Goal: Transaction & Acquisition: Purchase product/service

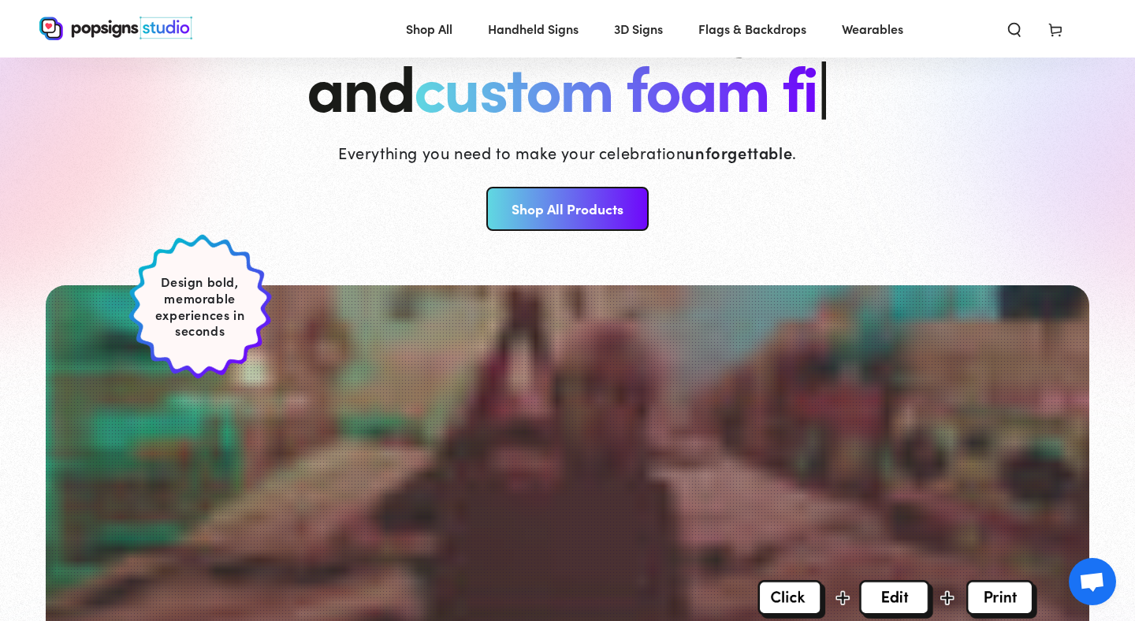
scroll to position [164, 0]
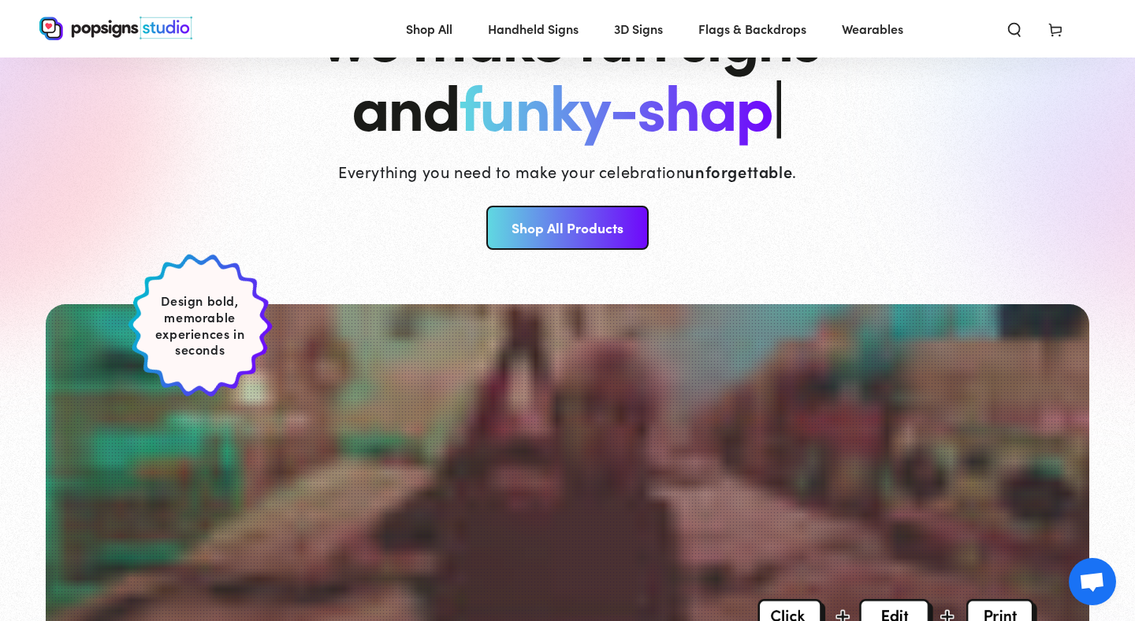
click at [541, 232] on link "Shop All Products" at bounding box center [567, 228] width 162 height 44
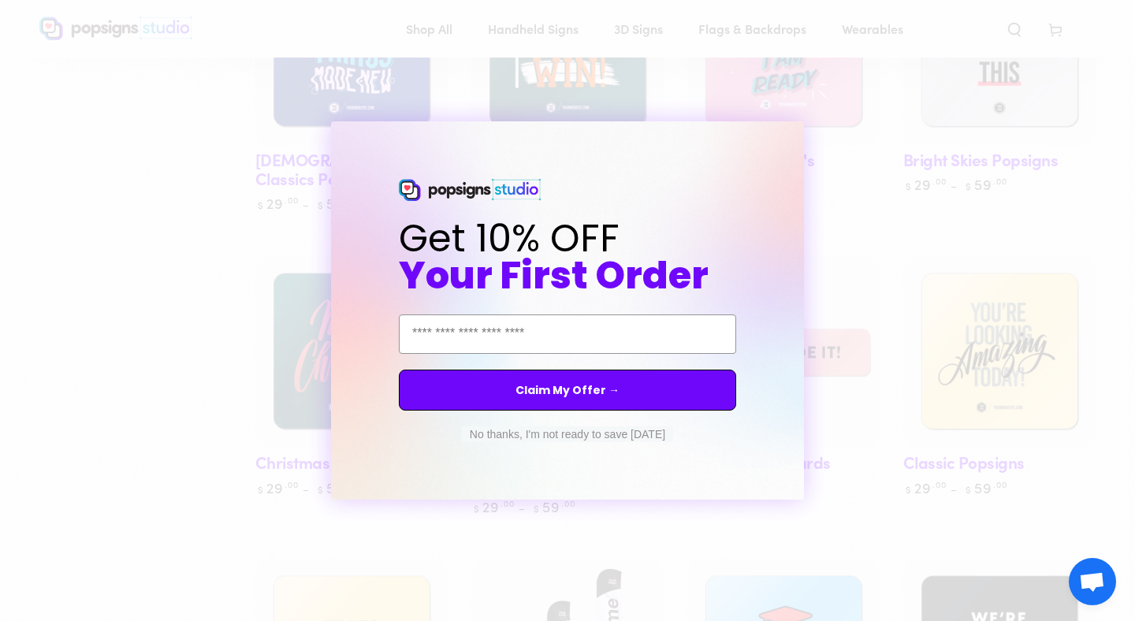
scroll to position [589, 0]
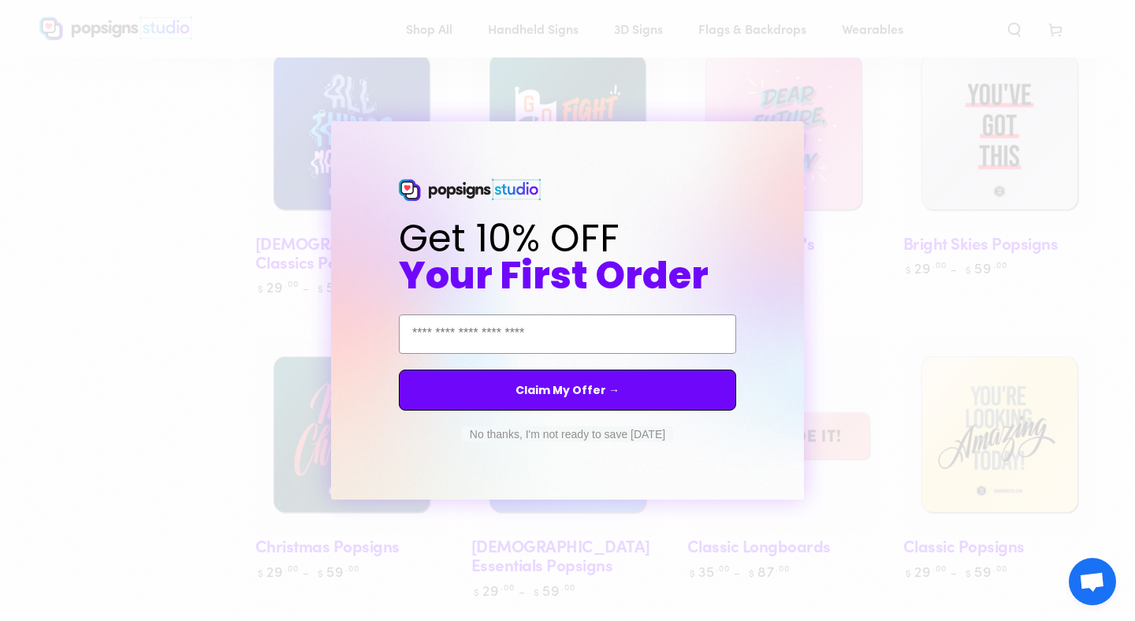
click at [677, 132] on form "Get 10% OFF Your First Order Email Address Claim My Offer → No thanks, I'm not …" at bounding box center [567, 310] width 473 height 378
click at [677, 128] on form "Get 10% OFF Your First Order Email Address Claim My Offer → No thanks, I'm not …" at bounding box center [567, 310] width 473 height 378
click at [672, 91] on div "Close dialog Get 10% OFF Your First Order Email Address Claim My Offer → No tha…" at bounding box center [567, 310] width 1135 height 621
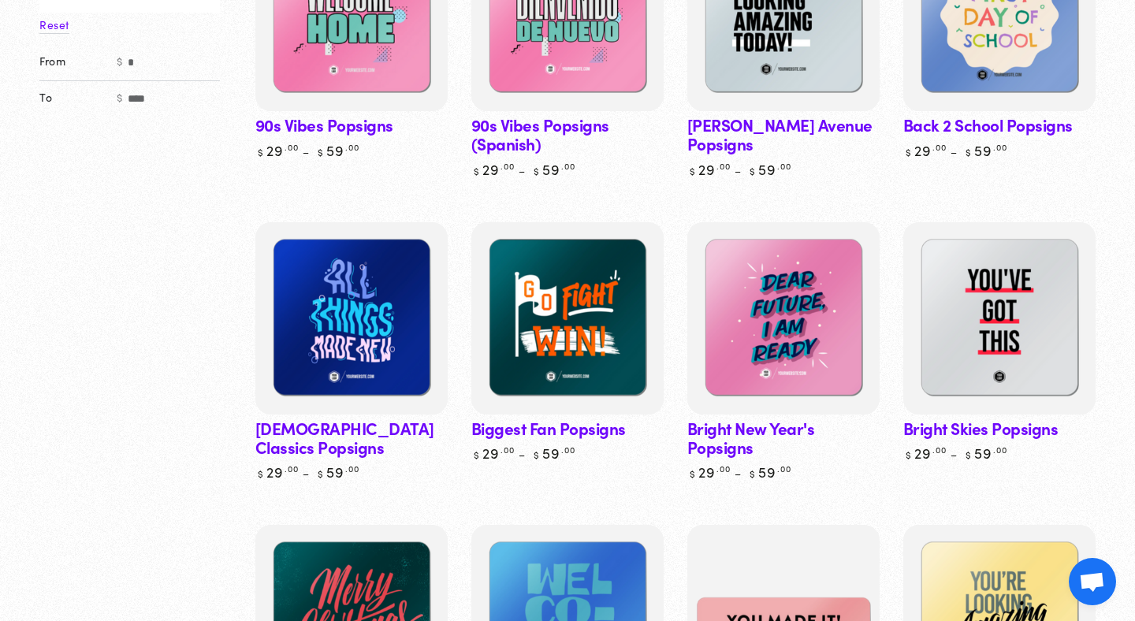
scroll to position [0, 0]
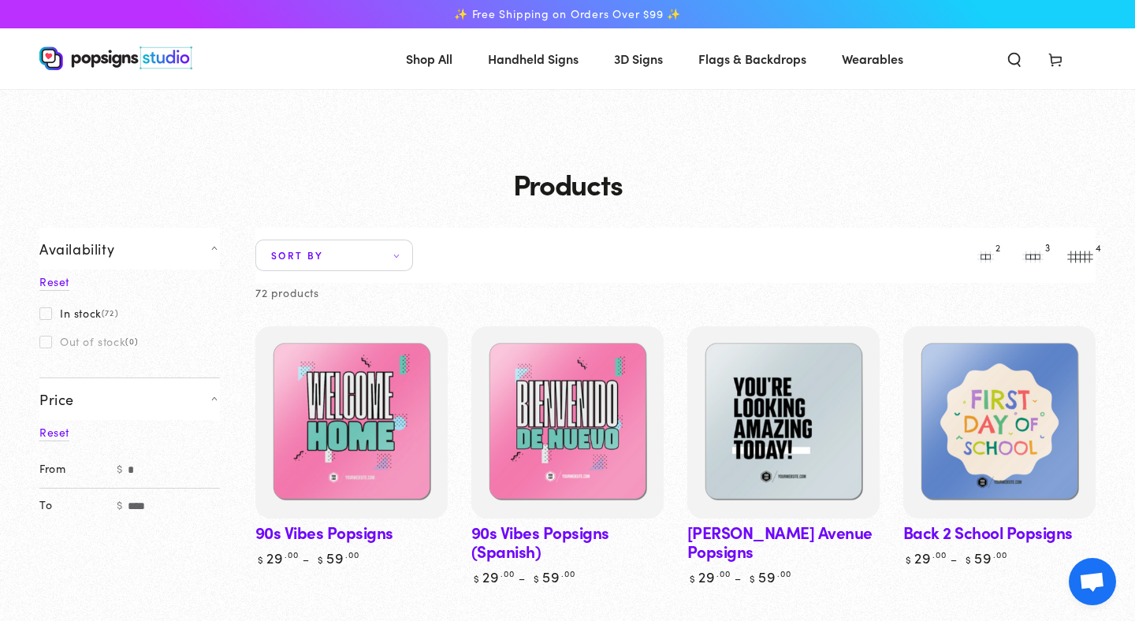
click at [1018, 57] on use "Search our site" at bounding box center [1014, 60] width 11 height 13
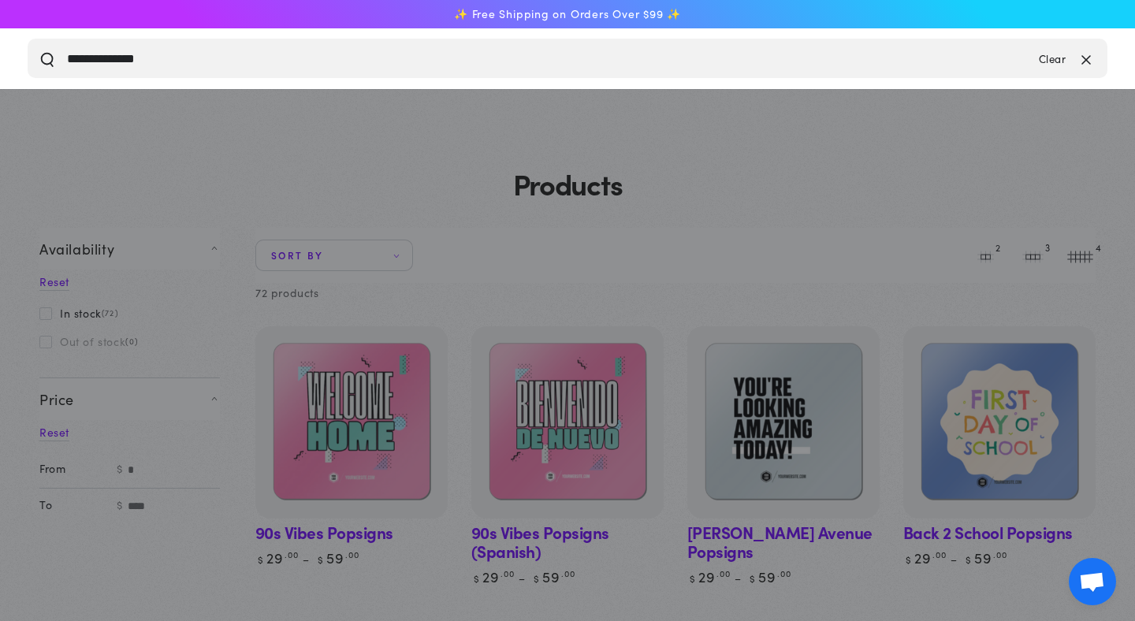
type input "**********"
click at [39, 50] on button "Search our site" at bounding box center [47, 58] width 16 height 16
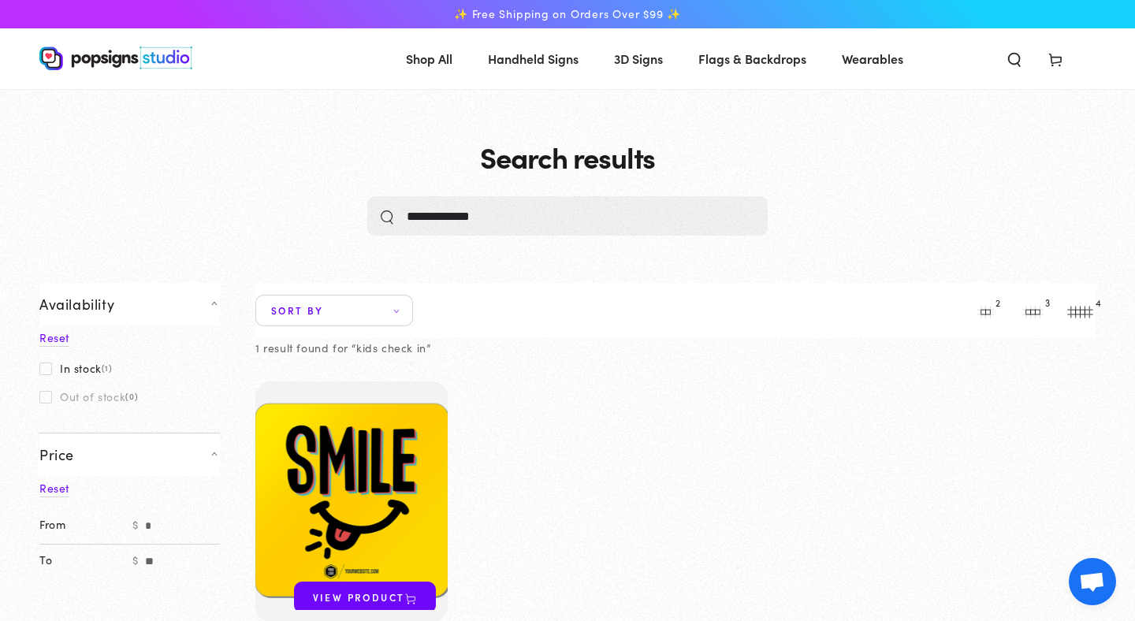
click at [1010, 55] on icon "Search our site" at bounding box center [1014, 59] width 16 height 16
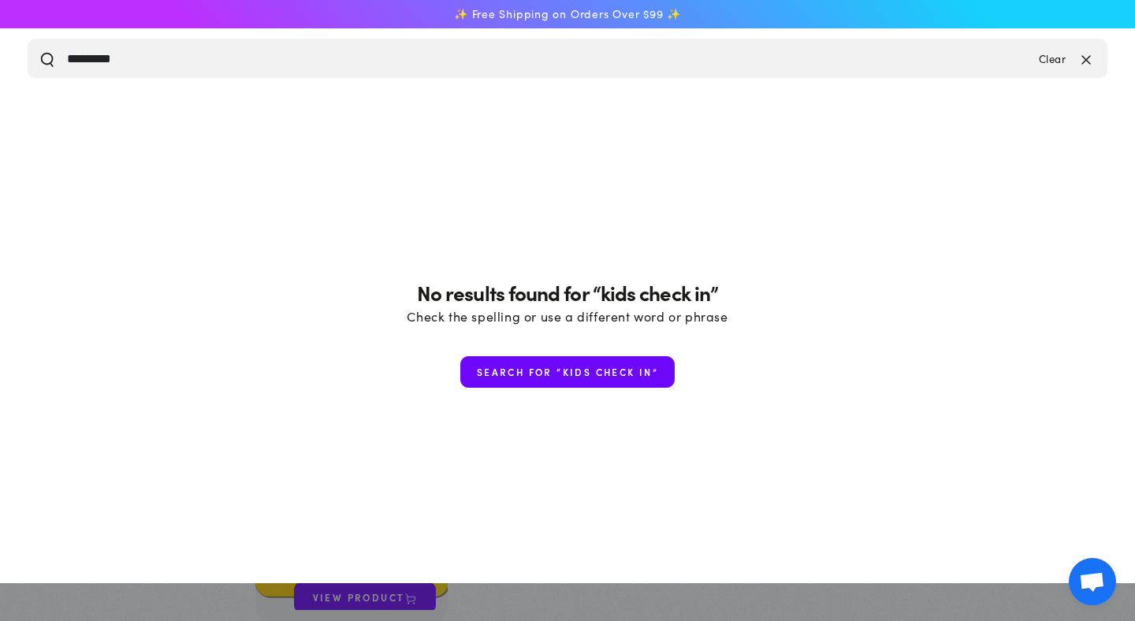
type input "********"
click at [39, 50] on button "Search our site" at bounding box center [47, 58] width 16 height 16
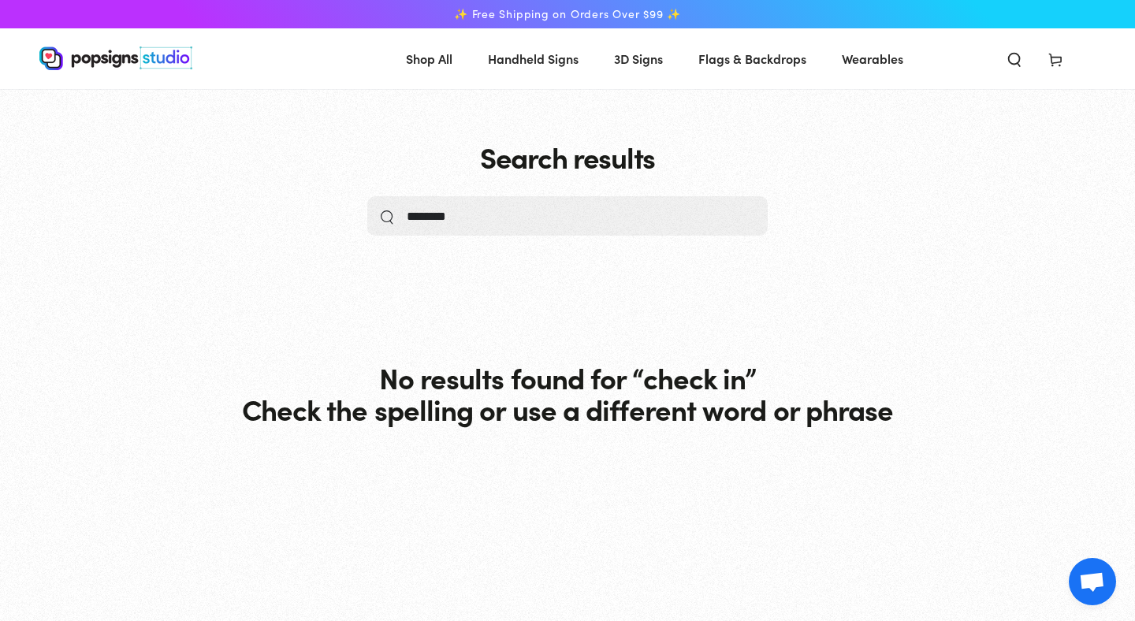
click at [1010, 58] on icon "Search our site" at bounding box center [1014, 59] width 16 height 16
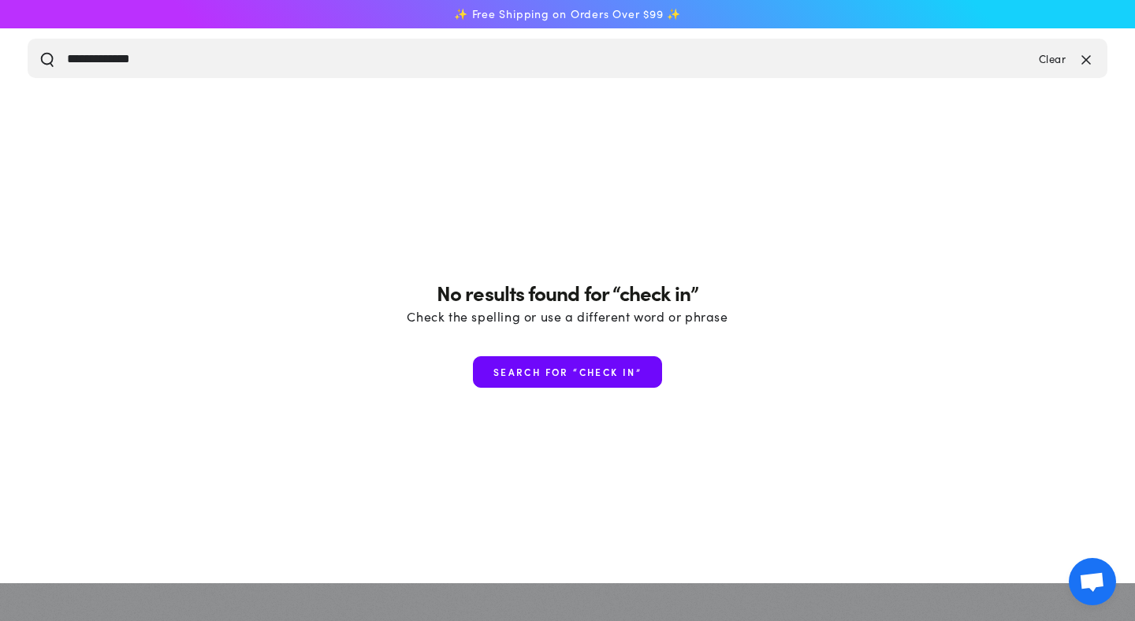
type input "**********"
click at [39, 50] on button "Search our site" at bounding box center [47, 58] width 16 height 16
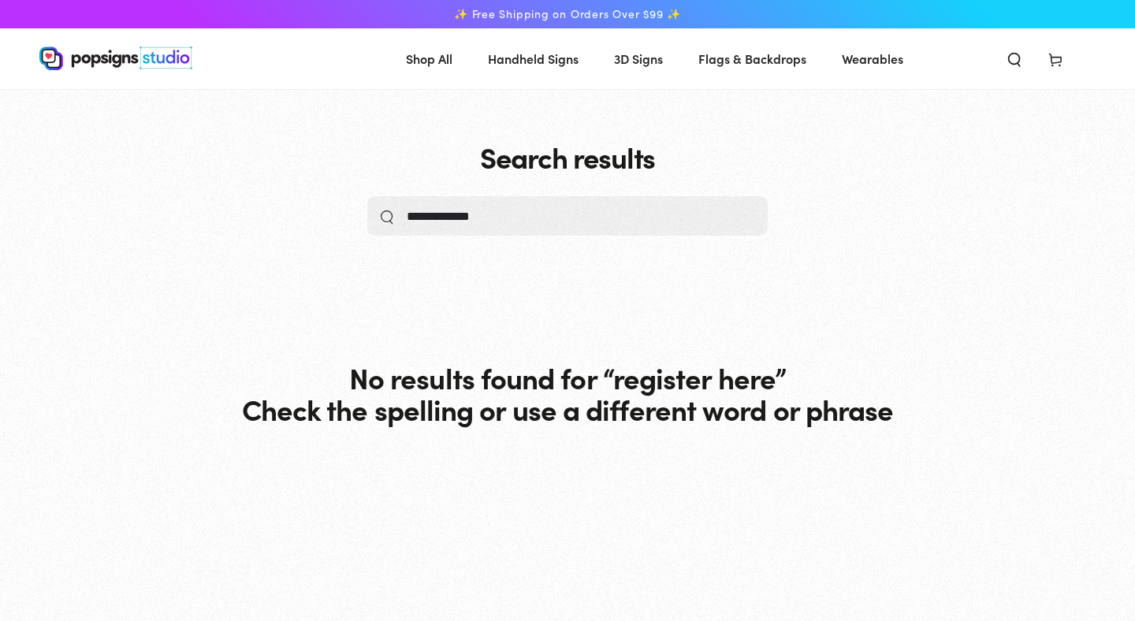
click at [1024, 58] on span "Search our site" at bounding box center [1014, 58] width 41 height 35
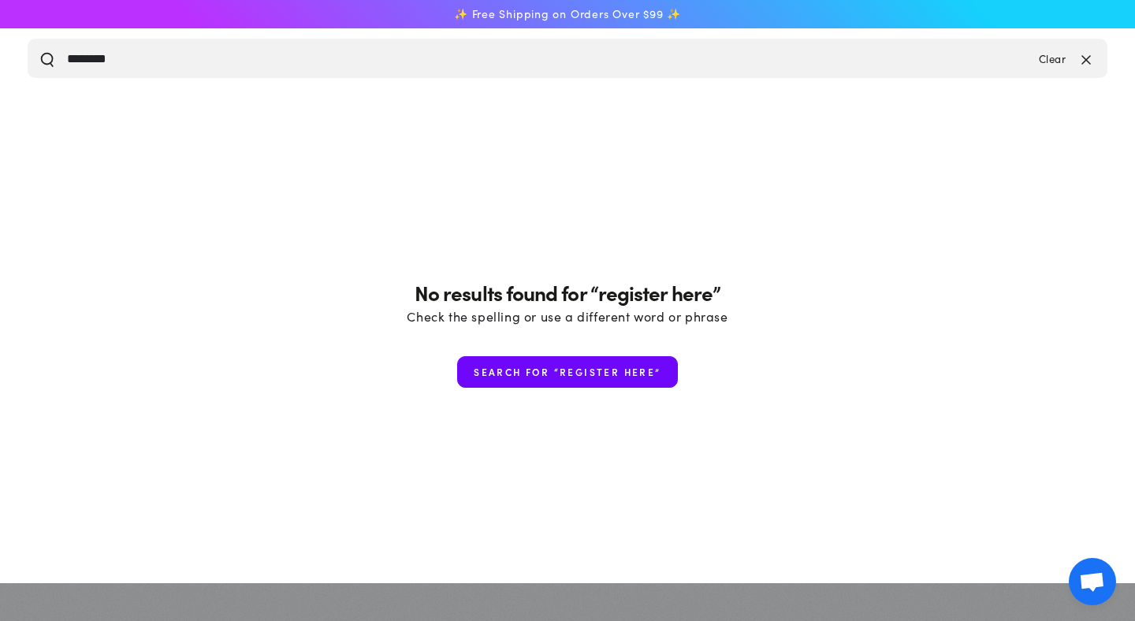
type input "********"
click at [39, 50] on button "Search our site" at bounding box center [47, 58] width 16 height 16
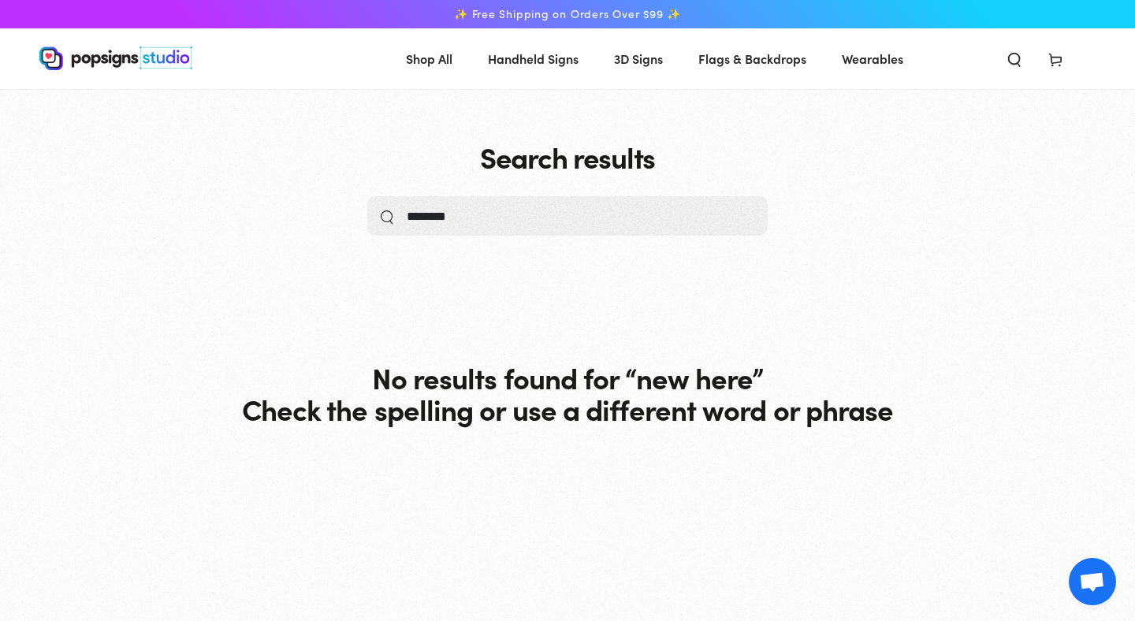
click at [1010, 60] on icon "Search our site" at bounding box center [1014, 59] width 16 height 16
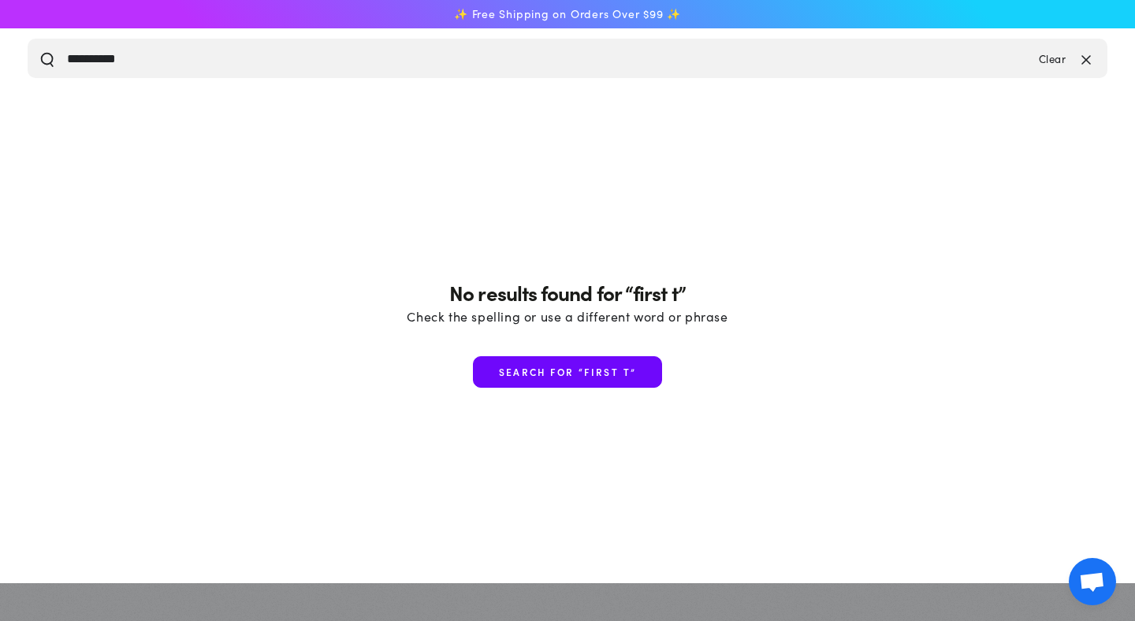
type input "**********"
click at [39, 50] on button "Search our site" at bounding box center [47, 58] width 16 height 16
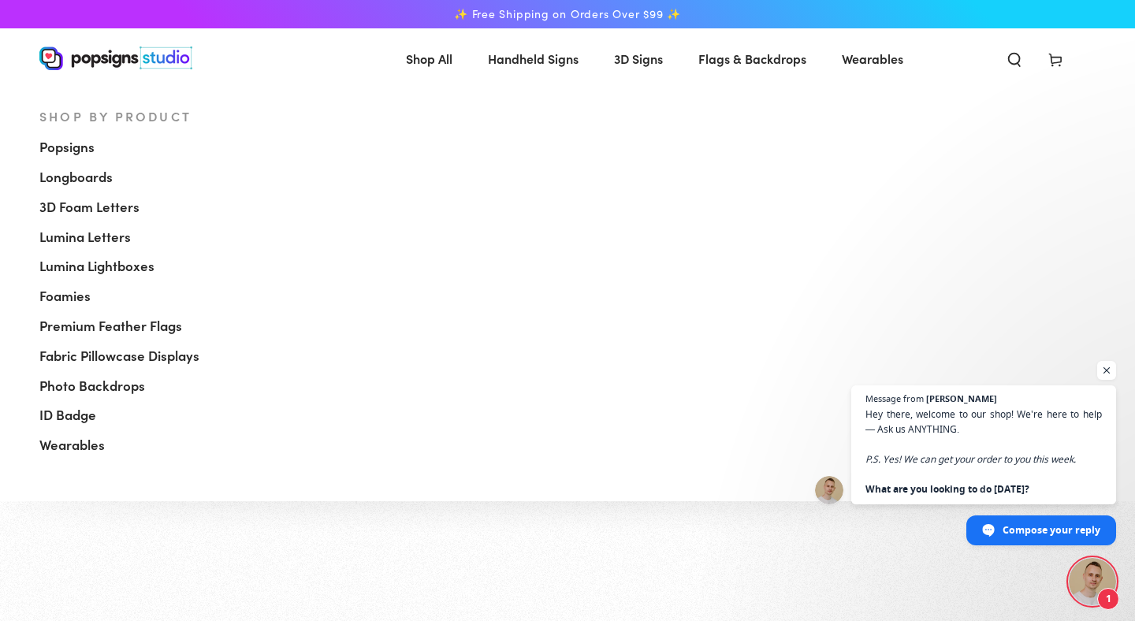
click at [418, 58] on span "Shop All" at bounding box center [429, 58] width 46 height 23
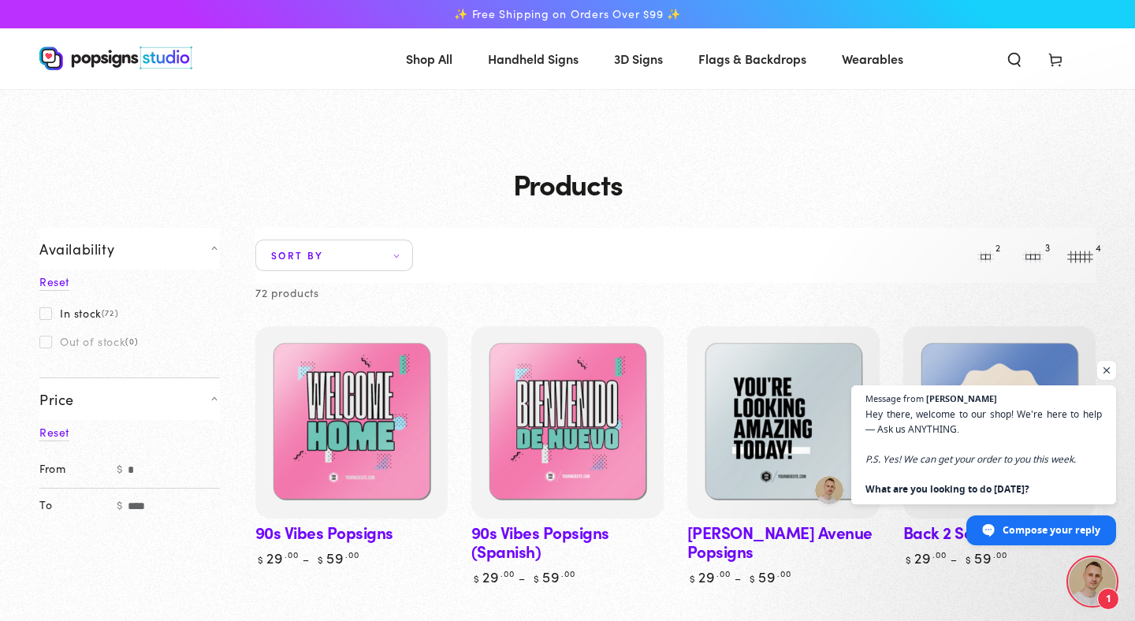
click at [128, 59] on img at bounding box center [115, 58] width 153 height 24
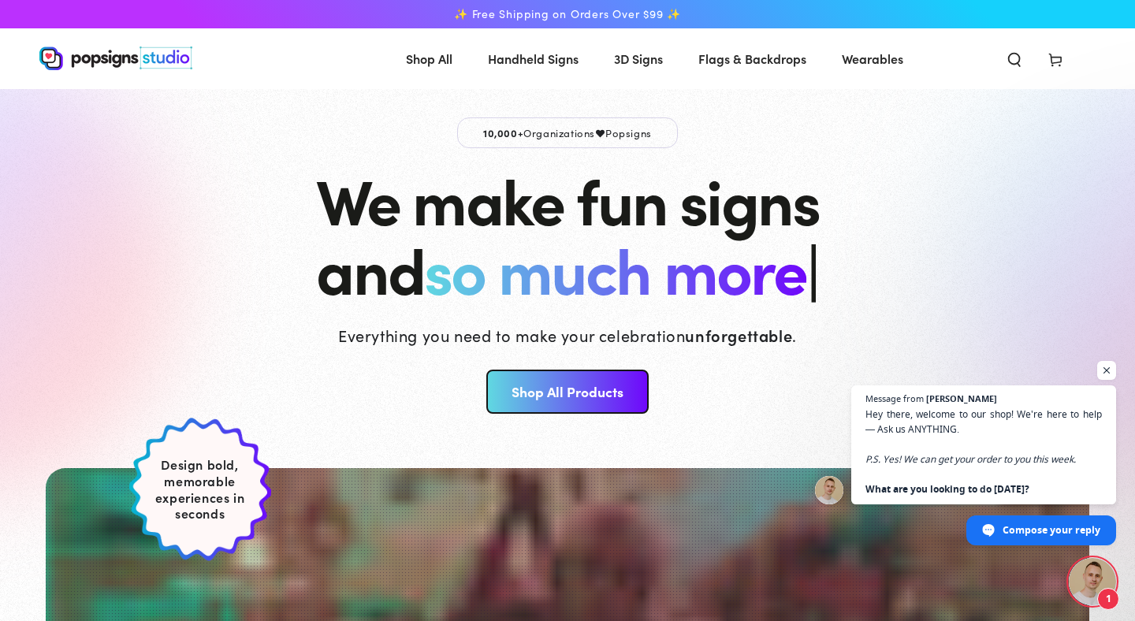
scroll to position [241, 0]
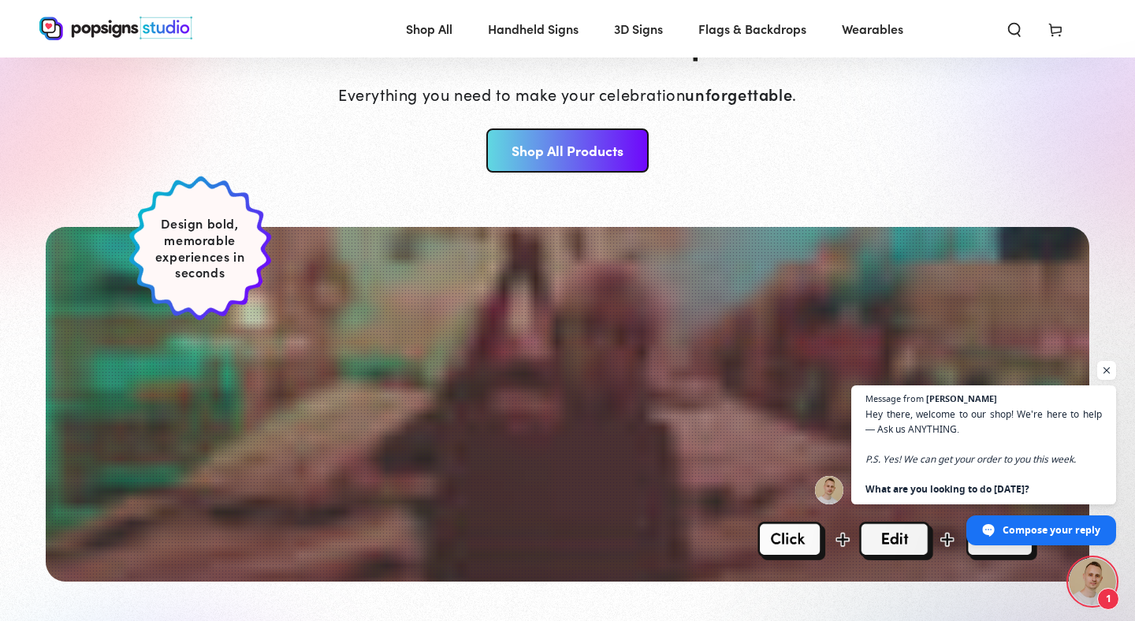
click at [561, 137] on link "Shop All Products" at bounding box center [567, 150] width 162 height 44
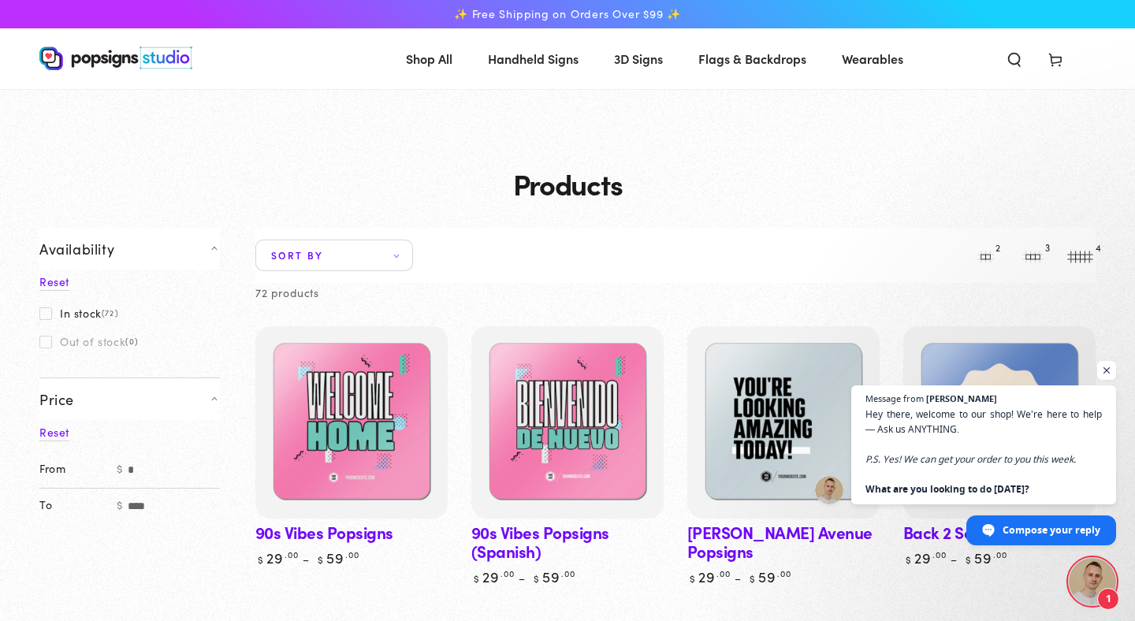
click at [399, 259] on span "Sort by" at bounding box center [334, 256] width 158 height 32
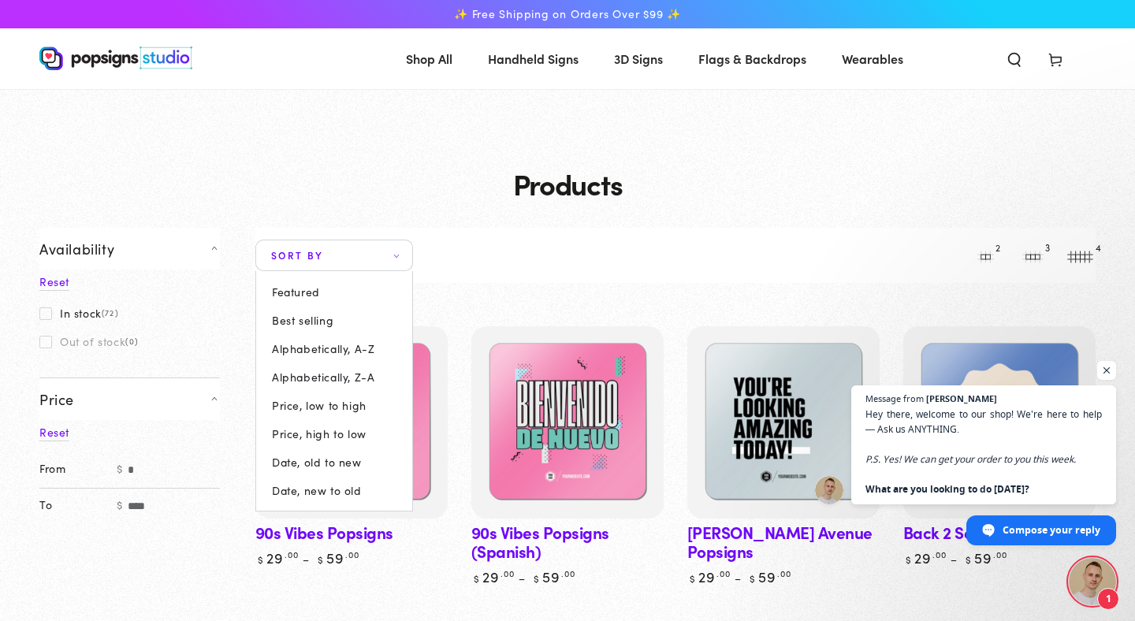
click at [397, 247] on summary "Sort by" at bounding box center [334, 256] width 158 height 32
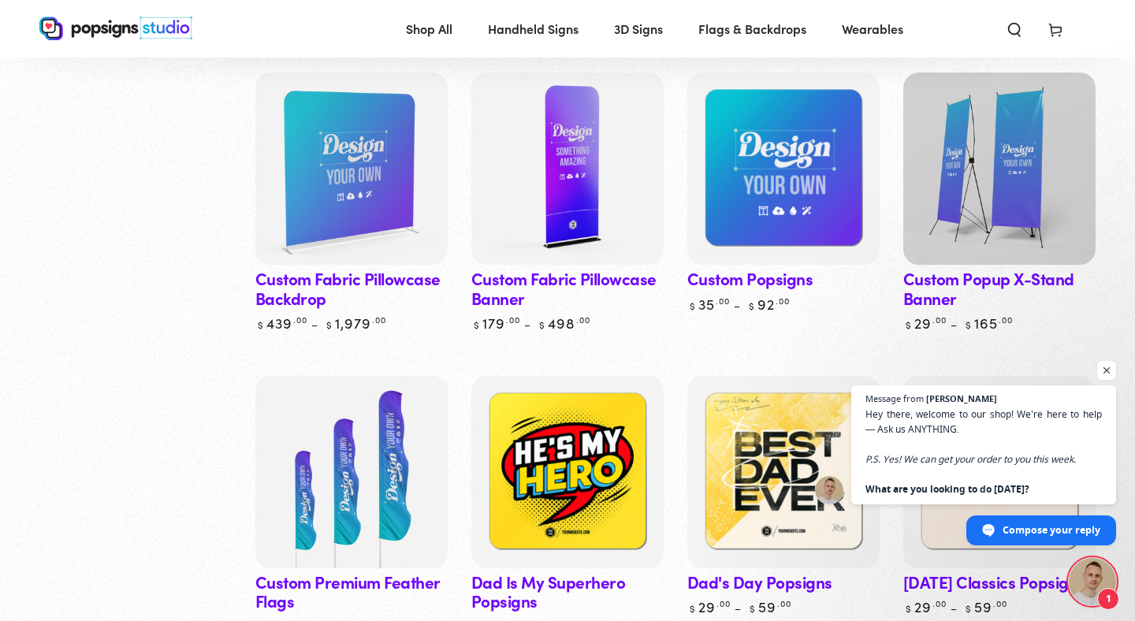
scroll to position [1729, 0]
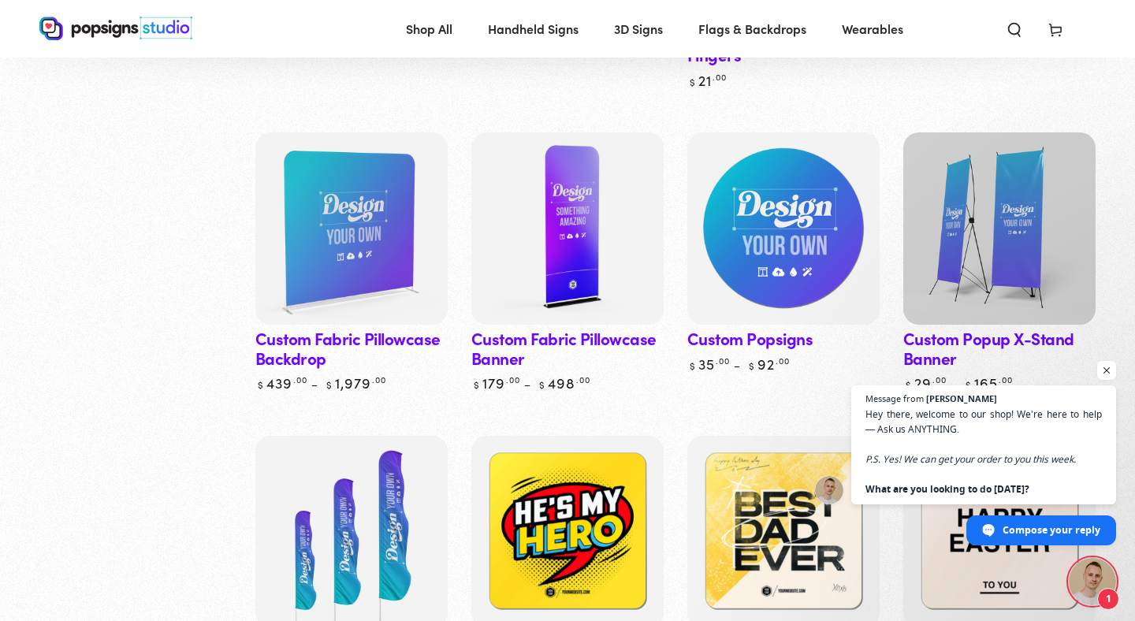
click at [779, 231] on img at bounding box center [783, 228] width 198 height 198
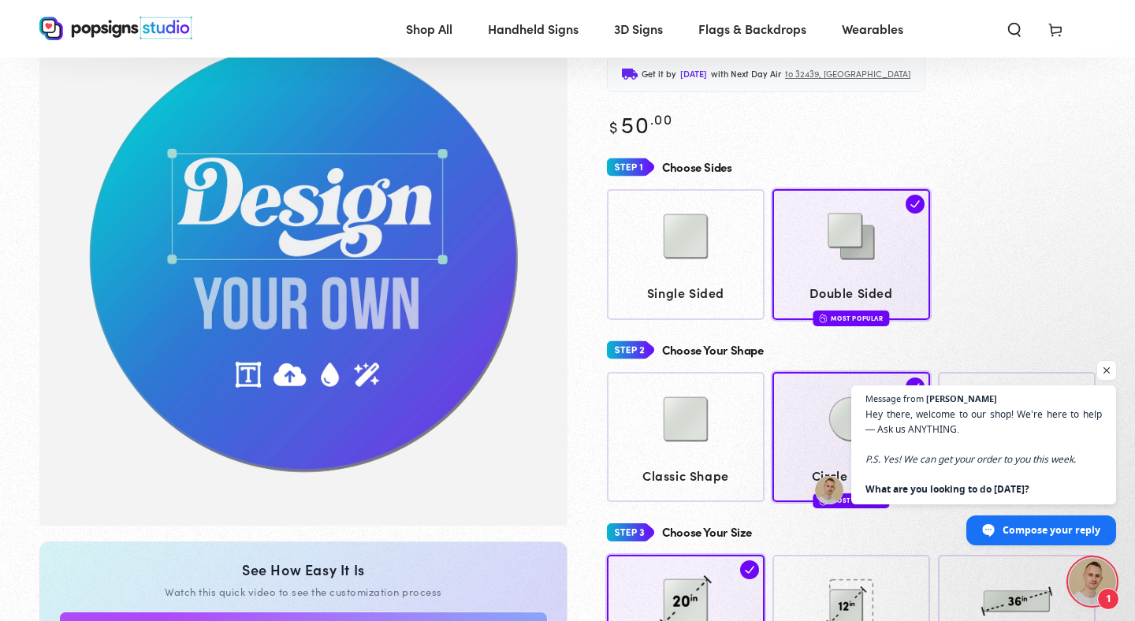
scroll to position [114, 0]
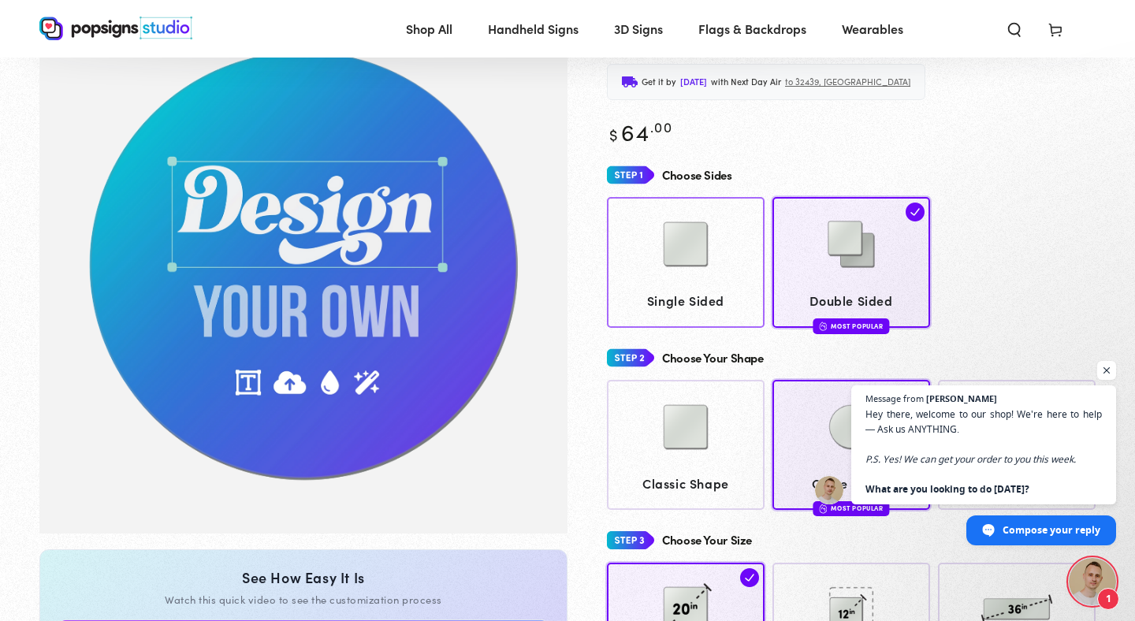
click at [684, 242] on img at bounding box center [685, 244] width 79 height 79
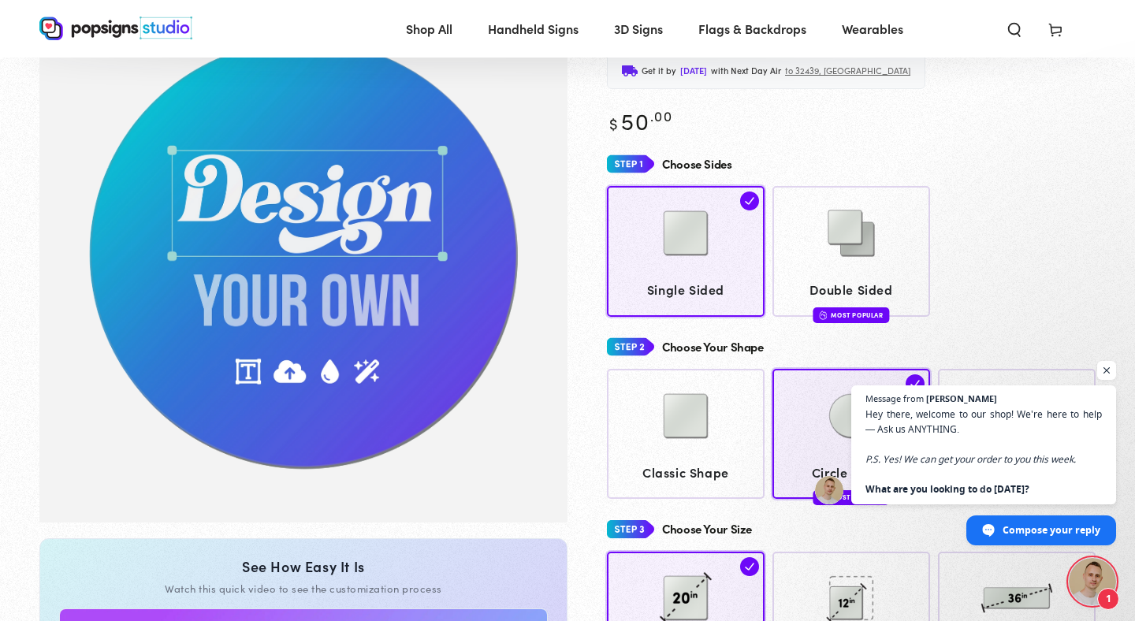
scroll to position [162, 0]
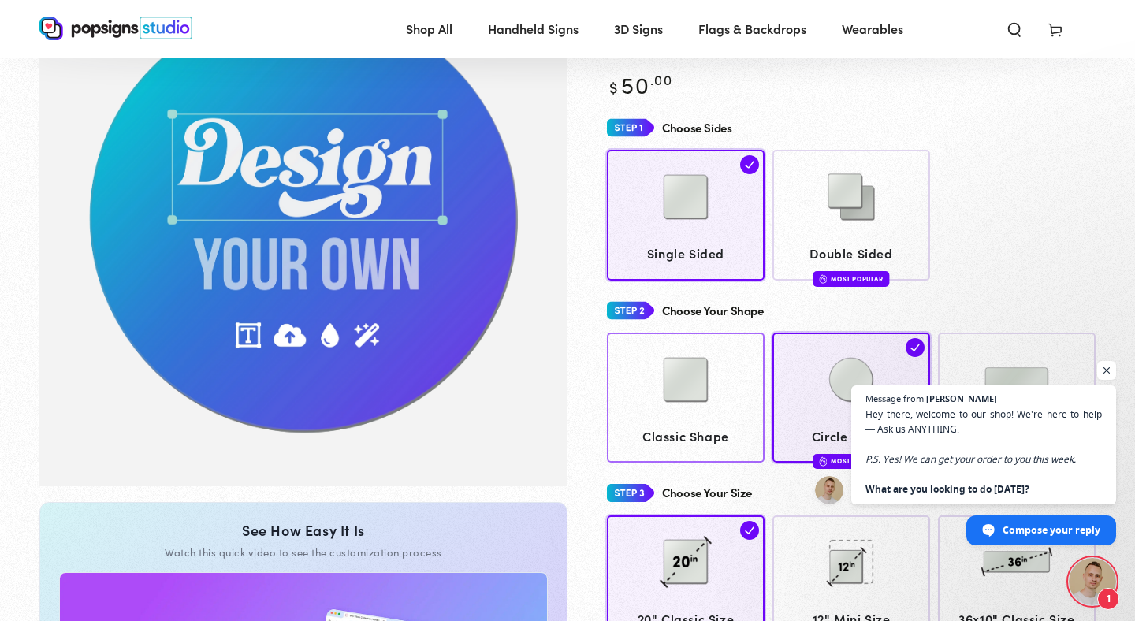
click at [680, 372] on img at bounding box center [685, 379] width 79 height 79
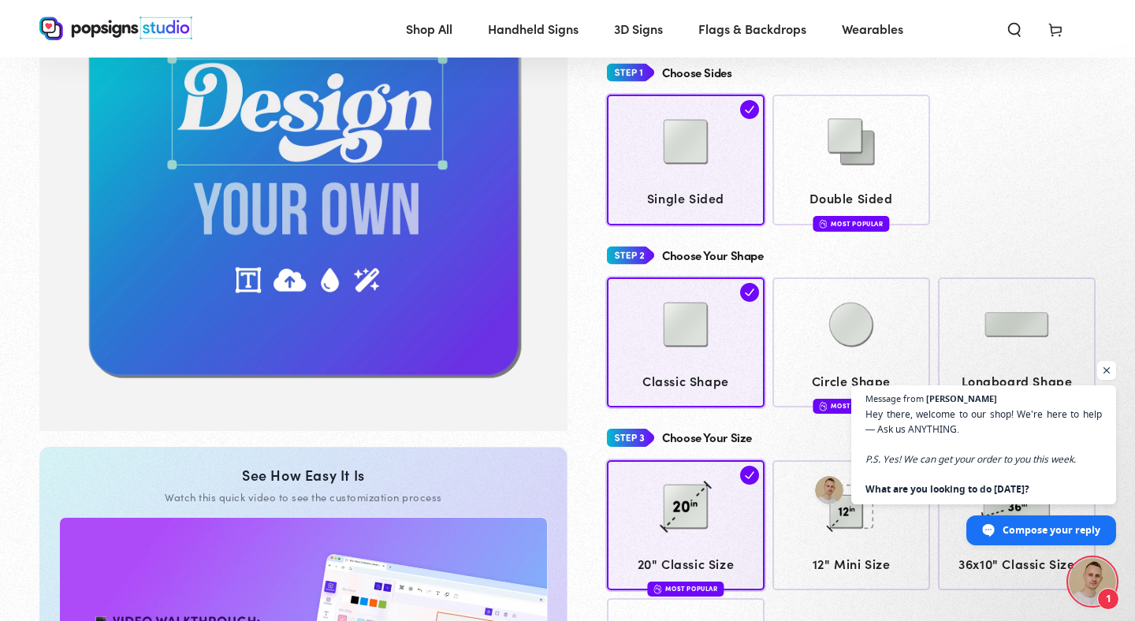
scroll to position [217, 0]
click at [1110, 369] on span "Open chat" at bounding box center [1107, 371] width 20 height 20
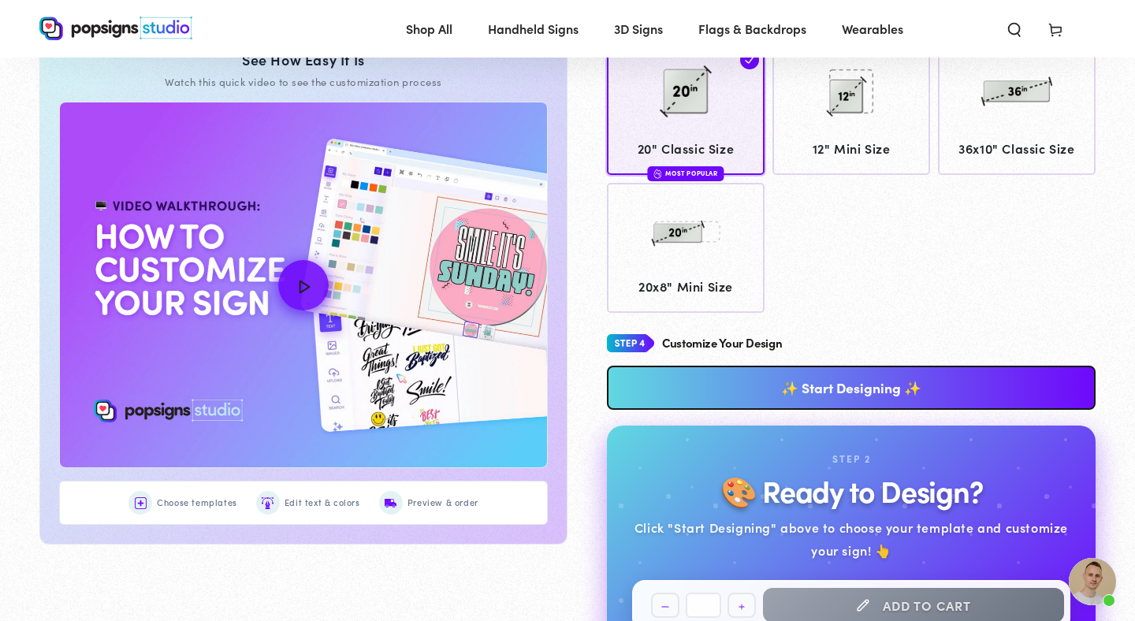
scroll to position [666, 0]
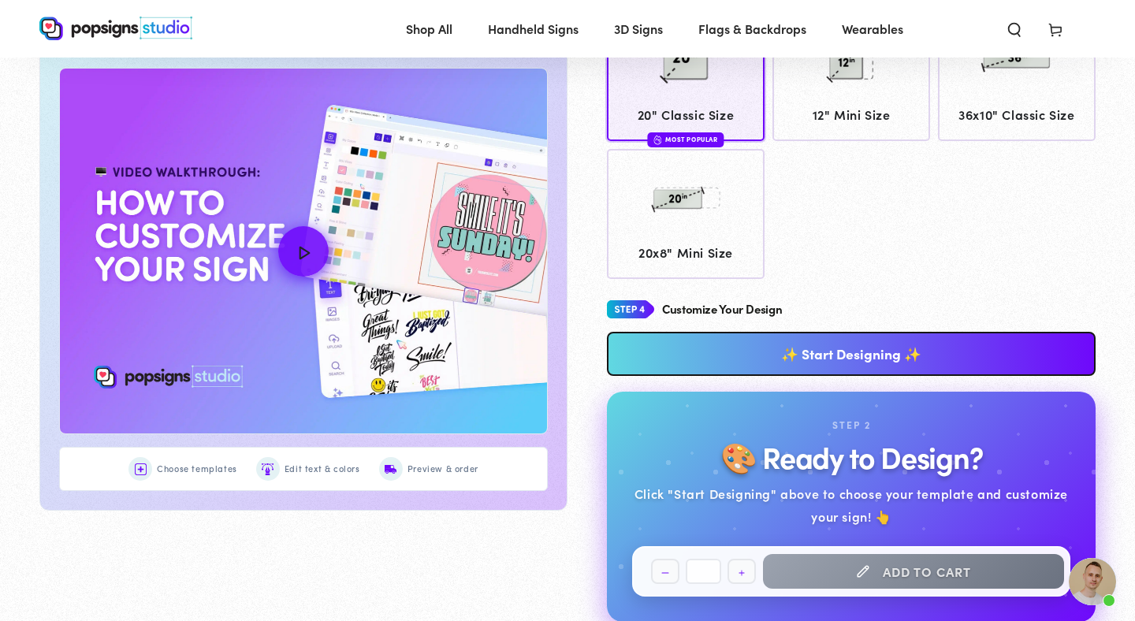
click at [846, 346] on link "✨ Start Designing ✨" at bounding box center [851, 354] width 489 height 44
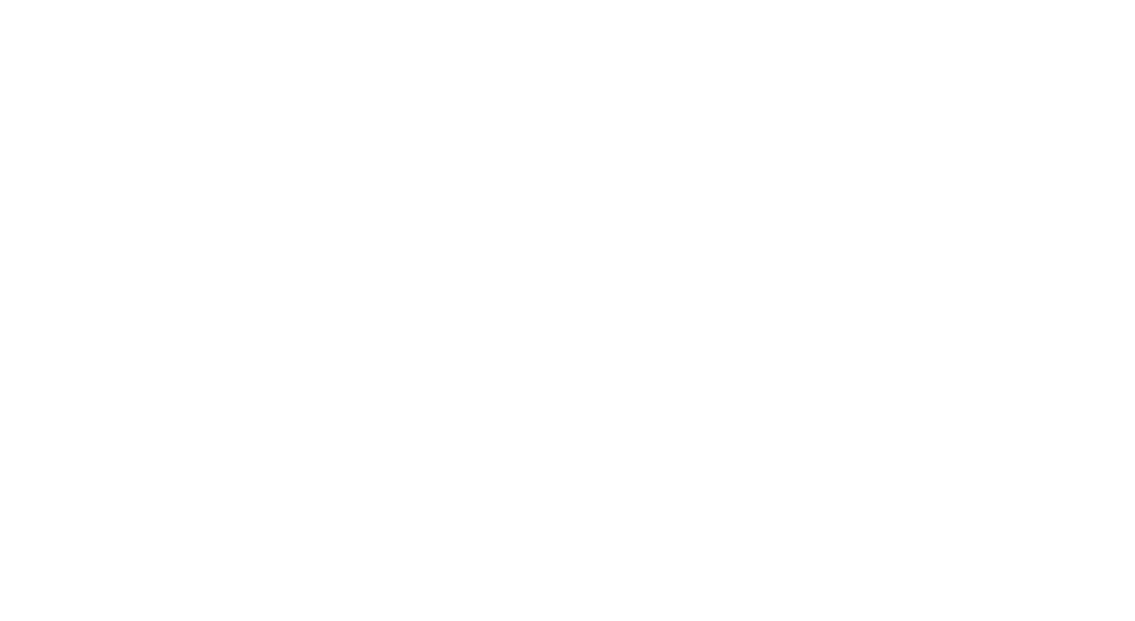
scroll to position [0, 0]
type textarea "An ancient tree with a door leading to a magical world"
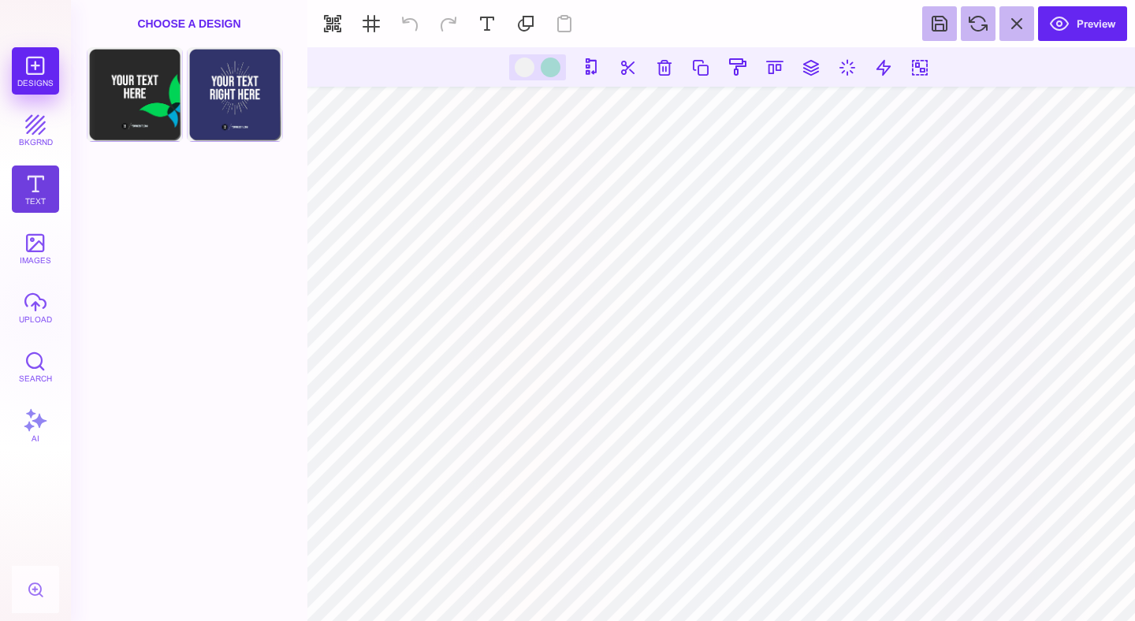
click at [32, 175] on button "Text" at bounding box center [35, 188] width 47 height 47
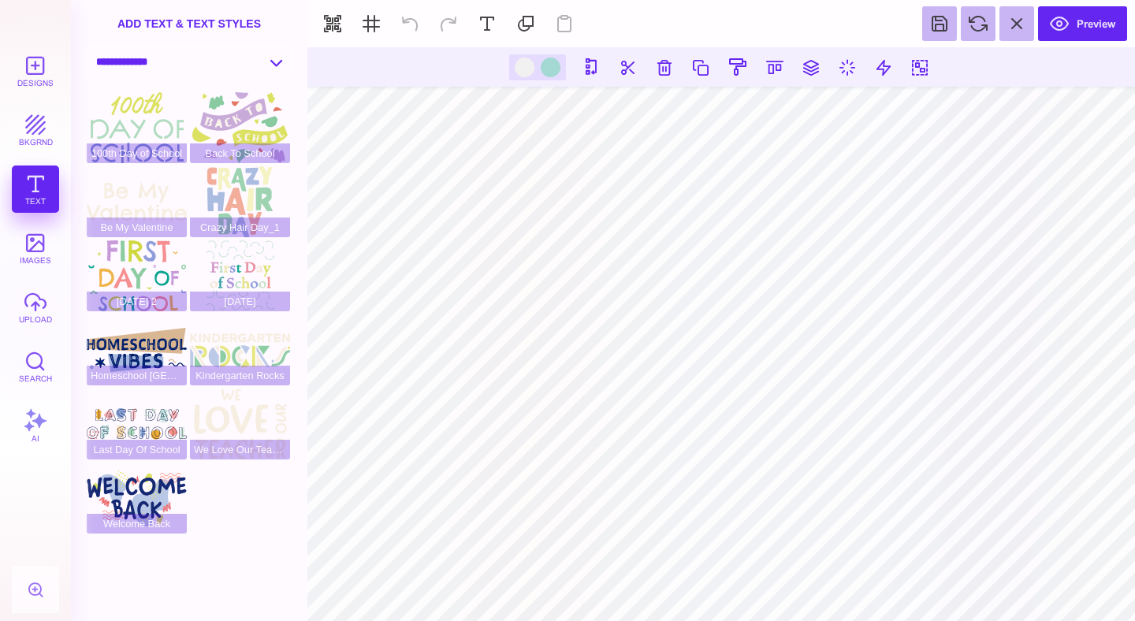
click at [185, 64] on select "**********" at bounding box center [188, 62] width 203 height 28
click at [31, 116] on button "bkgrnd" at bounding box center [35, 129] width 47 height 47
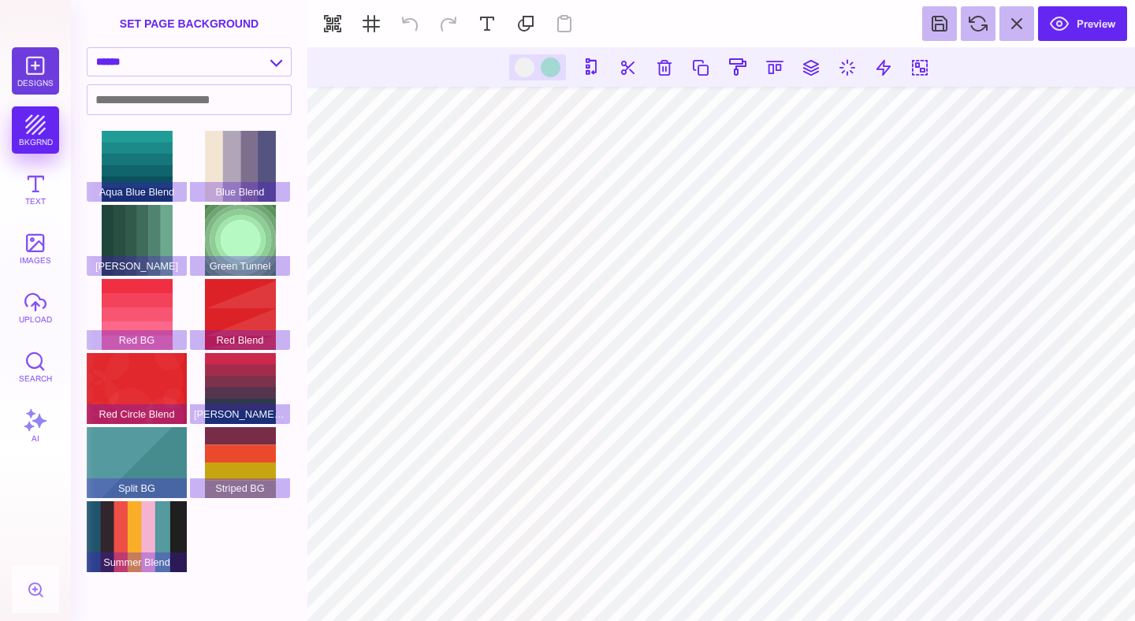
click at [32, 67] on button "Designs" at bounding box center [35, 70] width 47 height 47
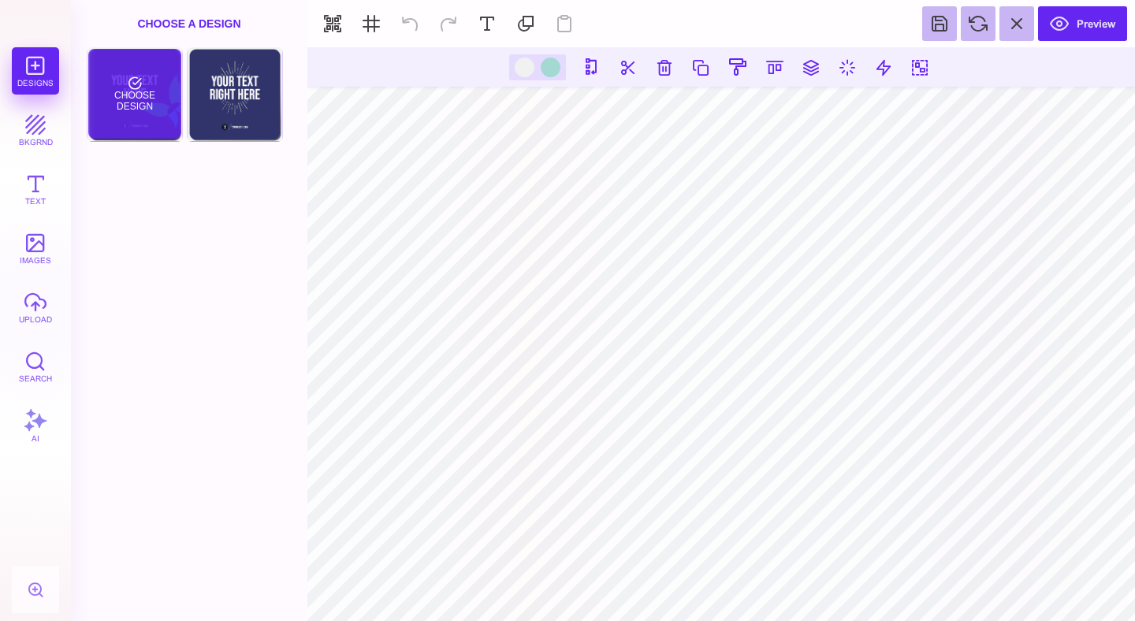
click at [136, 92] on div "Choose Design" at bounding box center [134, 94] width 92 height 90
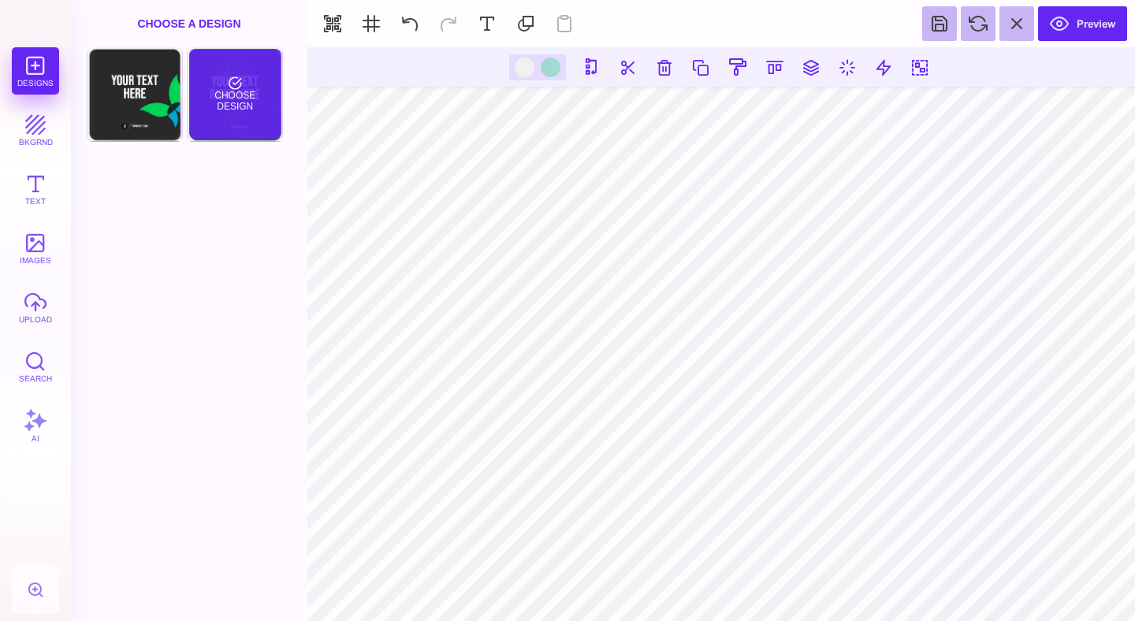
click at [262, 115] on div "Choose Design" at bounding box center [235, 94] width 92 height 90
type input "#FFFFFF"
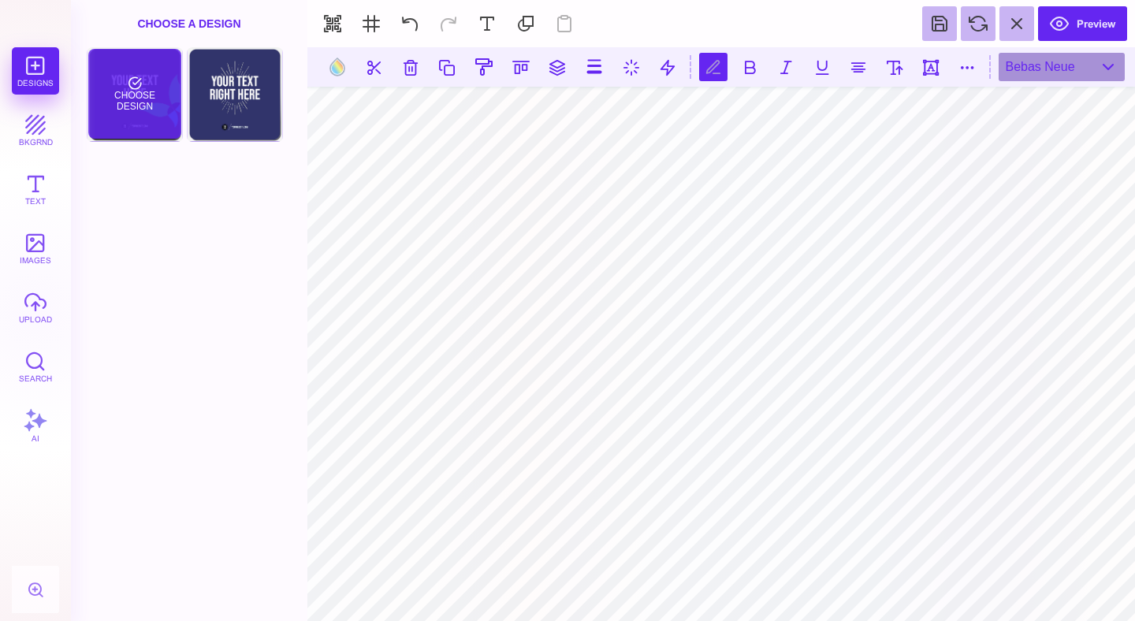
click at [137, 96] on div "Choose Design" at bounding box center [134, 94] width 92 height 90
click at [227, 222] on div "Front Choose Design Add this Page Back Choose Design Add this Page" at bounding box center [189, 334] width 236 height 574
click at [26, 83] on div "Designs bkgrnd Text images upload Search AI" at bounding box center [35, 334] width 71 height 574
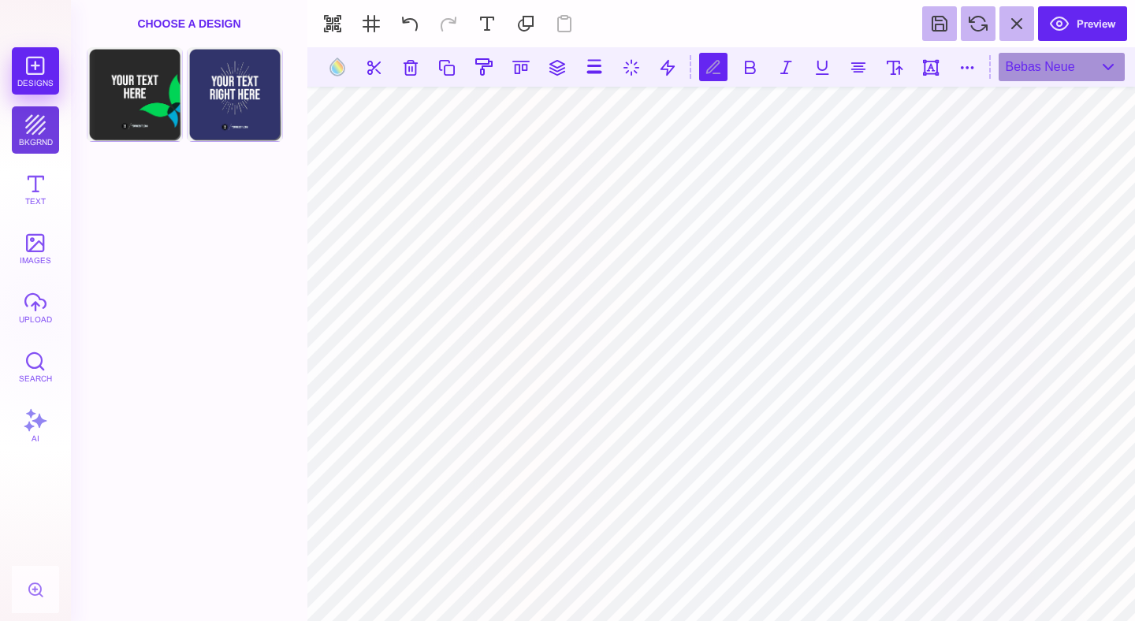
click at [31, 107] on button "bkgrnd" at bounding box center [35, 129] width 47 height 47
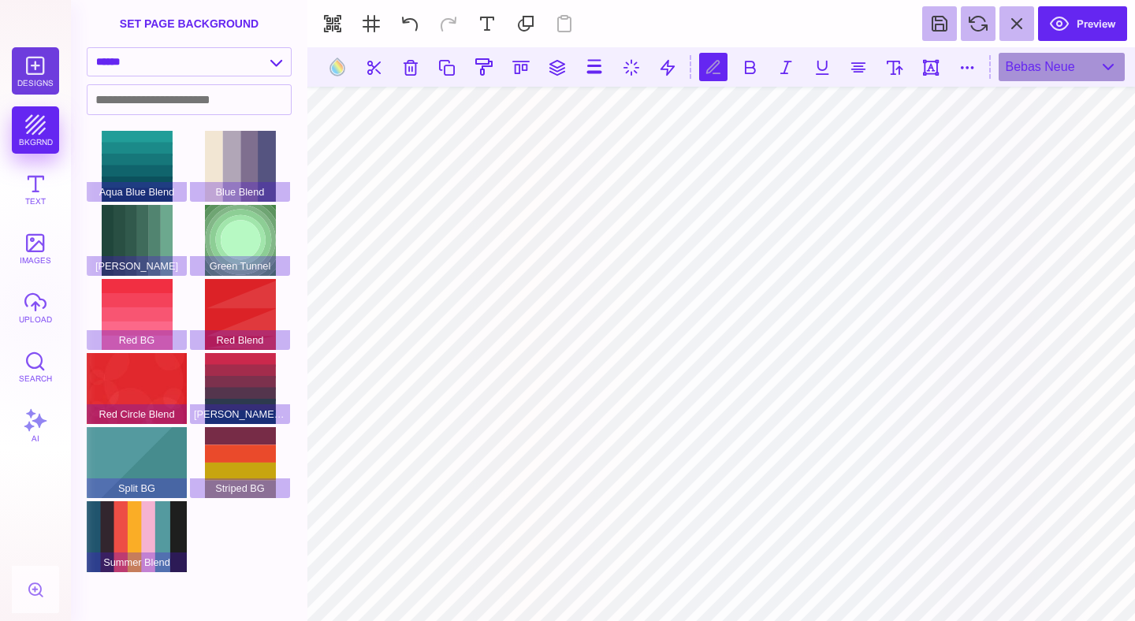
click at [35, 69] on button "Designs" at bounding box center [35, 70] width 47 height 47
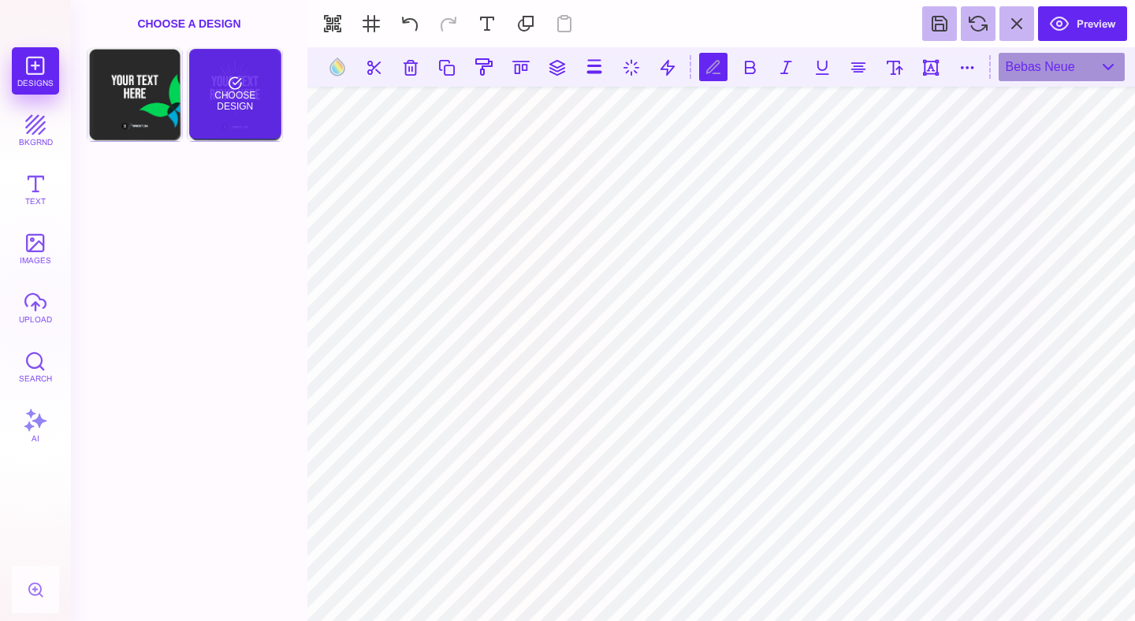
click at [232, 75] on div "Choose Design" at bounding box center [235, 94] width 92 height 90
type textarea "*********"
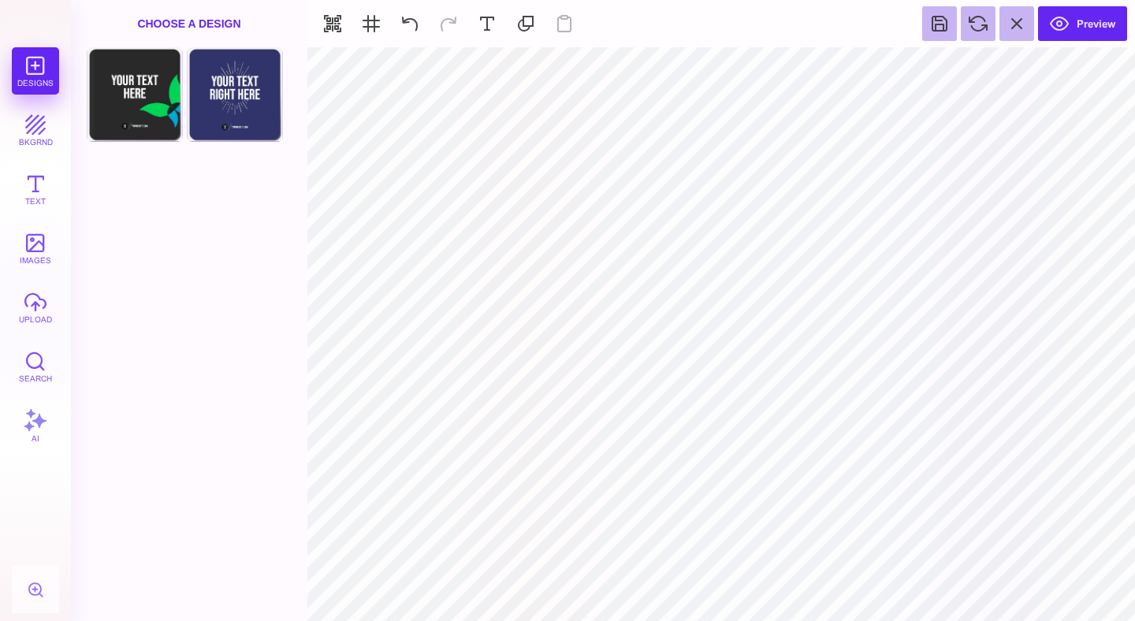
type input "#FFFFFF"
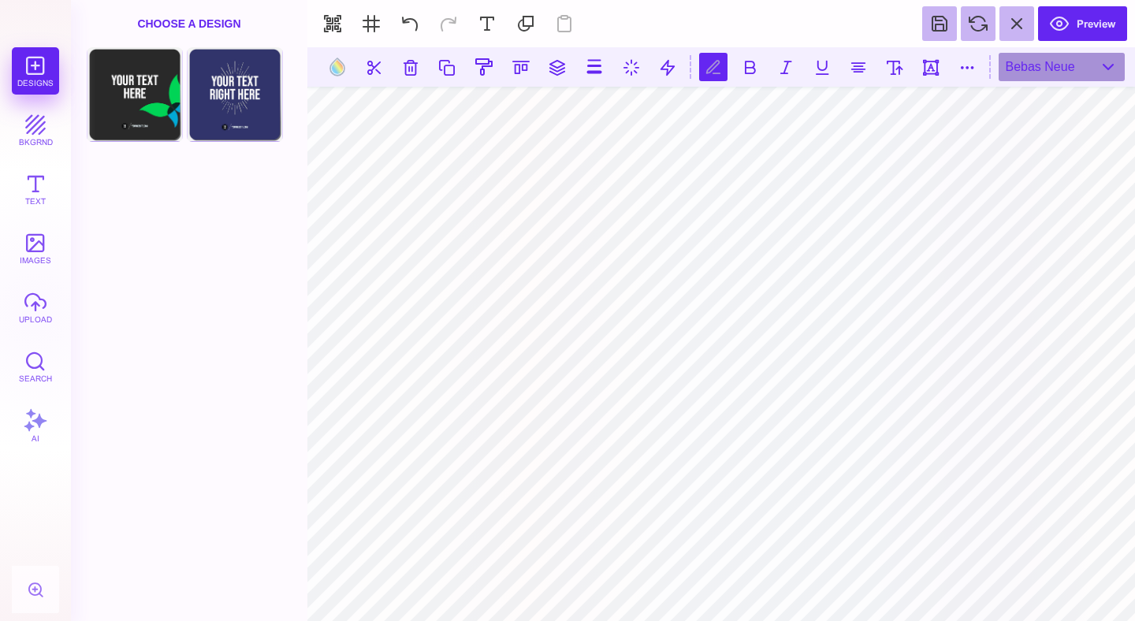
type textarea "*********"
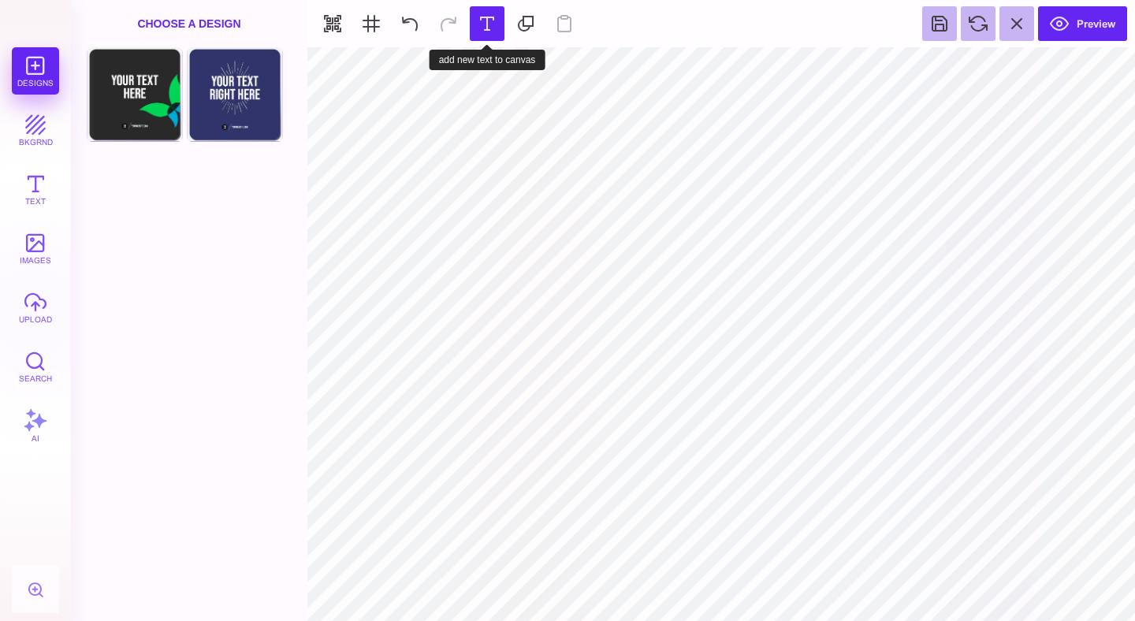
click at [489, 35] on button at bounding box center [487, 23] width 35 height 35
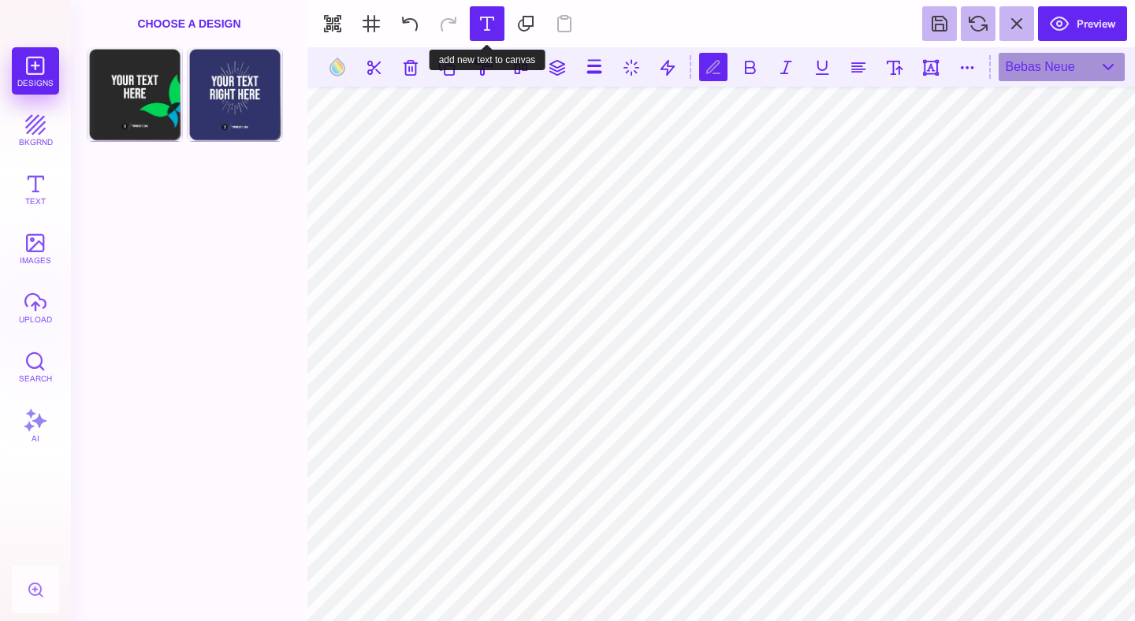
scroll to position [0, 3]
type textarea "**********"
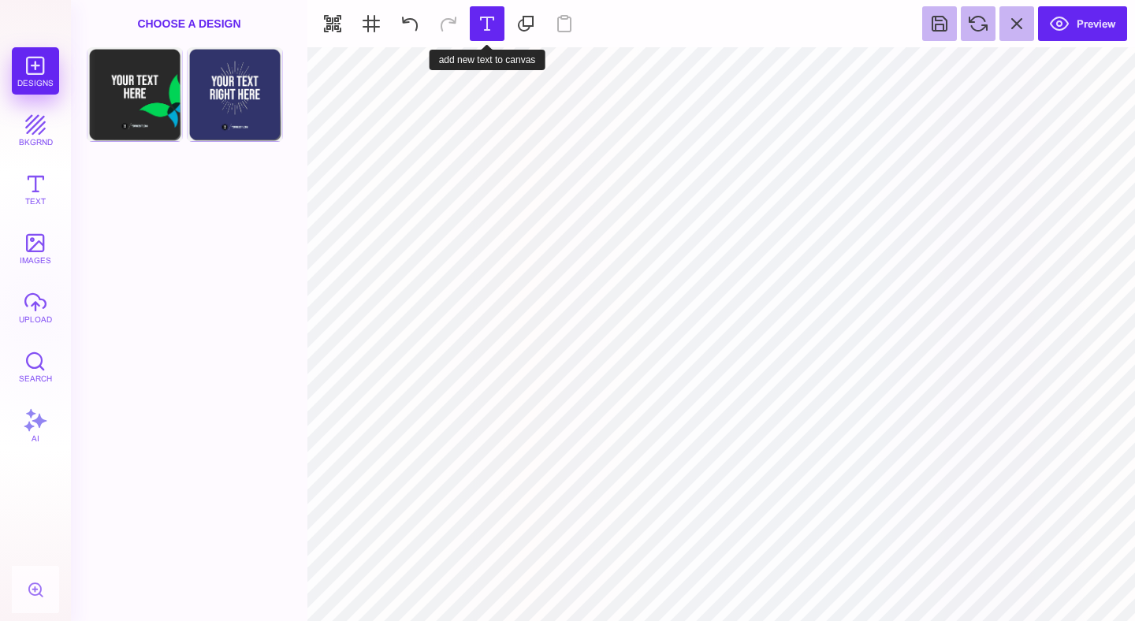
type input "#000000"
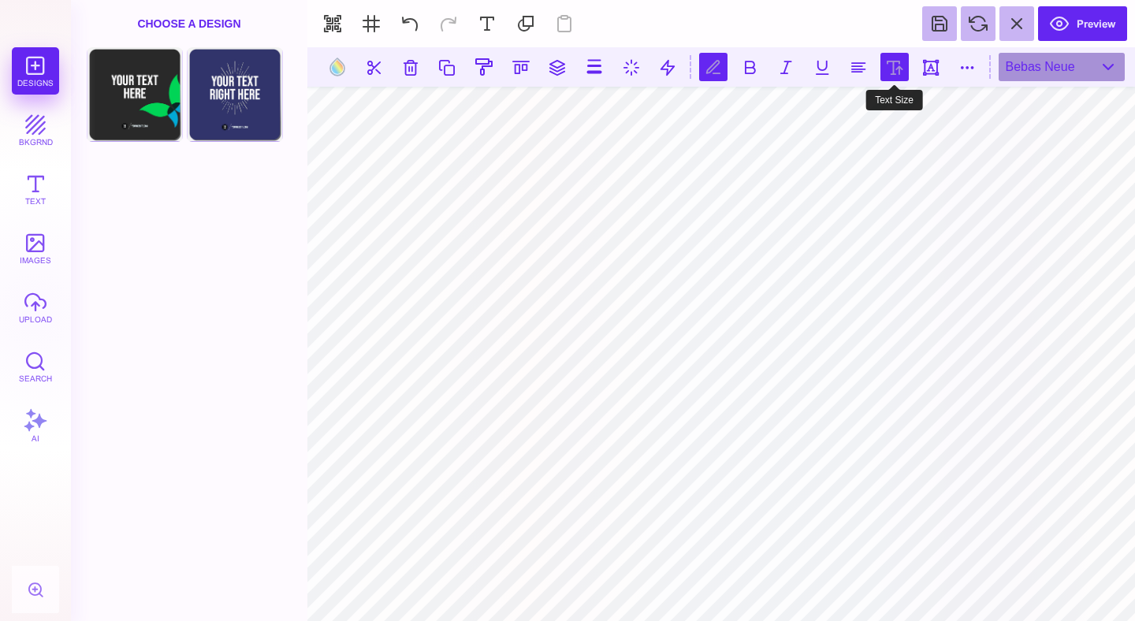
scroll to position [0, 7]
click at [901, 65] on button at bounding box center [894, 67] width 28 height 28
type input "***"
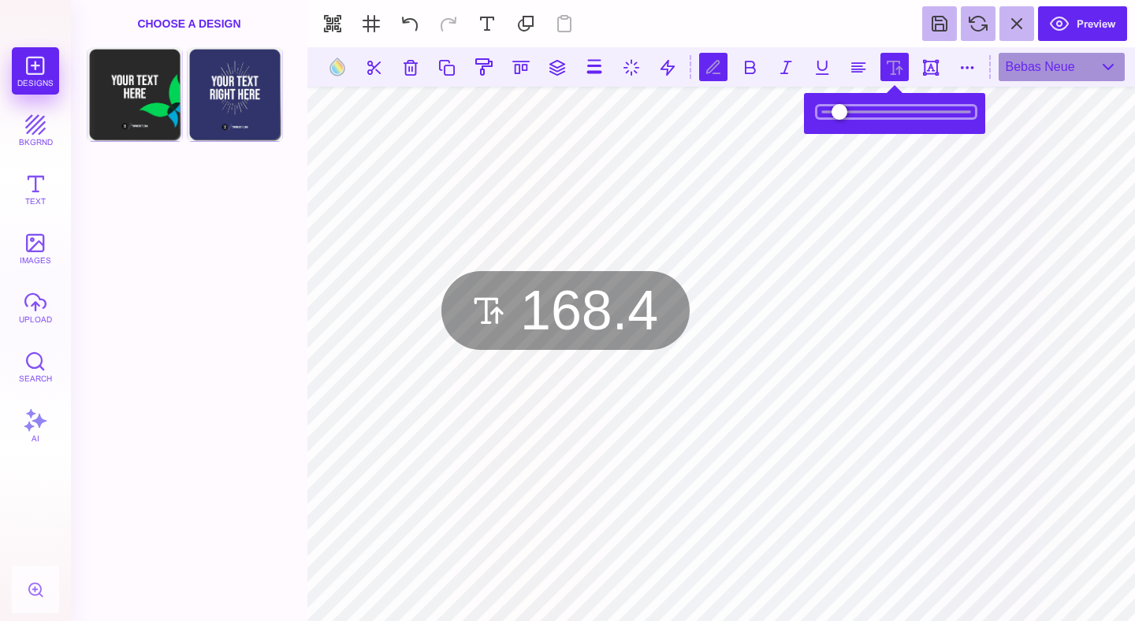
drag, startPoint x: 851, startPoint y: 112, endPoint x: 863, endPoint y: 112, distance: 11.8
type input "*****"
click at [863, 112] on input "range" at bounding box center [896, 111] width 158 height 11
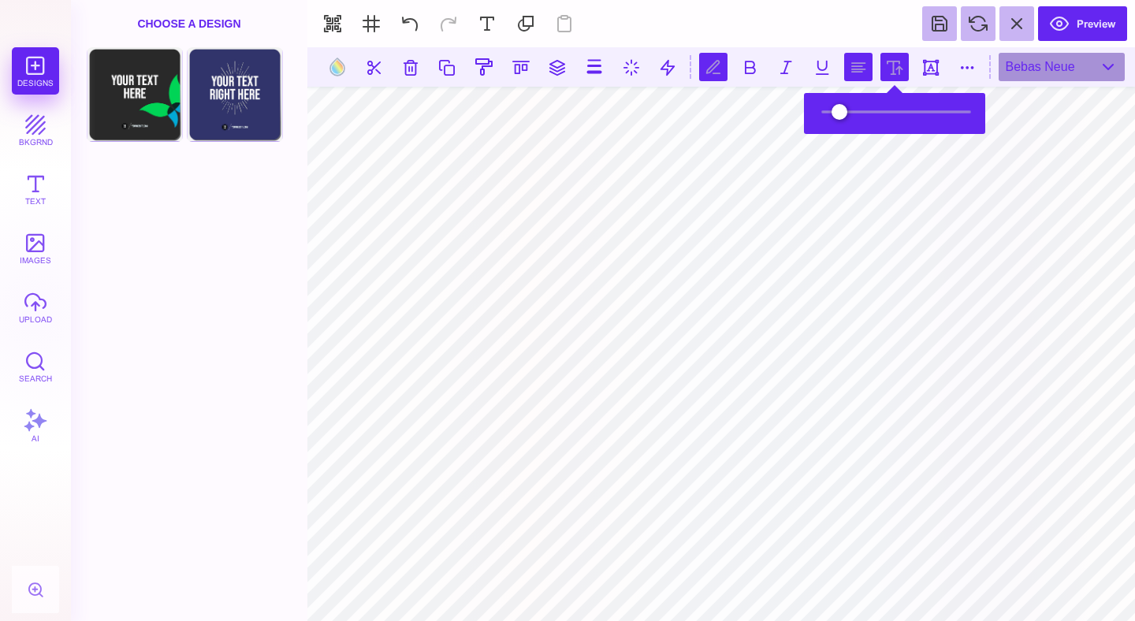
click at [857, 69] on button at bounding box center [858, 67] width 28 height 28
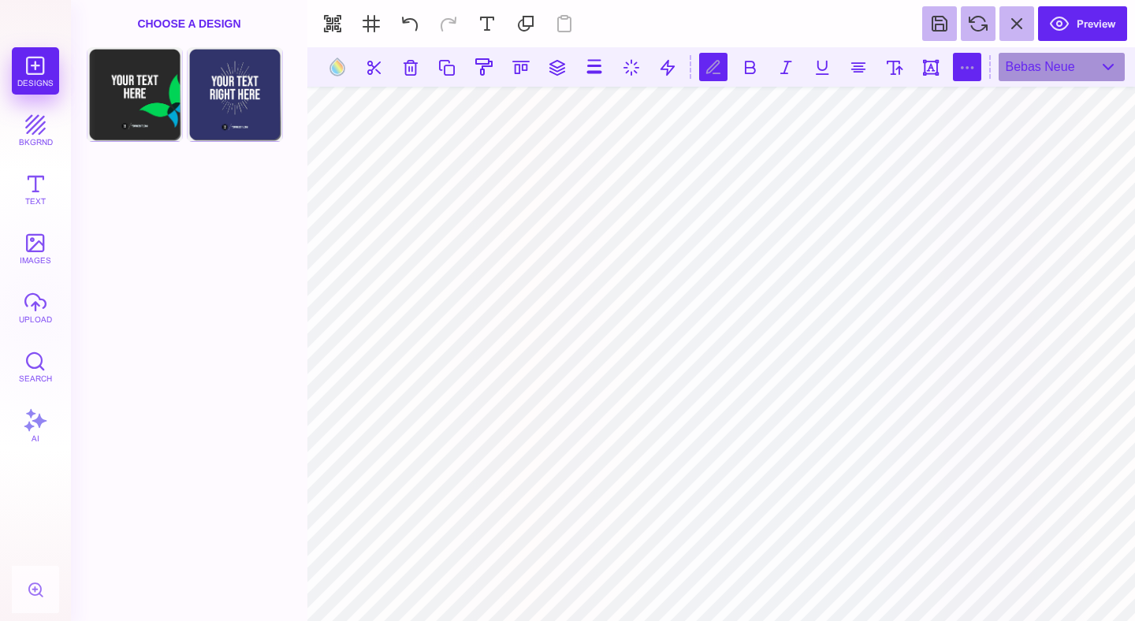
click at [961, 64] on button at bounding box center [967, 67] width 28 height 28
type input "*"
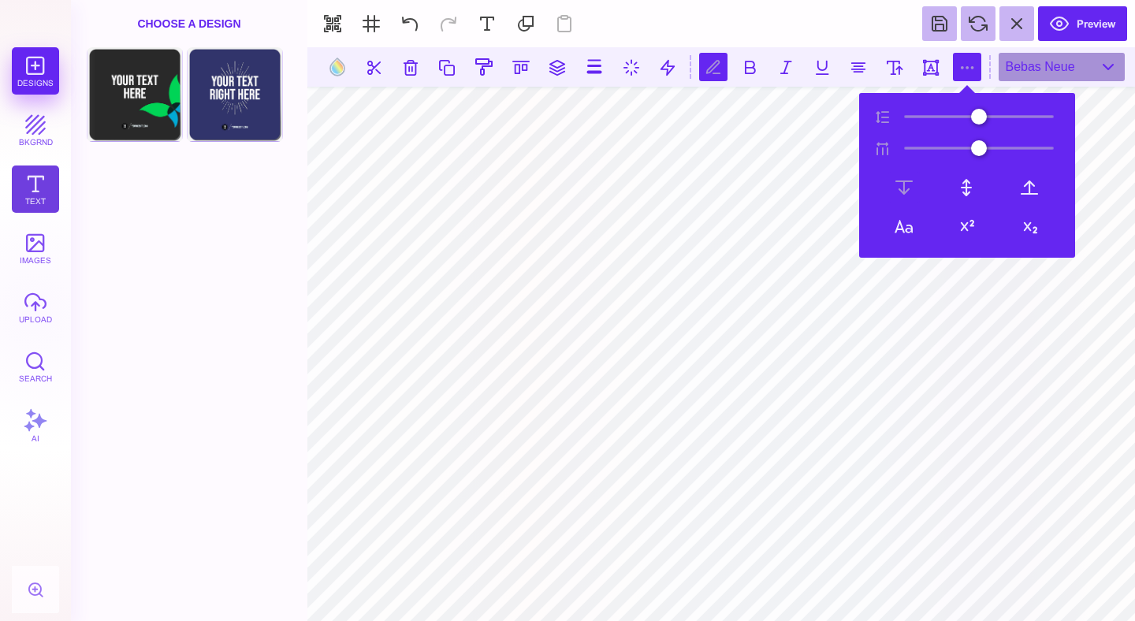
click at [14, 196] on button "Text" at bounding box center [35, 188] width 47 height 47
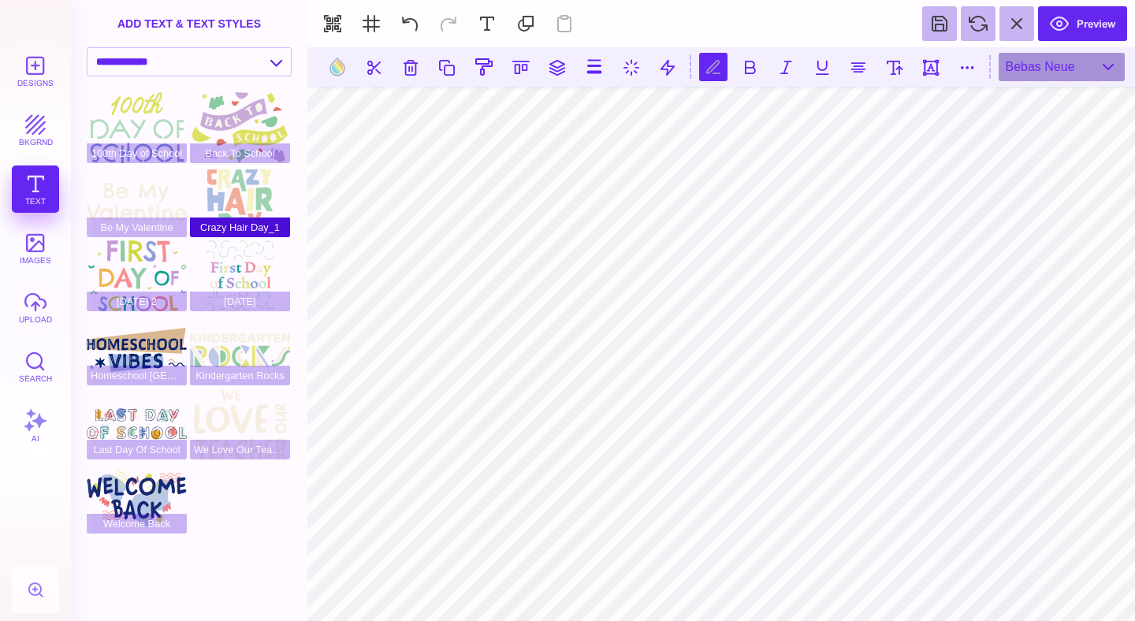
type textarea "**********"
click at [332, 70] on button at bounding box center [337, 67] width 30 height 30
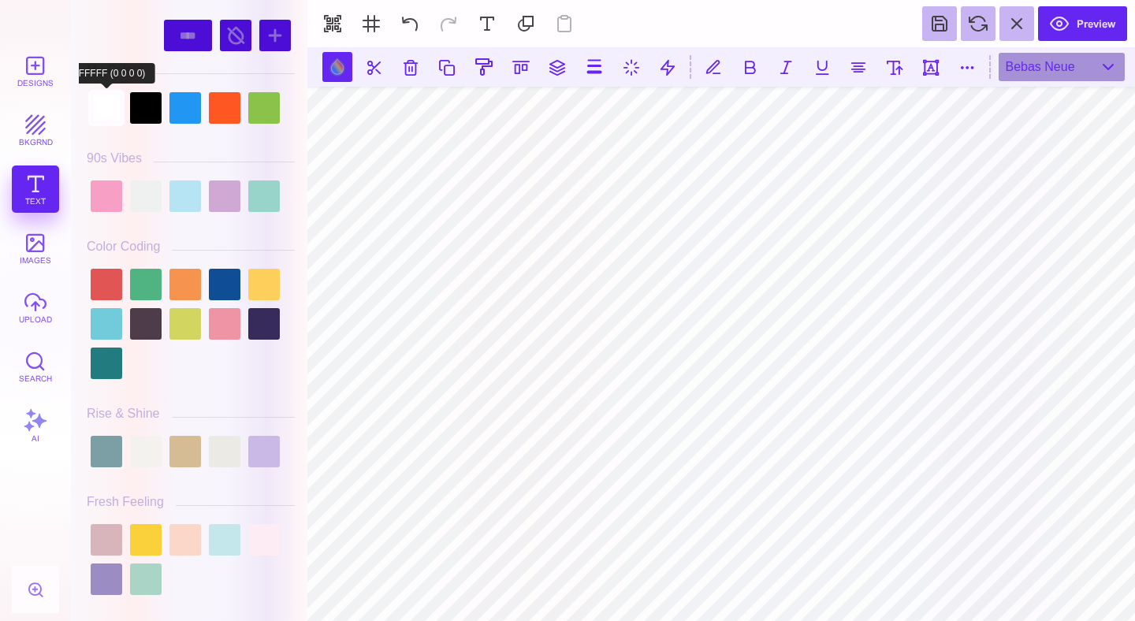
click at [98, 113] on div at bounding box center [107, 108] width 32 height 32
type input "#FFFFFF"
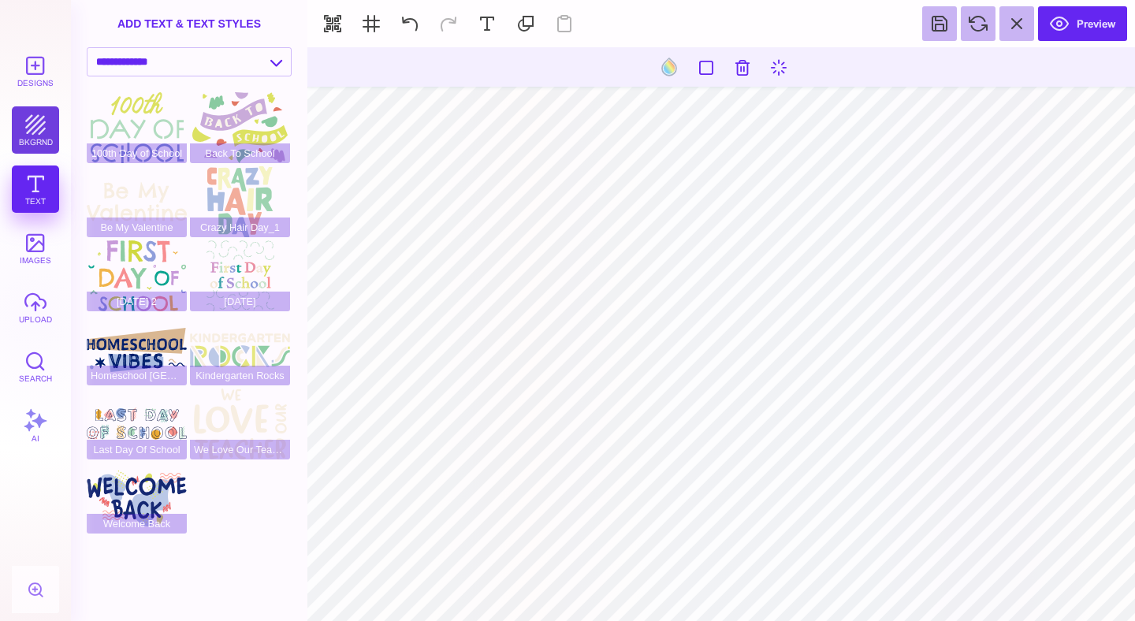
click at [22, 132] on button "bkgrnd" at bounding box center [35, 129] width 47 height 47
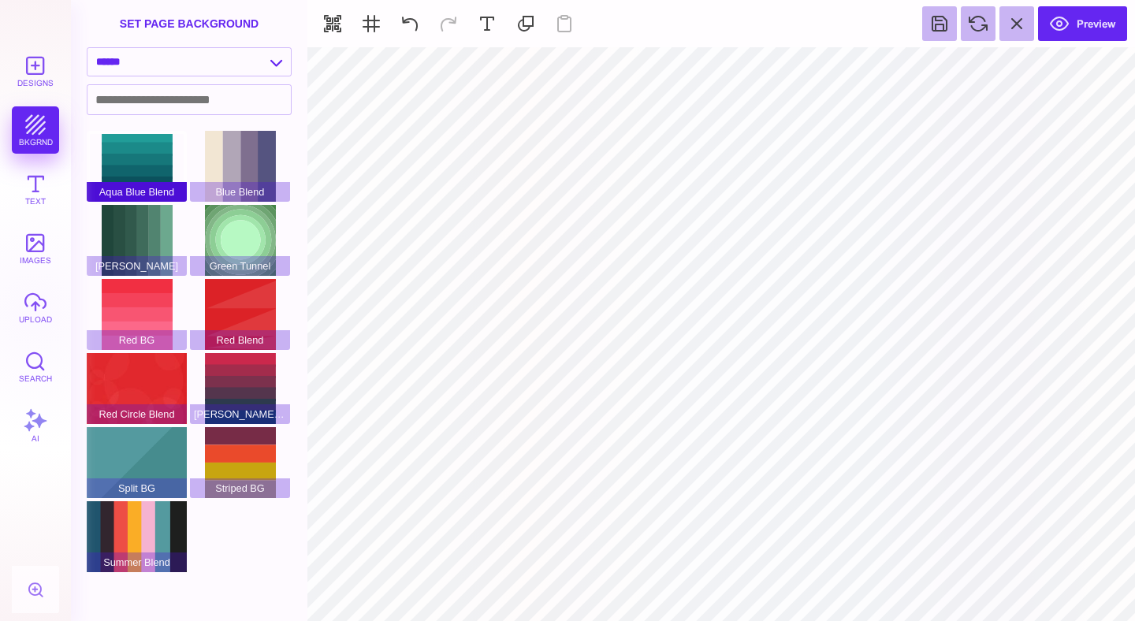
click at [140, 160] on div "Aqua Blue Blend" at bounding box center [137, 166] width 100 height 71
click at [147, 234] on div "Green BG" at bounding box center [137, 240] width 100 height 71
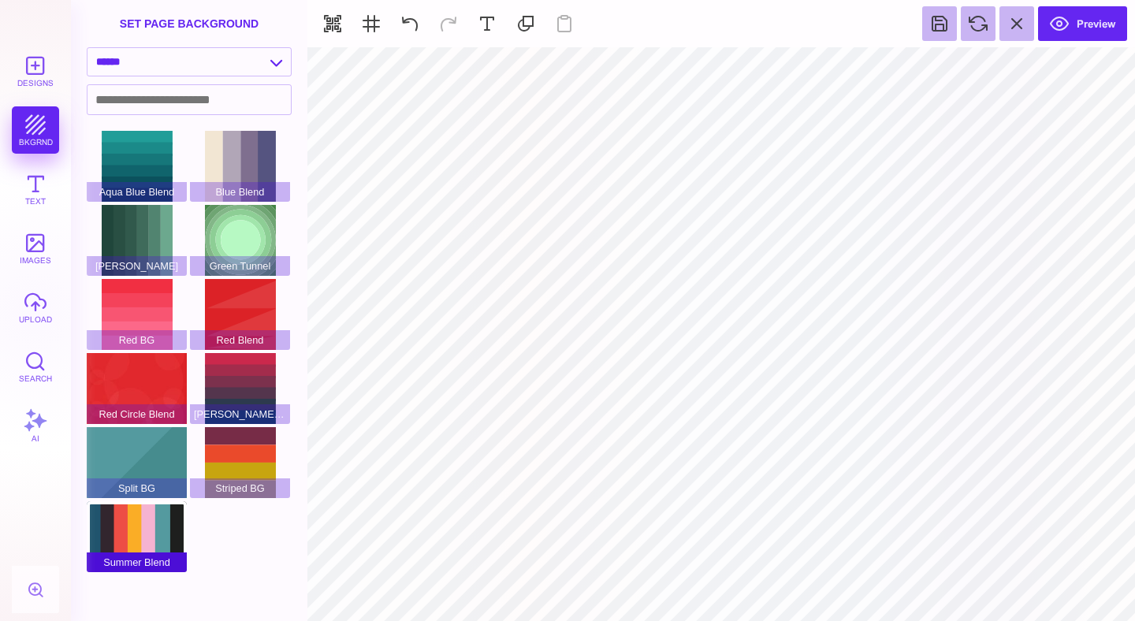
click at [160, 510] on div "Summer Blend" at bounding box center [137, 536] width 100 height 71
type input "#FFFFFF"
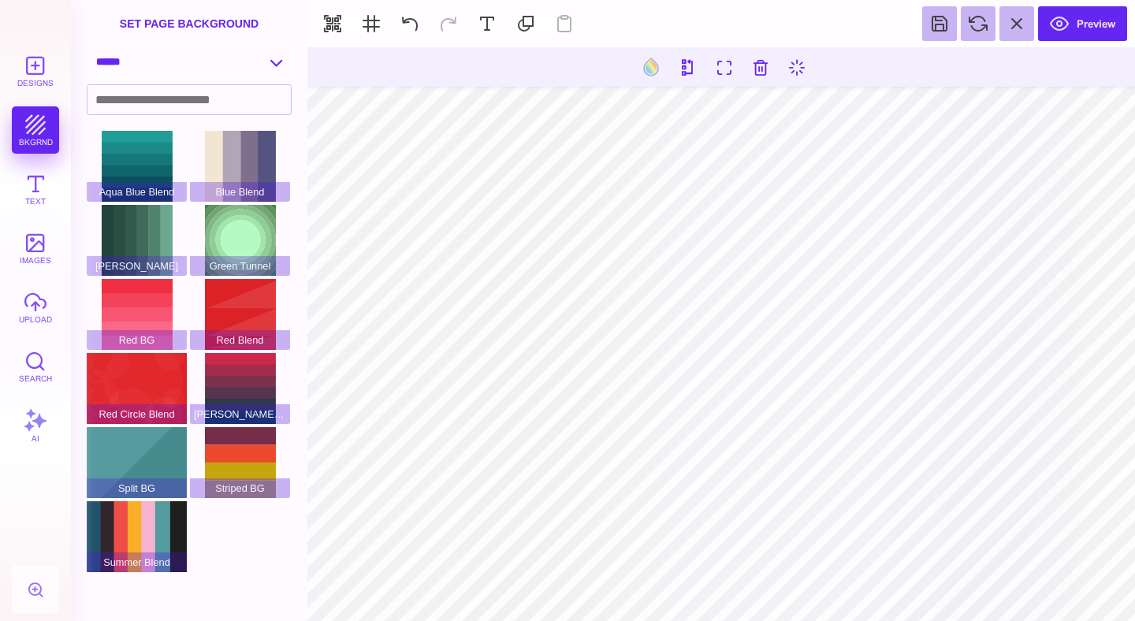
click at [275, 63] on select "**********" at bounding box center [188, 62] width 203 height 28
click at [87, 49] on select "**********" at bounding box center [188, 62] width 203 height 28
click at [158, 112] on input at bounding box center [188, 99] width 203 height 29
click at [186, 58] on select "**********" at bounding box center [188, 62] width 203 height 28
click at [87, 49] on select "**********" at bounding box center [188, 62] width 203 height 28
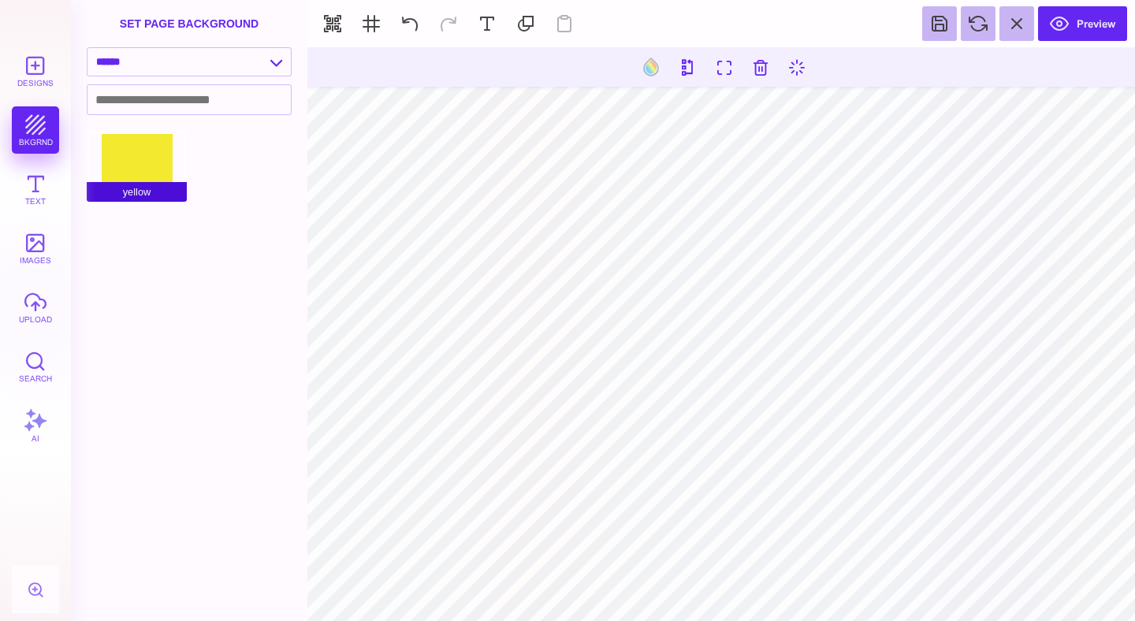
click at [142, 147] on div "yellow" at bounding box center [137, 166] width 100 height 71
click at [219, 63] on select "**********" at bounding box center [188, 62] width 203 height 28
click at [87, 49] on select "**********" at bounding box center [188, 62] width 203 height 28
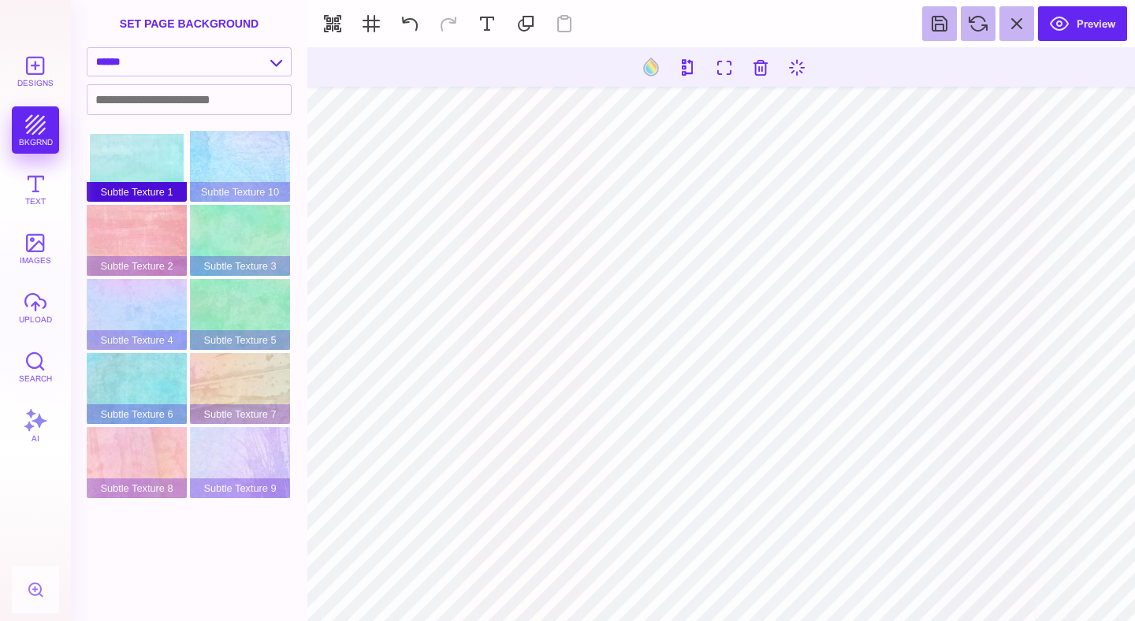
click at [154, 149] on div "Subtle Texture 1" at bounding box center [137, 166] width 100 height 71
click at [151, 252] on div "Subtle Texture 2" at bounding box center [137, 240] width 100 height 71
click at [226, 64] on select "**********" at bounding box center [188, 62] width 203 height 28
click at [87, 49] on select "**********" at bounding box center [188, 62] width 203 height 28
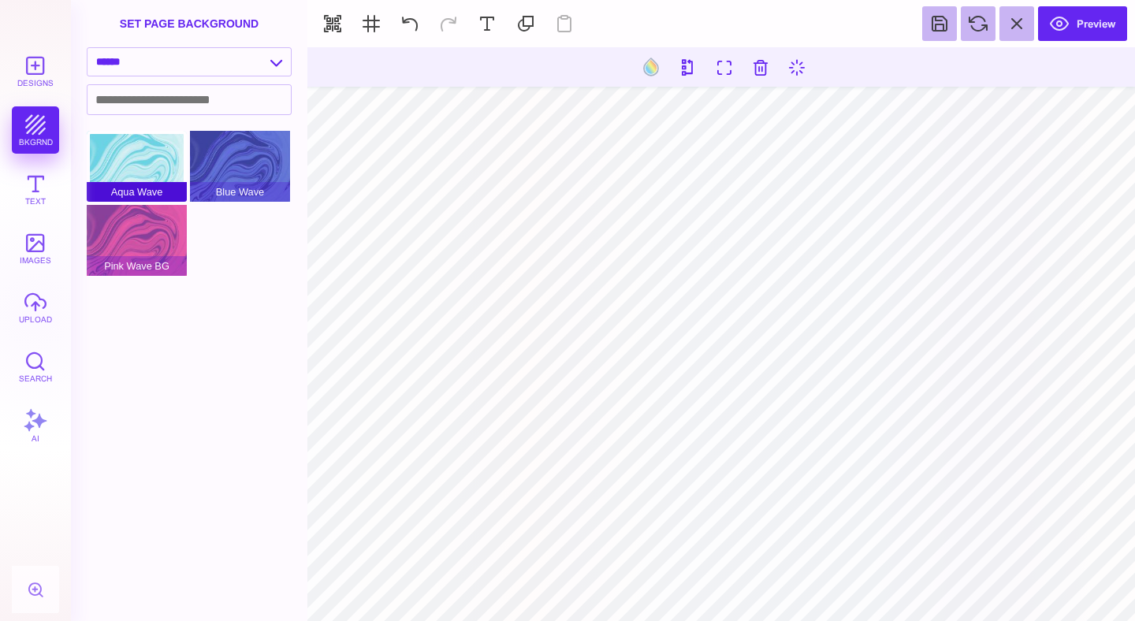
click at [151, 145] on div "Aqua Wave" at bounding box center [137, 166] width 100 height 71
click at [208, 66] on select "**********" at bounding box center [188, 62] width 203 height 28
click at [87, 49] on select "**********" at bounding box center [188, 62] width 203 height 28
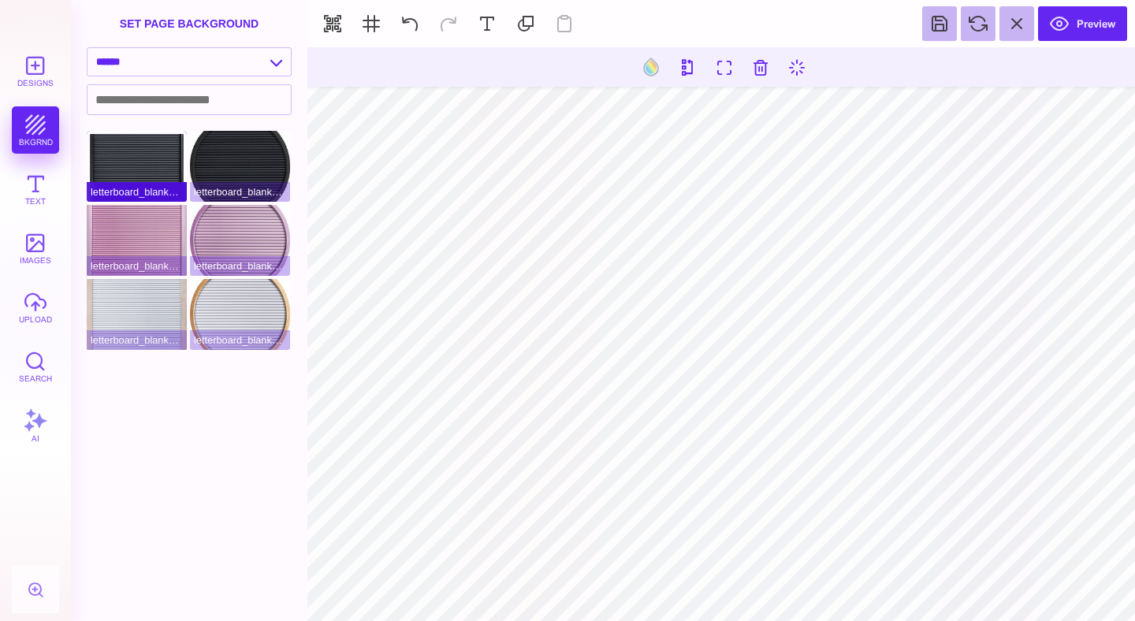
click at [144, 165] on div "letterboard_blank_black" at bounding box center [137, 166] width 100 height 71
click at [219, 72] on select "**********" at bounding box center [188, 62] width 203 height 28
select select "**********"
click at [87, 49] on select "**********" at bounding box center [188, 62] width 203 height 28
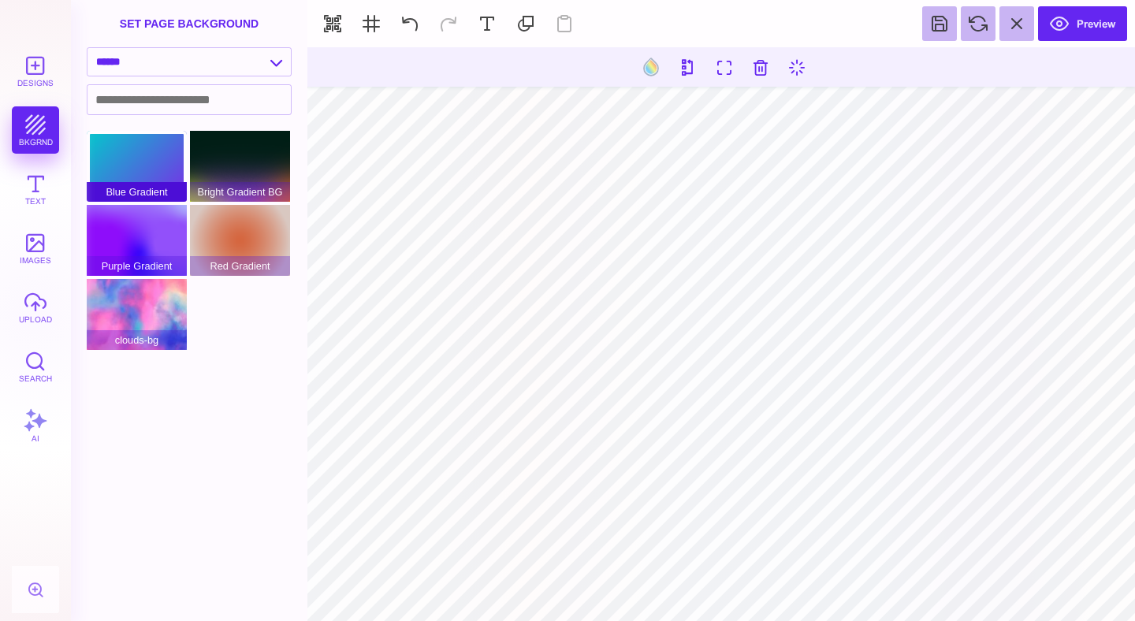
click at [159, 175] on div "Blue Gradient" at bounding box center [137, 166] width 100 height 71
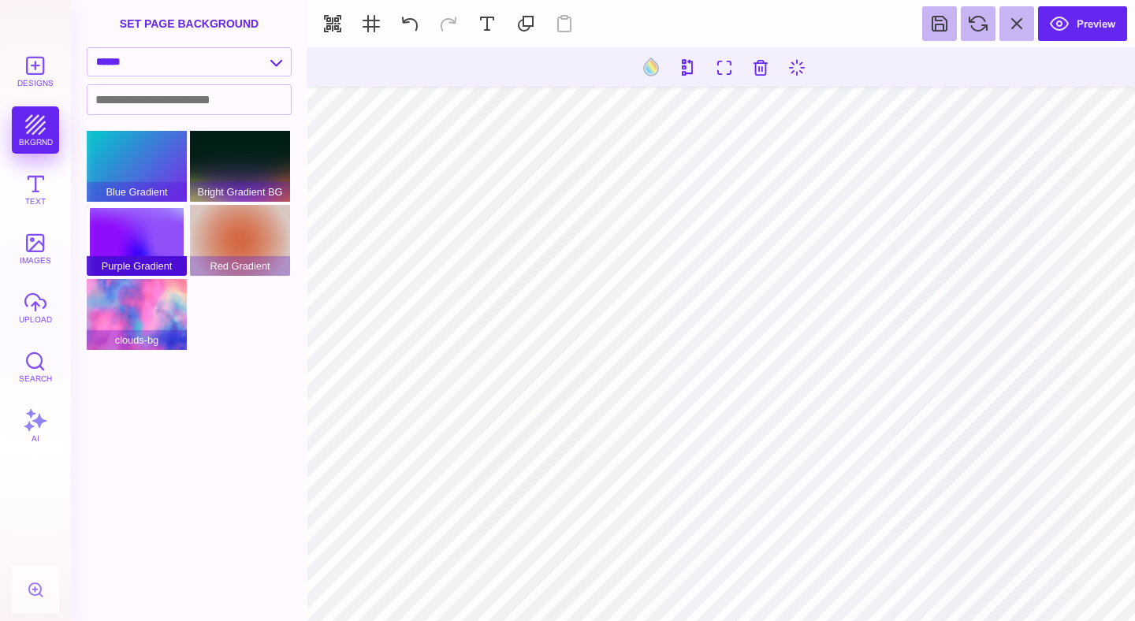
click at [144, 250] on div "Purple Gradient" at bounding box center [137, 240] width 100 height 71
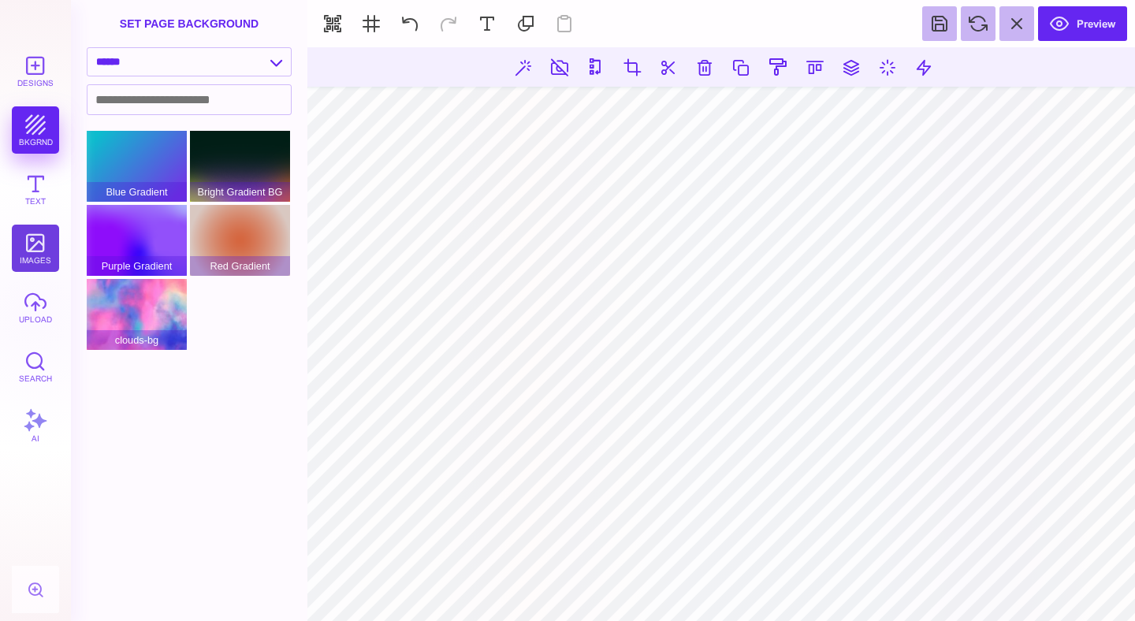
click at [42, 252] on button "images" at bounding box center [35, 248] width 47 height 47
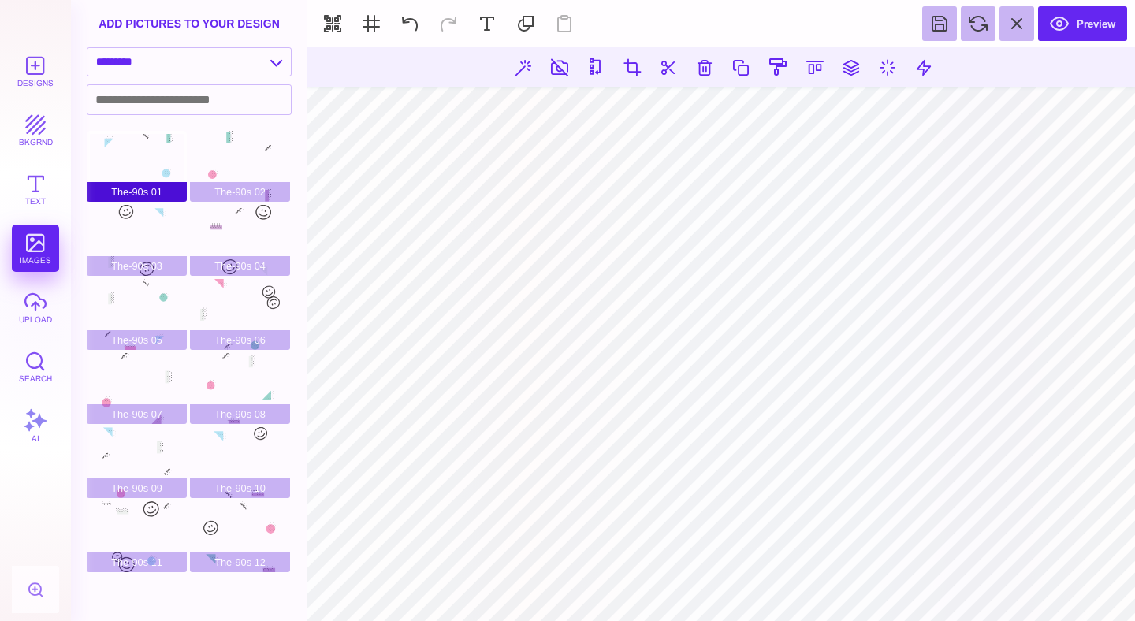
click at [149, 159] on div "The-90s 01" at bounding box center [137, 166] width 100 height 71
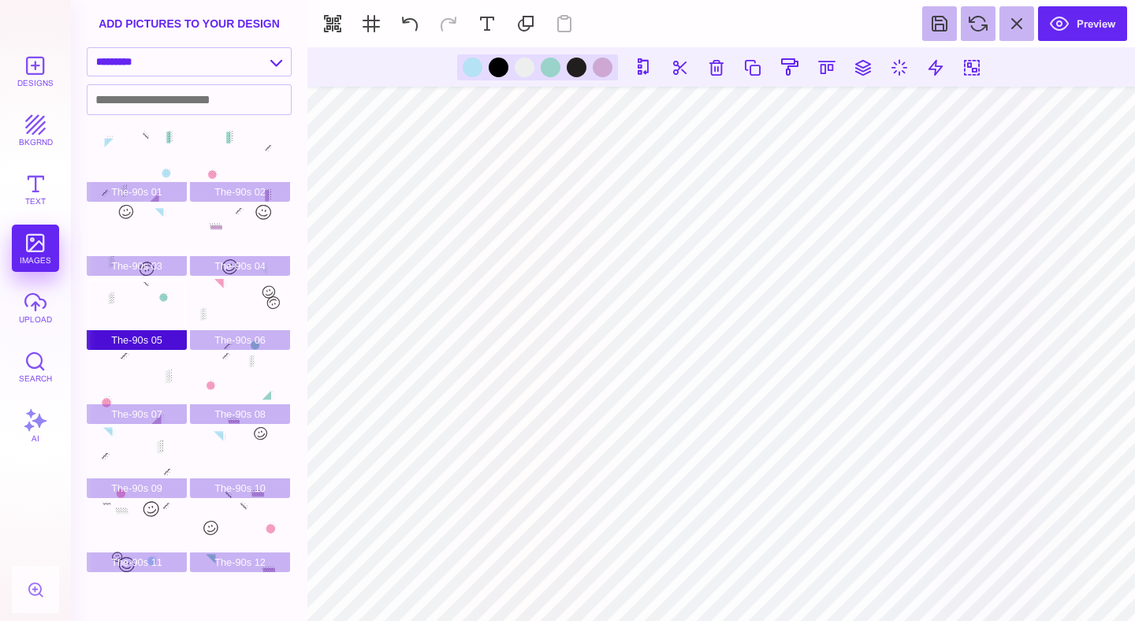
click at [154, 305] on div "The-90s 05" at bounding box center [137, 314] width 100 height 71
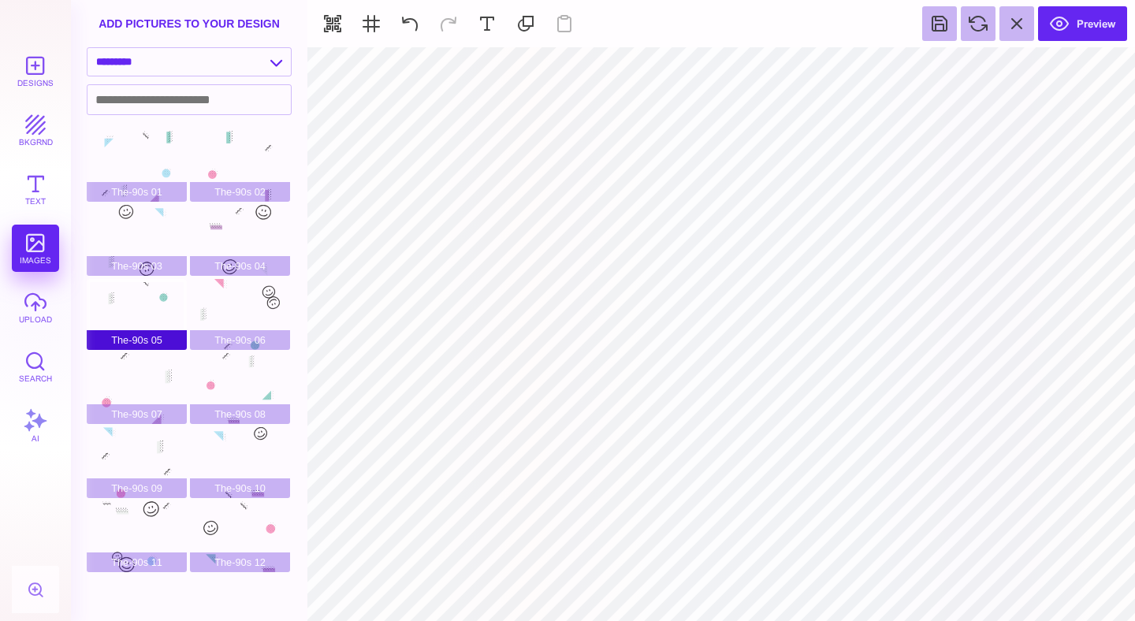
type input "#B5E2F4"
click at [217, 58] on select "**********" at bounding box center [188, 62] width 203 height 28
click at [87, 49] on select "**********" at bounding box center [188, 62] width 203 height 28
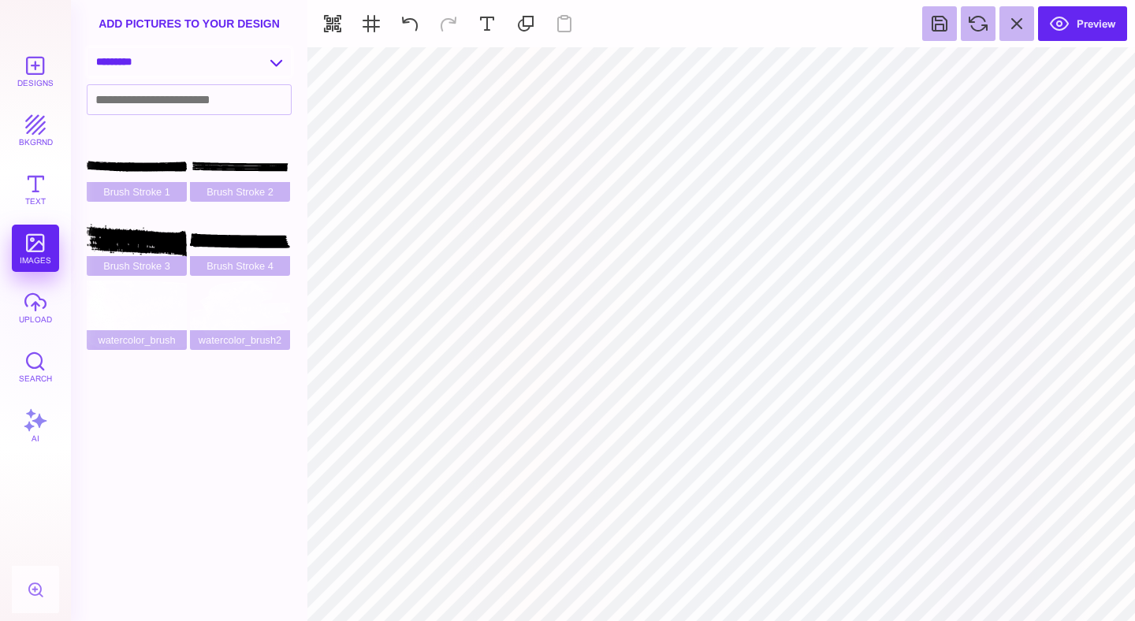
click at [195, 63] on select "**********" at bounding box center [188, 62] width 203 height 28
click at [87, 49] on select "**********" at bounding box center [188, 62] width 203 height 28
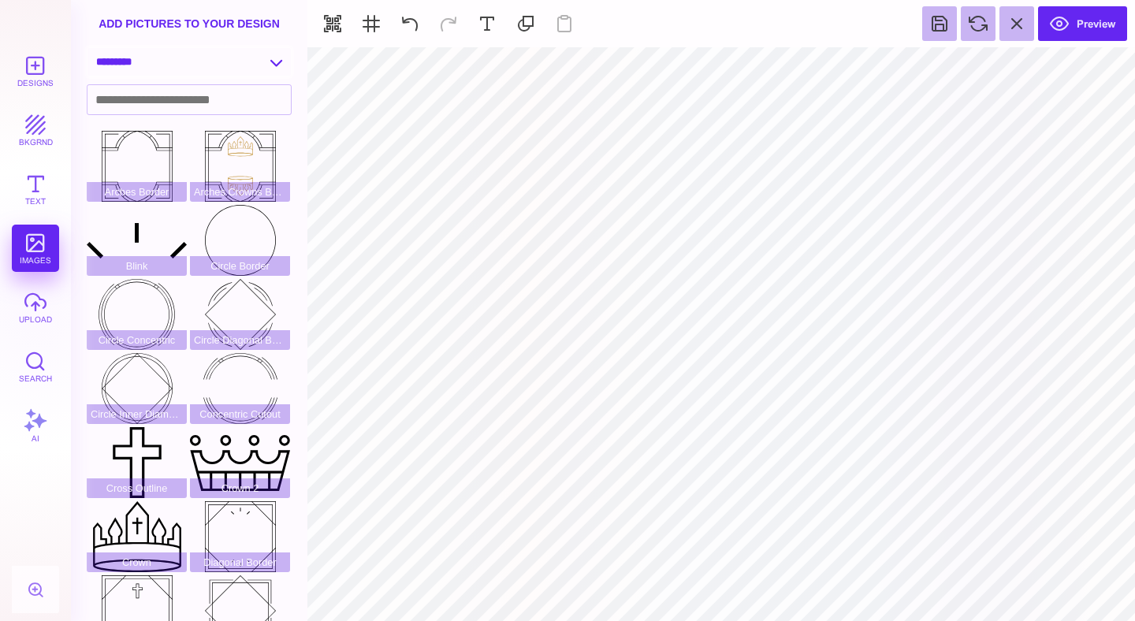
click at [228, 66] on select "**********" at bounding box center [188, 62] width 203 height 28
select select "**********"
click at [87, 49] on select "**********" at bounding box center [188, 62] width 203 height 28
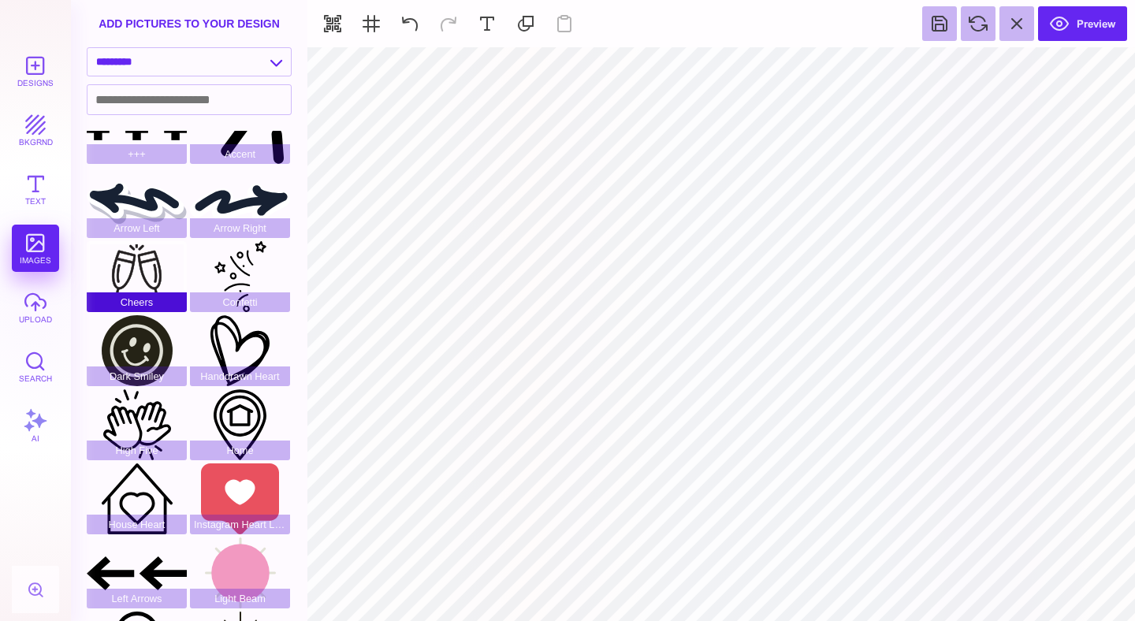
scroll to position [0, 0]
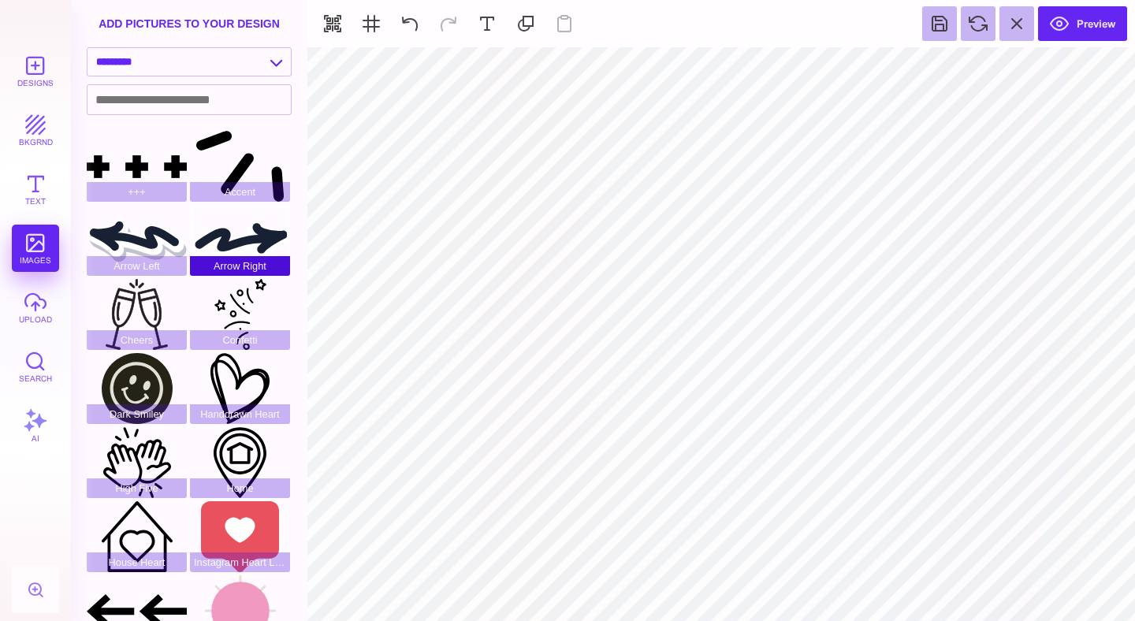
click at [233, 232] on div "Arrow Right" at bounding box center [240, 240] width 100 height 71
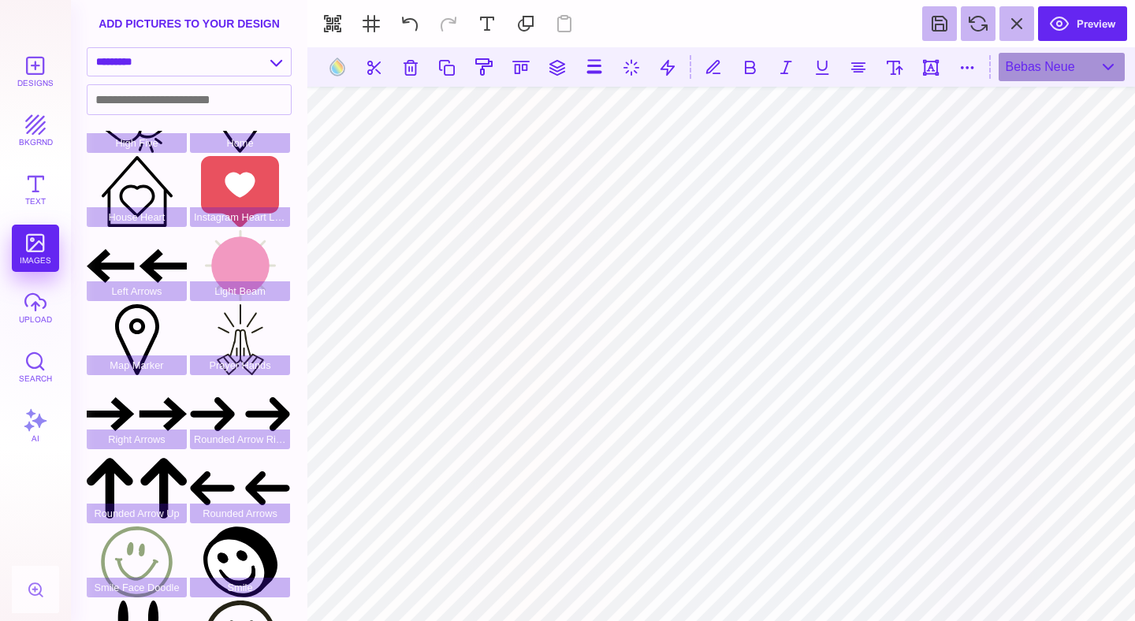
scroll to position [433, 0]
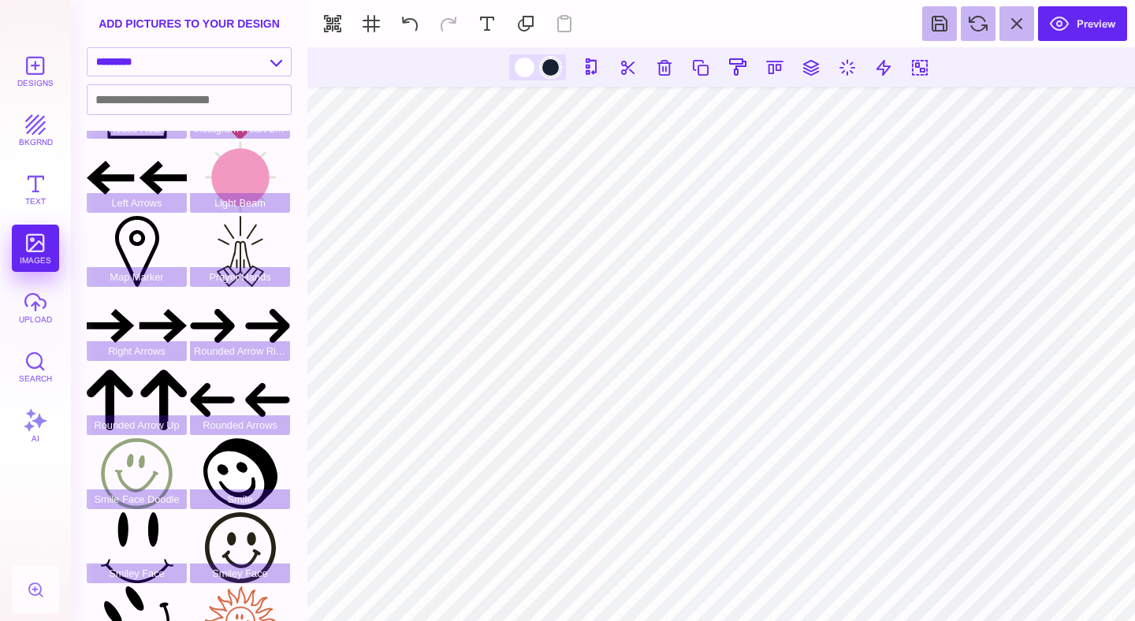
click at [545, 69] on div at bounding box center [551, 68] width 20 height 20
type input "#172133"
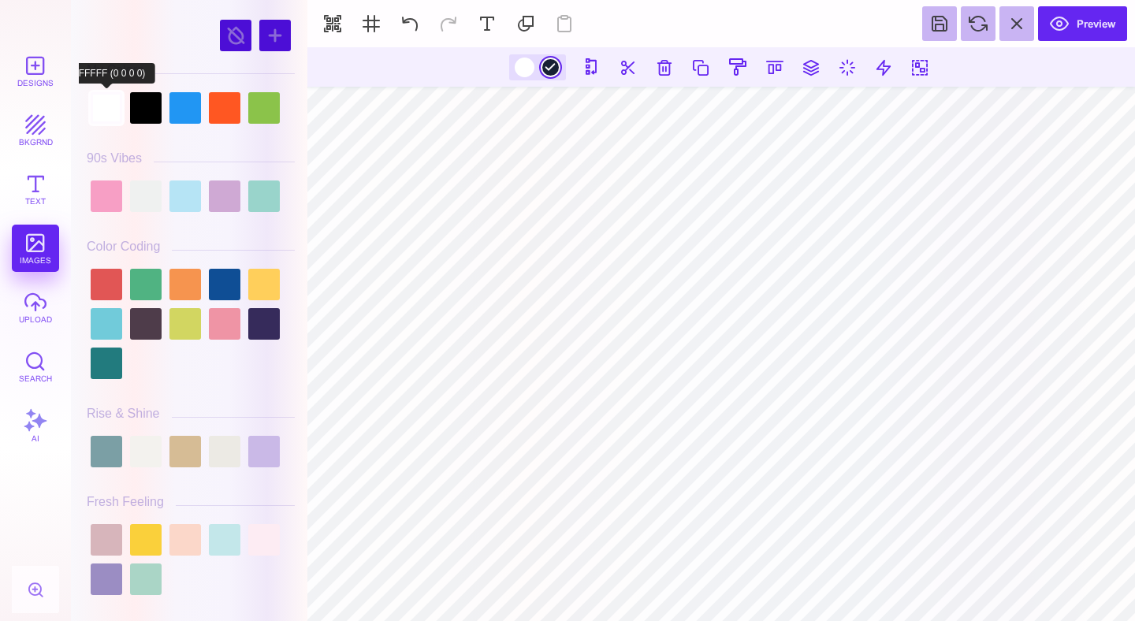
click at [97, 110] on div at bounding box center [107, 108] width 32 height 32
click at [533, 66] on div at bounding box center [525, 68] width 20 height 20
click at [136, 107] on div at bounding box center [146, 108] width 32 height 32
type input "#000000"
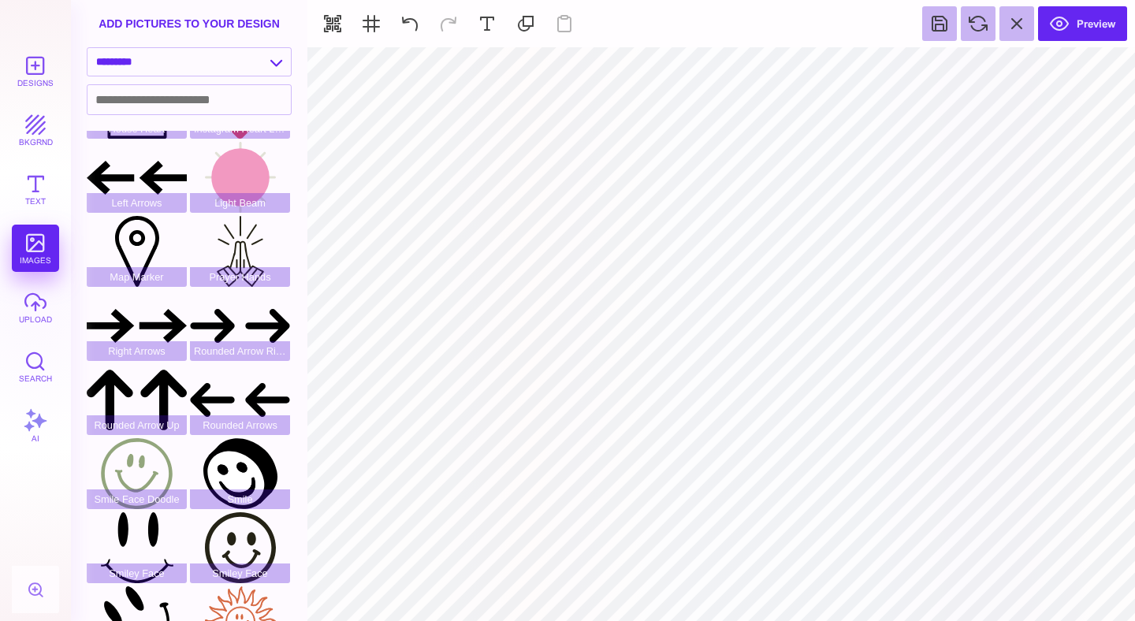
type input "#E7F3F5"
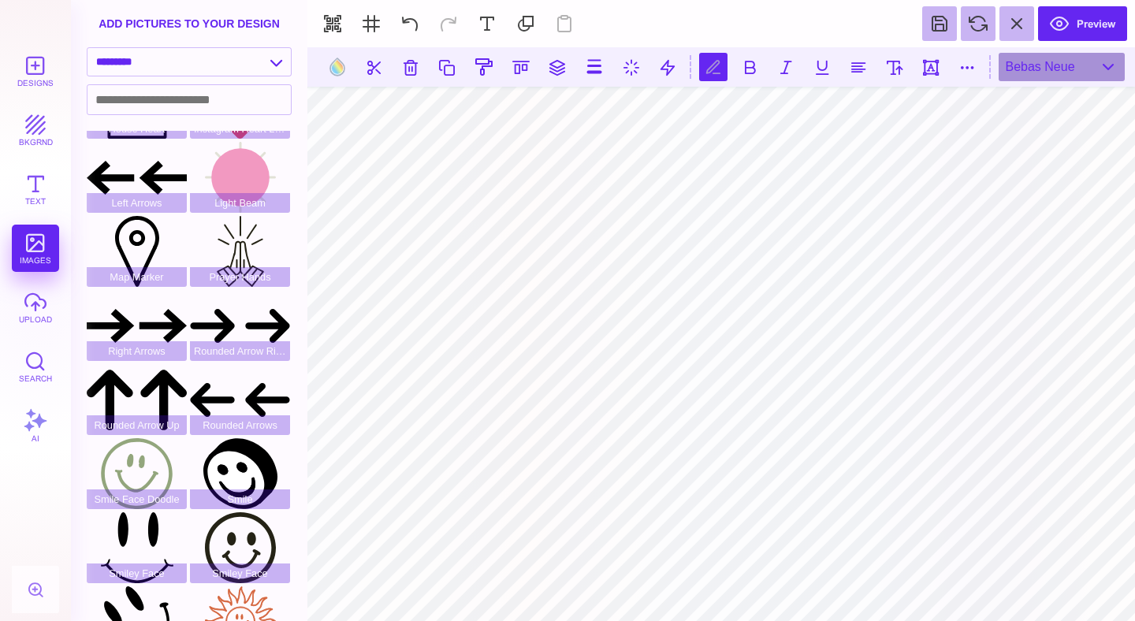
scroll to position [0, 6]
type textarea "**********"
click at [899, 62] on button at bounding box center [894, 67] width 28 height 28
type input "**"
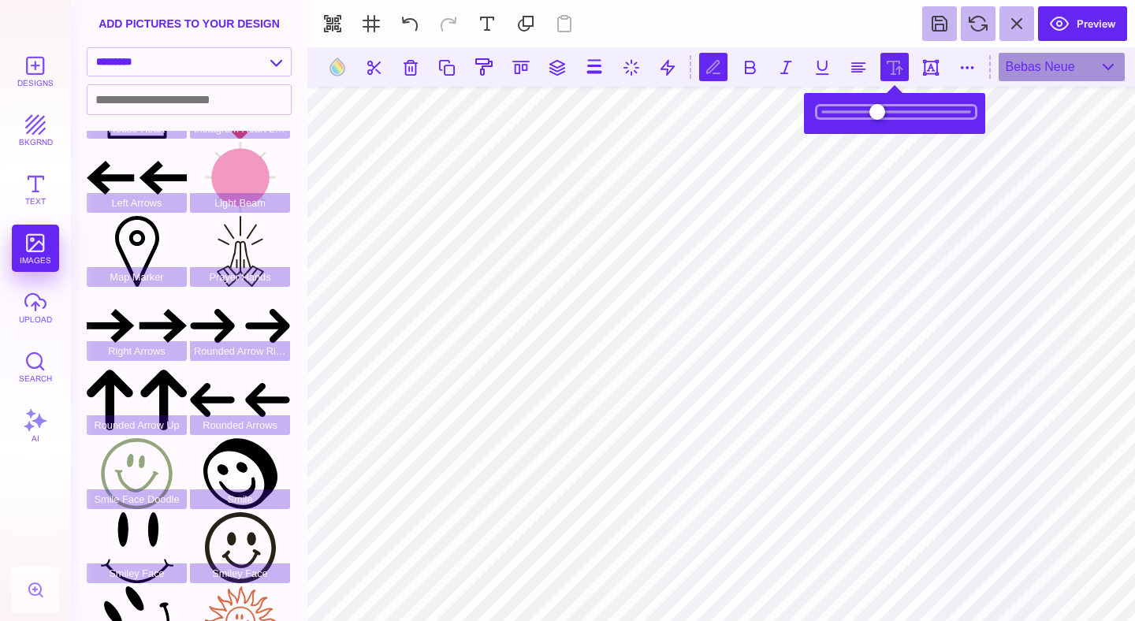
drag, startPoint x: 875, startPoint y: 106, endPoint x: 908, endPoint y: 110, distance: 32.5
type input "****"
click at [908, 110] on input "range" at bounding box center [896, 111] width 158 height 11
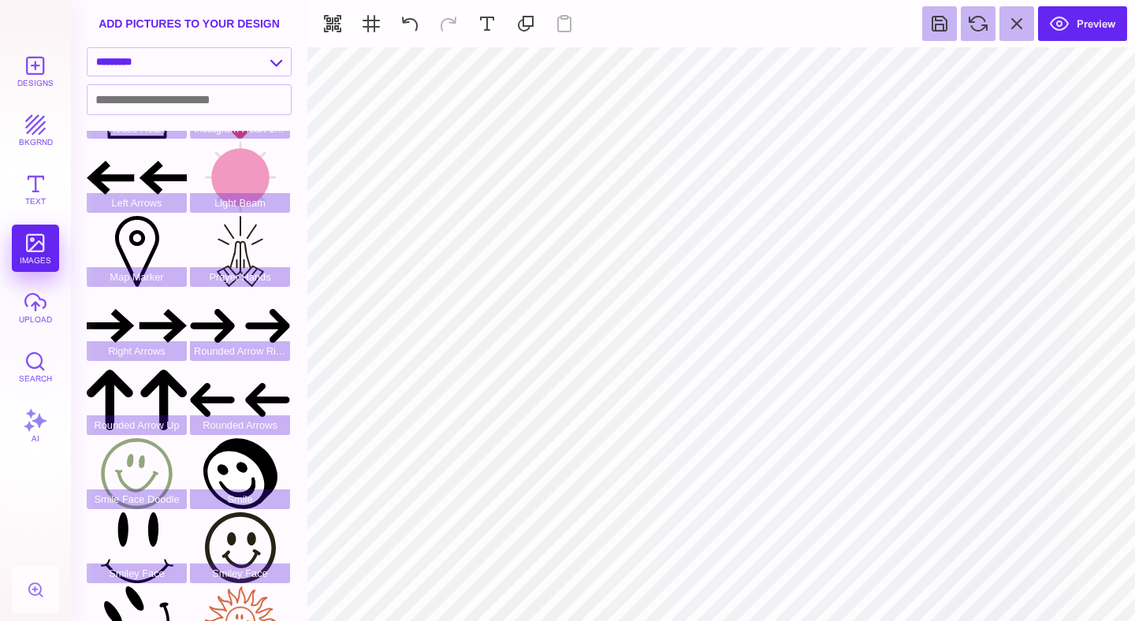
type input "#FFFFFF"
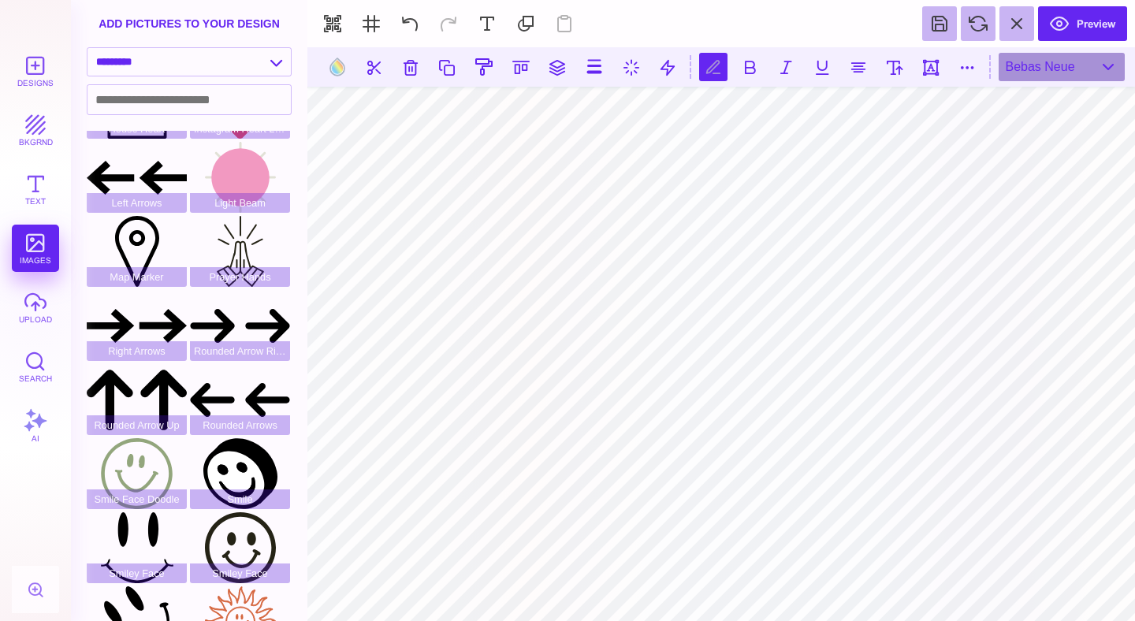
scroll to position [0, 5]
type textarea "**********"
click at [887, 66] on button at bounding box center [894, 67] width 28 height 28
type input "***"
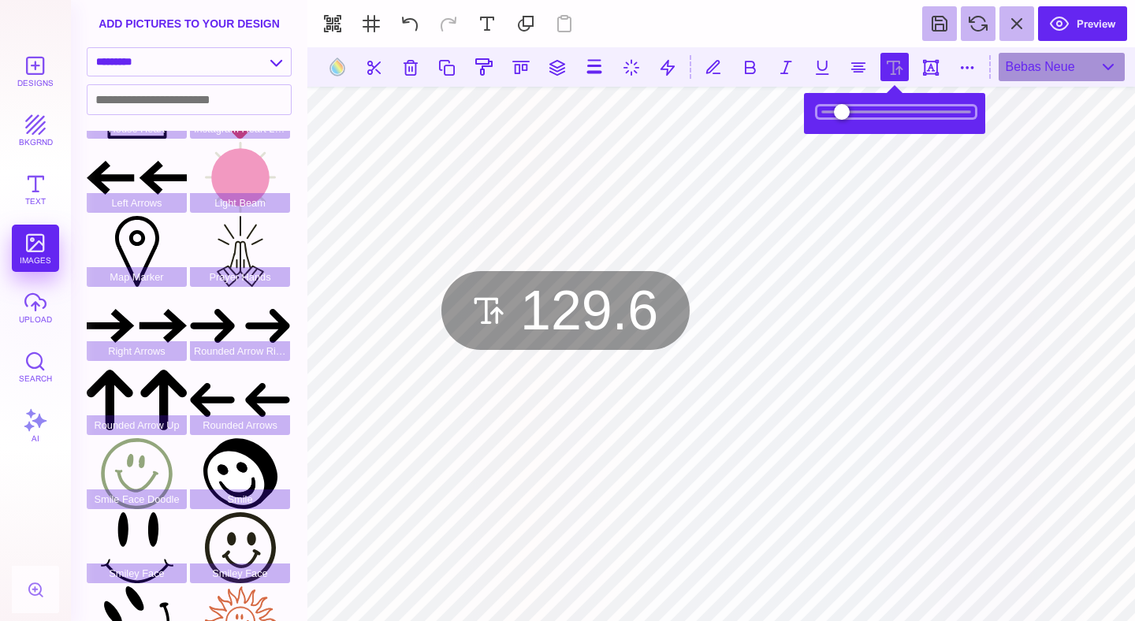
type input "*****"
click at [862, 106] on input "range" at bounding box center [896, 111] width 158 height 11
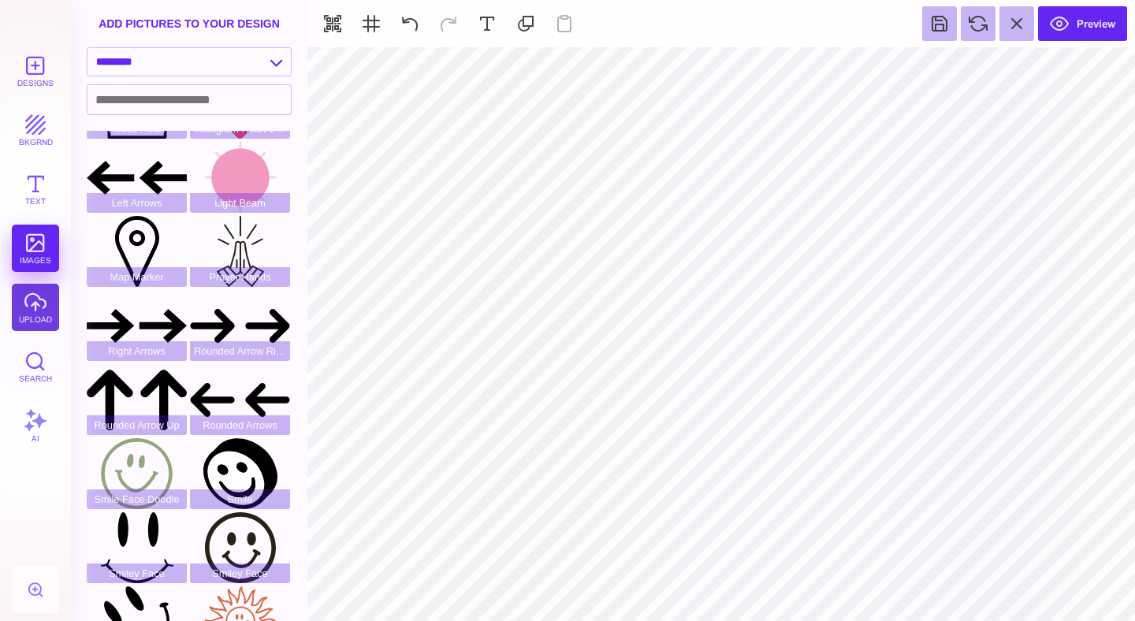
click at [25, 315] on button "upload" at bounding box center [35, 307] width 47 height 47
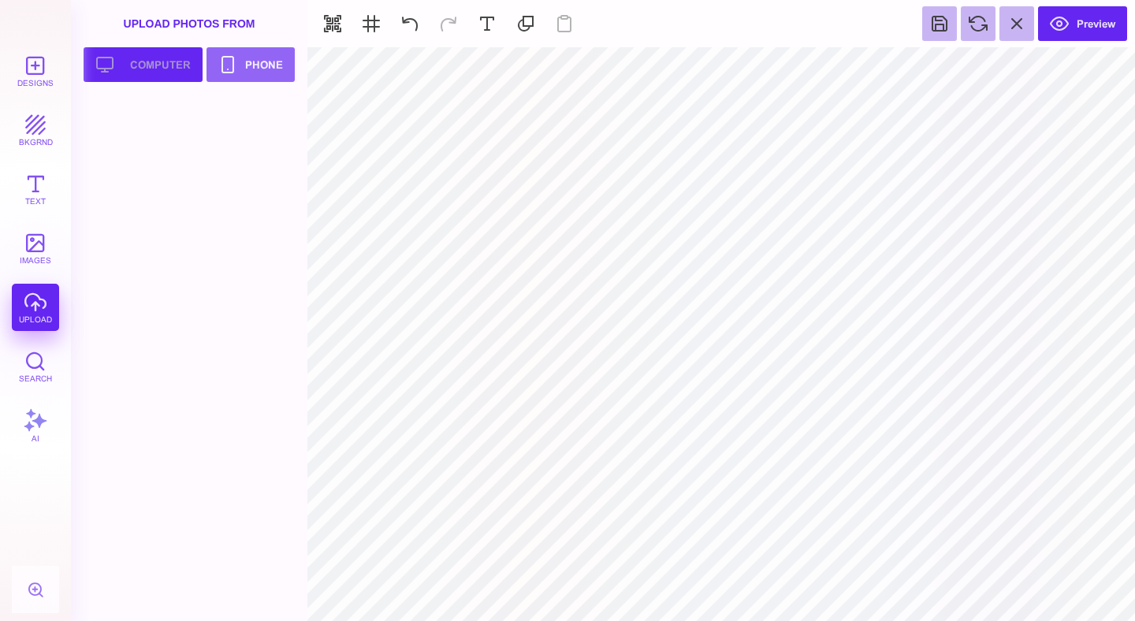
click at [147, 64] on button "Upload your artwork Computer" at bounding box center [143, 64] width 119 height 35
click at [27, 310] on div "Designs bkgrnd Text images upload Search AI" at bounding box center [35, 334] width 71 height 574
click at [35, 302] on div "Designs bkgrnd Text images upload Search AI" at bounding box center [35, 334] width 71 height 574
click at [189, 339] on div at bounding box center [194, 359] width 214 height 523
click at [40, 310] on div "Designs bkgrnd Text images upload Search AI" at bounding box center [35, 334] width 71 height 574
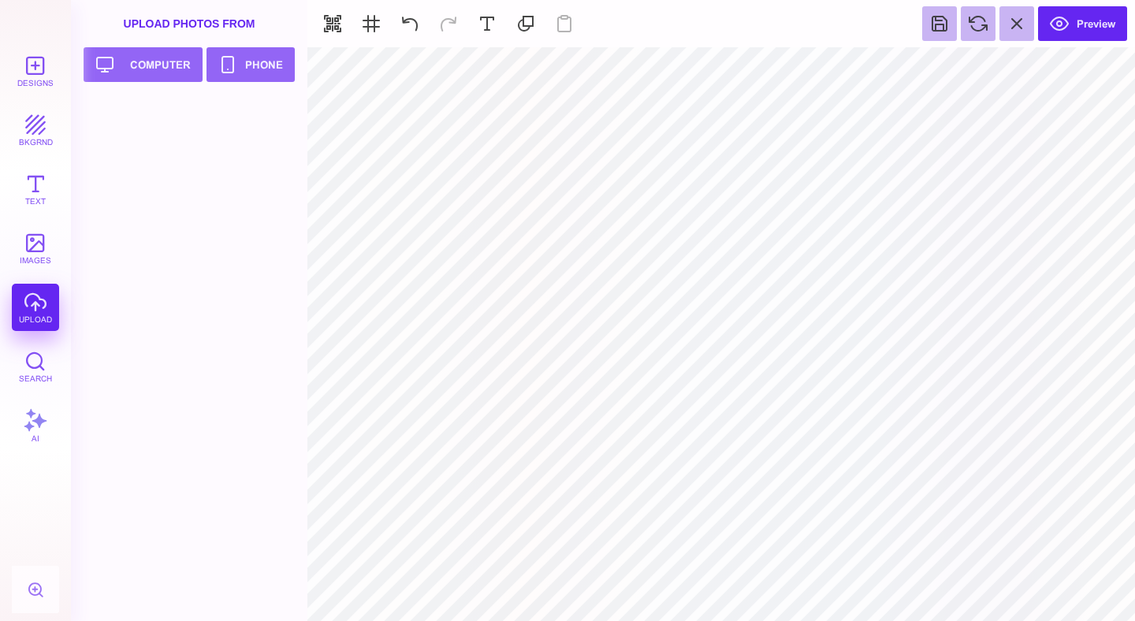
click at [40, 310] on div "Designs bkgrnd Text images upload Search AI" at bounding box center [35, 334] width 71 height 574
click at [152, 45] on div "Upload Photos From" at bounding box center [189, 23] width 236 height 47
click at [148, 63] on button "Upload your artwork Computer" at bounding box center [143, 64] width 119 height 35
click at [125, 122] on div at bounding box center [137, 133] width 100 height 71
click at [49, 143] on button "bkgrnd" at bounding box center [35, 129] width 47 height 47
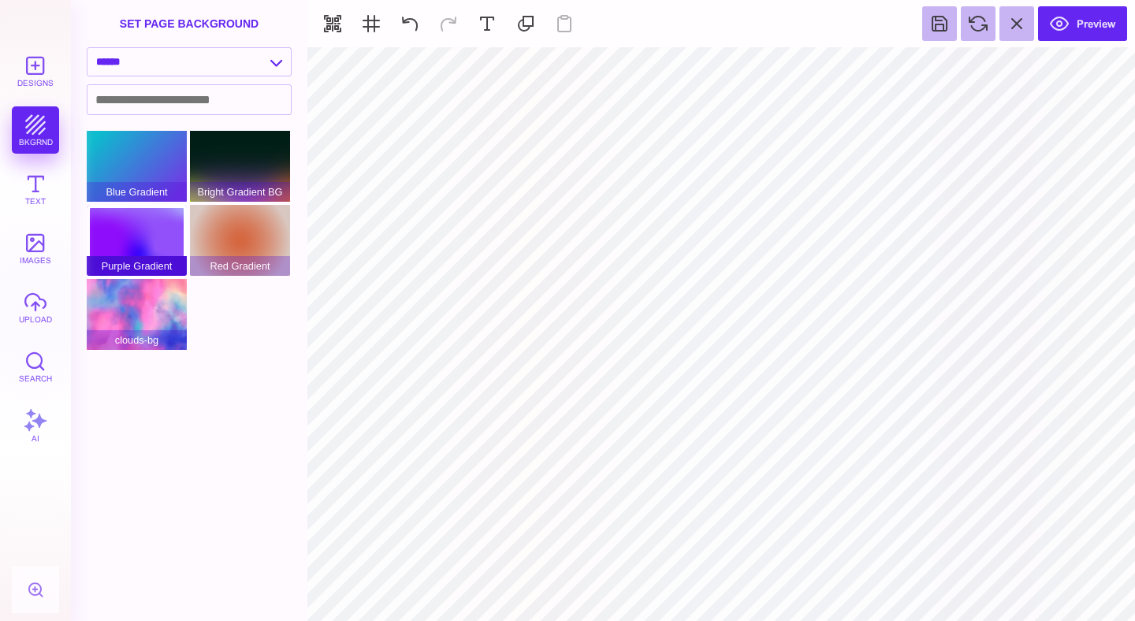
click at [143, 248] on div "Purple Gradient" at bounding box center [137, 240] width 100 height 71
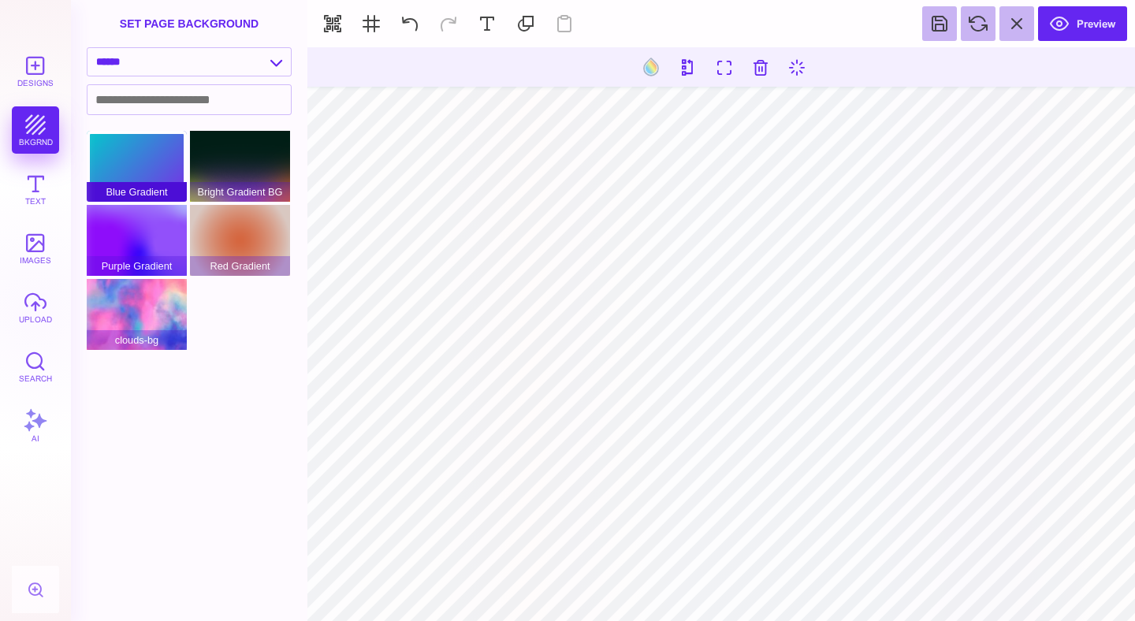
click at [144, 177] on div "Blue Gradient" at bounding box center [137, 166] width 100 height 71
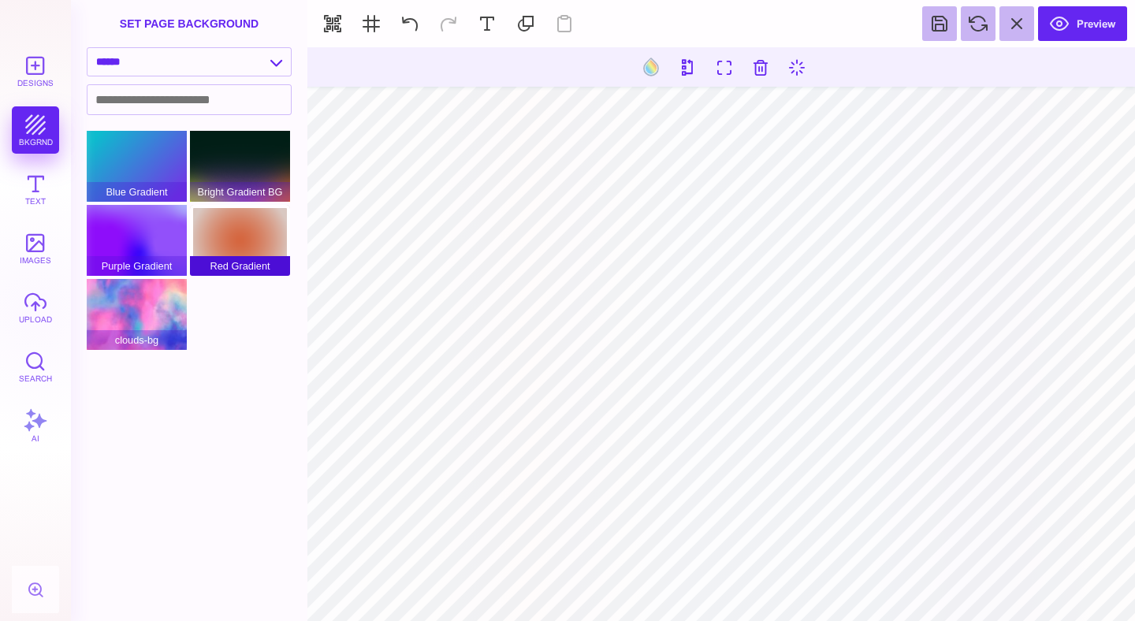
click at [224, 228] on div "Red Gradient" at bounding box center [240, 240] width 100 height 71
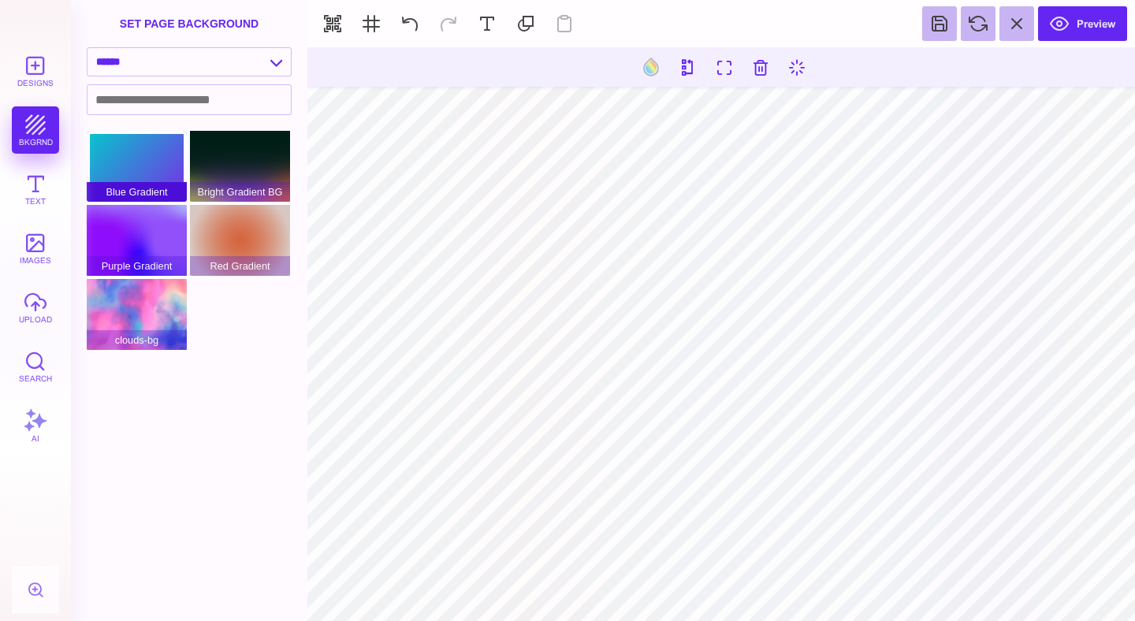
click at [133, 168] on div "Blue Gradient" at bounding box center [137, 166] width 100 height 71
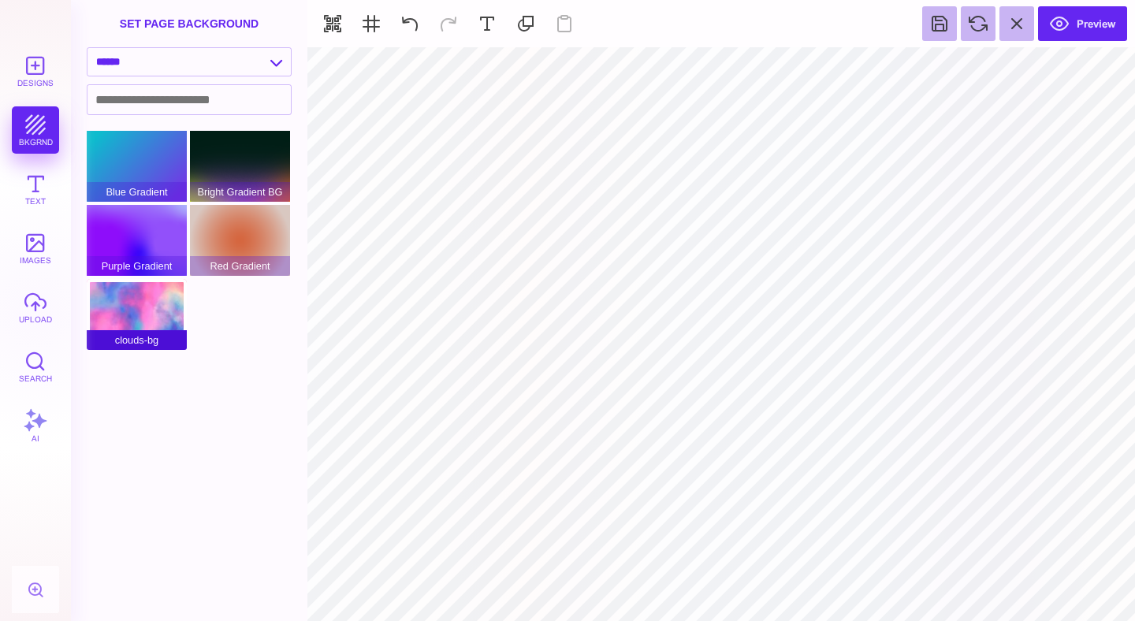
click at [153, 302] on div "clouds-bg" at bounding box center [137, 314] width 100 height 71
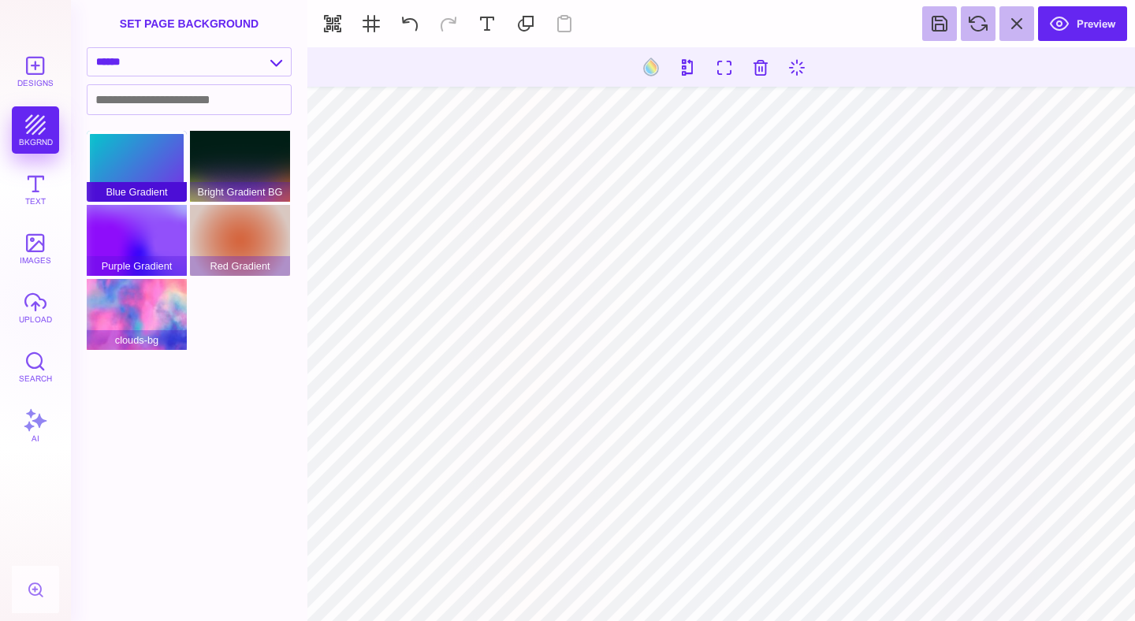
click at [133, 163] on div "Blue Gradient" at bounding box center [137, 166] width 100 height 71
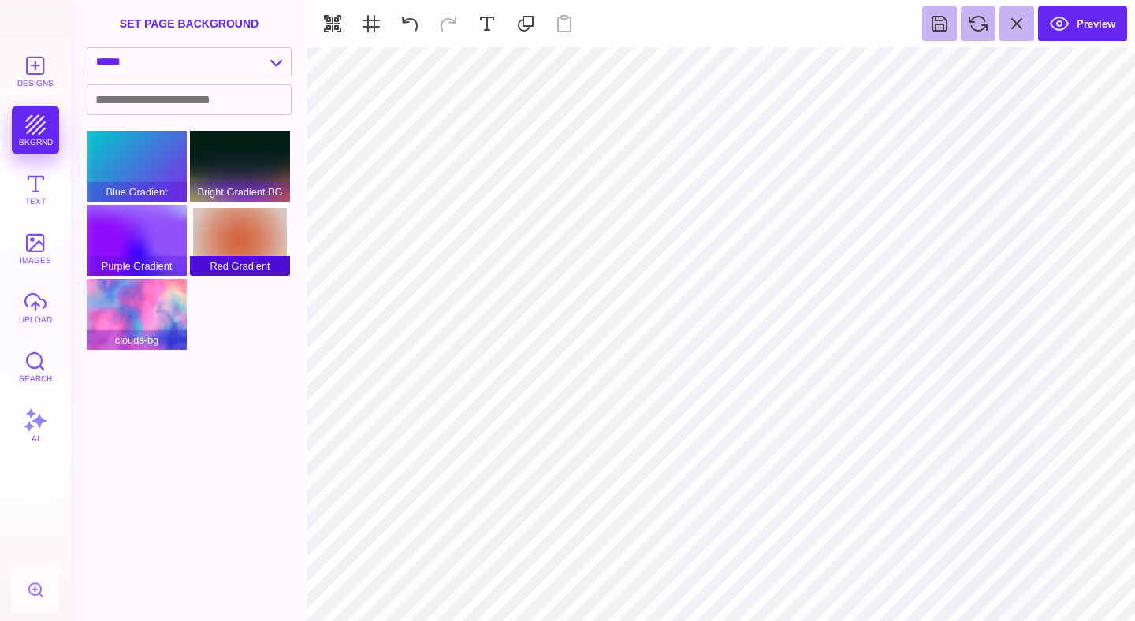
type input "#000000"
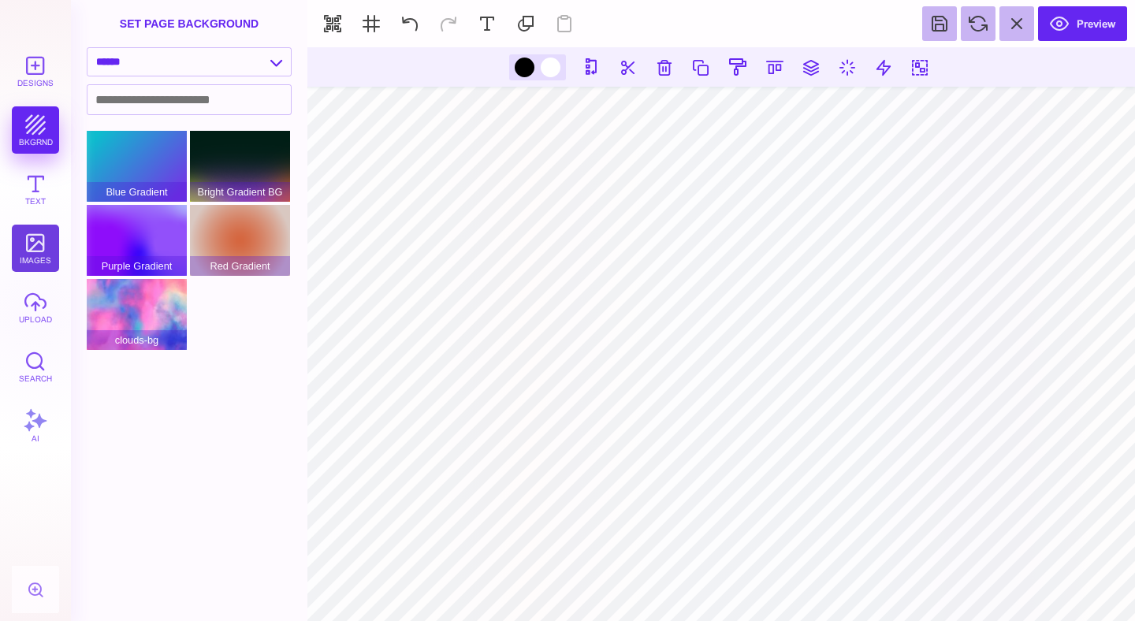
click at [38, 238] on button "images" at bounding box center [35, 248] width 47 height 47
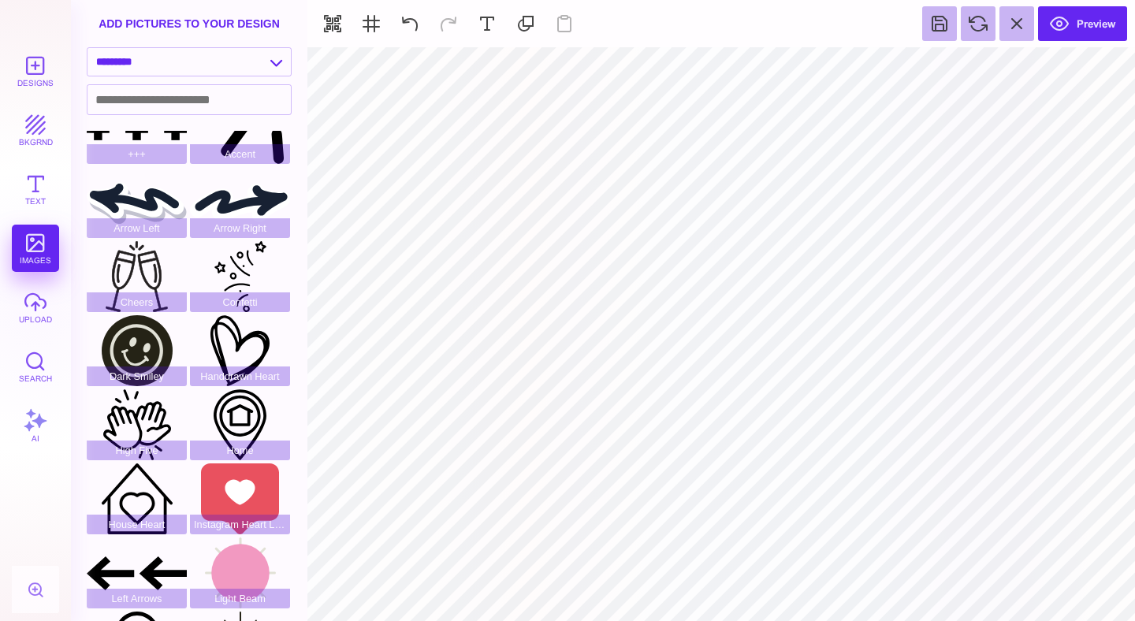
scroll to position [0, 0]
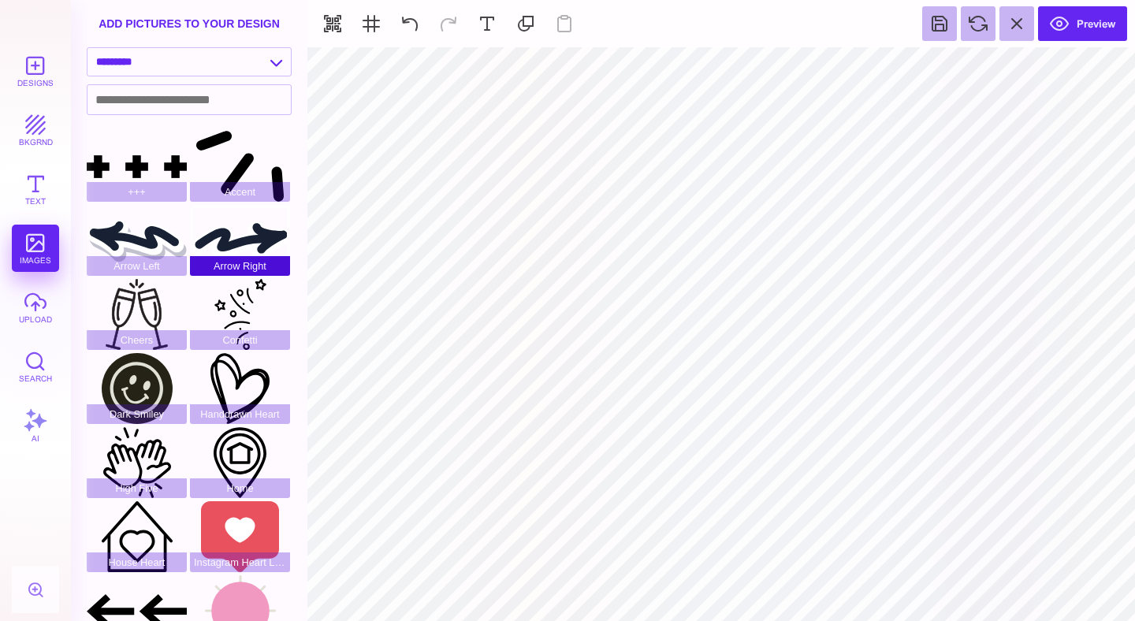
click at [236, 245] on div "Arrow Right" at bounding box center [240, 240] width 100 height 71
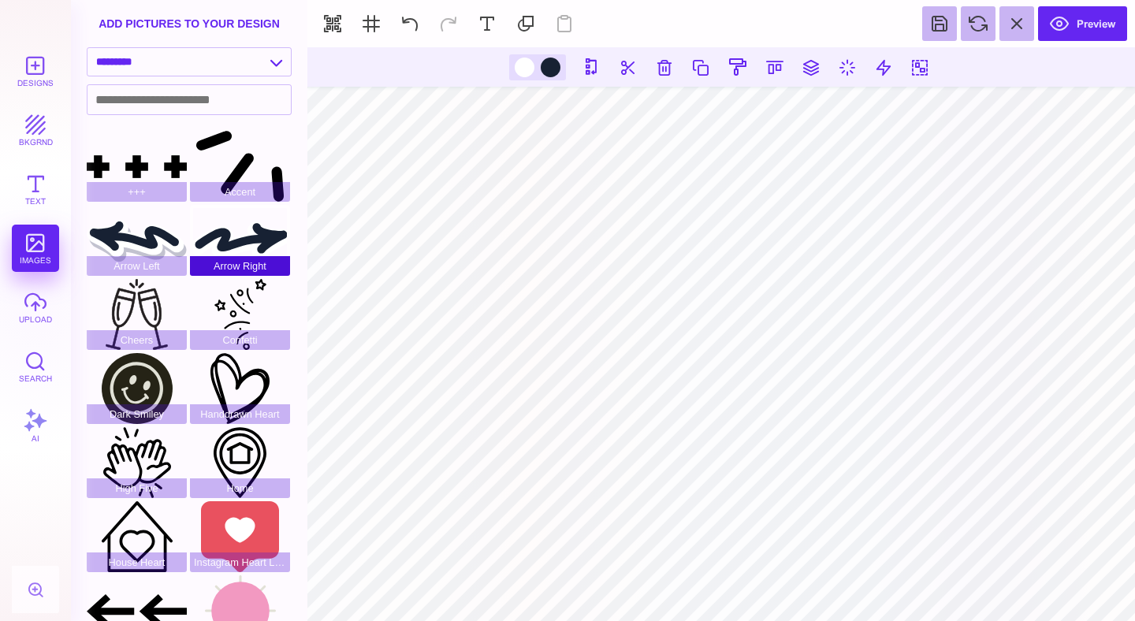
type input "#FFFFFF"
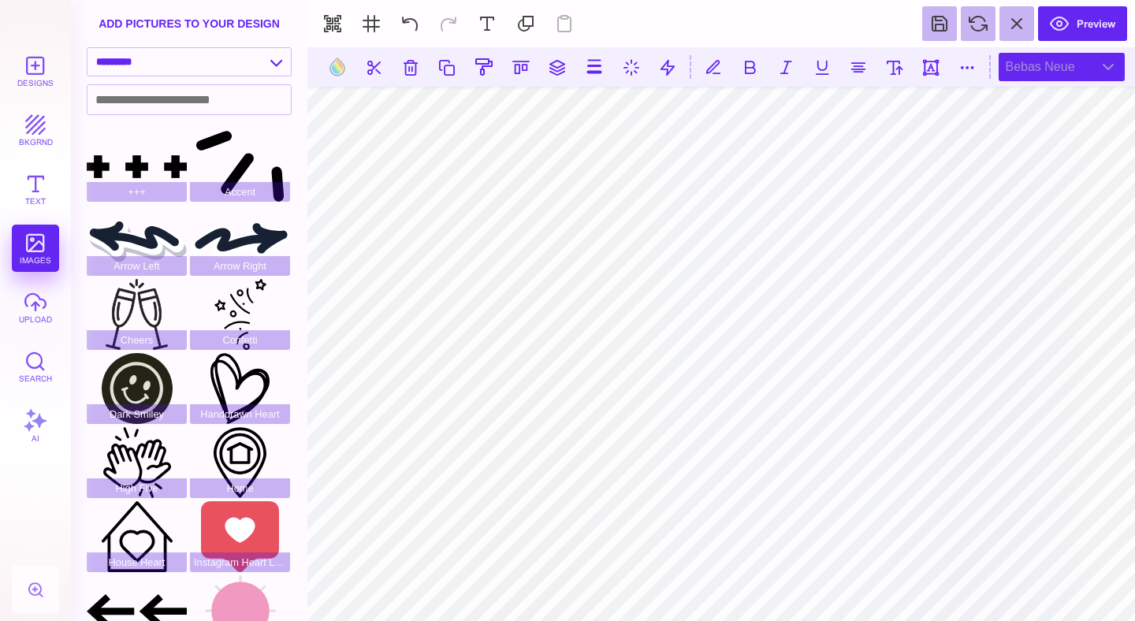
click at [1040, 72] on div "Bebas Neue" at bounding box center [1061, 67] width 126 height 28
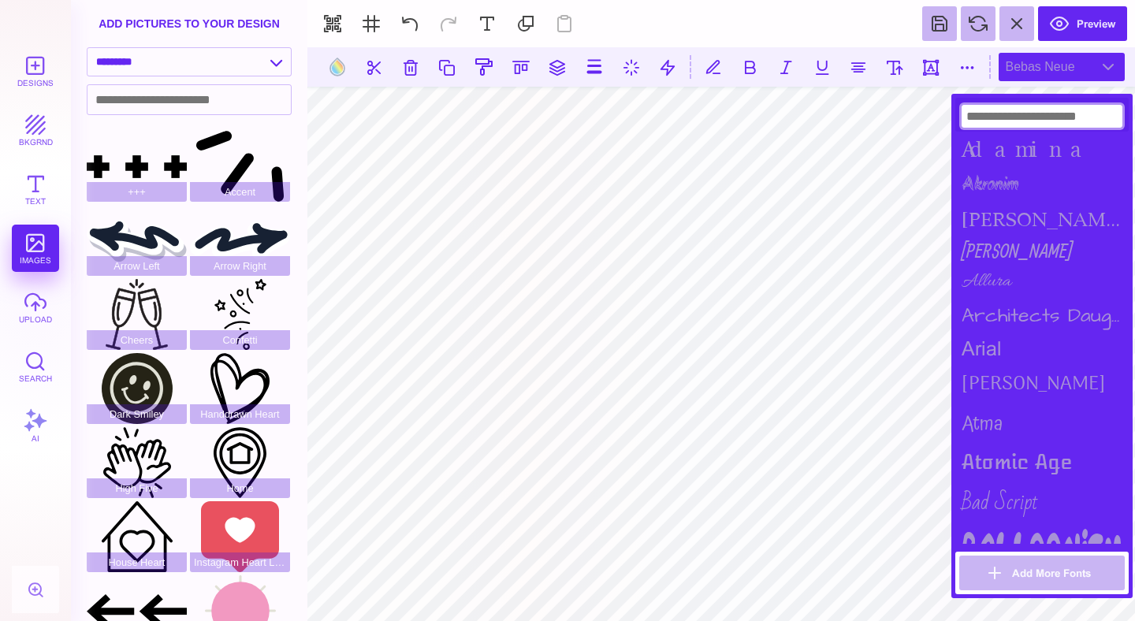
click at [1036, 120] on input at bounding box center [1041, 116] width 161 height 23
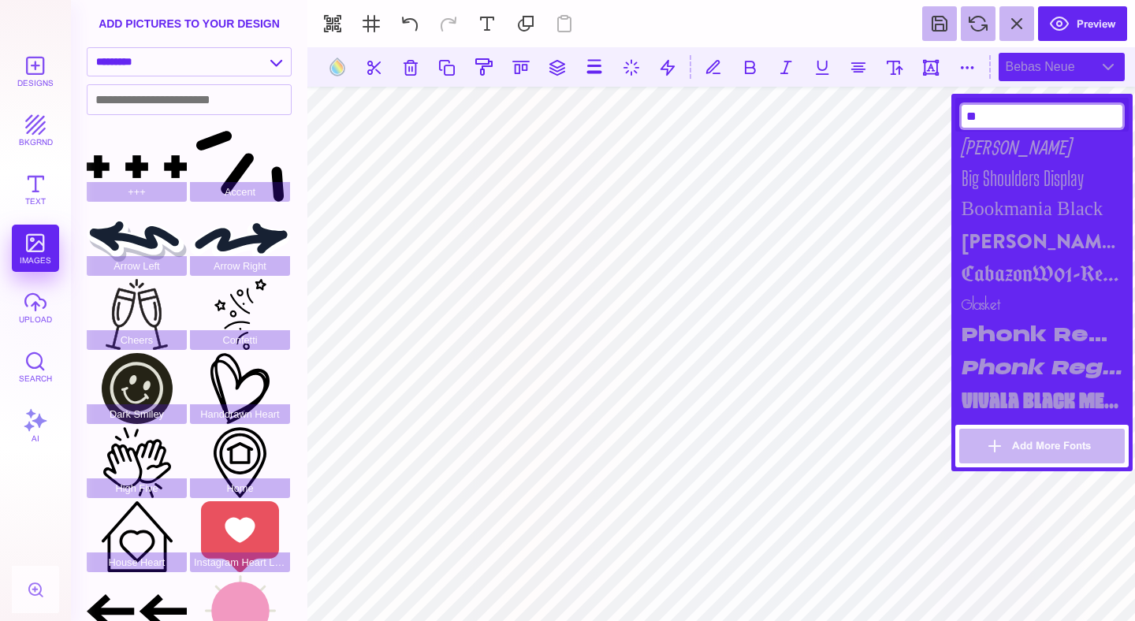
type input "*"
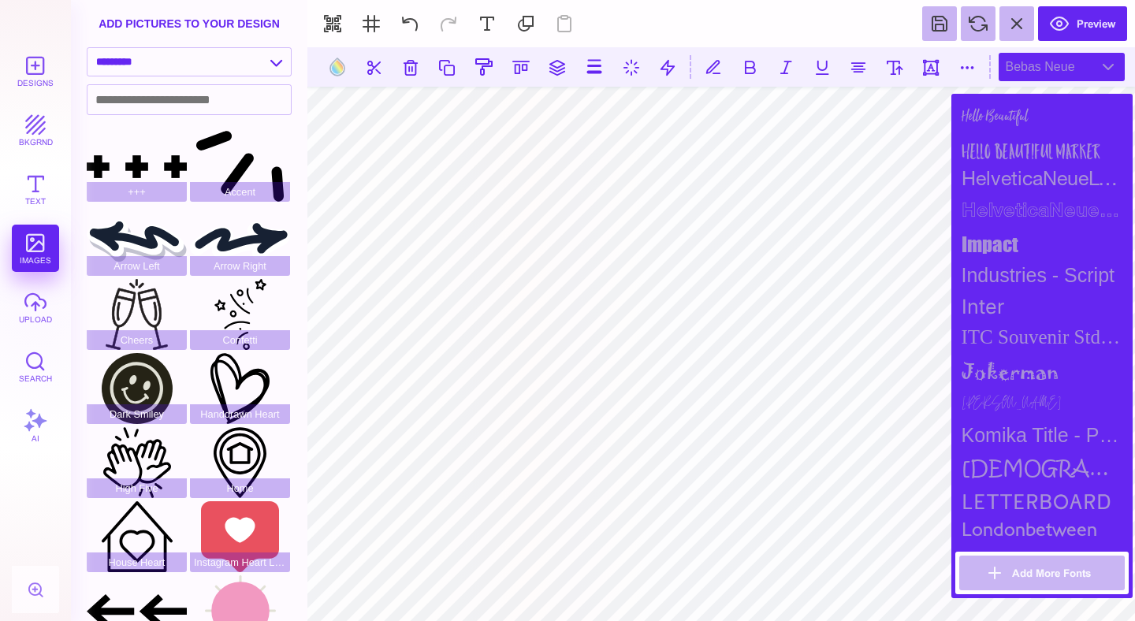
scroll to position [1080, 0]
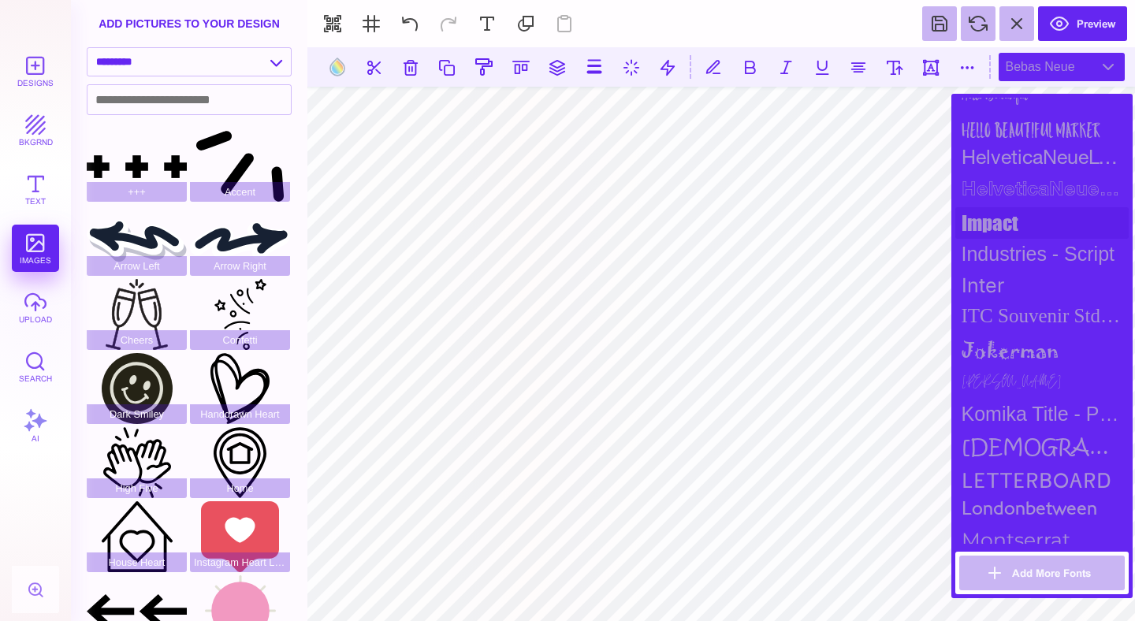
click at [1005, 236] on div "impact" at bounding box center [1041, 223] width 173 height 32
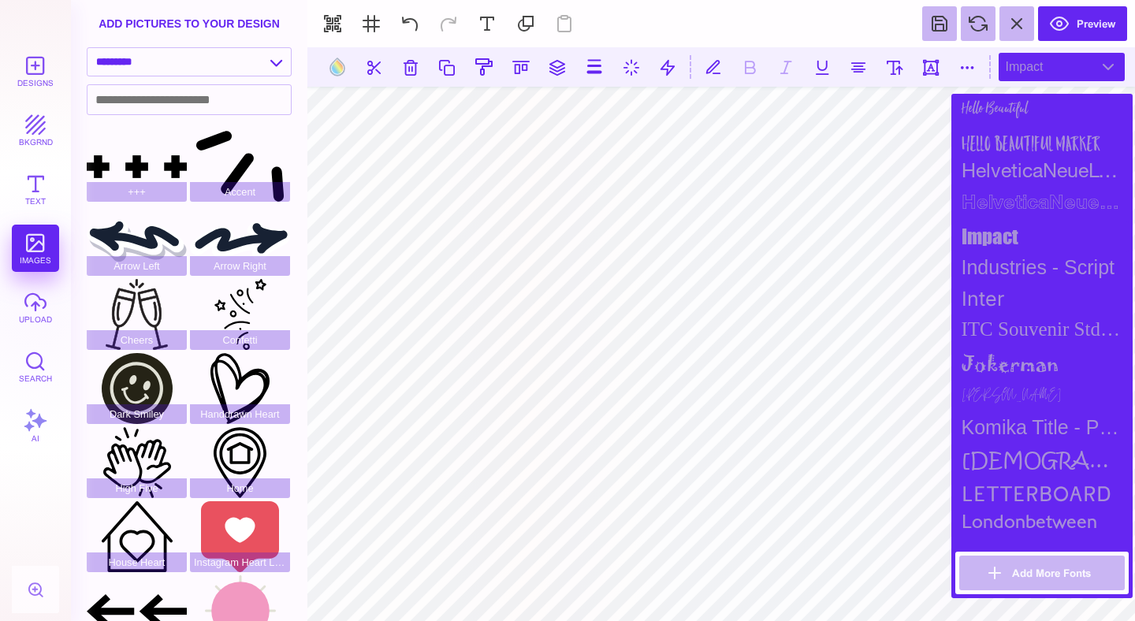
scroll to position [1036, 0]
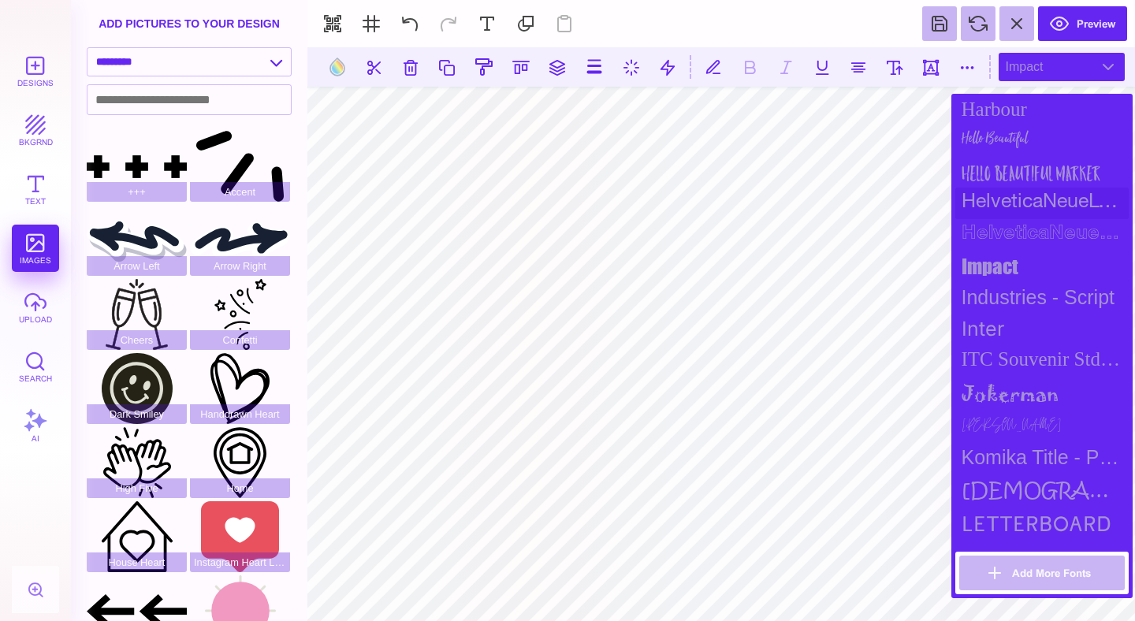
click at [1017, 197] on div "HelveticaNeueLT Std" at bounding box center [1041, 204] width 173 height 32
click at [1024, 233] on div "HelveticaNeueLT Std Bold Outln" at bounding box center [1041, 235] width 173 height 32
type input "****"
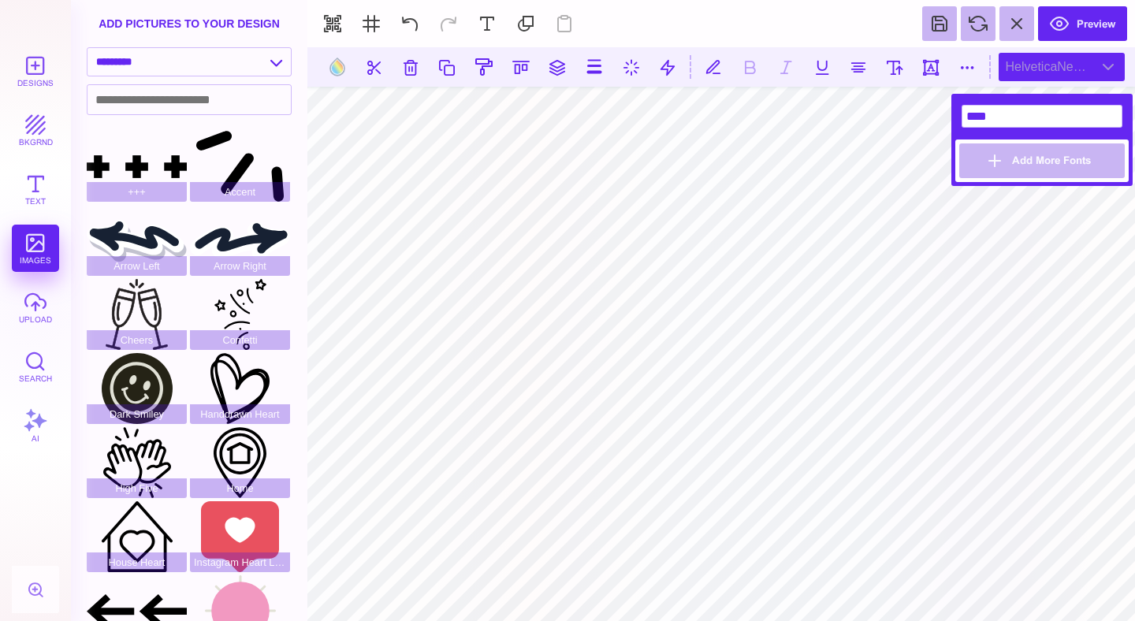
scroll to position [0, 0]
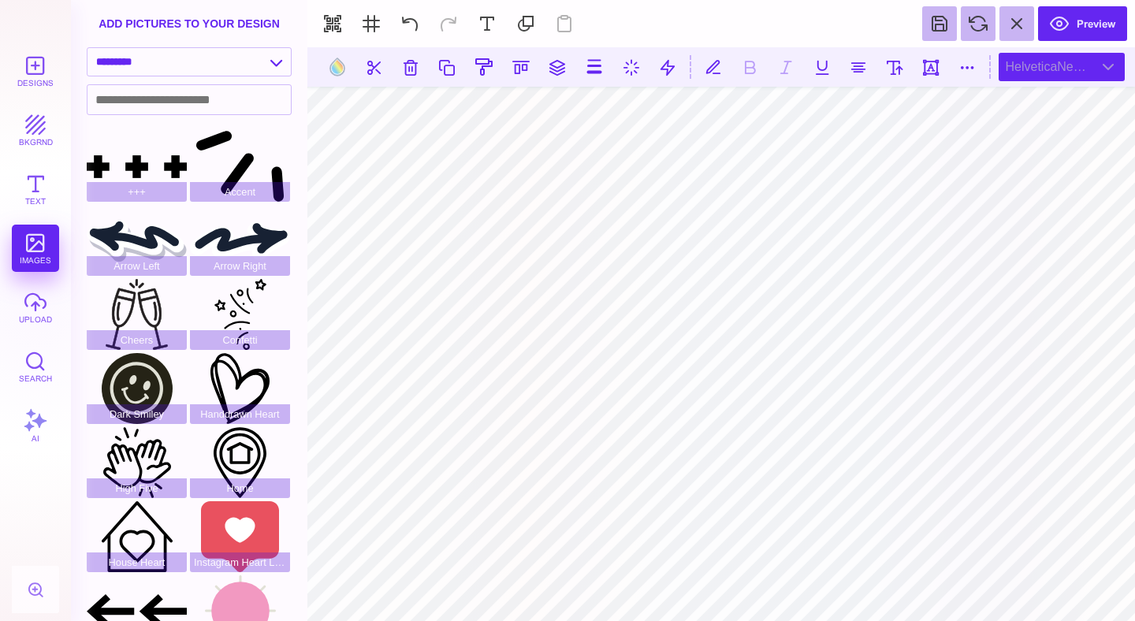
click at [1087, 71] on div "HelveticaNeueLT Std Bold Outln" at bounding box center [1061, 67] width 126 height 28
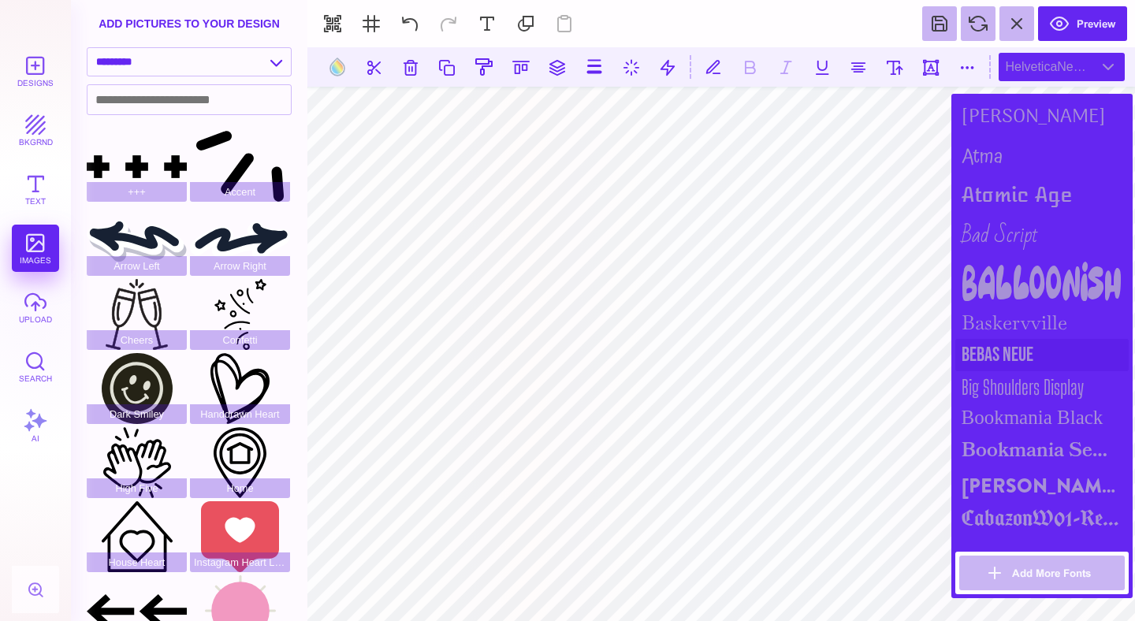
scroll to position [276, 0]
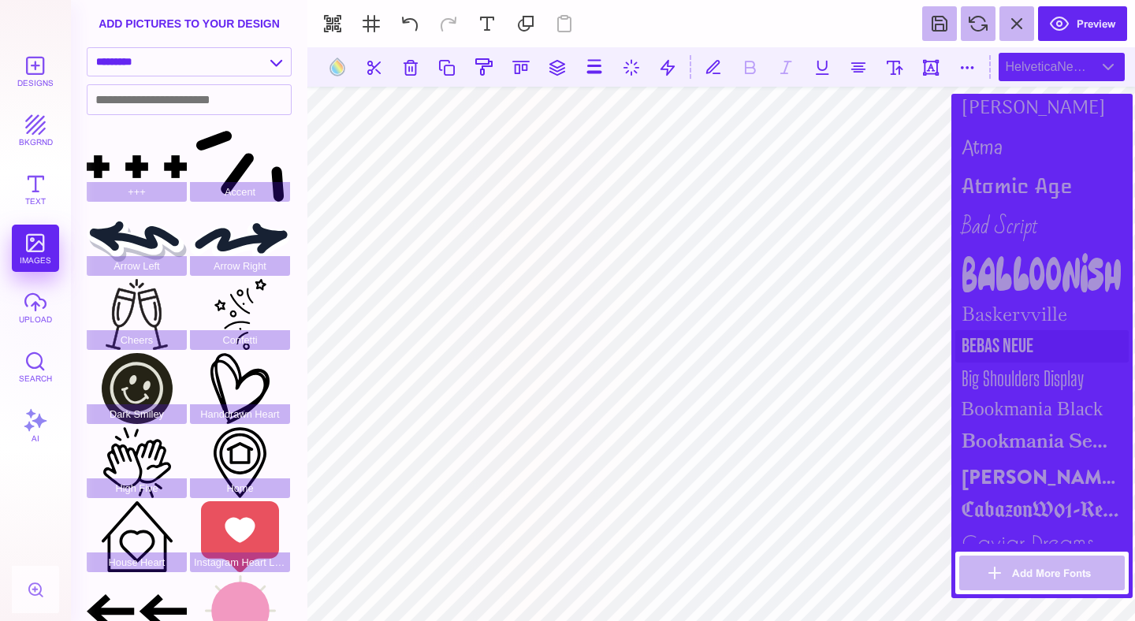
click at [999, 338] on div "Bebas Neue" at bounding box center [1041, 346] width 173 height 32
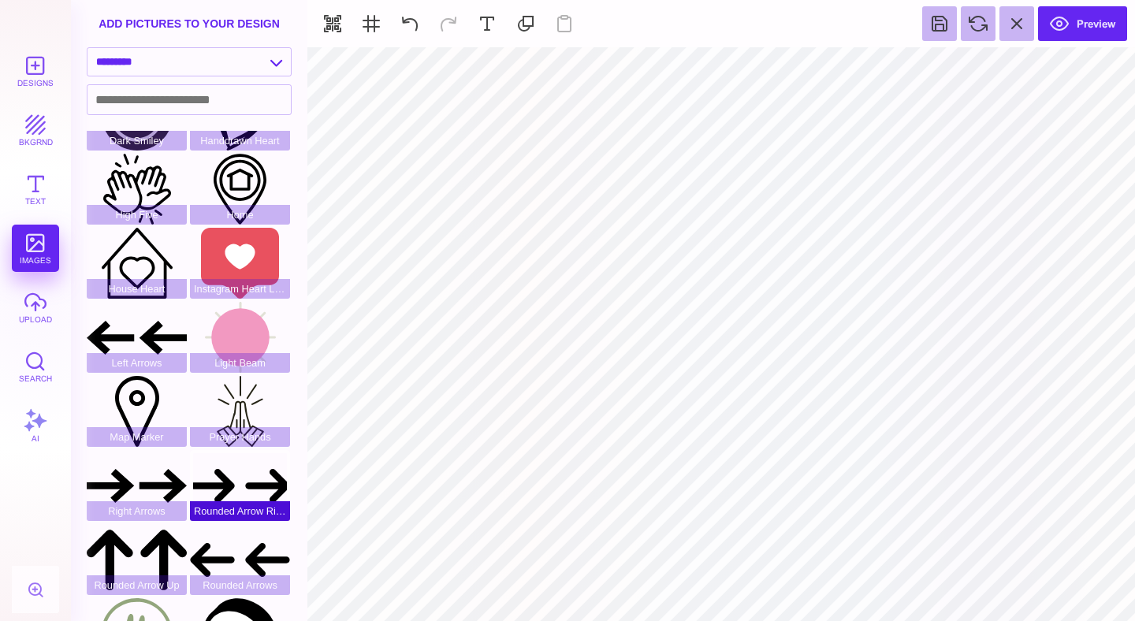
scroll to position [287, 0]
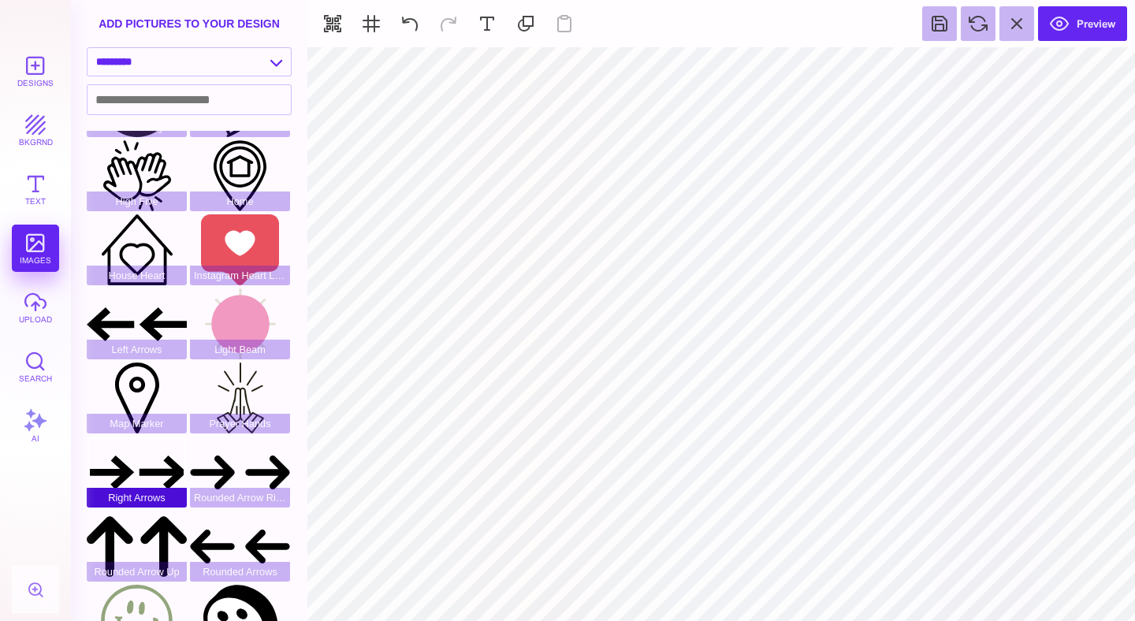
click at [155, 467] on div "Right Arrows" at bounding box center [137, 472] width 100 height 71
type input "#000000"
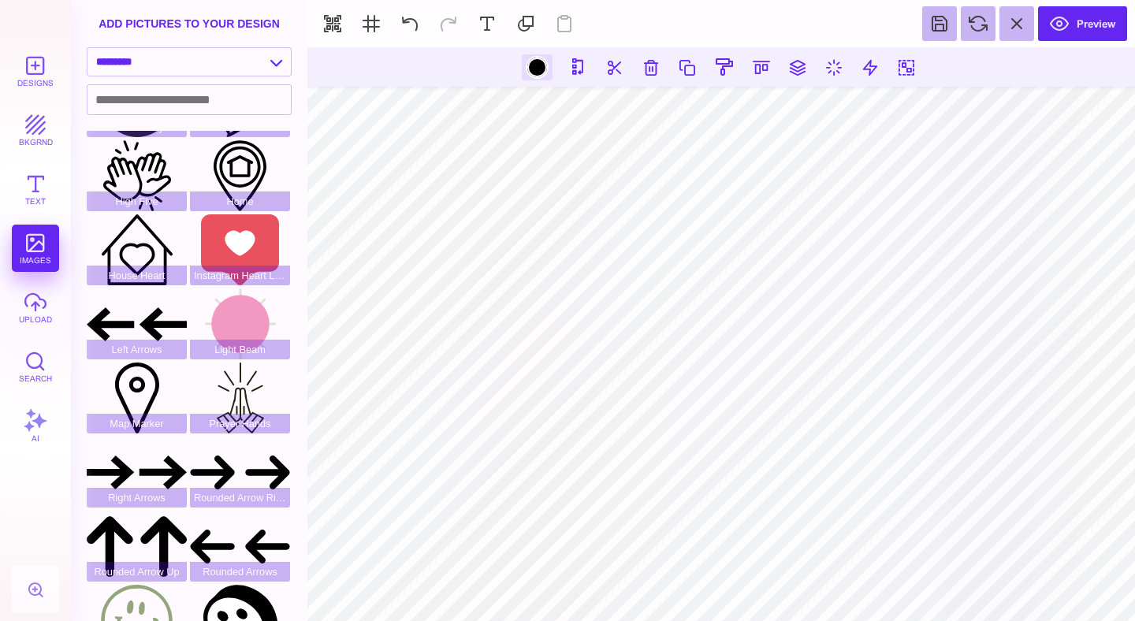
click at [539, 64] on div at bounding box center [537, 68] width 20 height 20
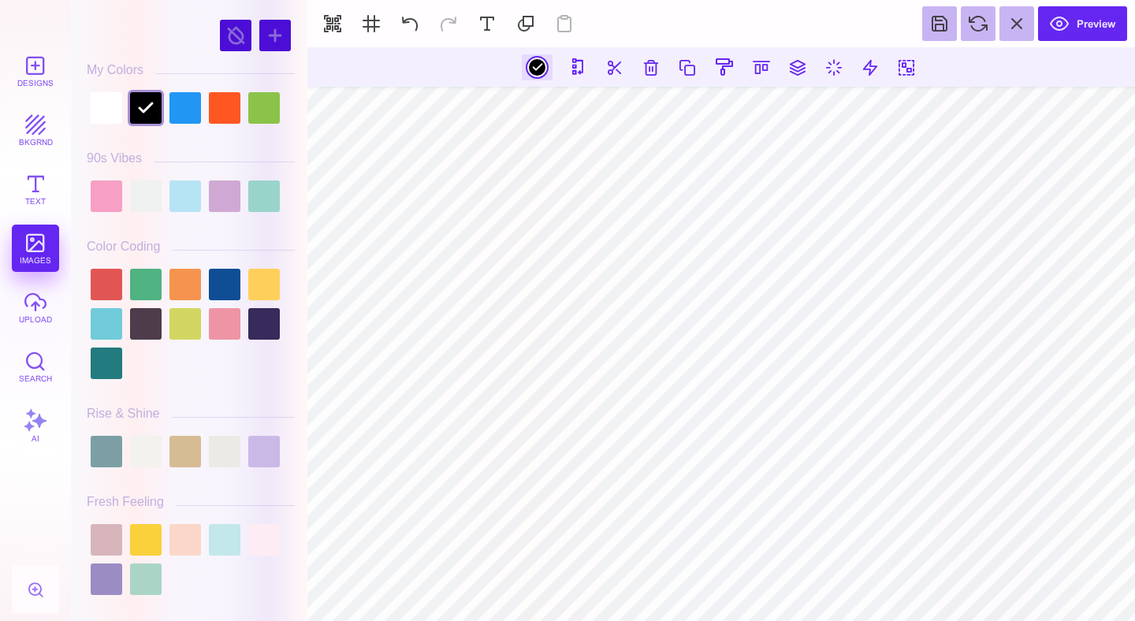
click at [87, 106] on div at bounding box center [191, 107] width 208 height 39
click at [97, 107] on div at bounding box center [107, 108] width 32 height 32
type input "#FFFFFF"
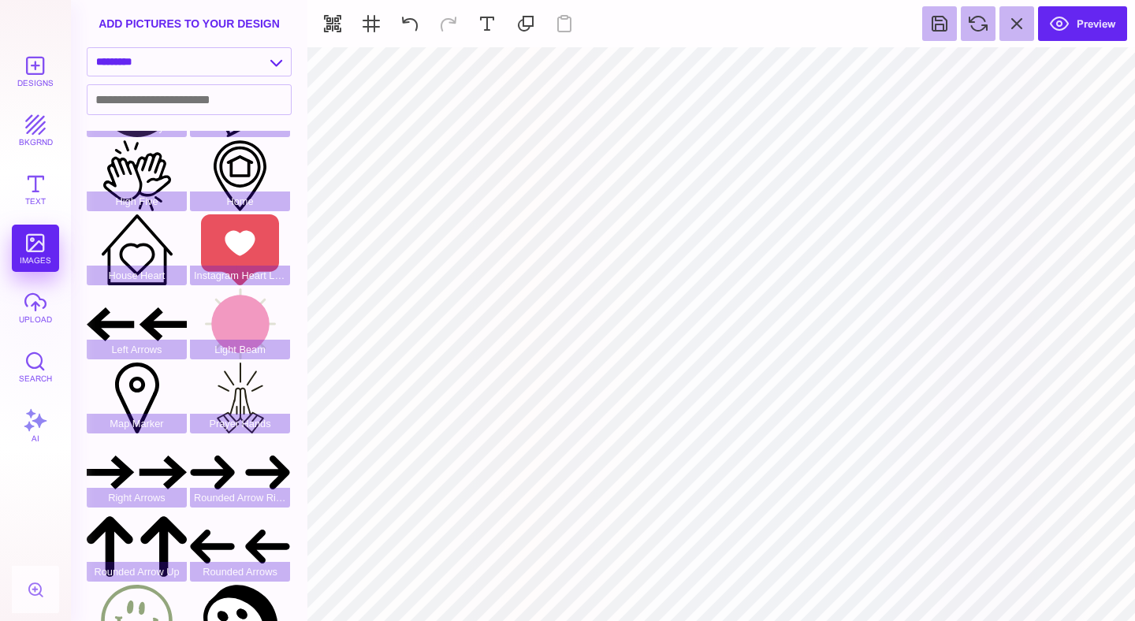
type input "#000000"
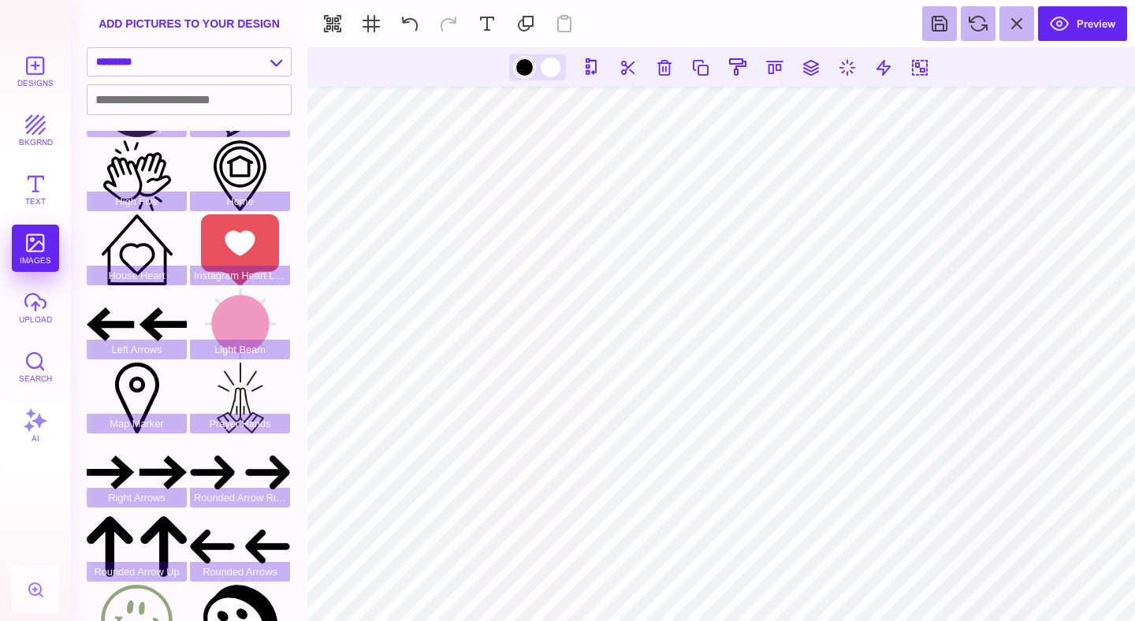
click at [523, 76] on div at bounding box center [525, 68] width 20 height 20
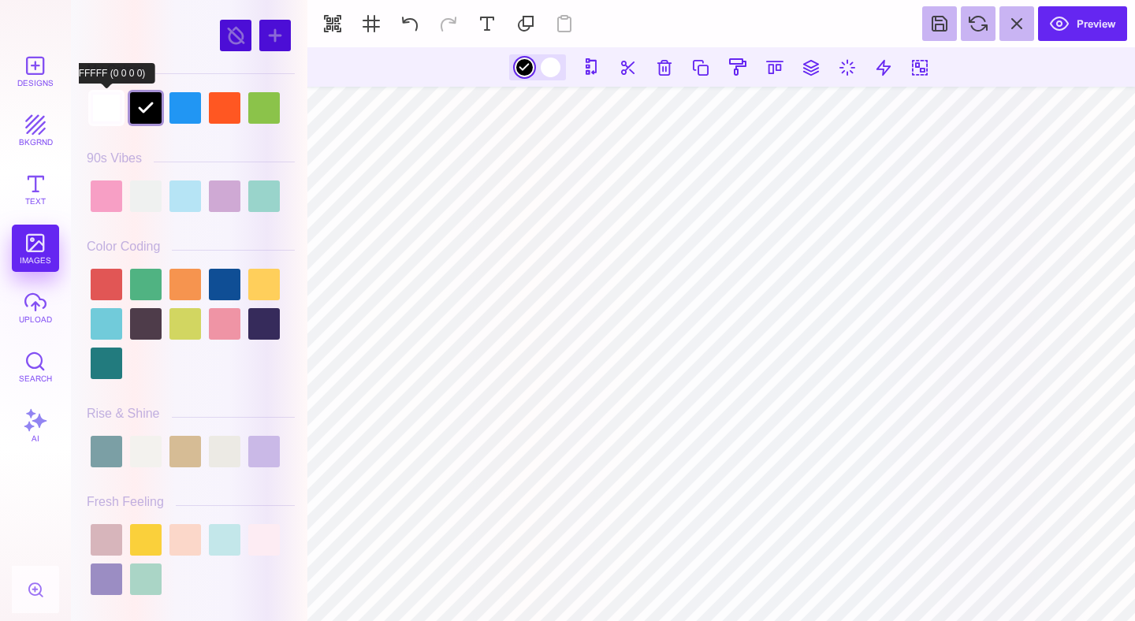
click at [96, 106] on div at bounding box center [107, 108] width 32 height 32
type input "#FFFFFF"
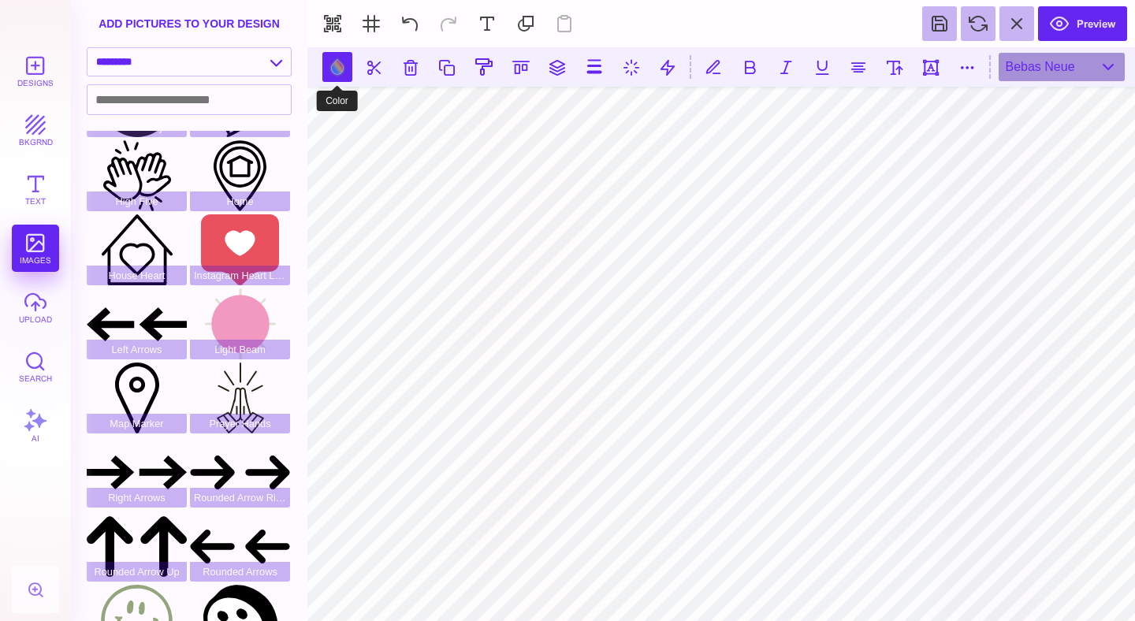
click at [345, 72] on button at bounding box center [337, 67] width 30 height 30
type input "#FFFFFF"
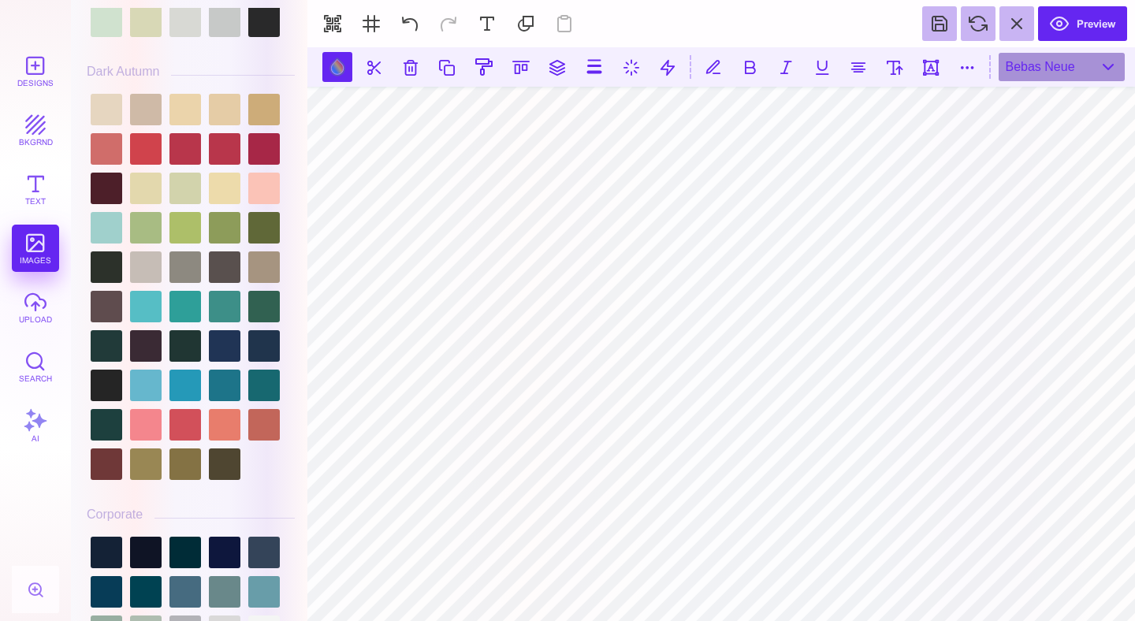
scroll to position [0, 0]
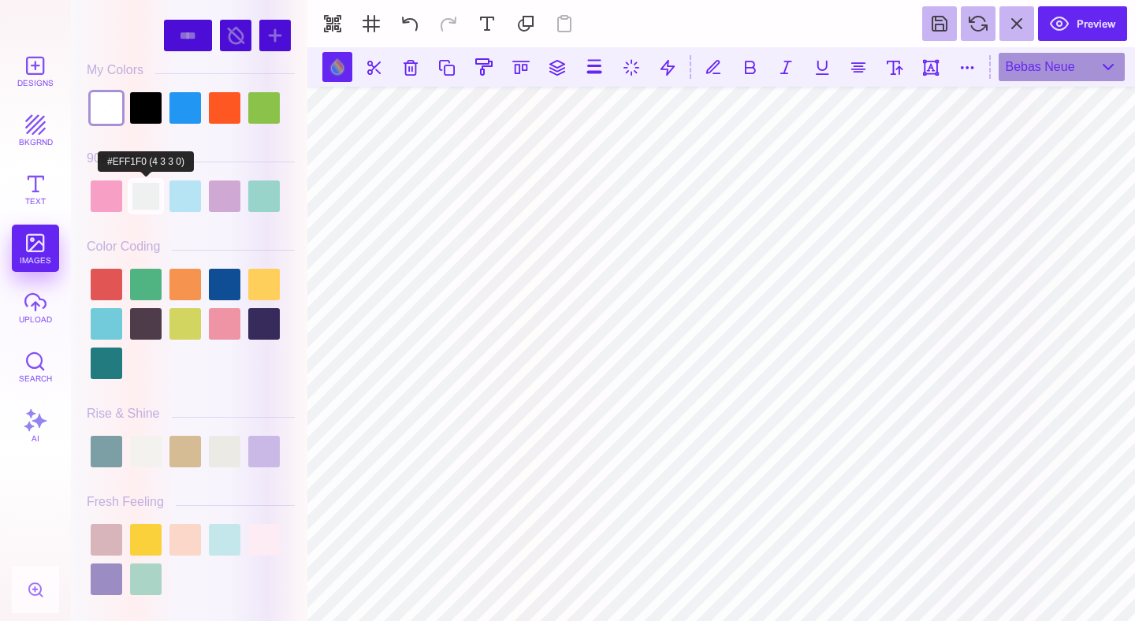
click at [144, 194] on div at bounding box center [146, 196] width 32 height 32
click at [114, 200] on div at bounding box center [107, 196] width 32 height 32
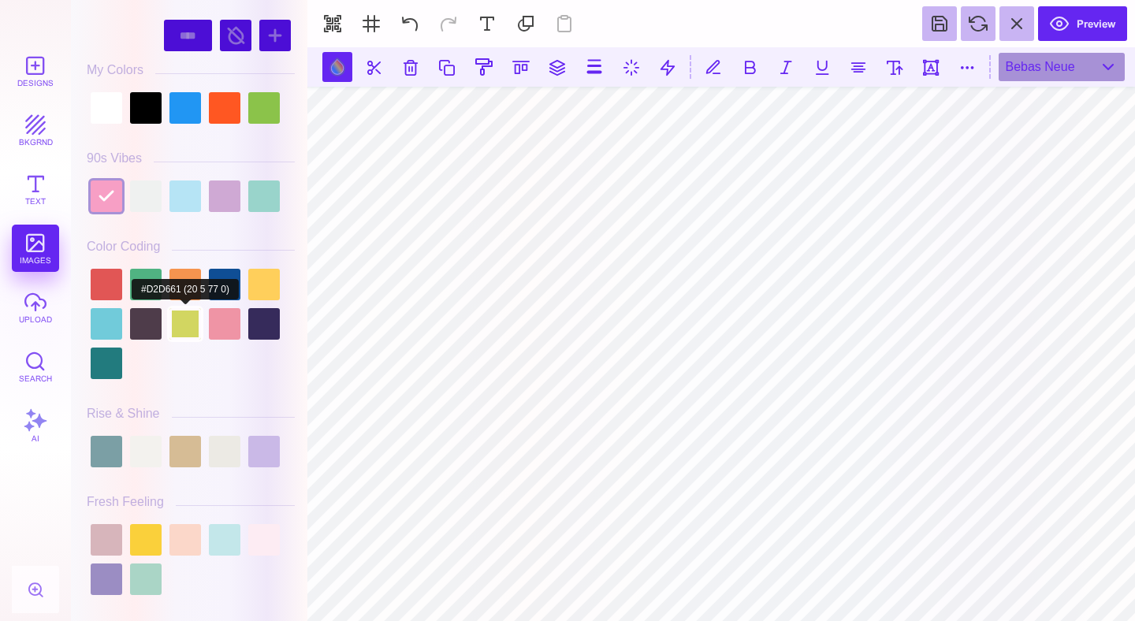
click at [183, 324] on div at bounding box center [185, 324] width 32 height 32
type input "#D2D661"
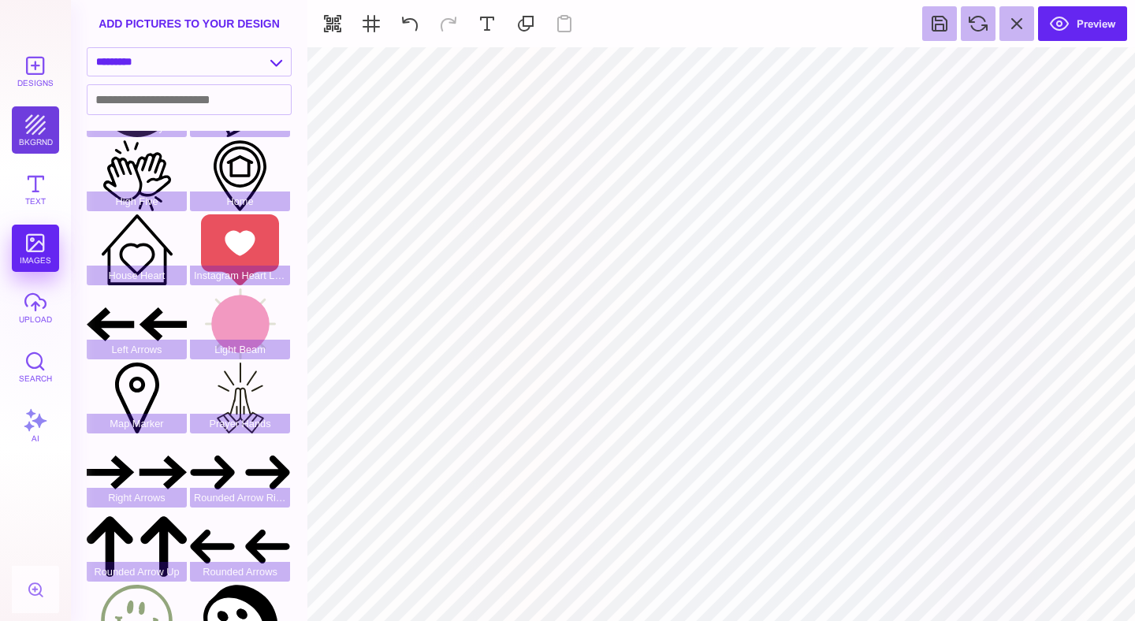
click at [28, 131] on button "bkgrnd" at bounding box center [35, 129] width 47 height 47
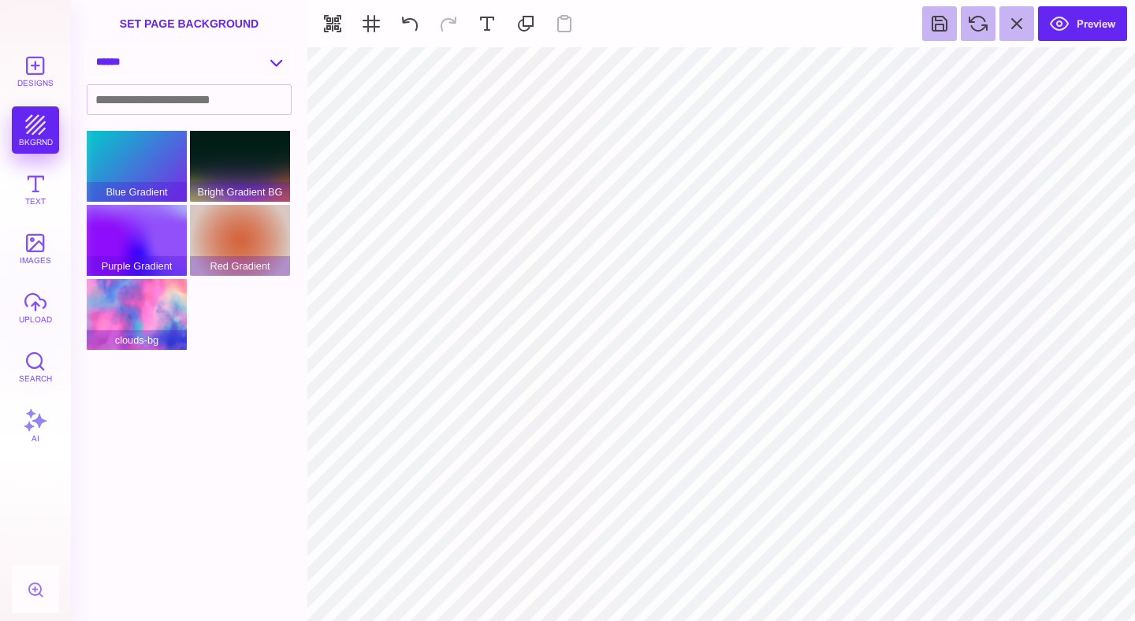
click at [230, 73] on select "**********" at bounding box center [188, 62] width 203 height 28
select select "**********"
click at [87, 49] on select "**********" at bounding box center [188, 62] width 203 height 28
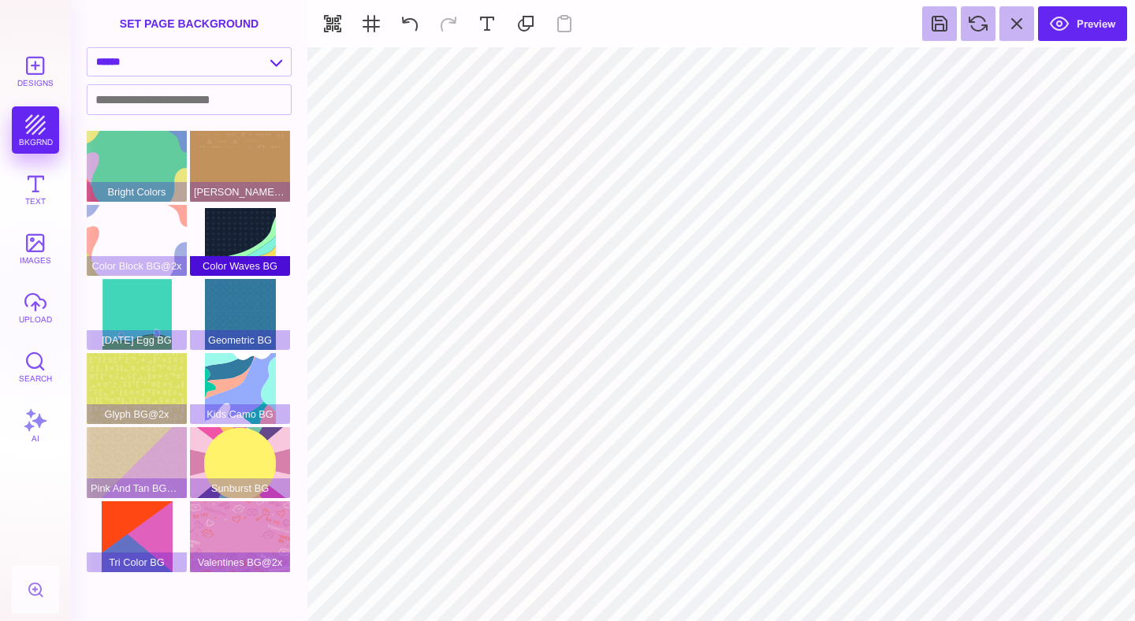
click at [232, 232] on div "Color Waves BG" at bounding box center [240, 240] width 100 height 71
click at [154, 235] on div "Color Block BG@2x" at bounding box center [137, 240] width 100 height 71
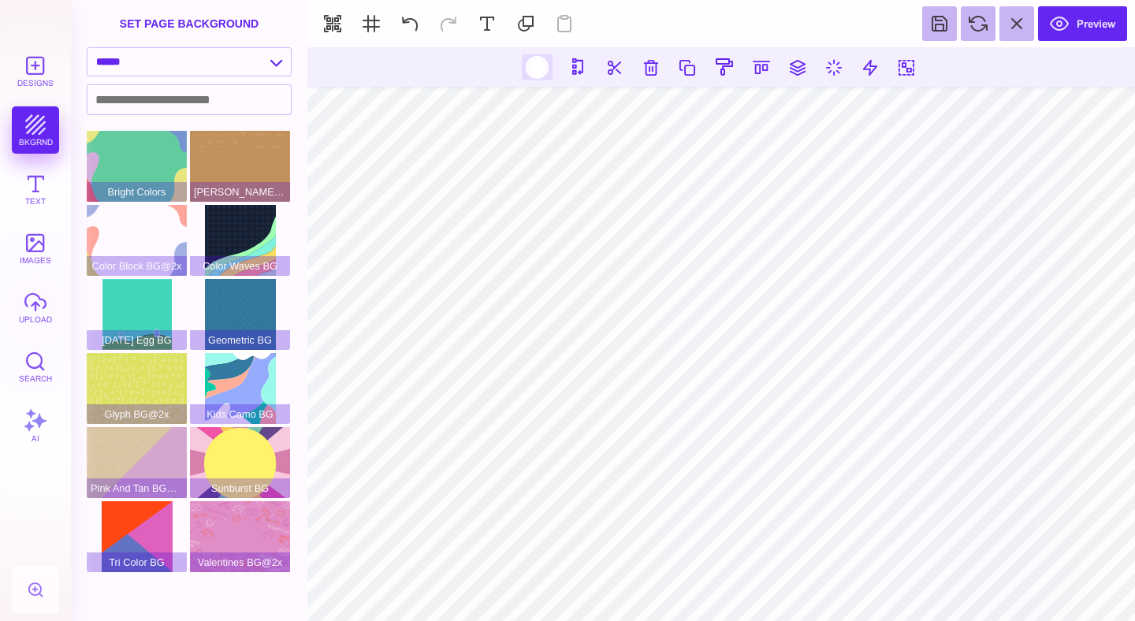
click at [534, 73] on div at bounding box center [537, 68] width 20 height 20
type input "#FFFFFF"
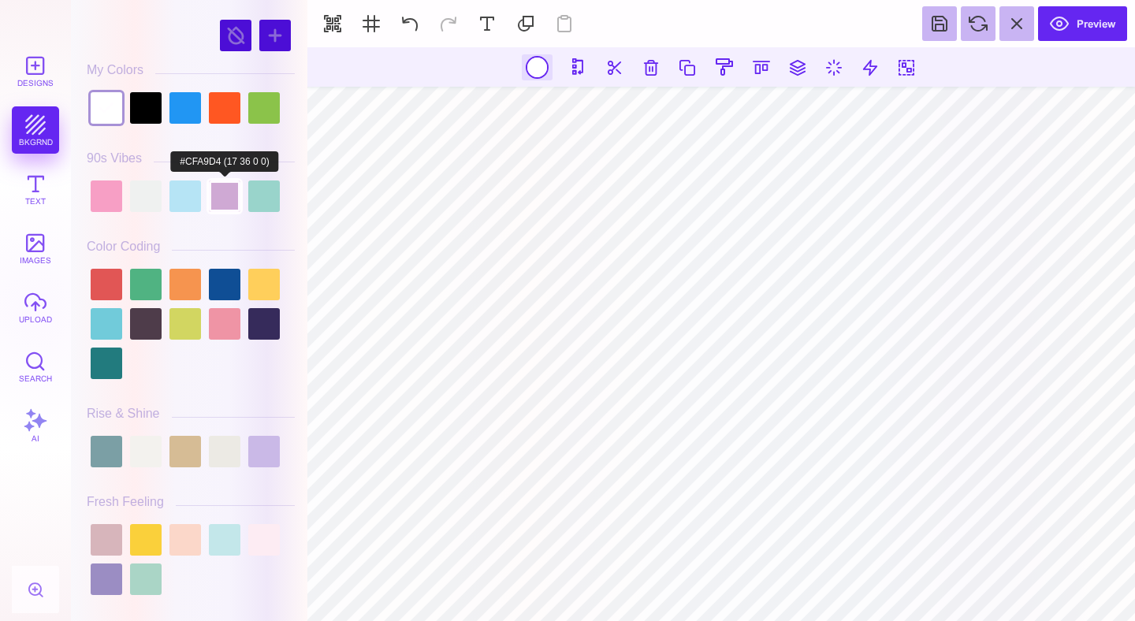
click at [217, 195] on div at bounding box center [225, 196] width 32 height 32
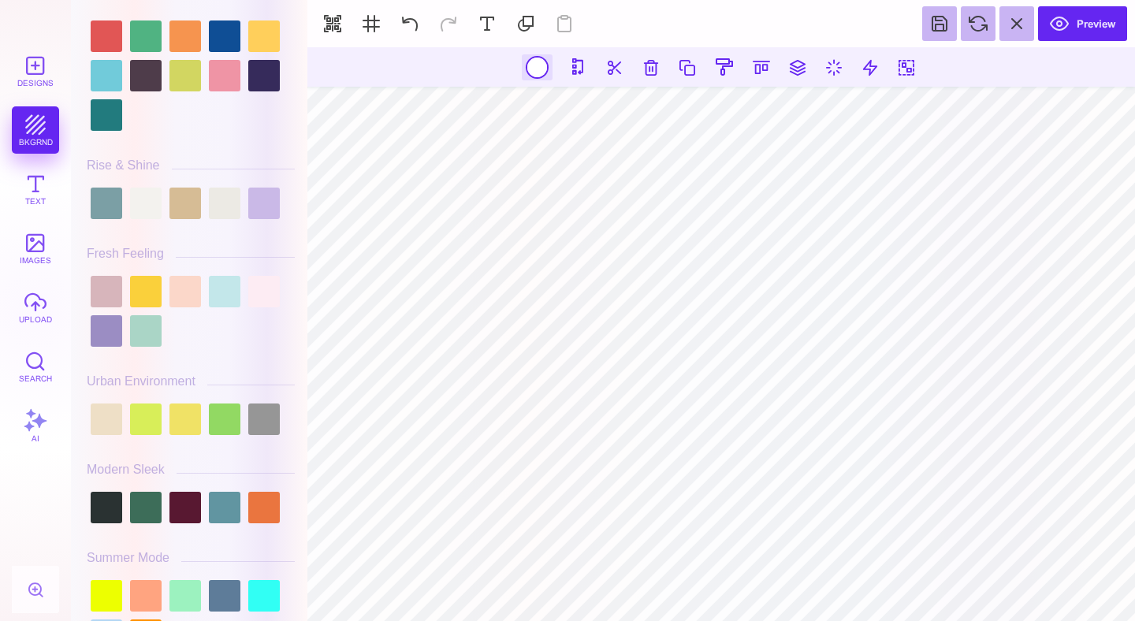
scroll to position [256, 0]
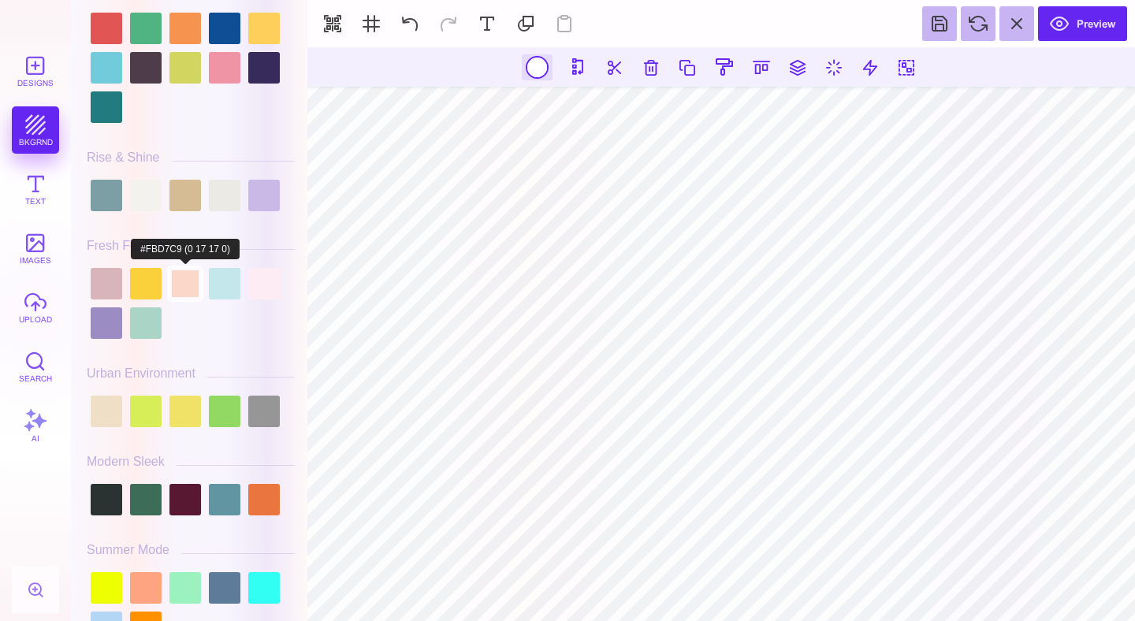
click at [182, 292] on div at bounding box center [185, 284] width 32 height 32
type input "#FBD7C9"
click at [540, 72] on div at bounding box center [537, 67] width 31 height 26
click at [538, 70] on div at bounding box center [537, 67] width 31 height 26
click at [474, 72] on section at bounding box center [720, 66] width 827 height 39
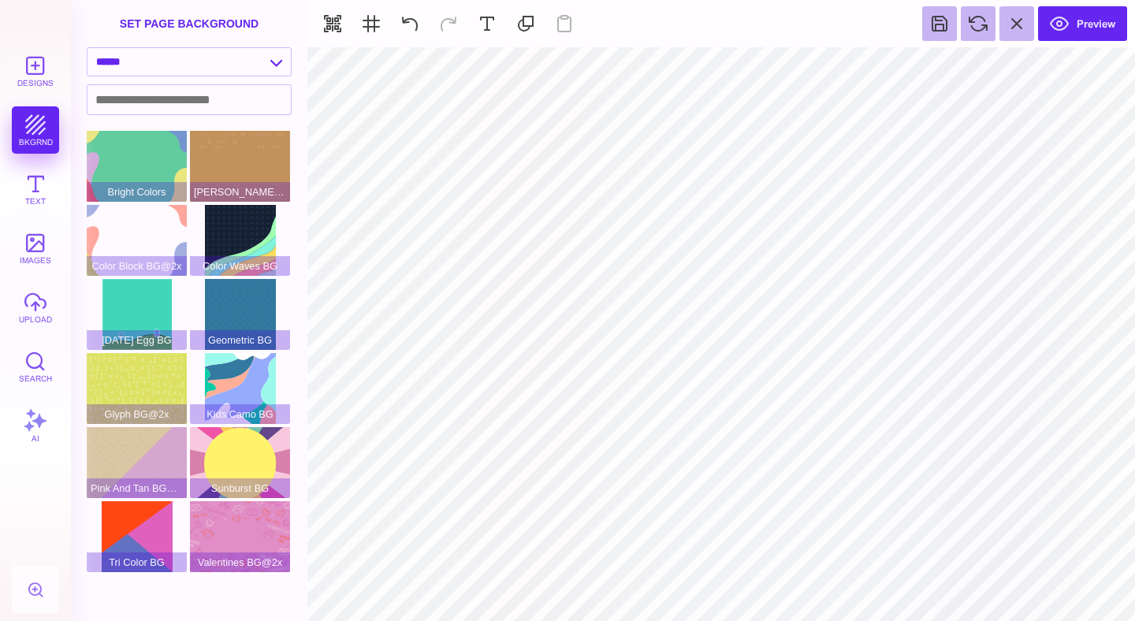
type input "#FFFFFF"
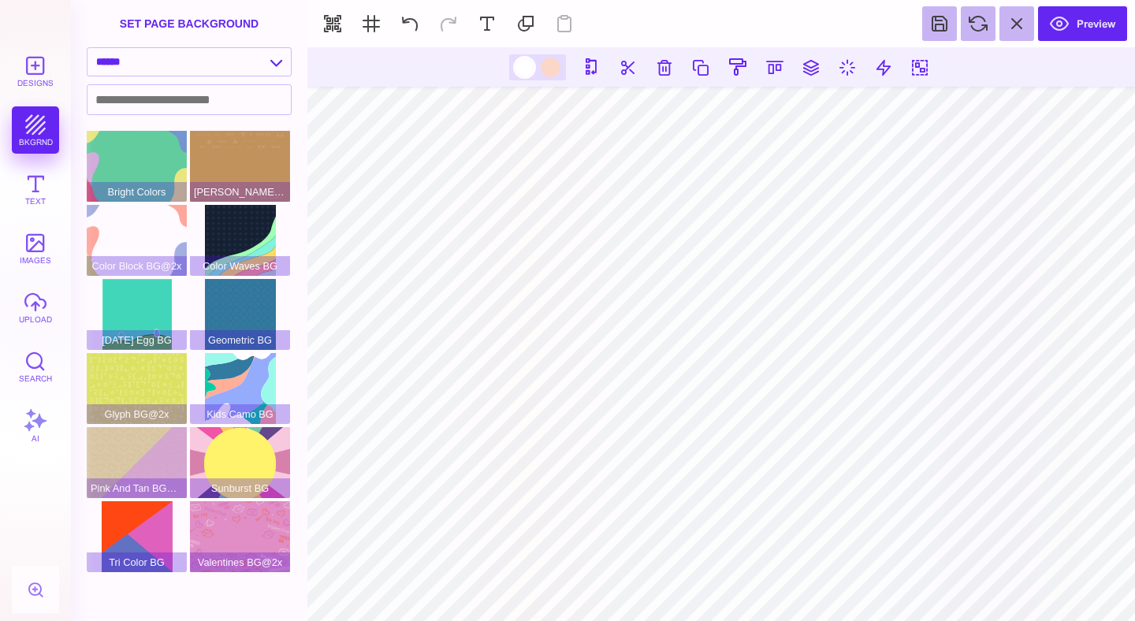
click at [526, 67] on div at bounding box center [525, 68] width 20 height 20
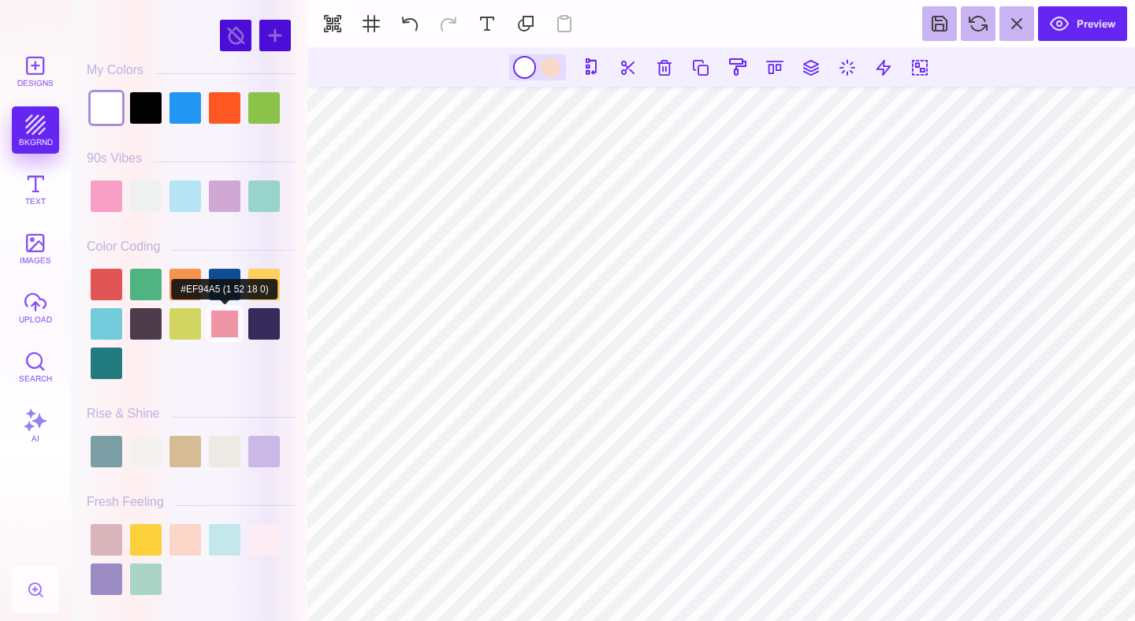
click at [223, 329] on div at bounding box center [225, 324] width 32 height 32
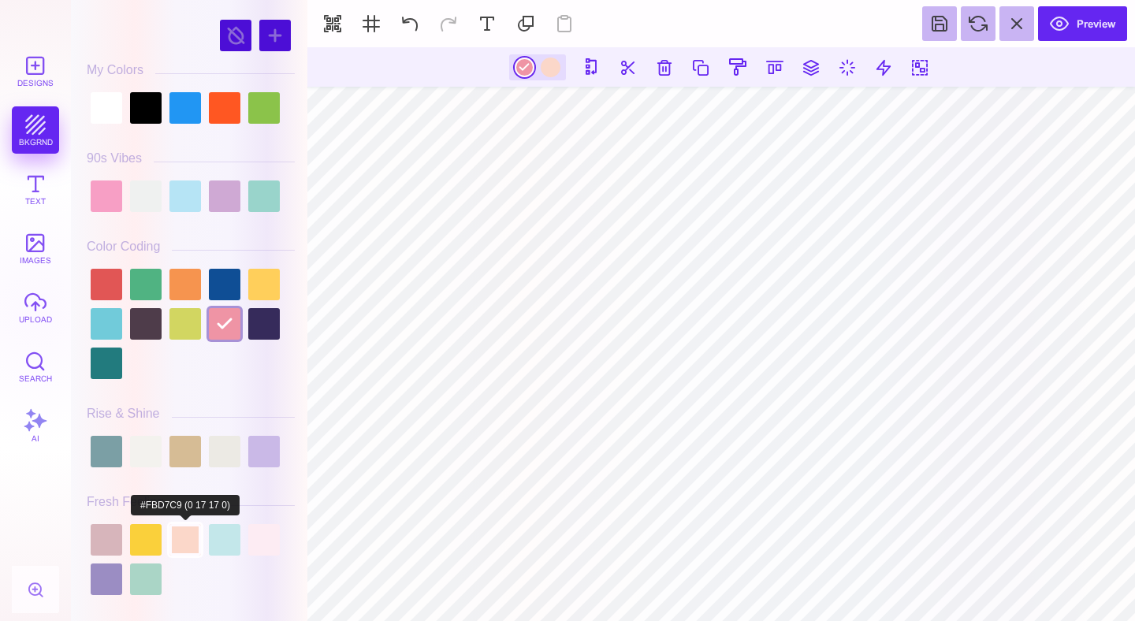
click at [183, 548] on div at bounding box center [185, 540] width 32 height 32
type input "#FBD7C9"
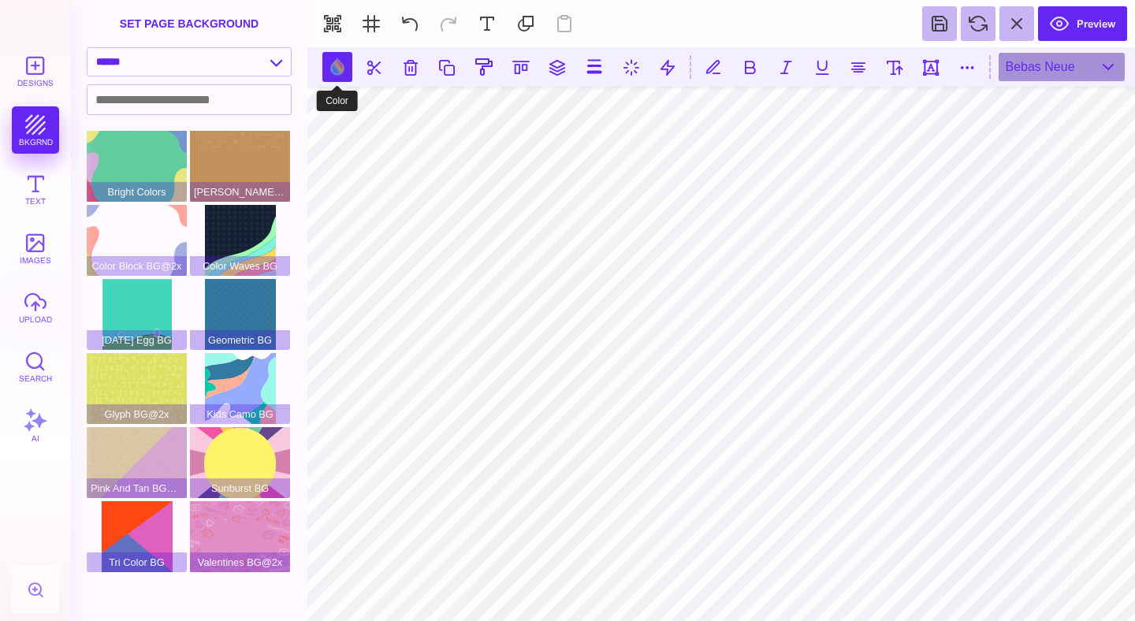
click at [336, 65] on button at bounding box center [337, 67] width 30 height 30
type input "#FFFFFF"
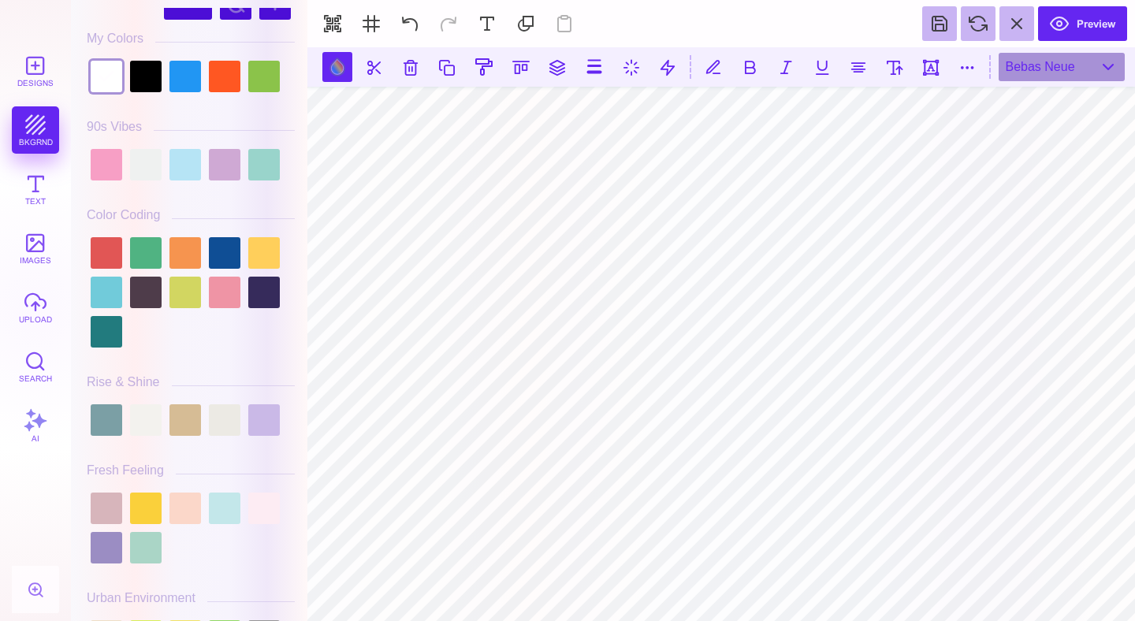
scroll to position [50, 0]
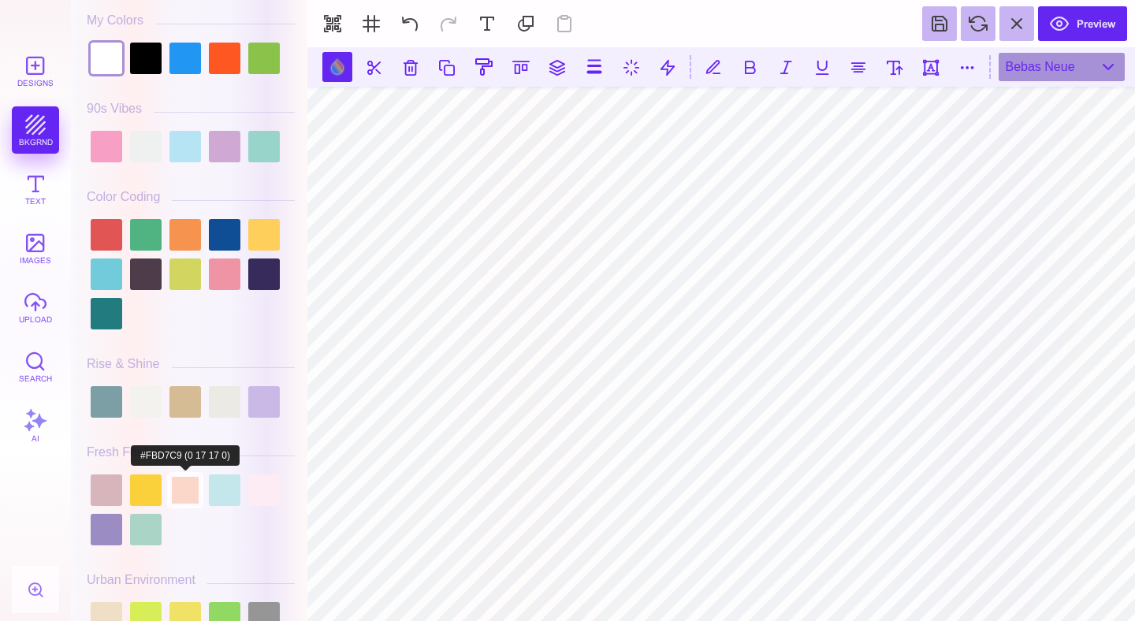
click at [181, 492] on div at bounding box center [185, 490] width 32 height 32
type input "#FBD7C9"
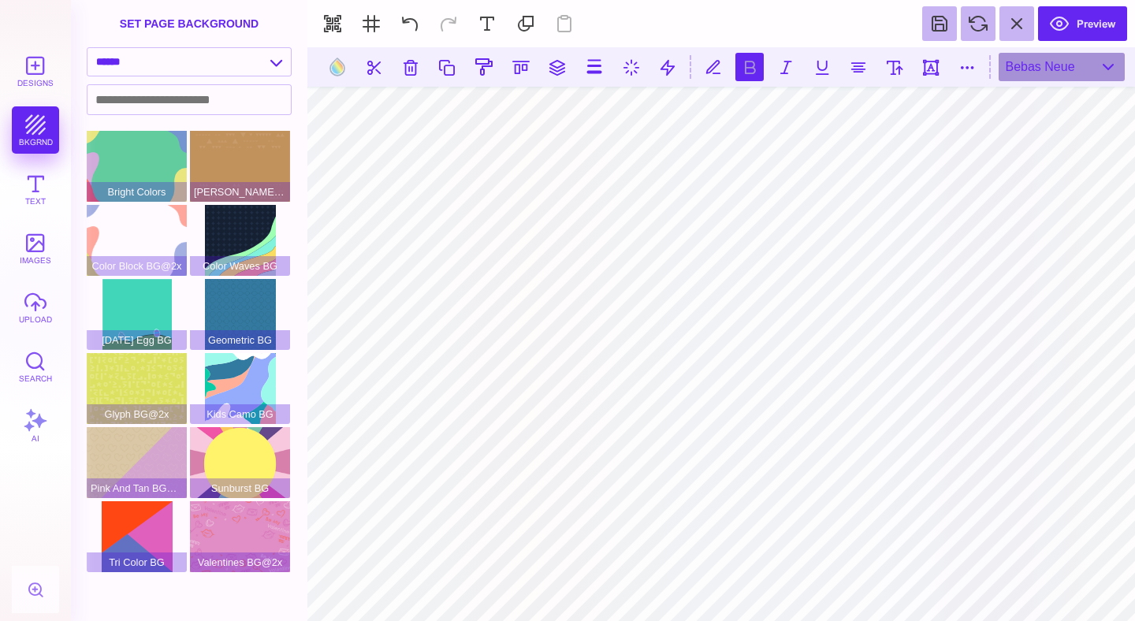
click at [750, 69] on button at bounding box center [749, 67] width 28 height 28
click at [745, 64] on button at bounding box center [749, 67] width 28 height 28
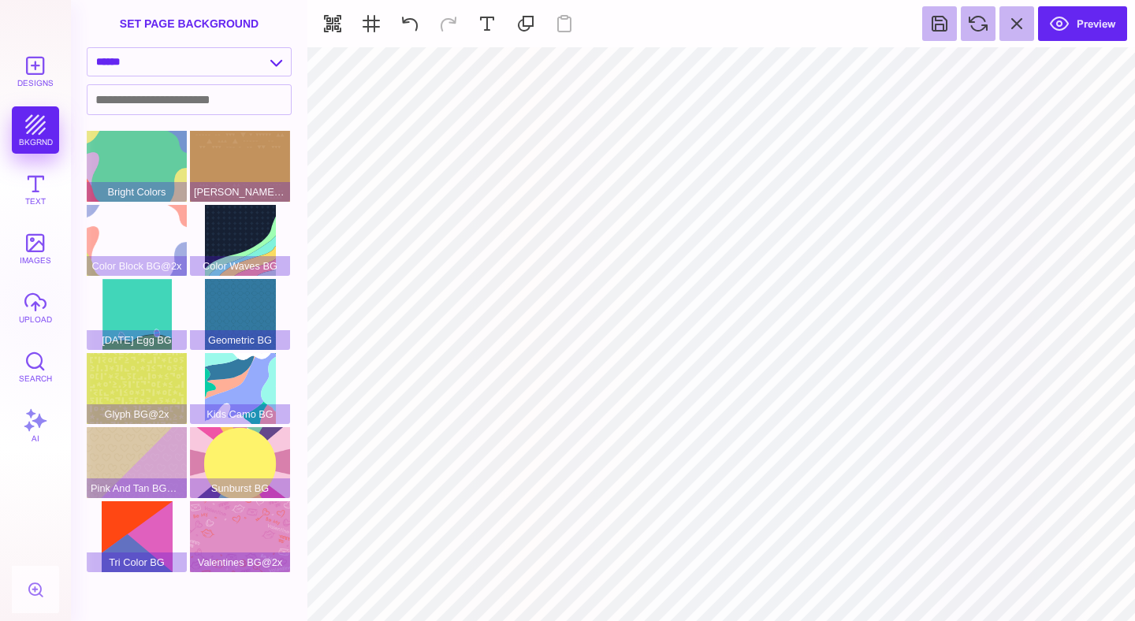
type input "#D2D661"
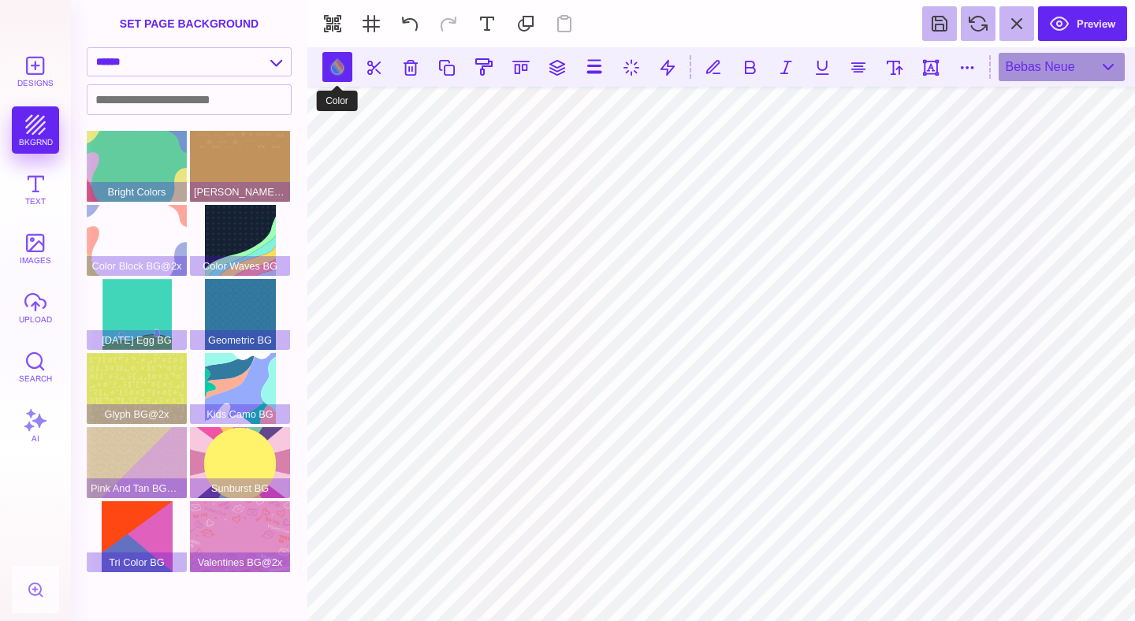
click at [351, 72] on button at bounding box center [337, 67] width 30 height 30
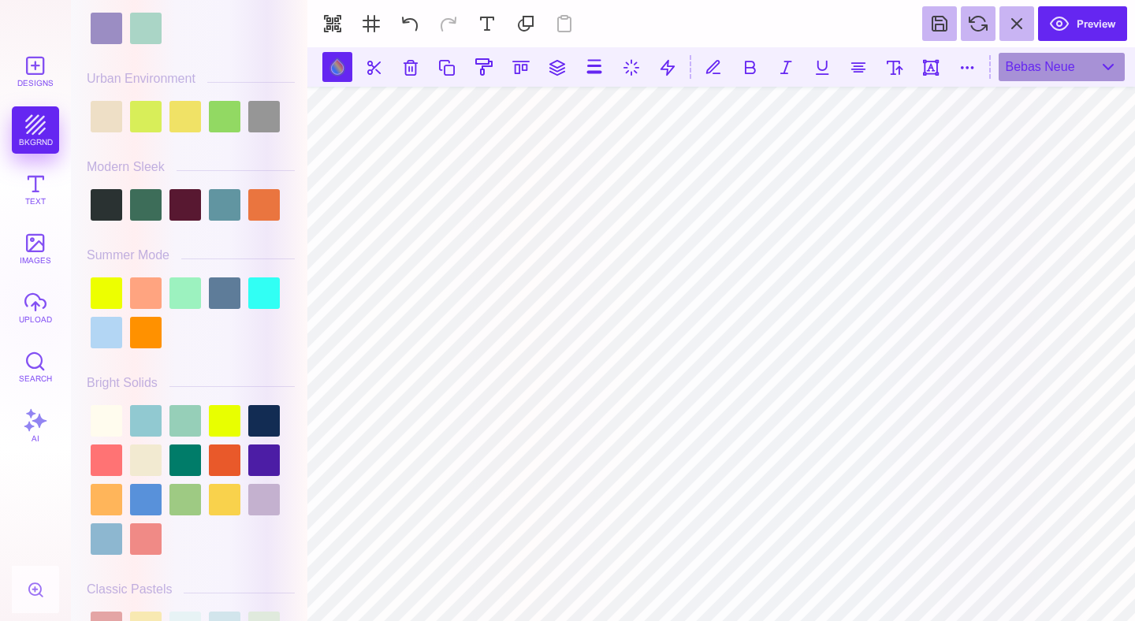
scroll to position [557, 0]
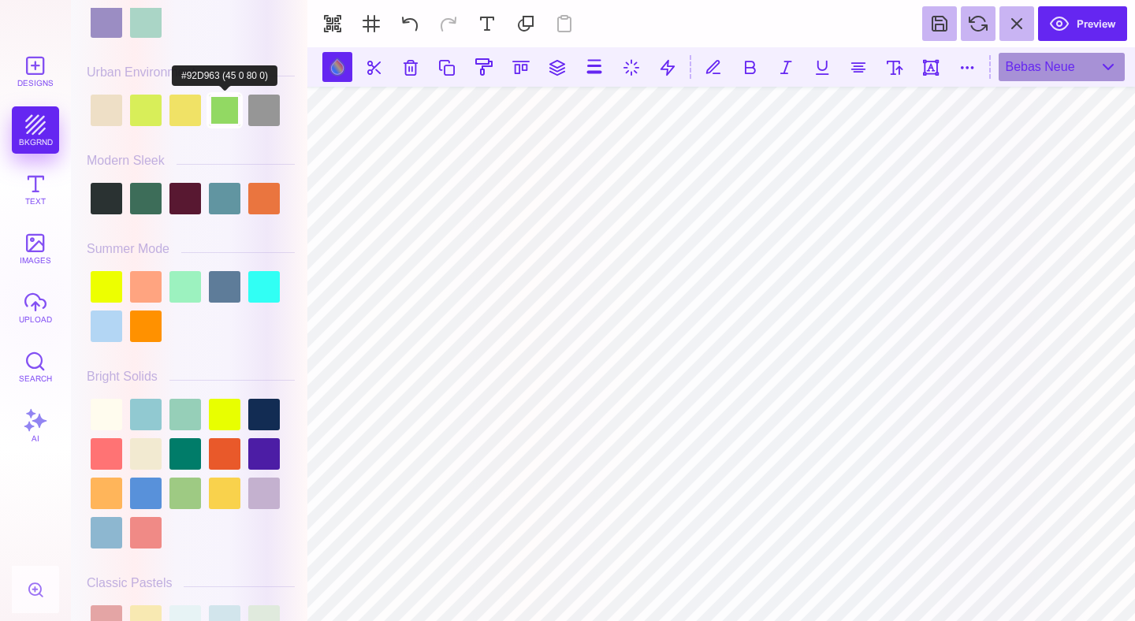
click at [225, 120] on div at bounding box center [225, 111] width 32 height 32
click at [138, 121] on div at bounding box center [146, 111] width 32 height 32
click at [217, 115] on div at bounding box center [225, 111] width 32 height 32
type input "#92D963"
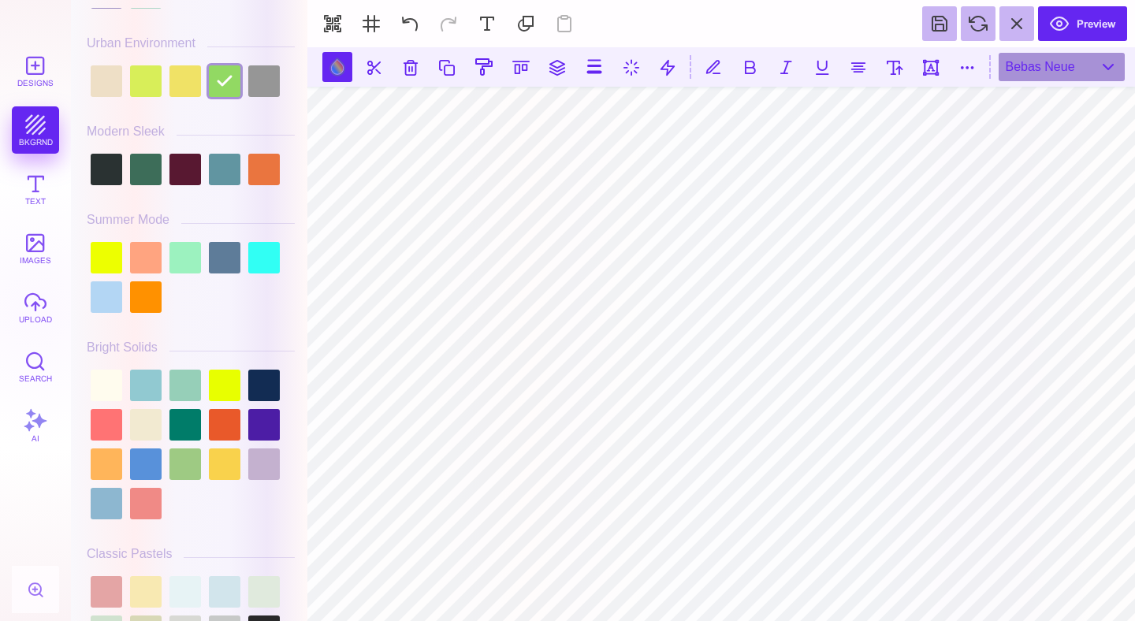
scroll to position [629, 0]
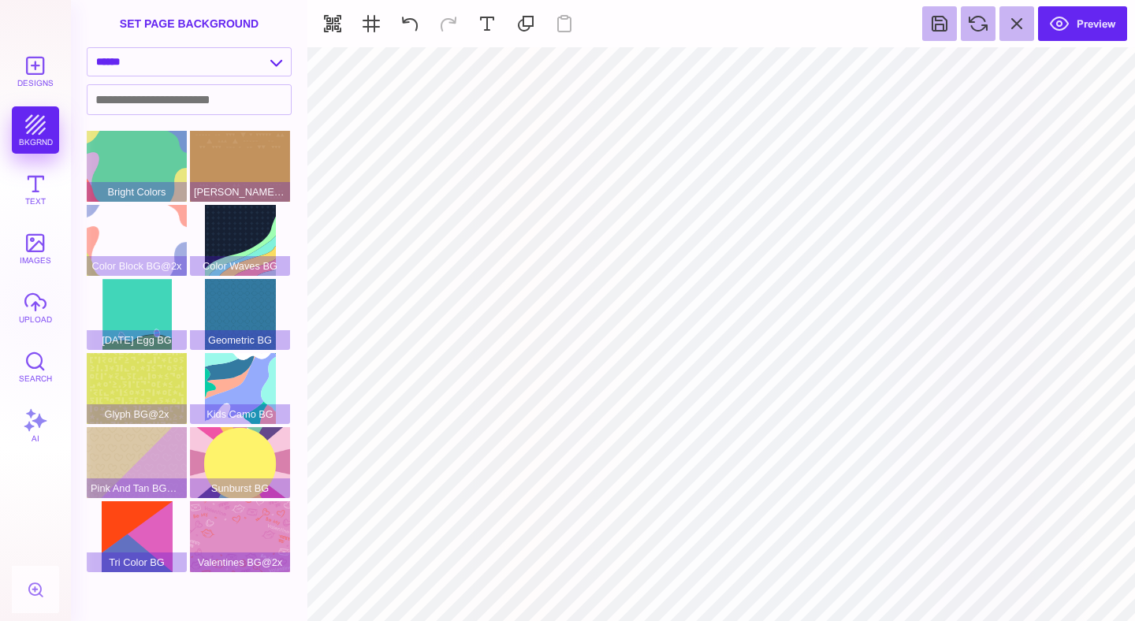
type input "#FBD7C9"
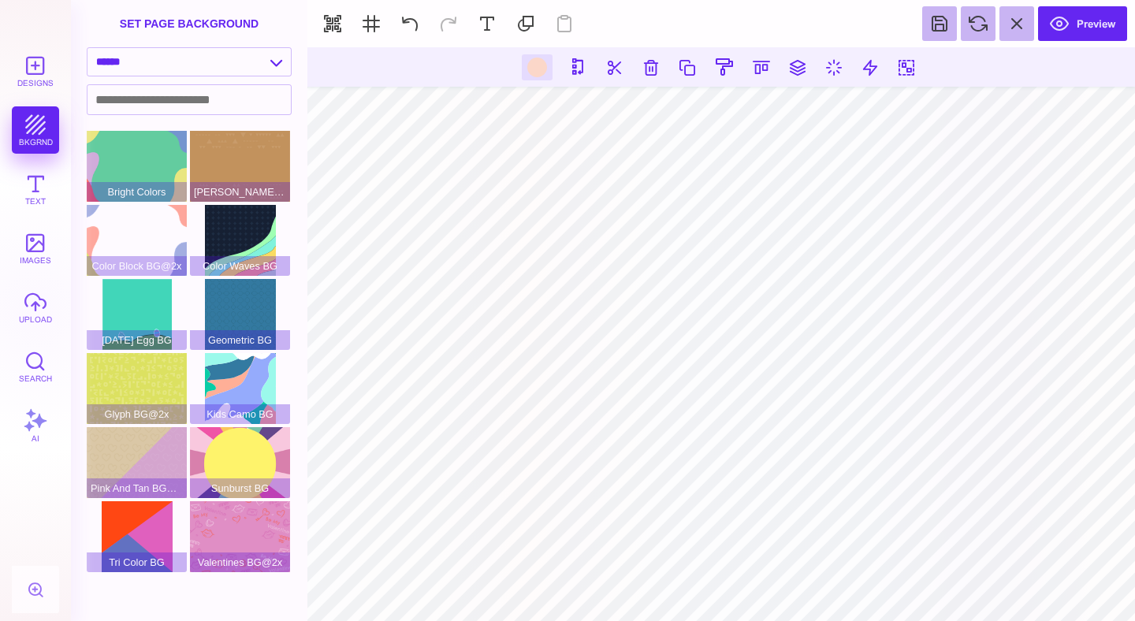
click at [522, 70] on div at bounding box center [537, 67] width 31 height 26
click at [530, 71] on div at bounding box center [537, 68] width 20 height 20
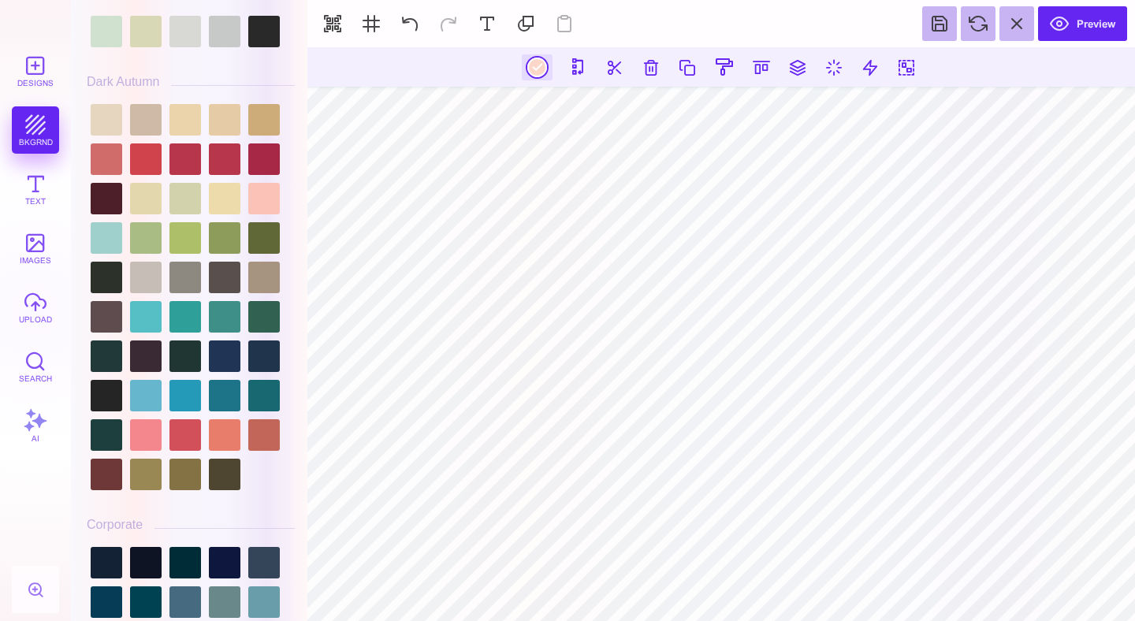
scroll to position [1188, 0]
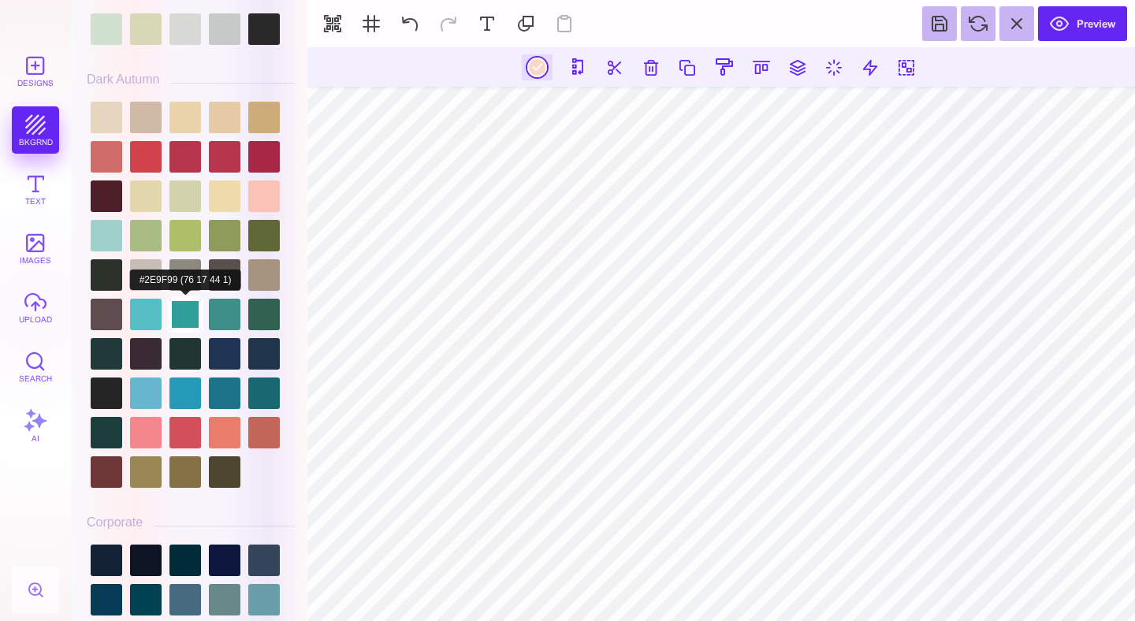
click at [189, 329] on div at bounding box center [185, 315] width 32 height 32
type input "#2E9F99"
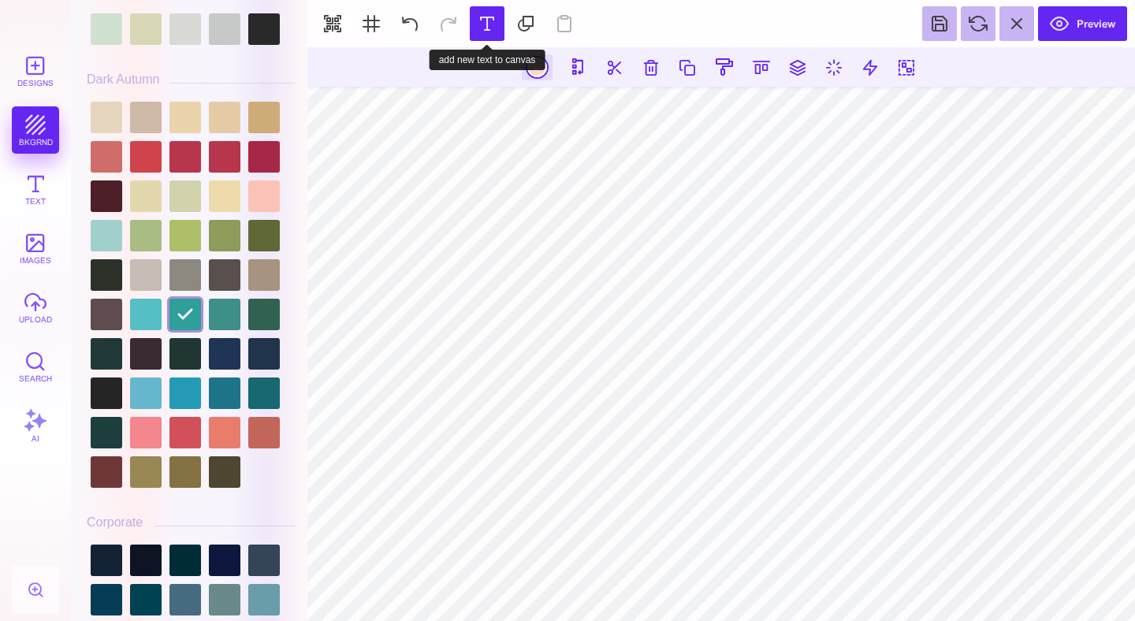
click at [504, 41] on button at bounding box center [487, 23] width 35 height 35
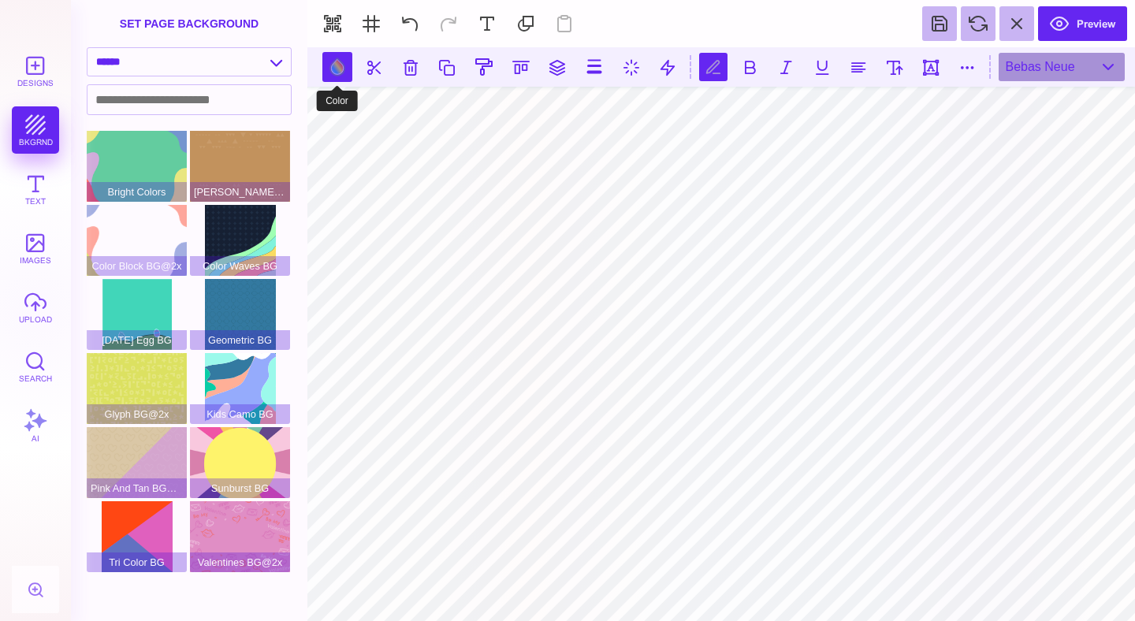
click at [333, 69] on button at bounding box center [337, 67] width 30 height 30
type input "#000000"
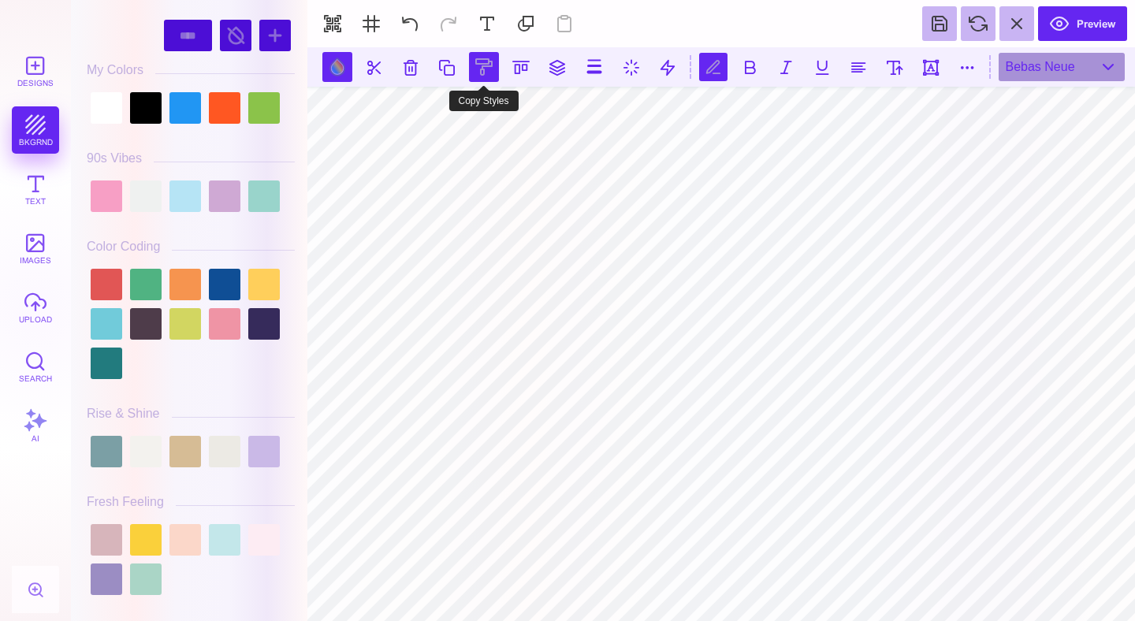
scroll to position [0, 4]
type textarea "*********"
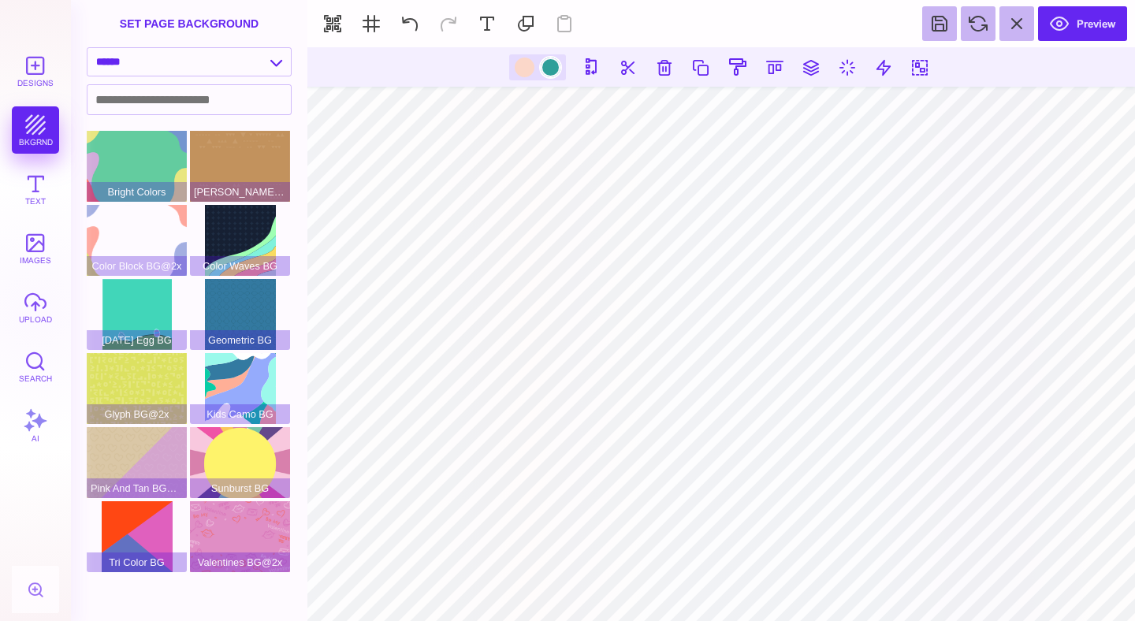
click at [554, 63] on div at bounding box center [551, 68] width 20 height 20
type input "#FBD7C9"
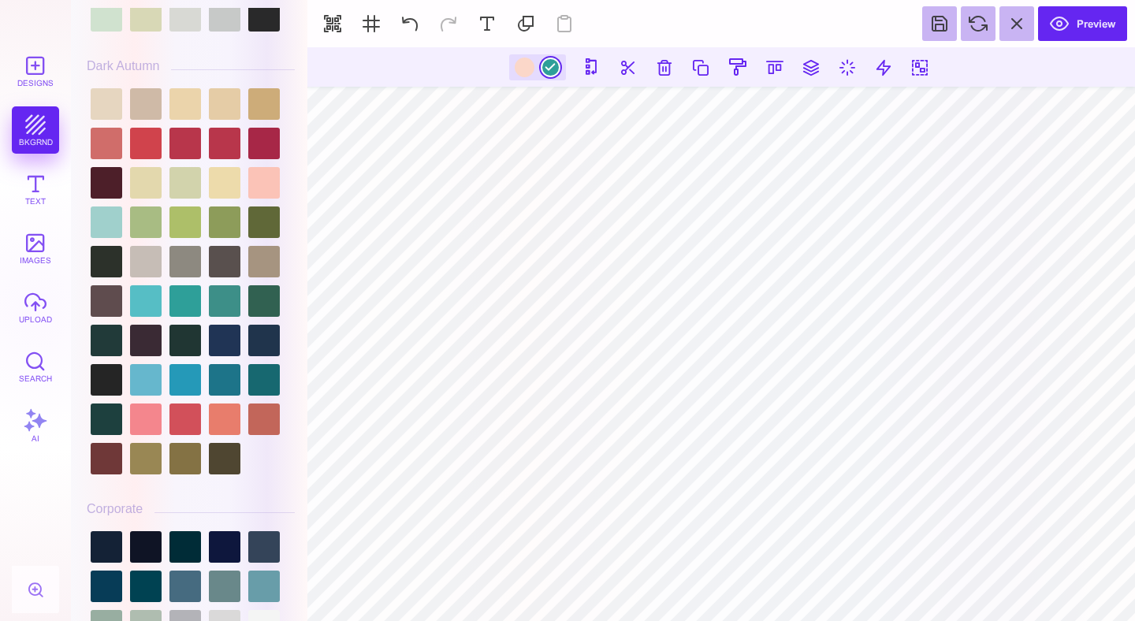
scroll to position [1208, 0]
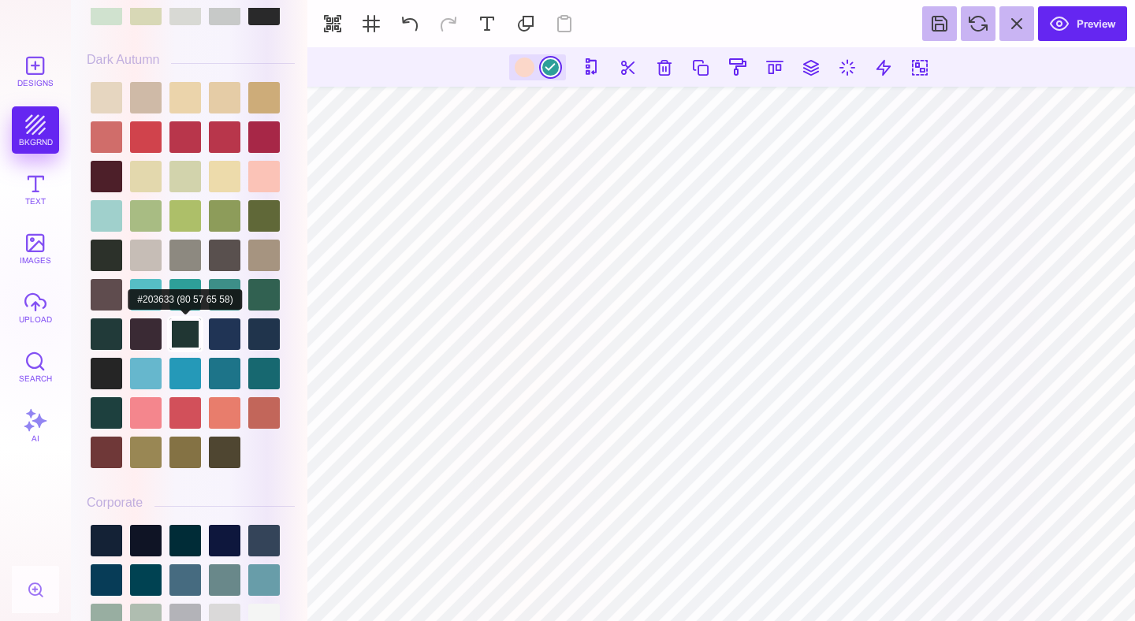
click at [184, 318] on div at bounding box center [185, 334] width 32 height 32
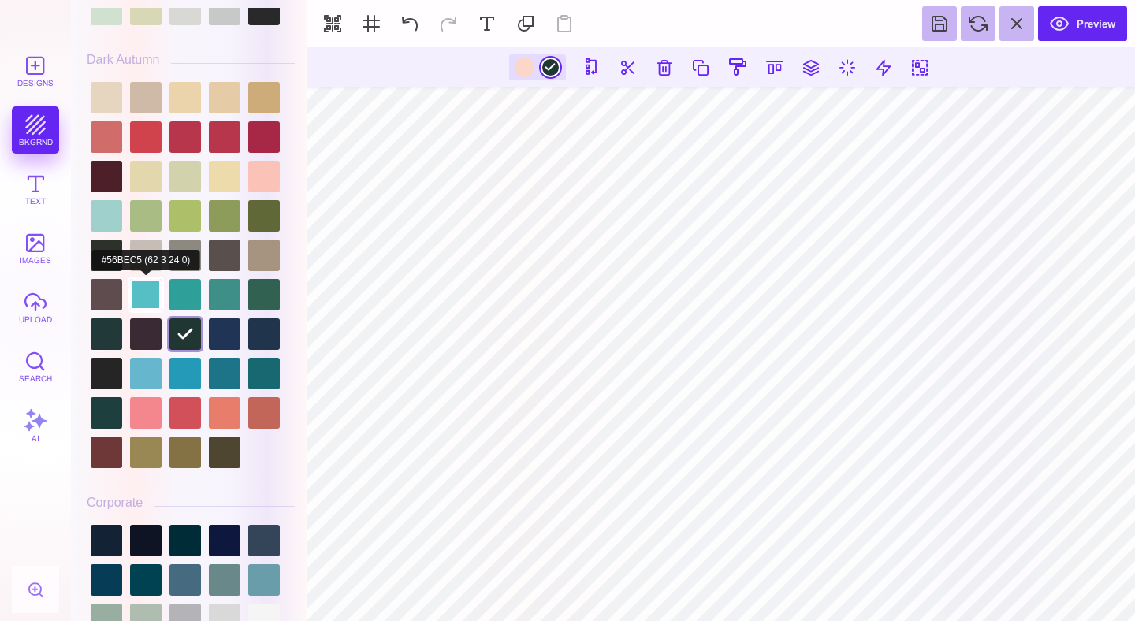
click at [147, 303] on div at bounding box center [146, 295] width 32 height 32
click at [195, 307] on div at bounding box center [185, 295] width 32 height 32
click at [525, 70] on div at bounding box center [525, 68] width 20 height 20
click at [184, 306] on div at bounding box center [185, 295] width 32 height 32
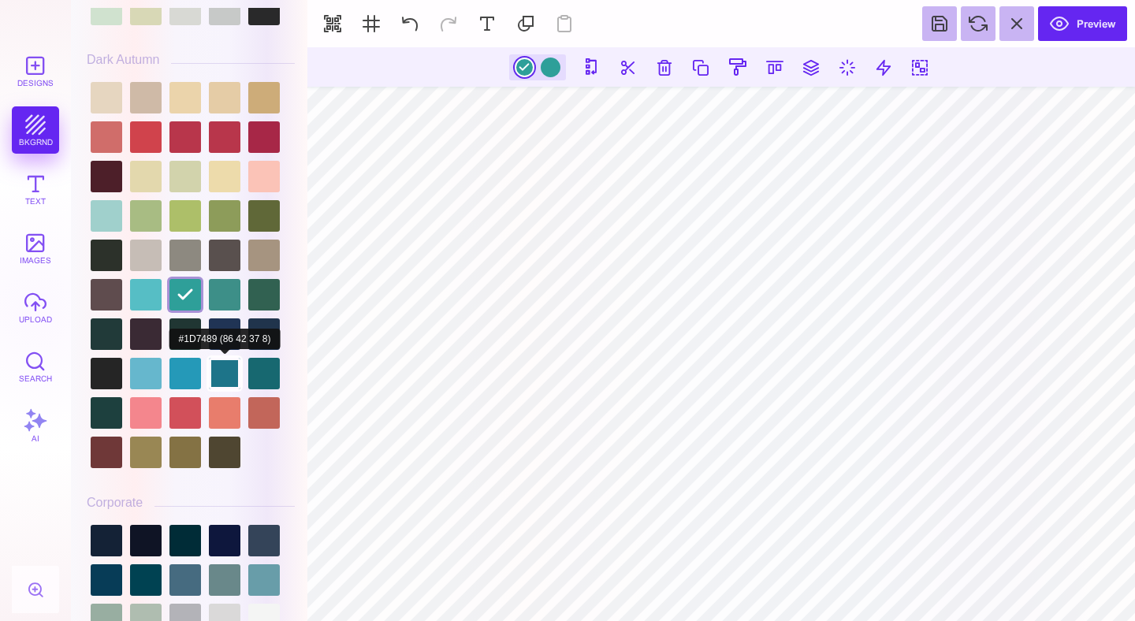
click at [228, 389] on div at bounding box center [225, 374] width 32 height 32
type input "#1D7489"
click at [549, 67] on div at bounding box center [551, 68] width 20 height 20
click at [230, 389] on div at bounding box center [225, 374] width 32 height 32
click at [533, 59] on div at bounding box center [537, 67] width 57 height 26
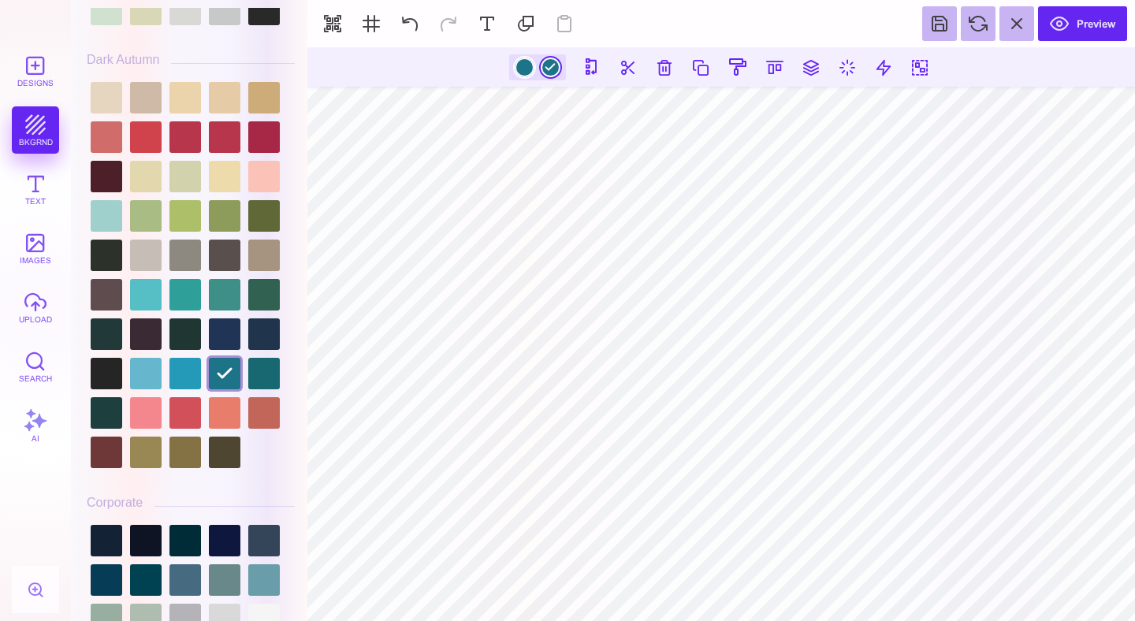
click at [519, 69] on div at bounding box center [525, 68] width 20 height 20
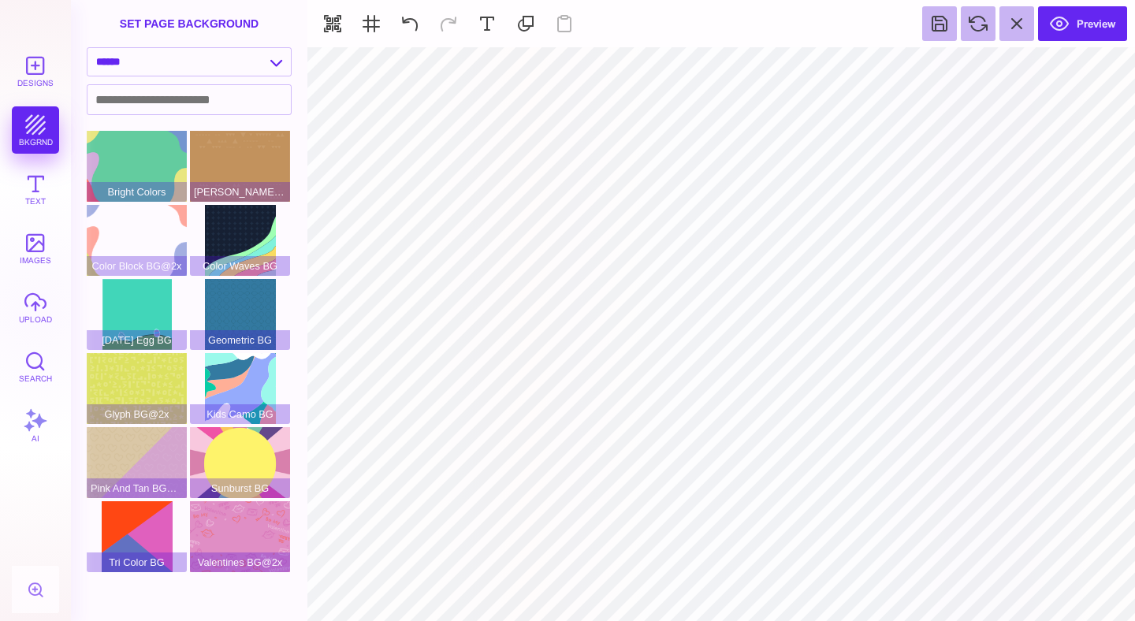
type input "#92D963"
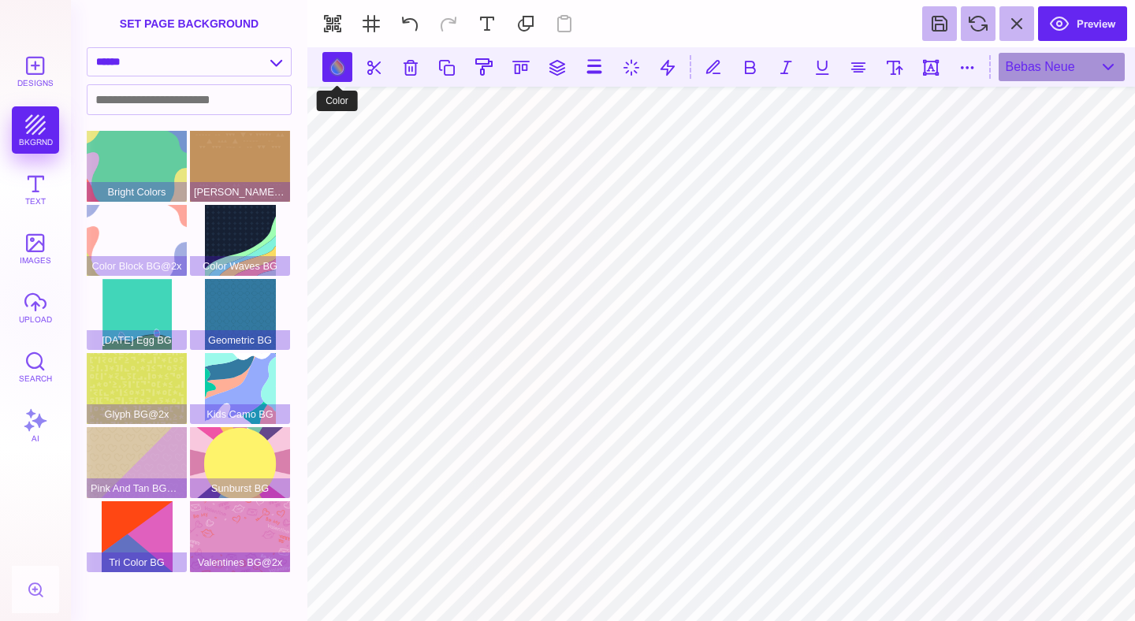
click at [340, 68] on button at bounding box center [337, 67] width 30 height 30
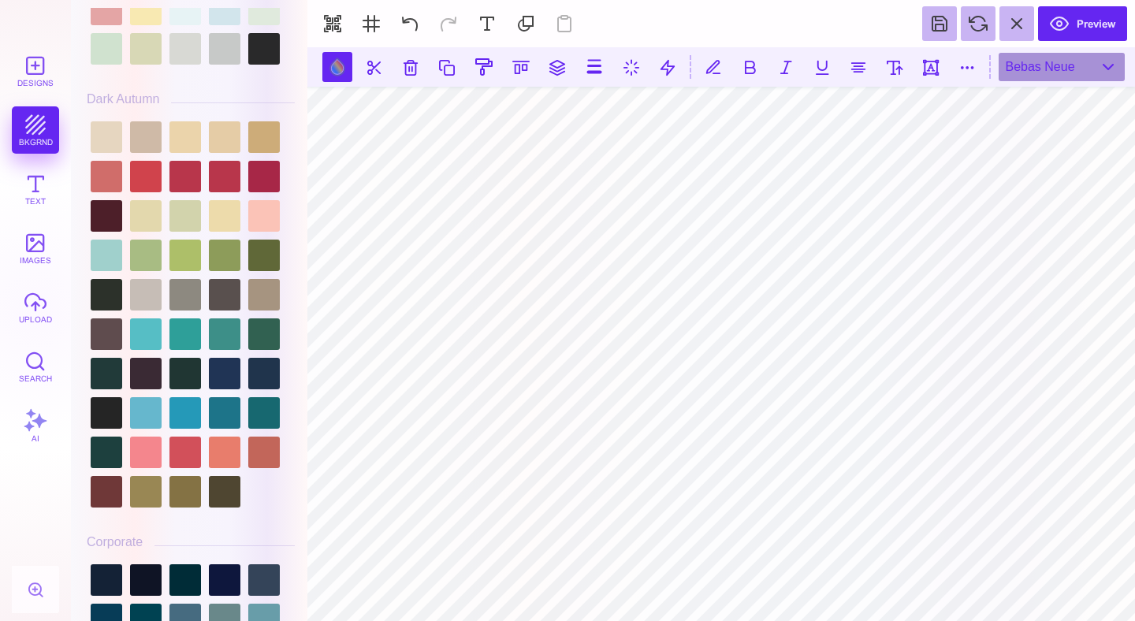
scroll to position [1169, 0]
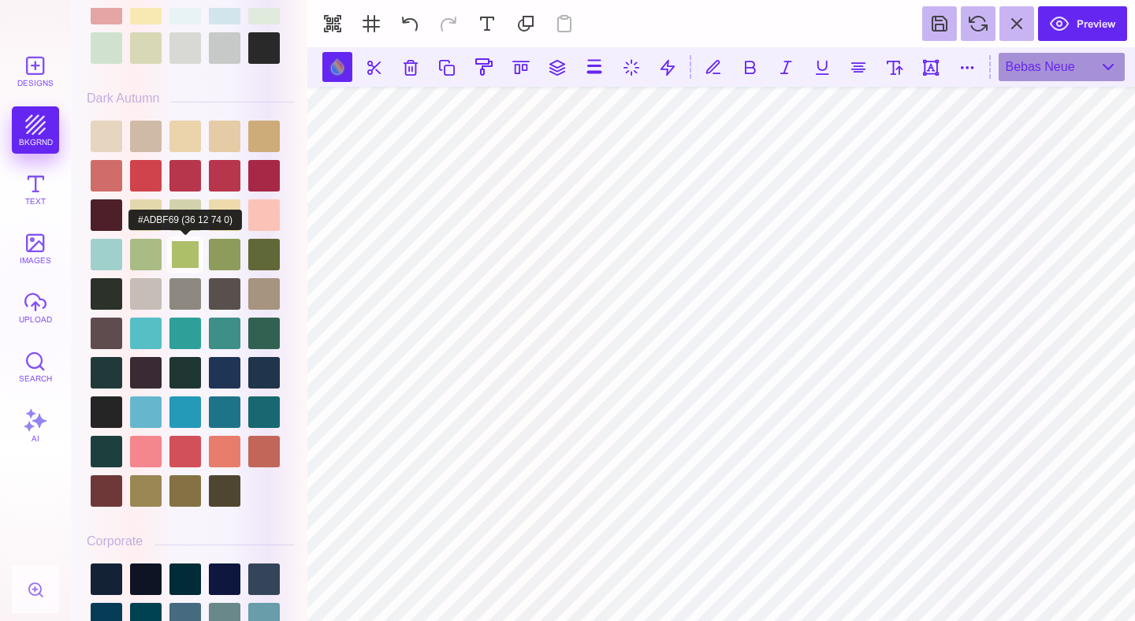
click at [184, 267] on div at bounding box center [185, 255] width 32 height 32
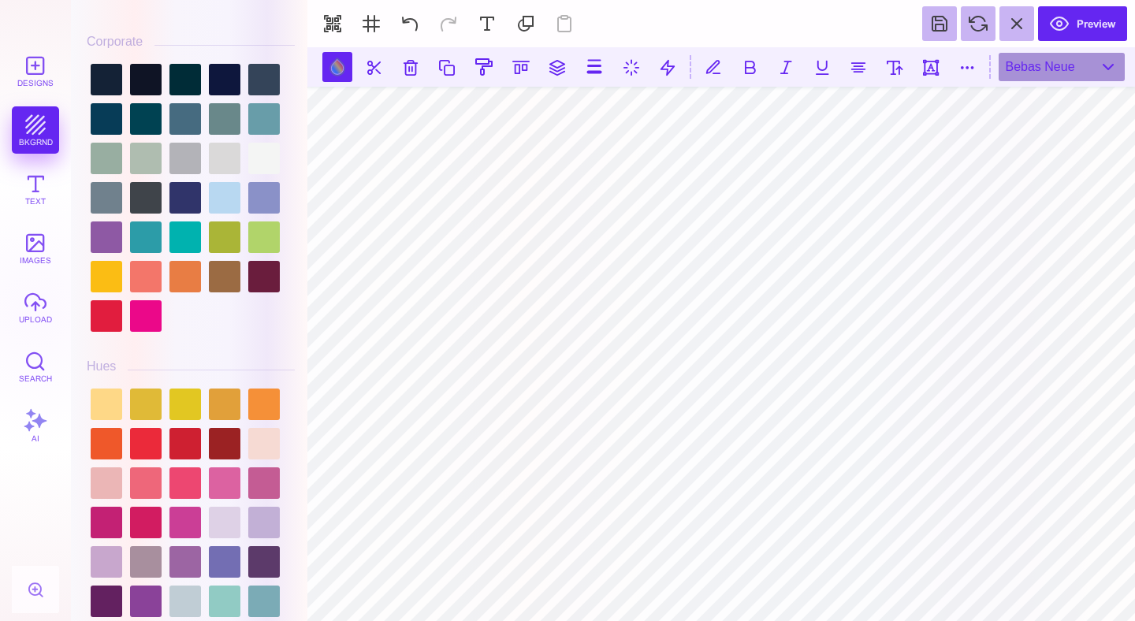
scroll to position [1677, 0]
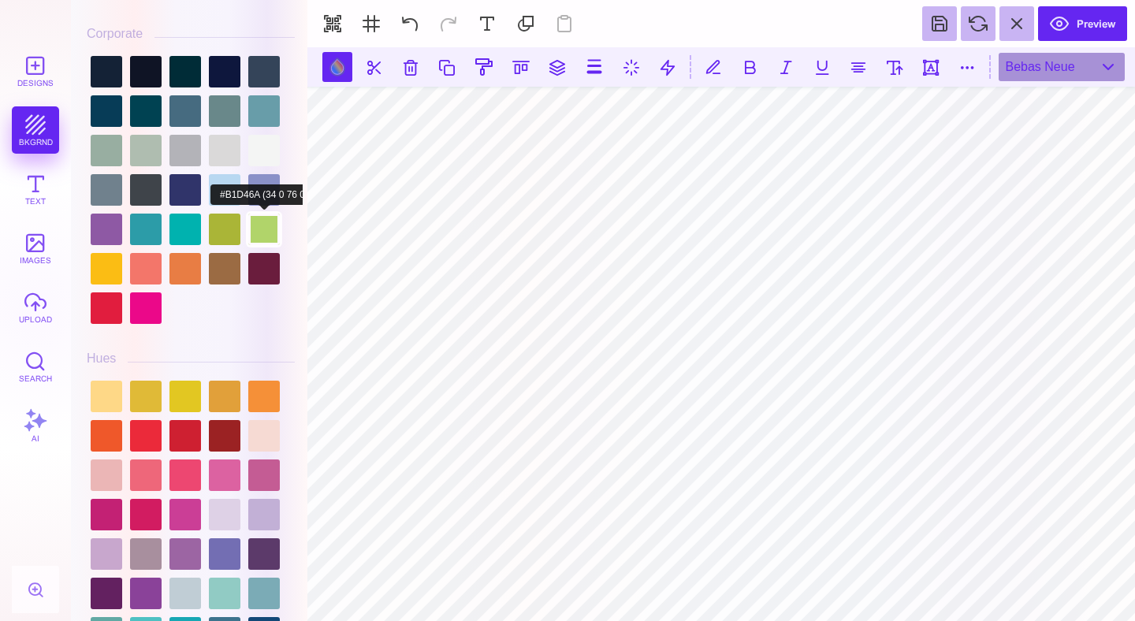
click at [272, 245] on div at bounding box center [264, 230] width 32 height 32
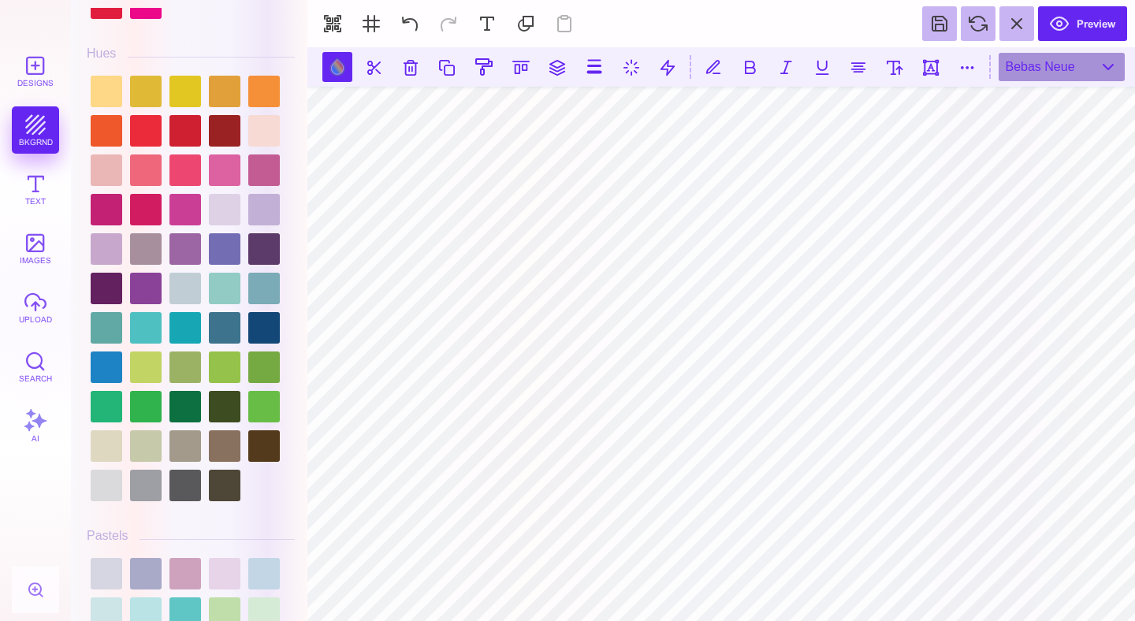
scroll to position [2075, 0]
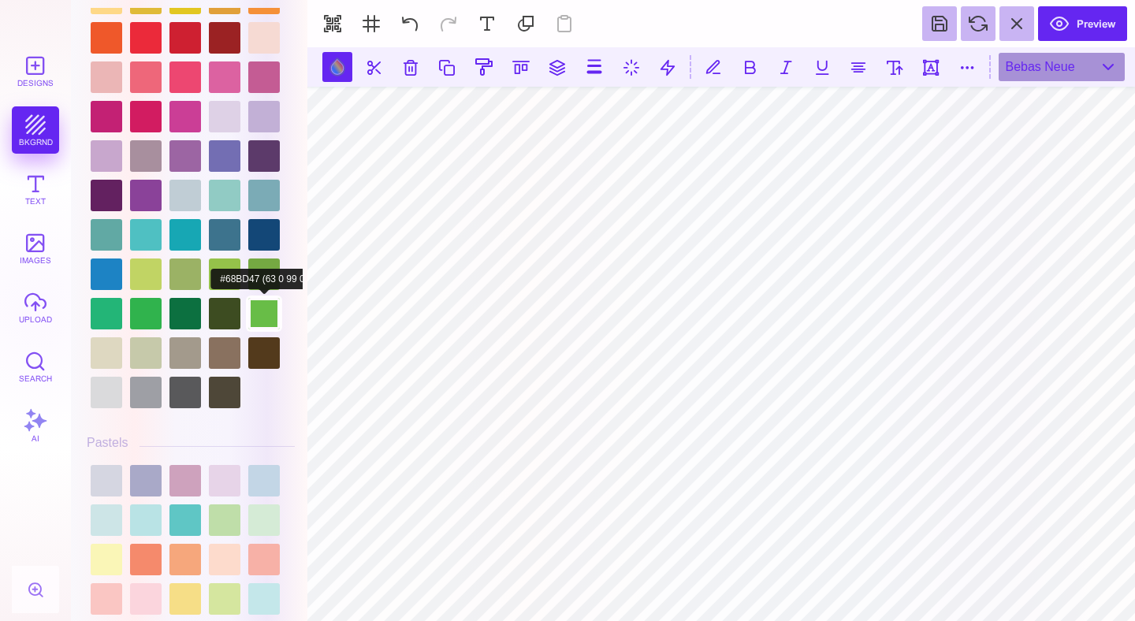
click at [261, 329] on div at bounding box center [264, 314] width 32 height 32
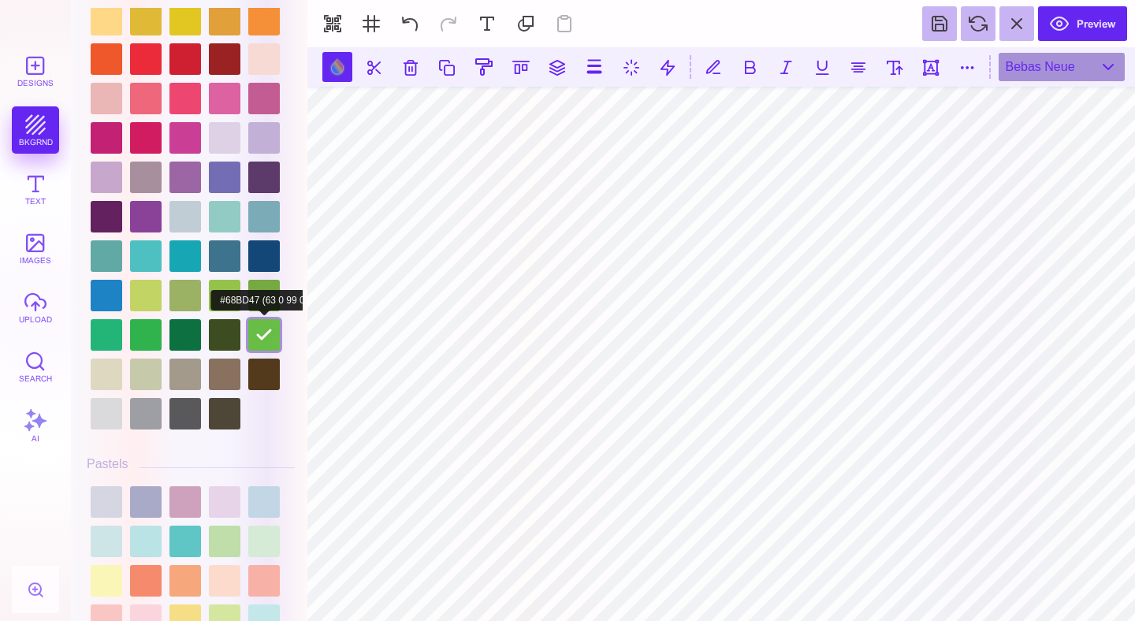
scroll to position [2053, 0]
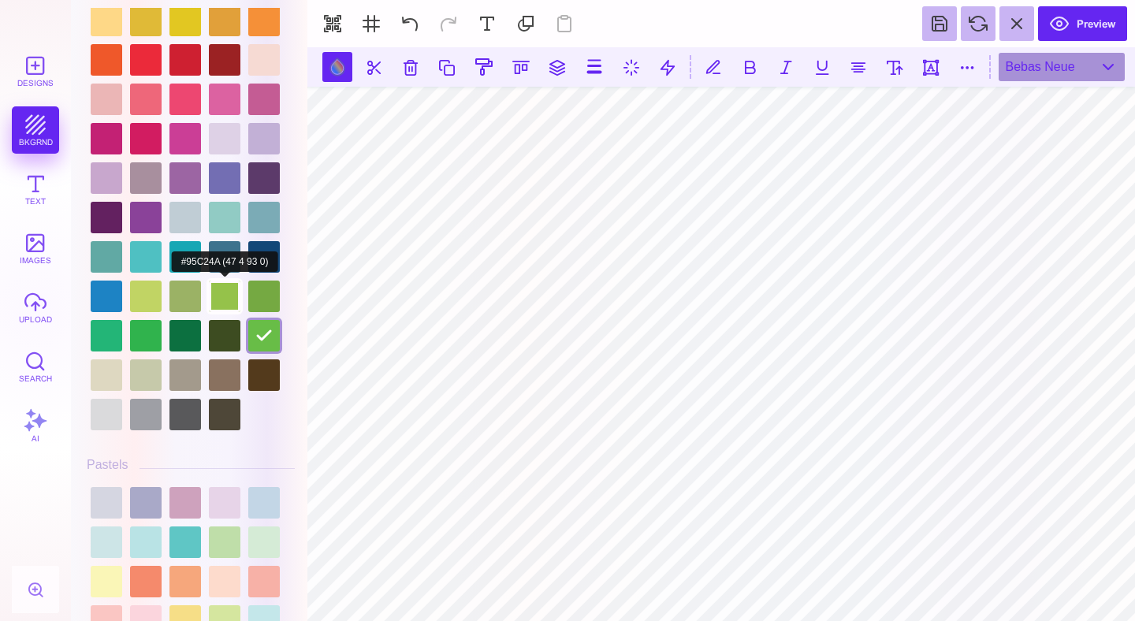
click at [224, 312] on div at bounding box center [225, 297] width 32 height 32
type input "#95C24A"
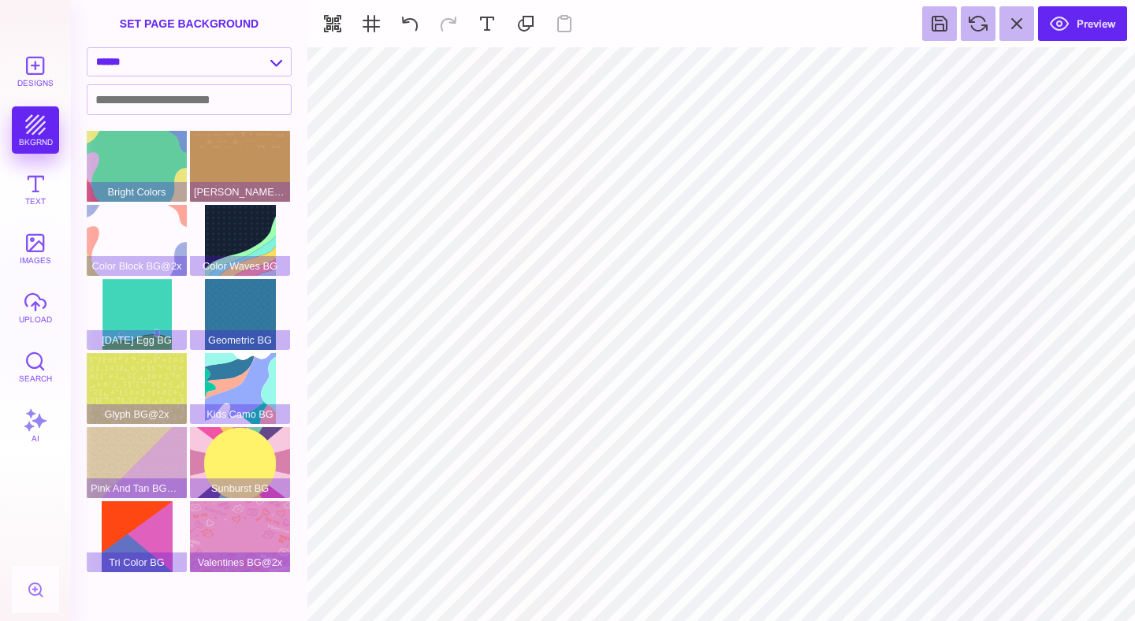
type input "#FBD7C9"
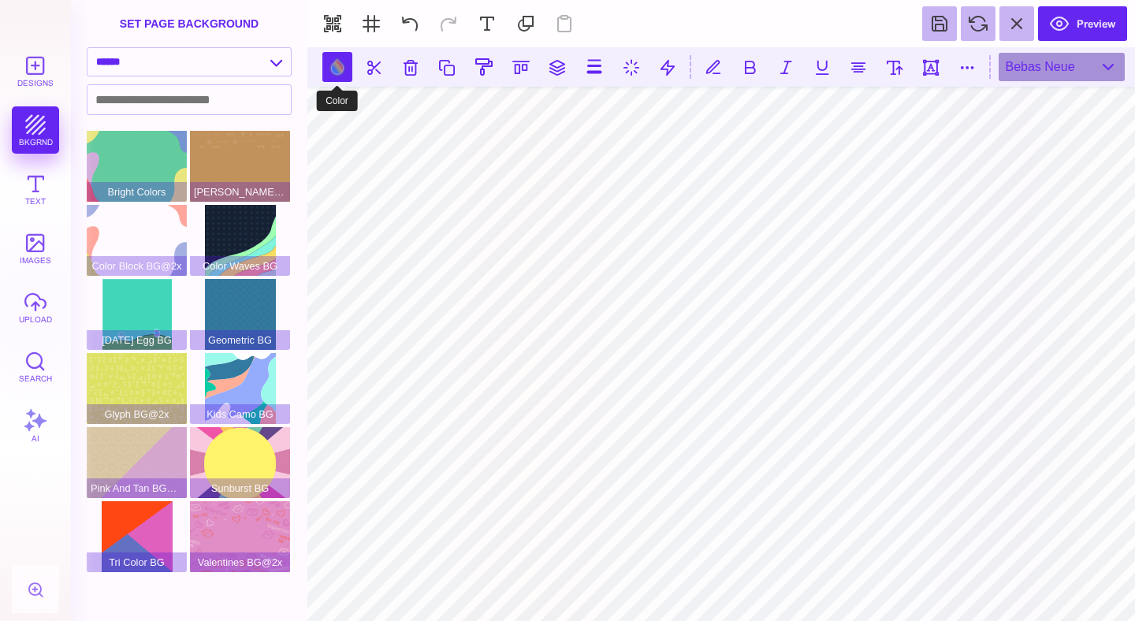
click at [343, 69] on button at bounding box center [337, 67] width 30 height 30
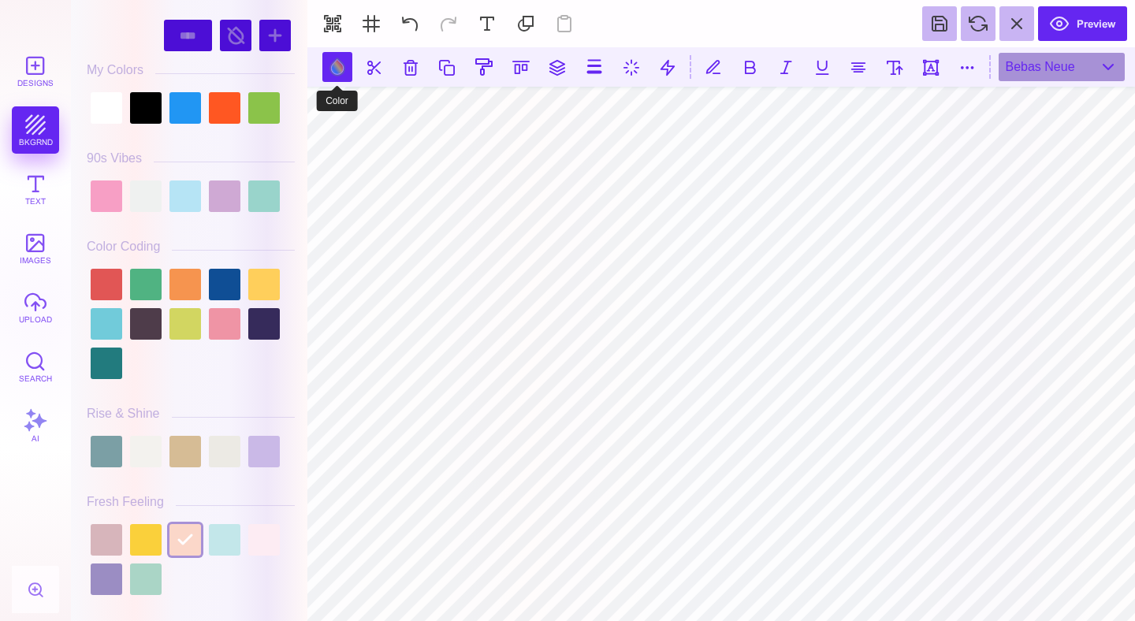
click at [337, 74] on button at bounding box center [337, 67] width 30 height 30
click at [340, 71] on button at bounding box center [337, 67] width 30 height 30
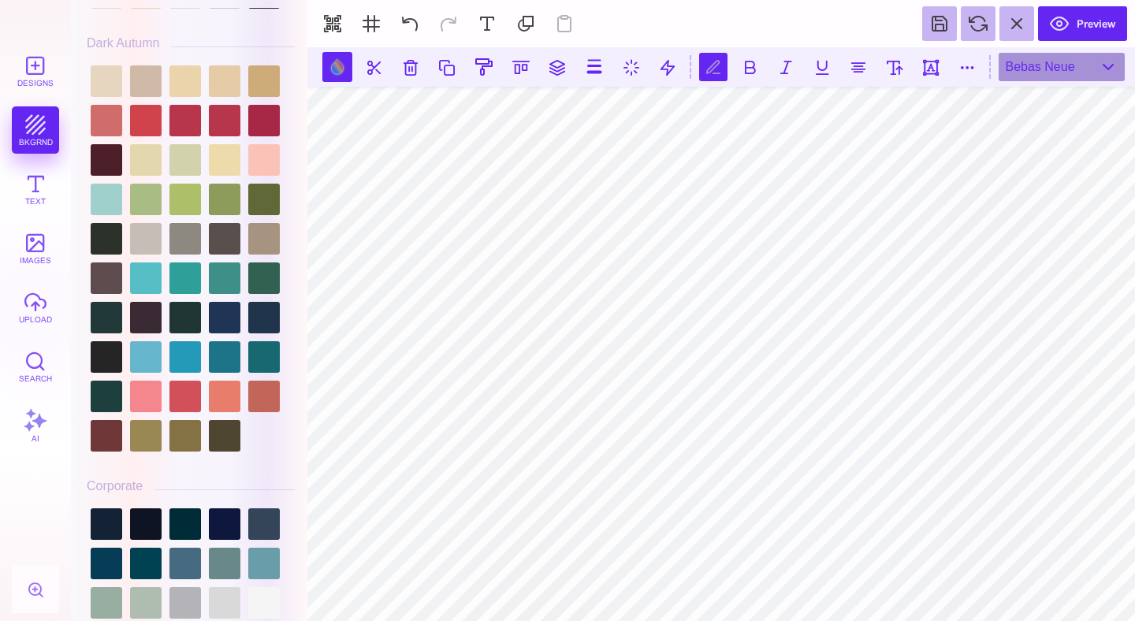
scroll to position [1312, 0]
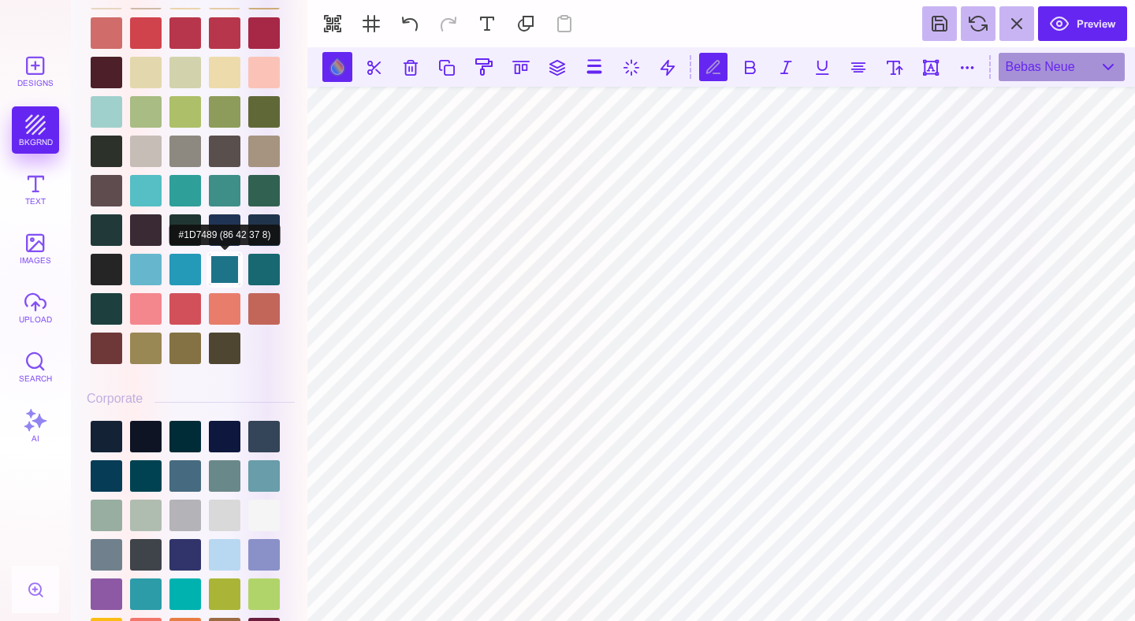
click at [222, 285] on div at bounding box center [225, 270] width 32 height 32
type input "#1D7489"
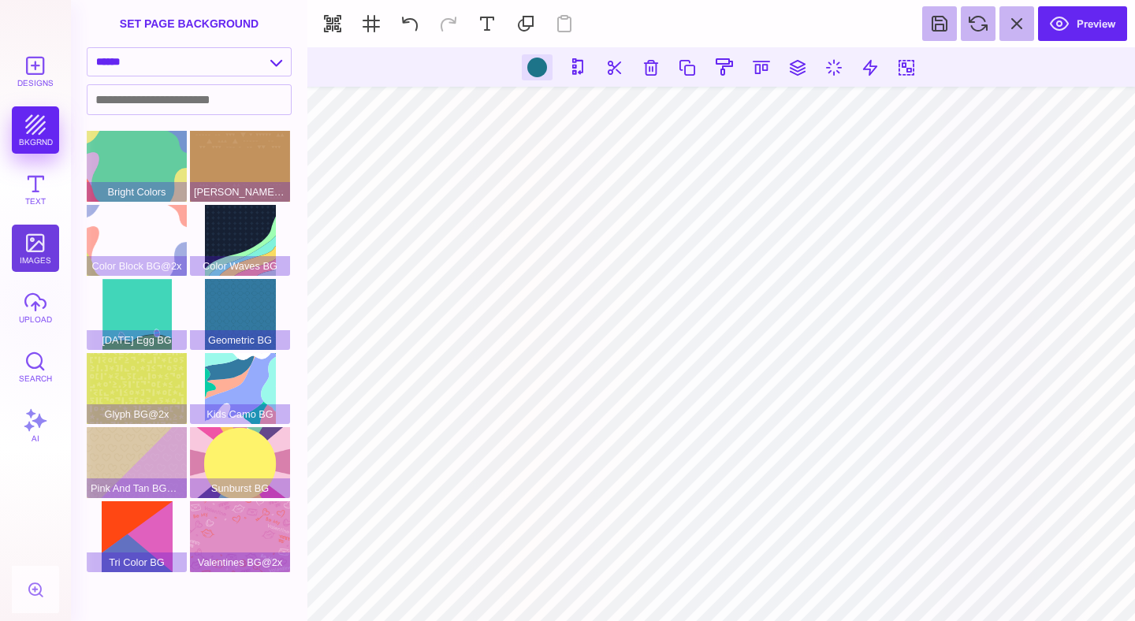
click at [43, 240] on button "images" at bounding box center [35, 248] width 47 height 47
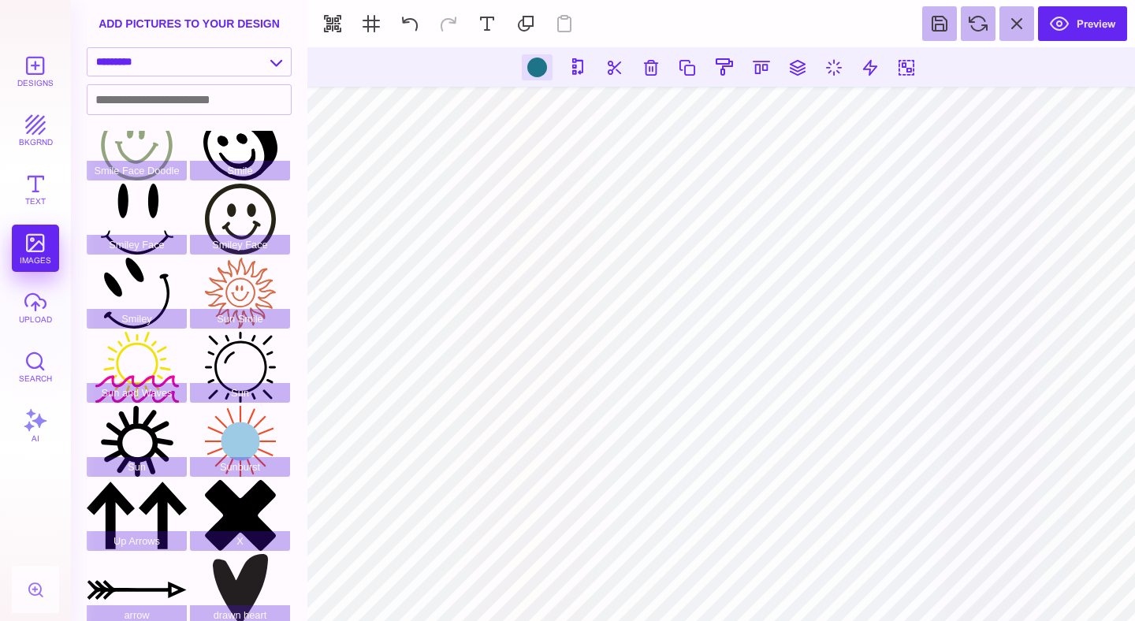
scroll to position [772, 0]
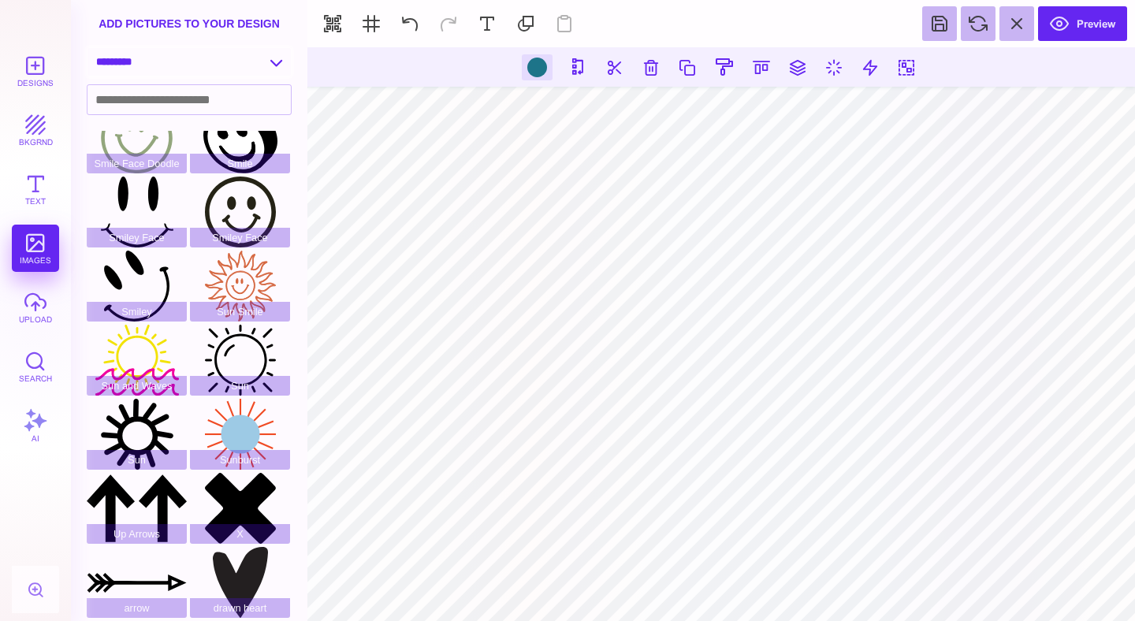
click at [253, 65] on select "**********" at bounding box center [188, 62] width 203 height 28
click at [87, 49] on select "**********" at bounding box center [188, 62] width 203 height 28
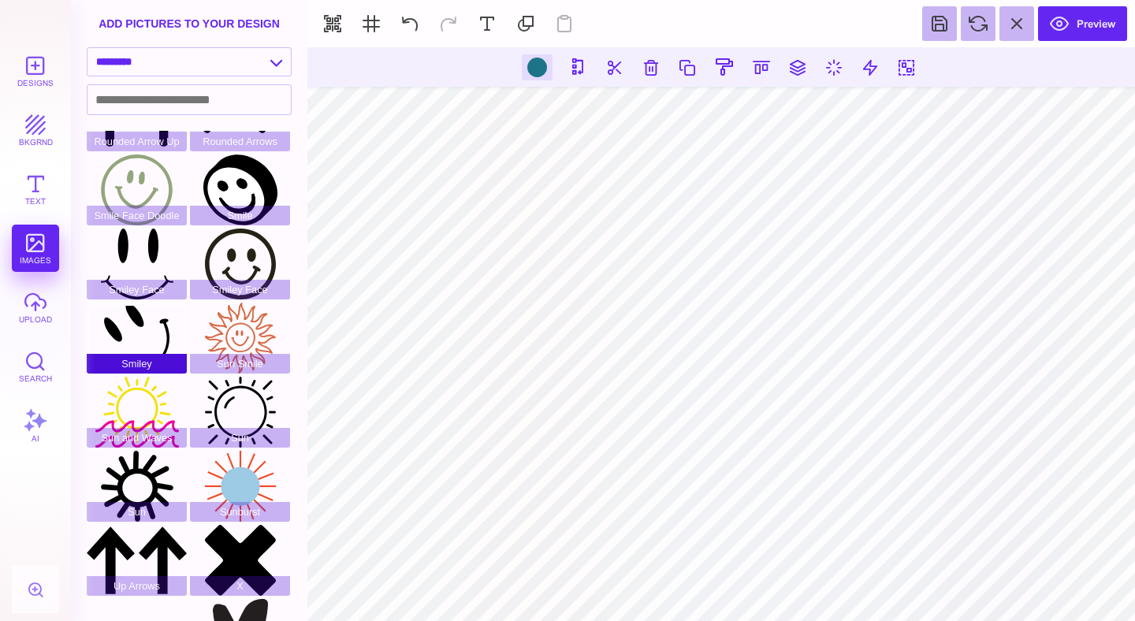
click at [131, 336] on div "Smiley" at bounding box center [137, 338] width 100 height 71
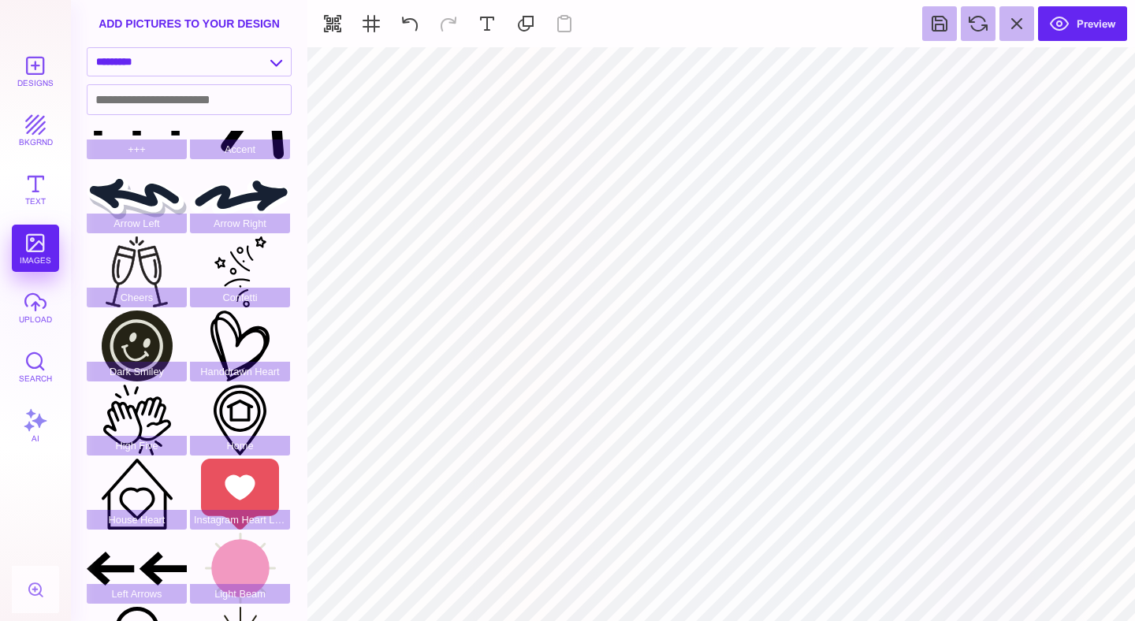
scroll to position [0, 0]
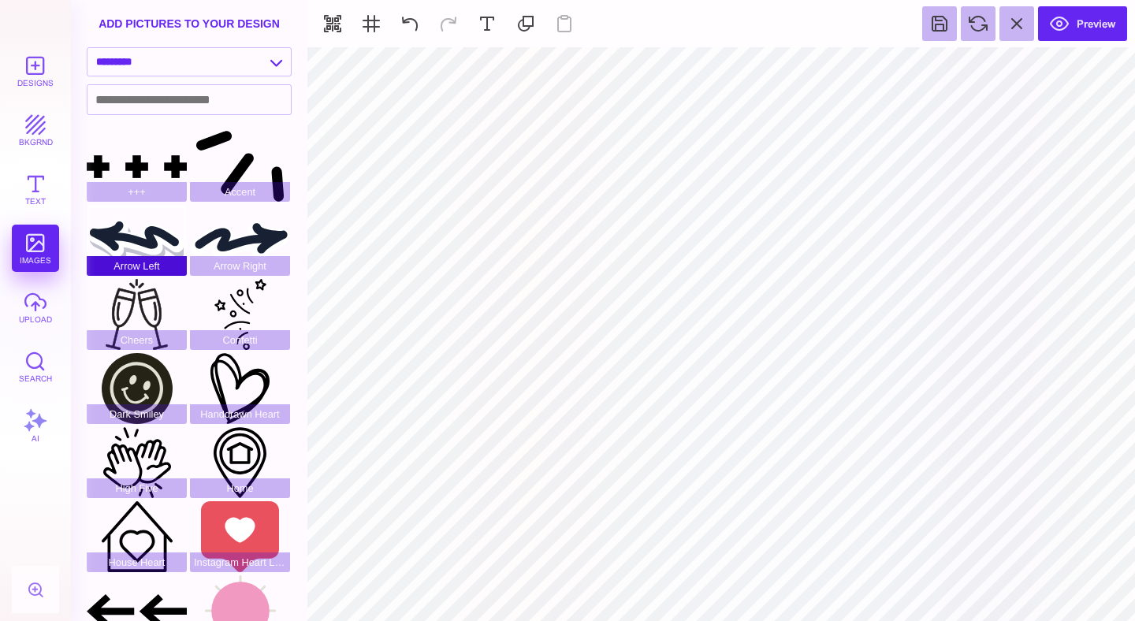
click at [138, 251] on div "Arrow Left" at bounding box center [137, 240] width 100 height 71
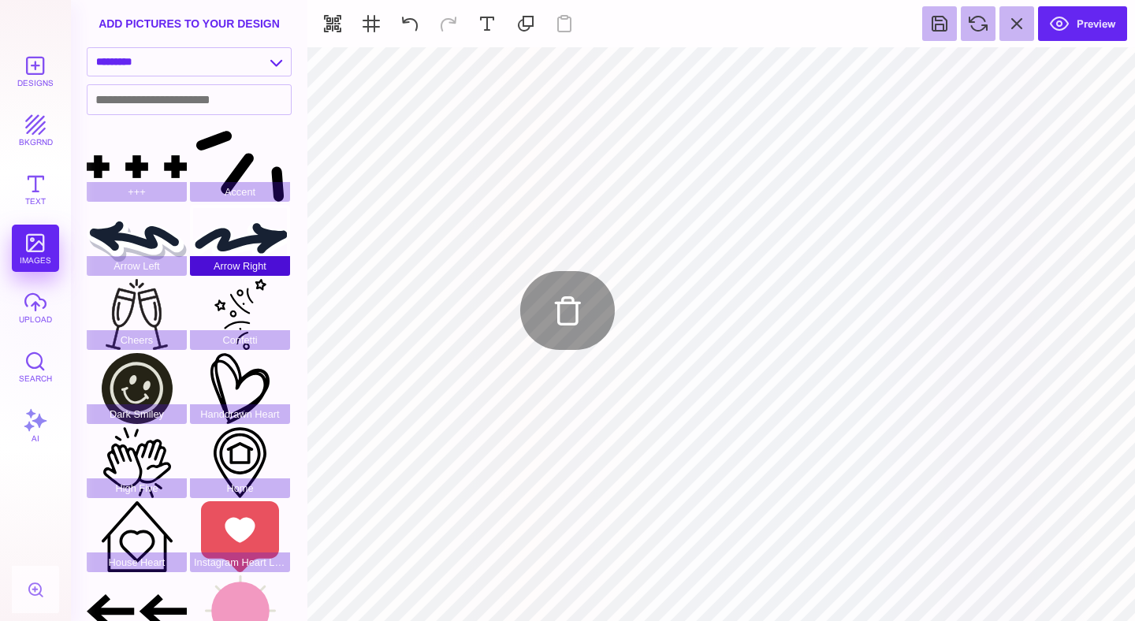
click at [262, 251] on div "Arrow Right" at bounding box center [240, 240] width 100 height 71
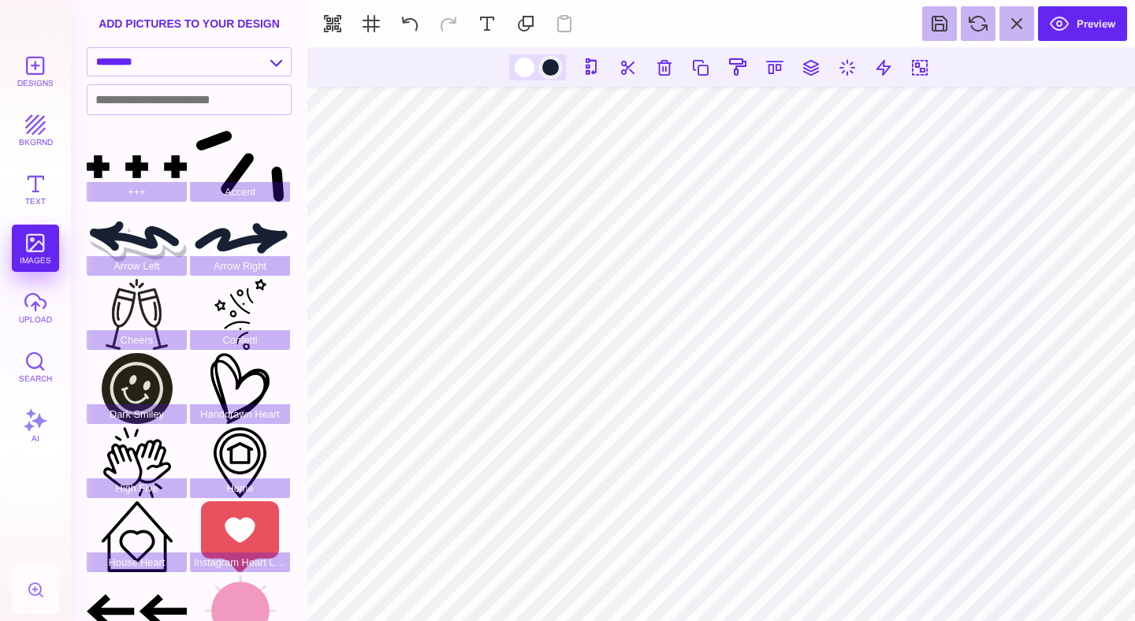
click at [542, 71] on div at bounding box center [551, 68] width 20 height 20
type input "#172133"
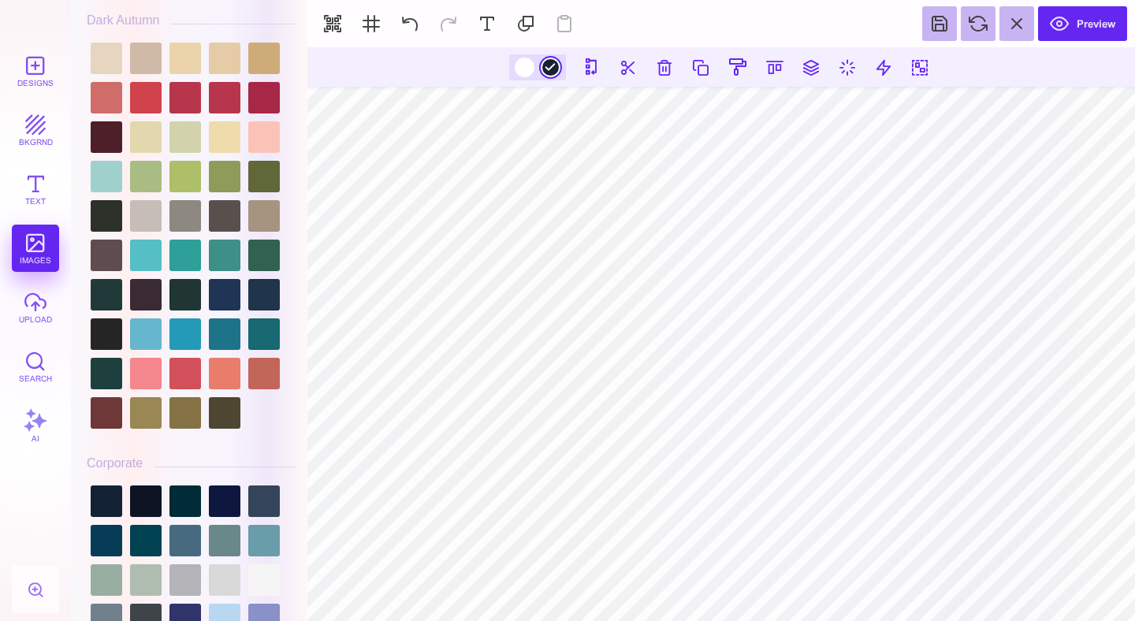
scroll to position [1252, 0]
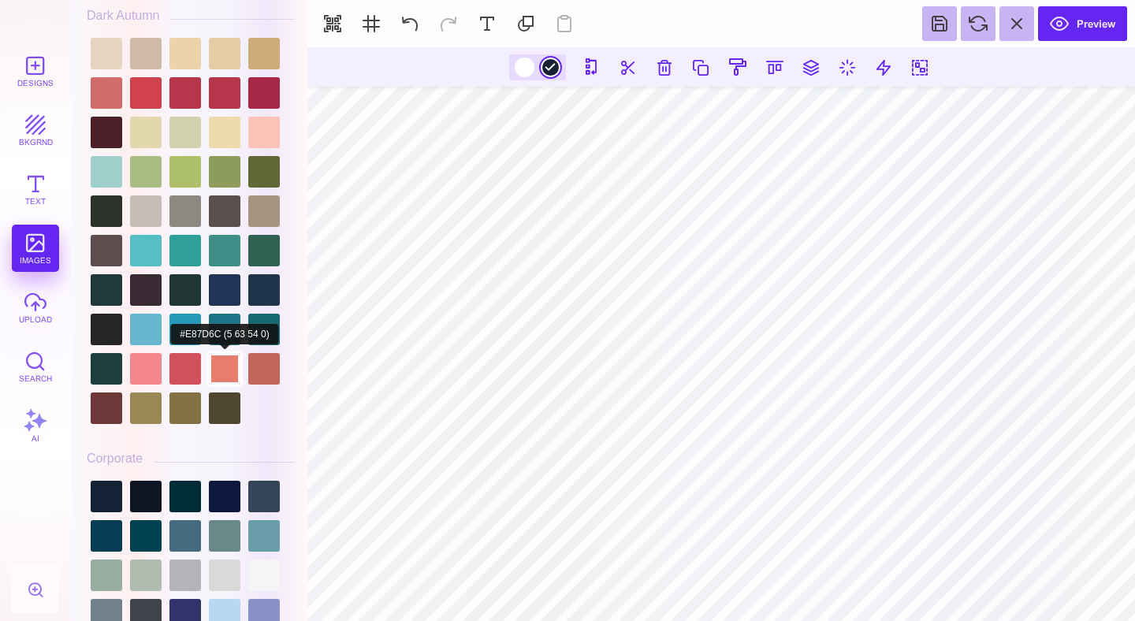
click at [224, 353] on div at bounding box center [225, 369] width 32 height 32
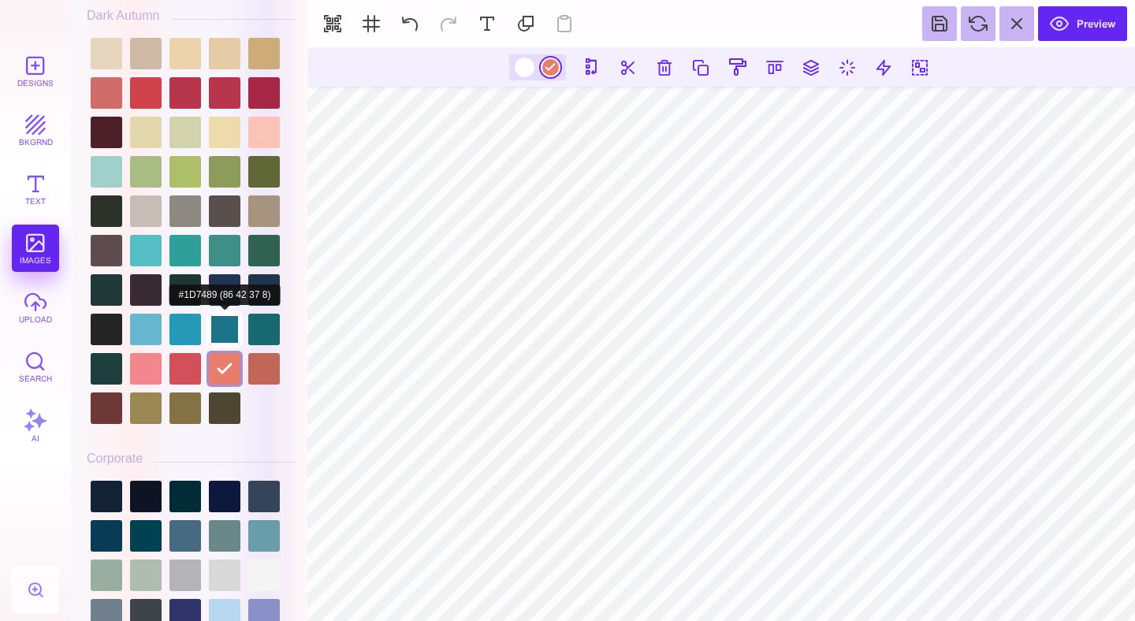
click at [229, 333] on div at bounding box center [225, 330] width 32 height 32
click at [518, 63] on div at bounding box center [525, 68] width 20 height 20
click at [214, 345] on div at bounding box center [225, 330] width 32 height 32
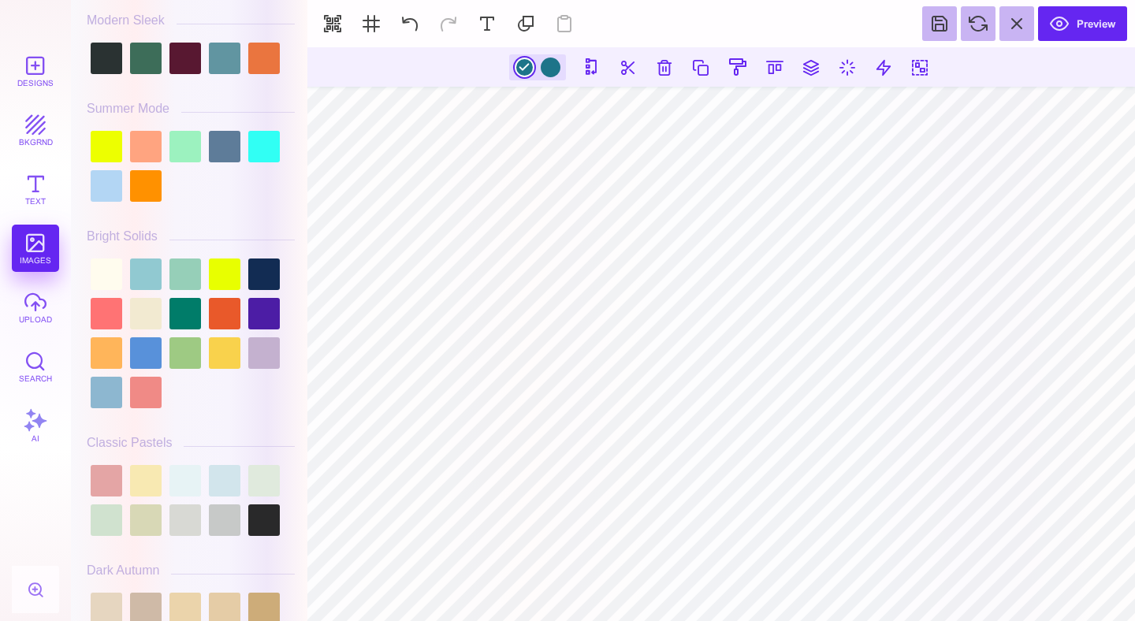
scroll to position [0, 0]
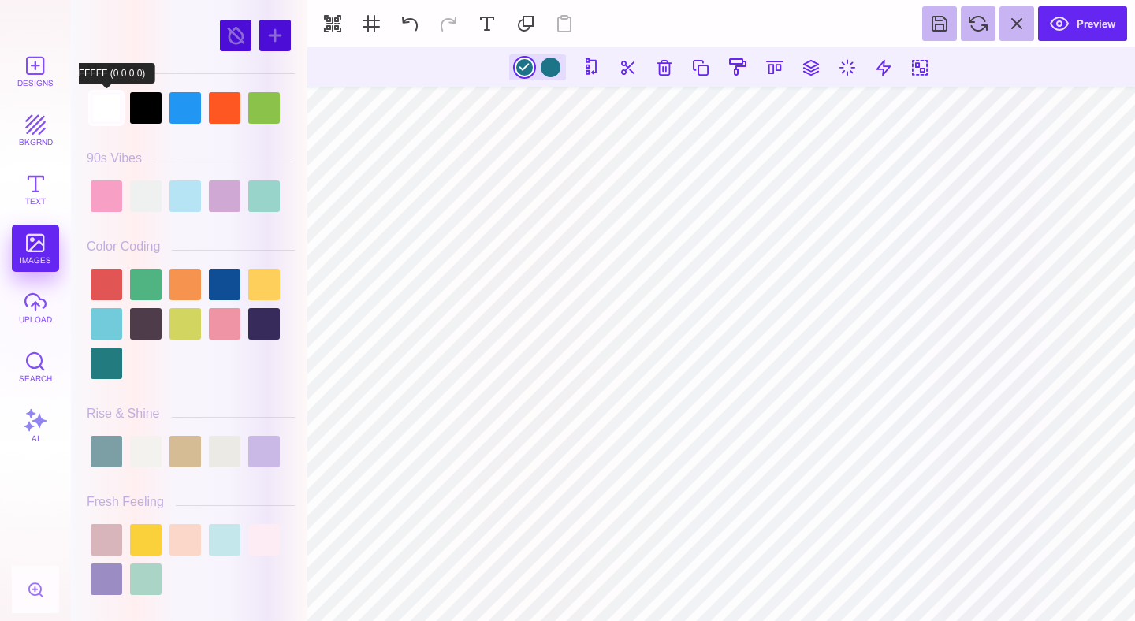
click at [109, 112] on div at bounding box center [107, 108] width 32 height 32
type input "#FFFFFF"
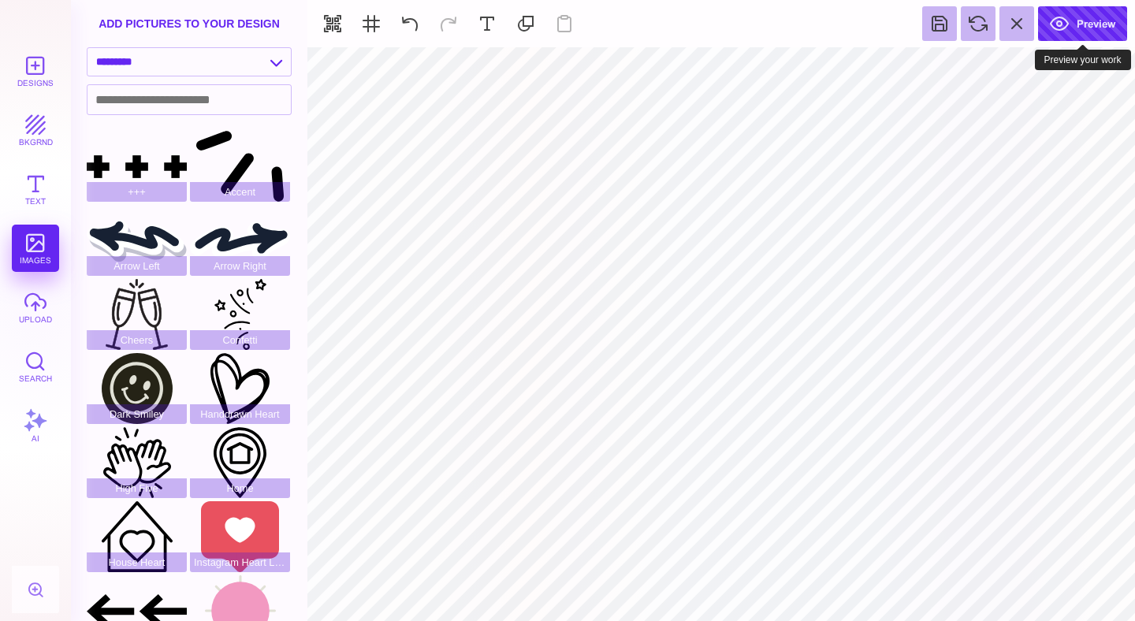
click at [1095, 23] on button "Preview" at bounding box center [1082, 23] width 89 height 35
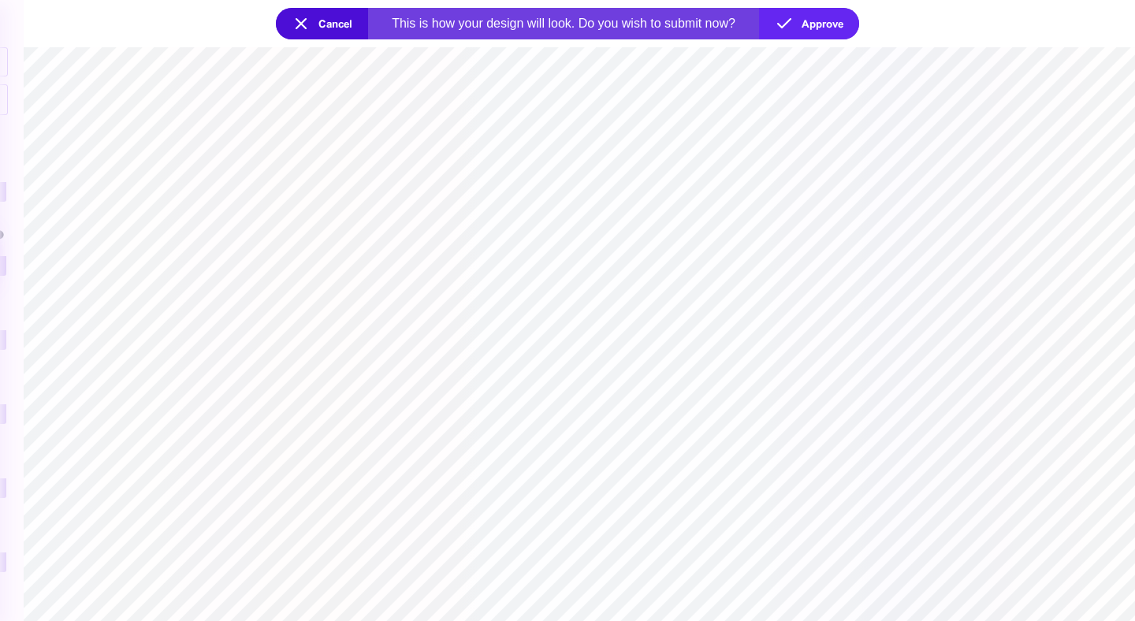
click at [311, 19] on button "Cancel" at bounding box center [322, 24] width 92 height 32
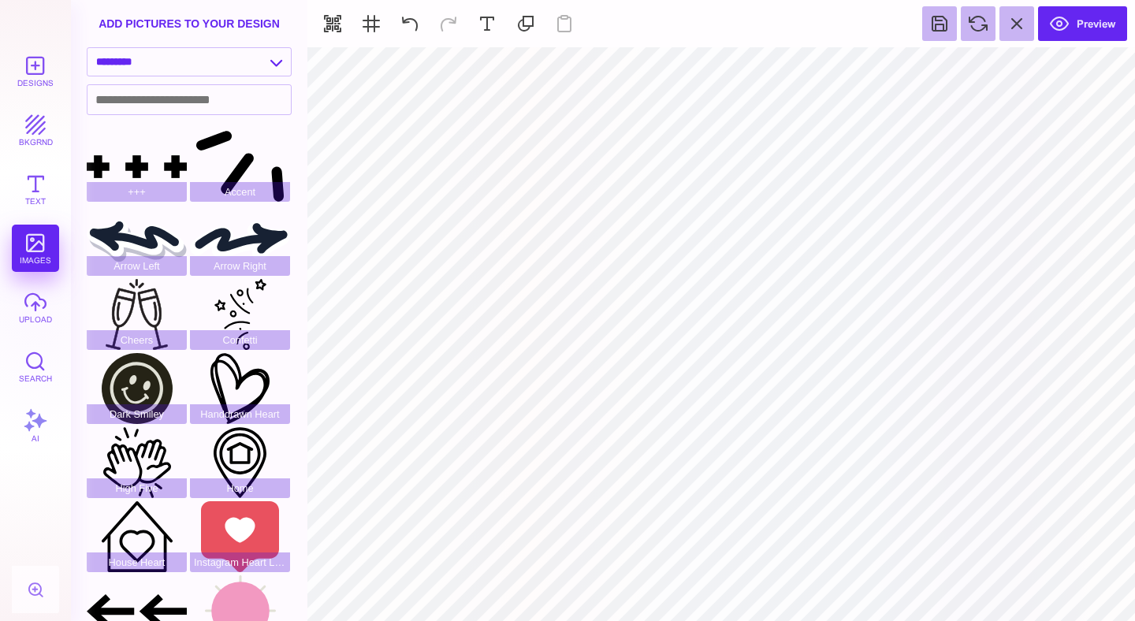
type input "#95C24A"
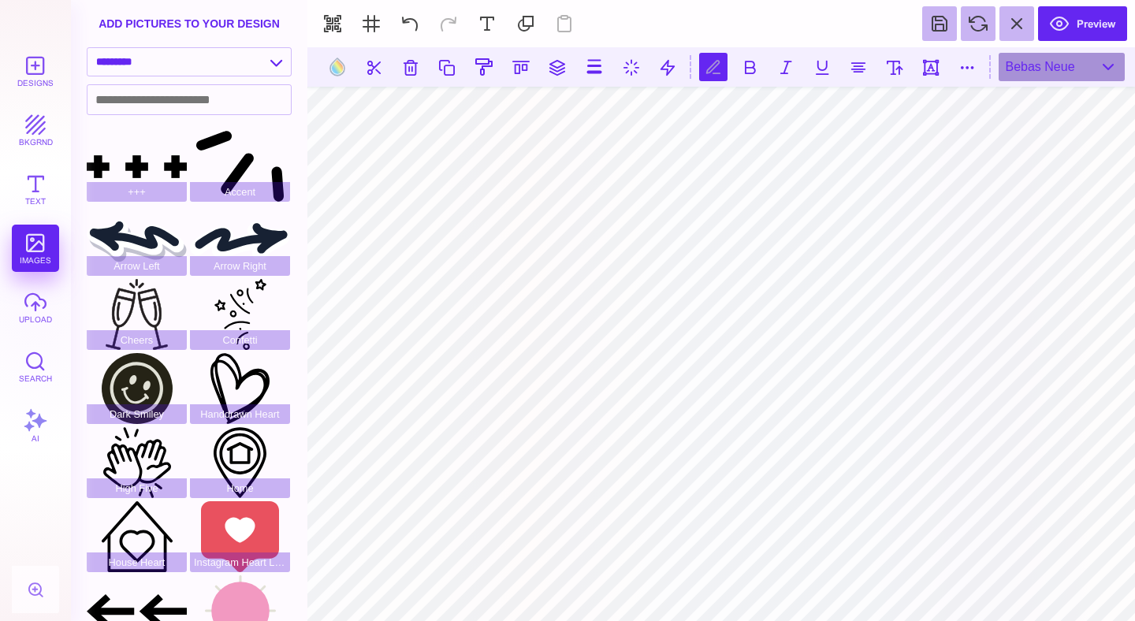
scroll to position [0, 5]
type textarea "**********"
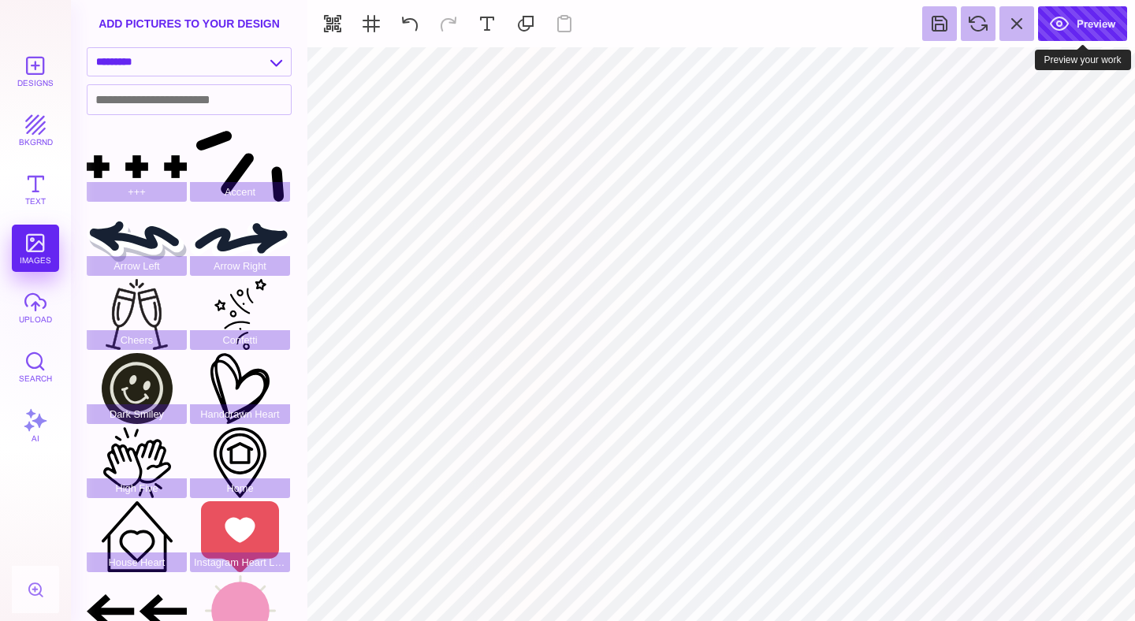
click at [1091, 35] on button "Preview" at bounding box center [1082, 23] width 89 height 35
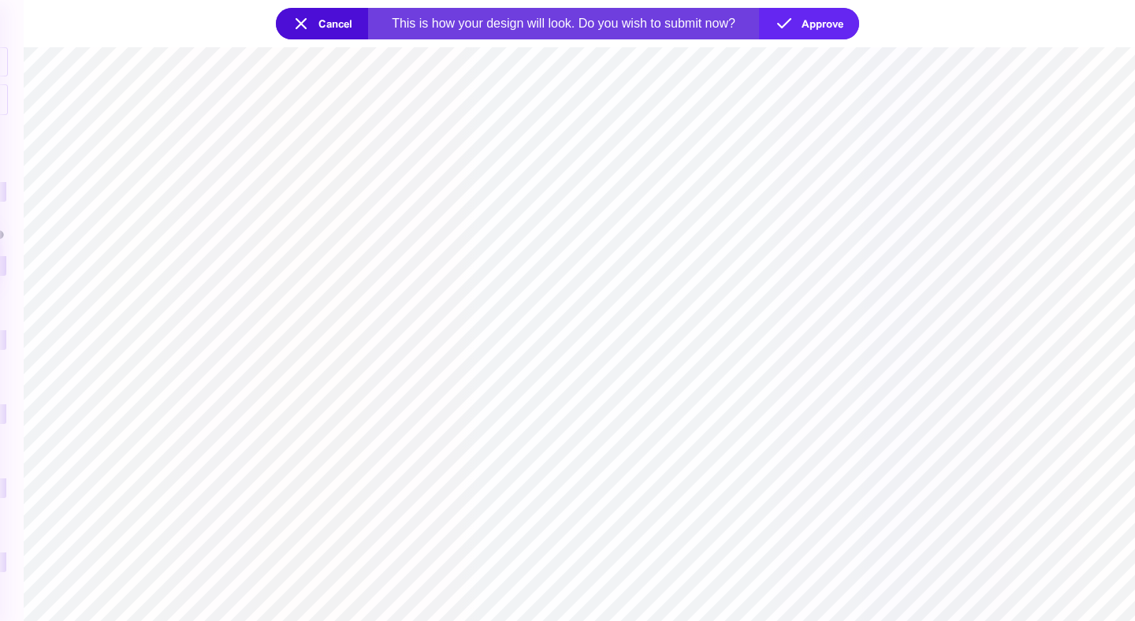
click at [359, 30] on button "Cancel" at bounding box center [322, 24] width 92 height 32
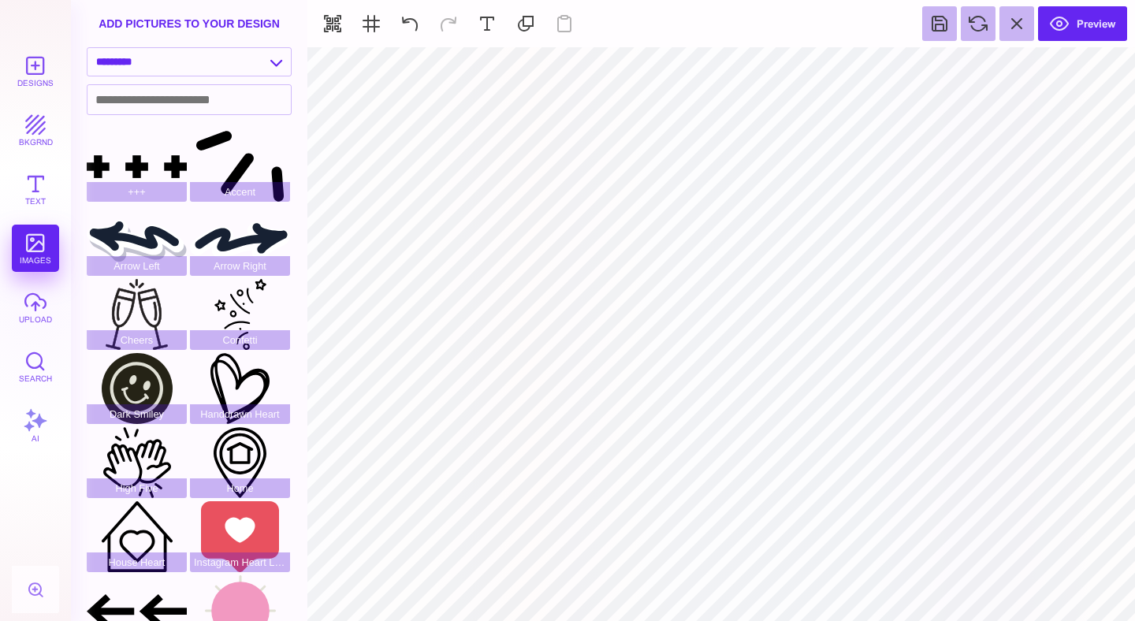
type input "#FFFFFF"
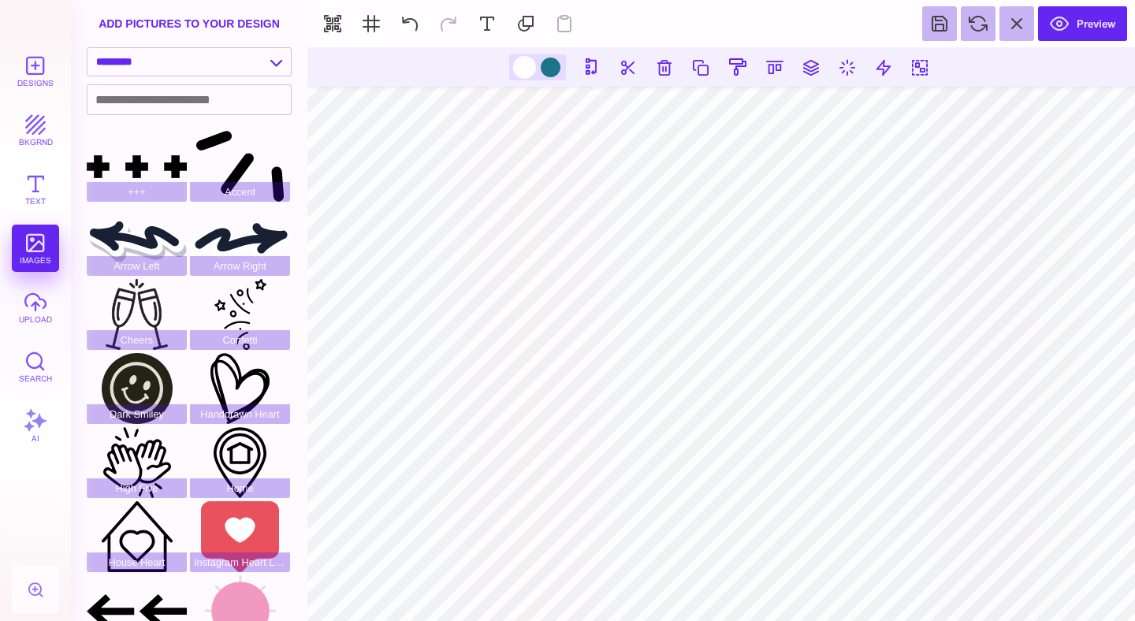
click at [523, 76] on div at bounding box center [525, 68] width 20 height 20
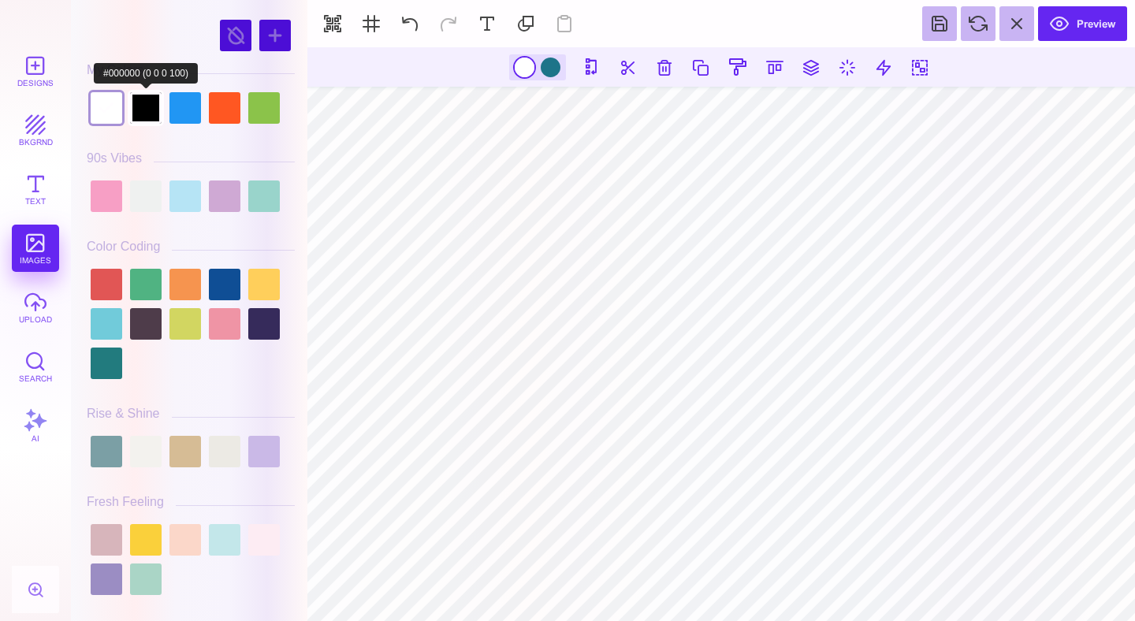
click at [152, 108] on div at bounding box center [146, 108] width 32 height 32
click at [114, 115] on div at bounding box center [107, 108] width 32 height 32
click at [142, 200] on div at bounding box center [146, 196] width 32 height 32
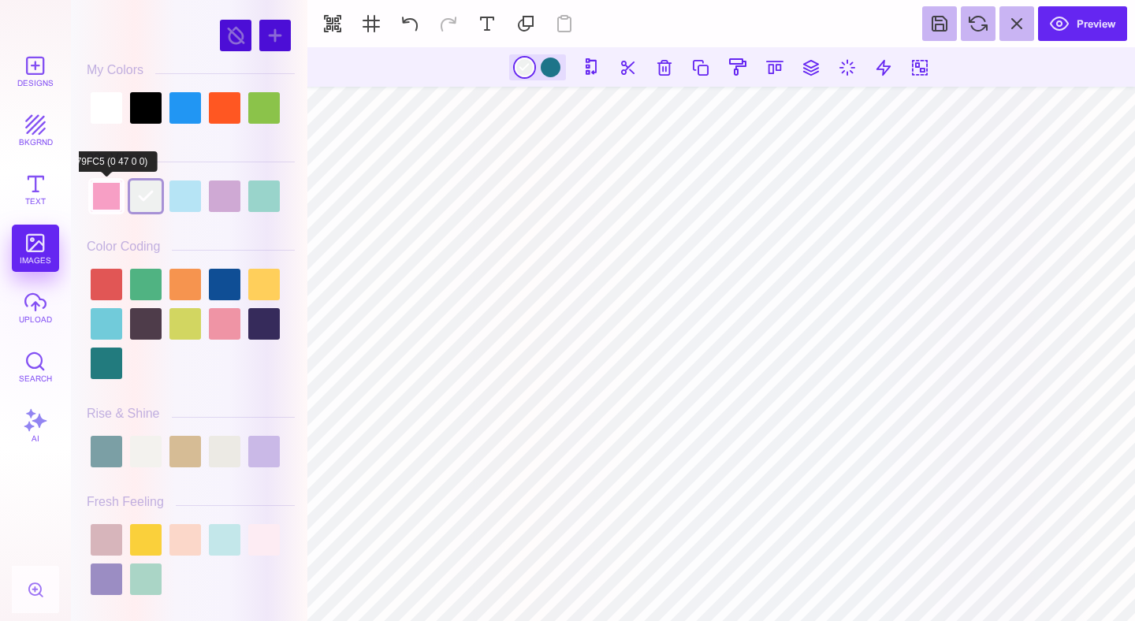
click at [110, 199] on div at bounding box center [107, 196] width 32 height 32
click at [153, 199] on div at bounding box center [146, 196] width 32 height 32
click at [187, 199] on div at bounding box center [185, 196] width 32 height 32
click at [152, 203] on div at bounding box center [146, 196] width 32 height 32
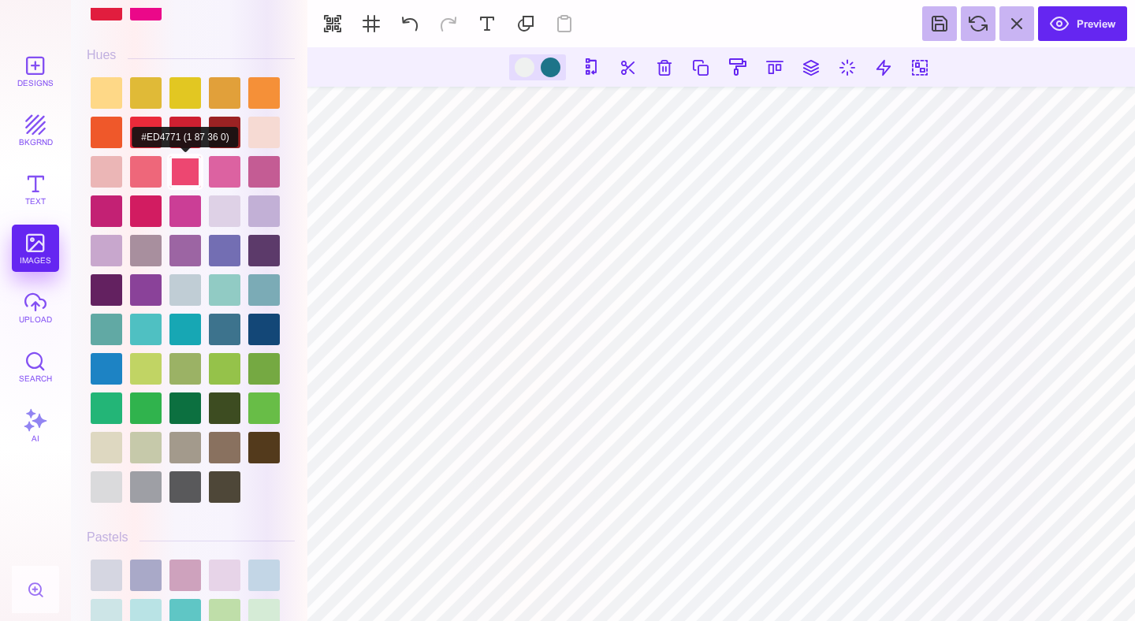
scroll to position [2066, 0]
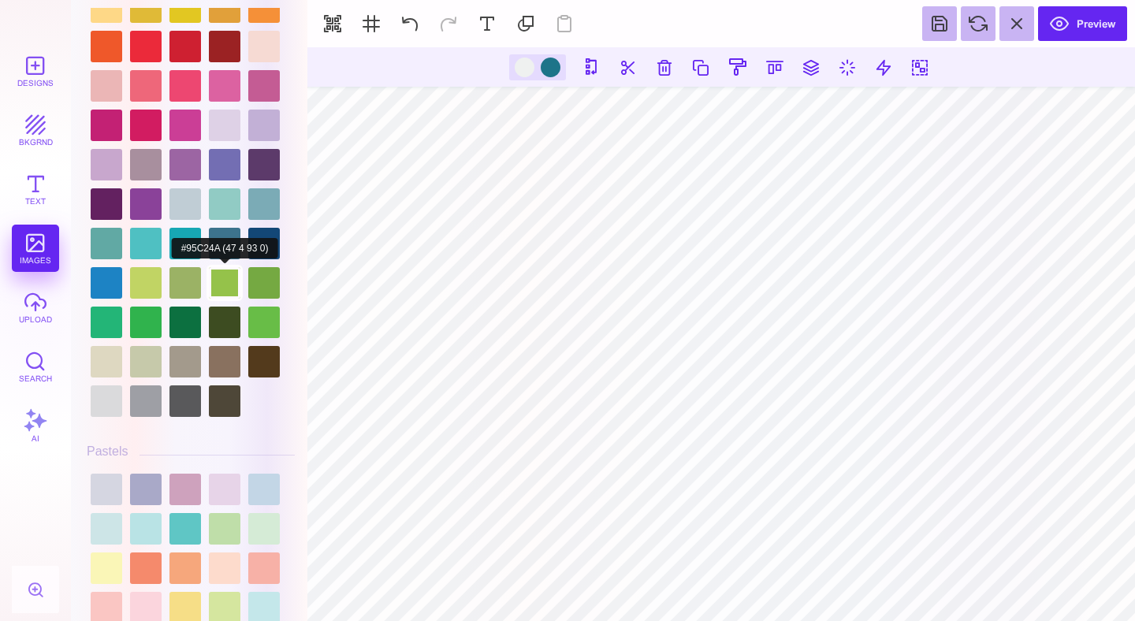
click at [227, 298] on div at bounding box center [225, 283] width 32 height 32
click at [223, 299] on div at bounding box center [225, 283] width 32 height 32
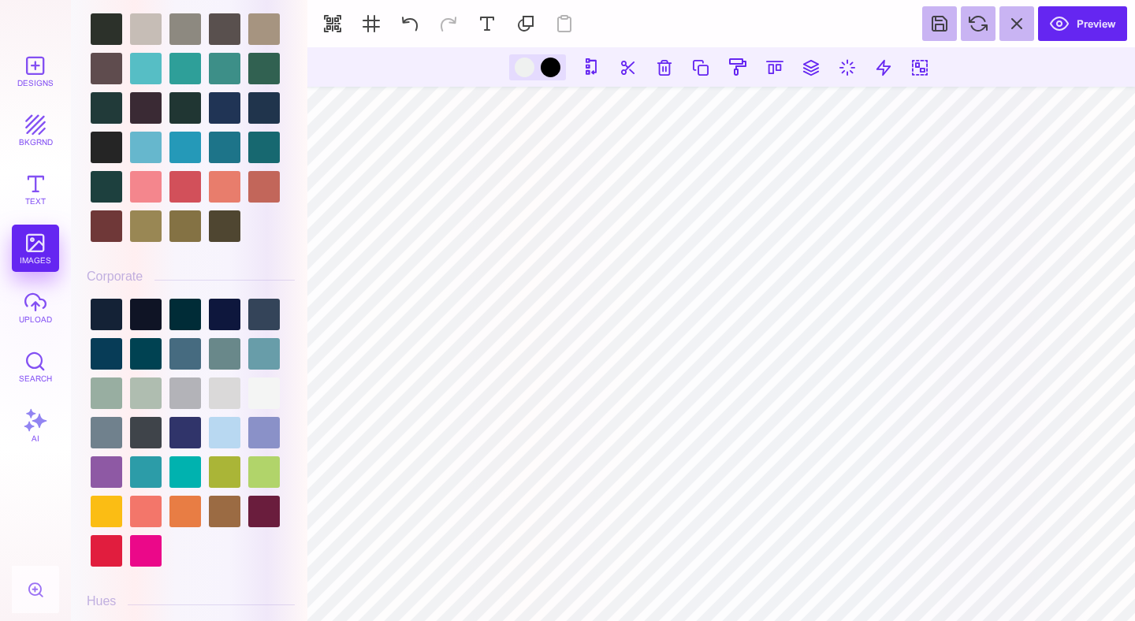
scroll to position [1337, 0]
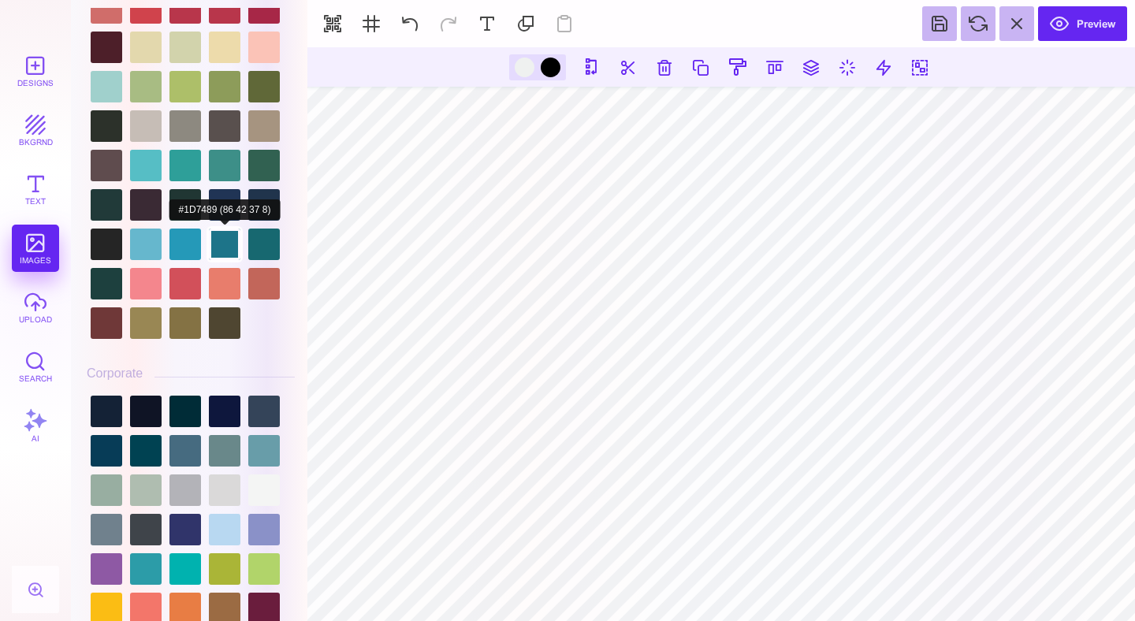
click at [229, 245] on div at bounding box center [225, 245] width 32 height 32
click at [519, 67] on div at bounding box center [525, 68] width 20 height 20
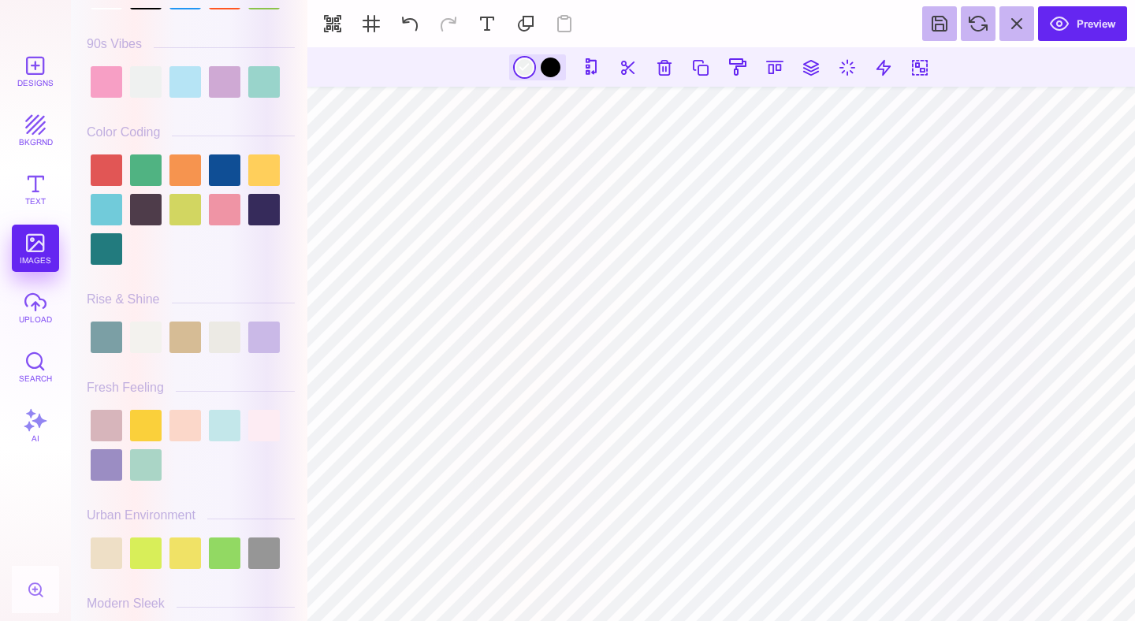
scroll to position [0, 0]
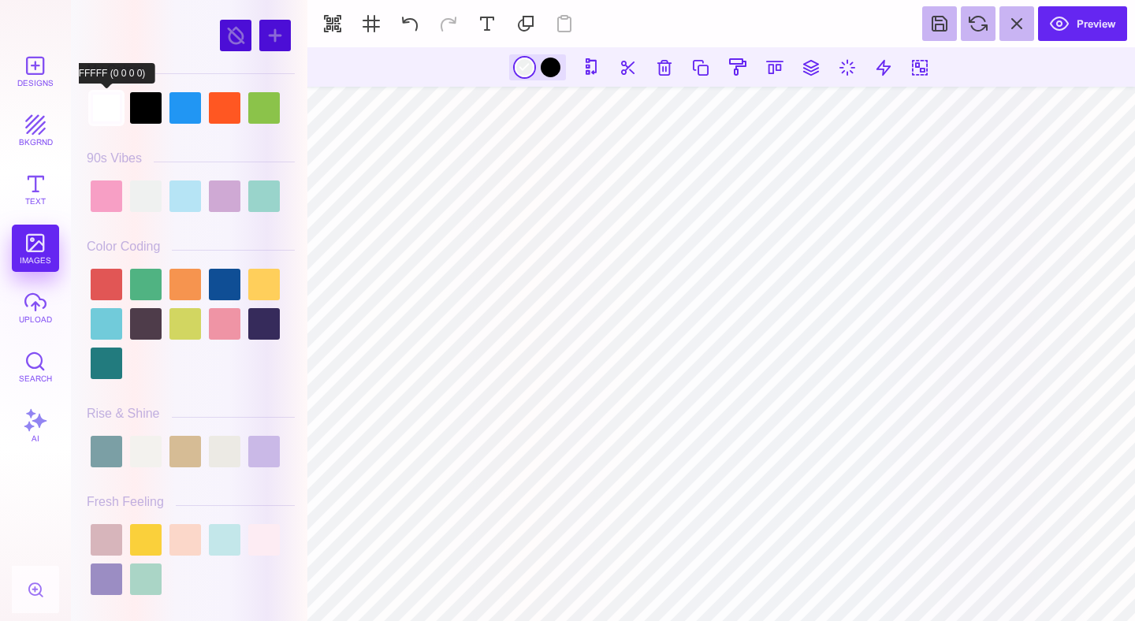
click at [101, 112] on div at bounding box center [107, 108] width 32 height 32
type input "#FFFFFF"
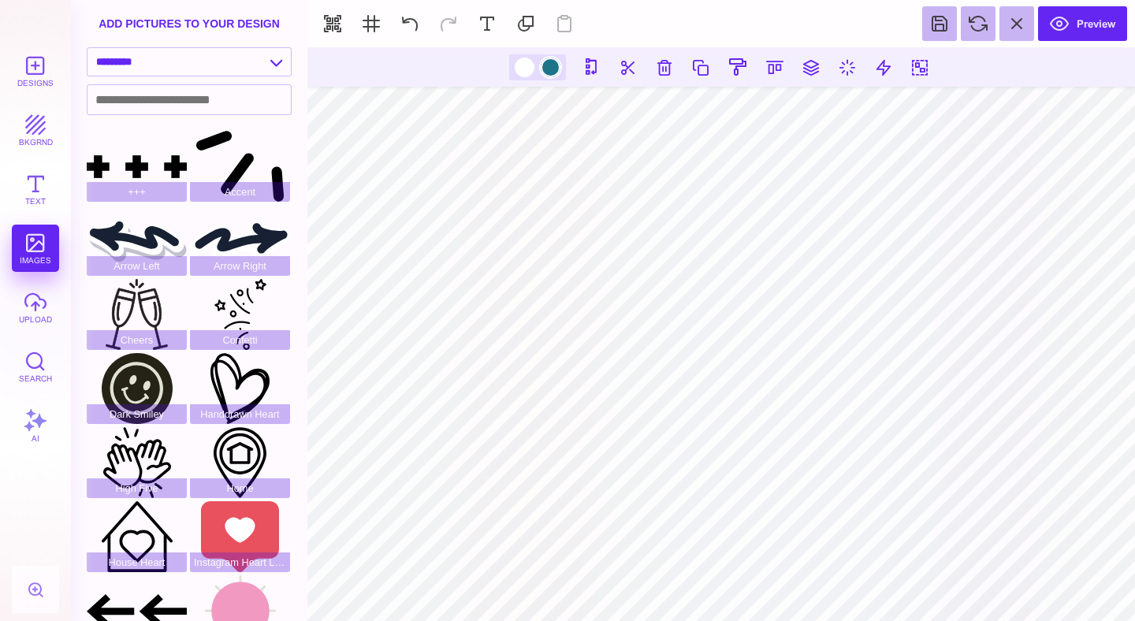
click at [542, 69] on div at bounding box center [551, 68] width 20 height 20
type input "#1D7489"
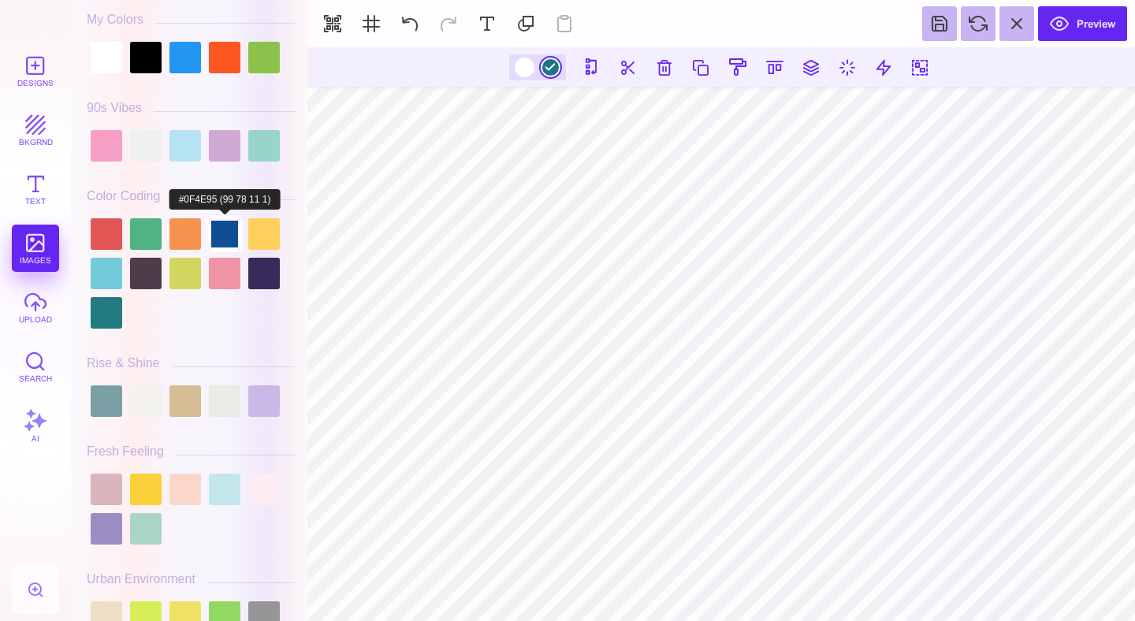
scroll to position [60, 0]
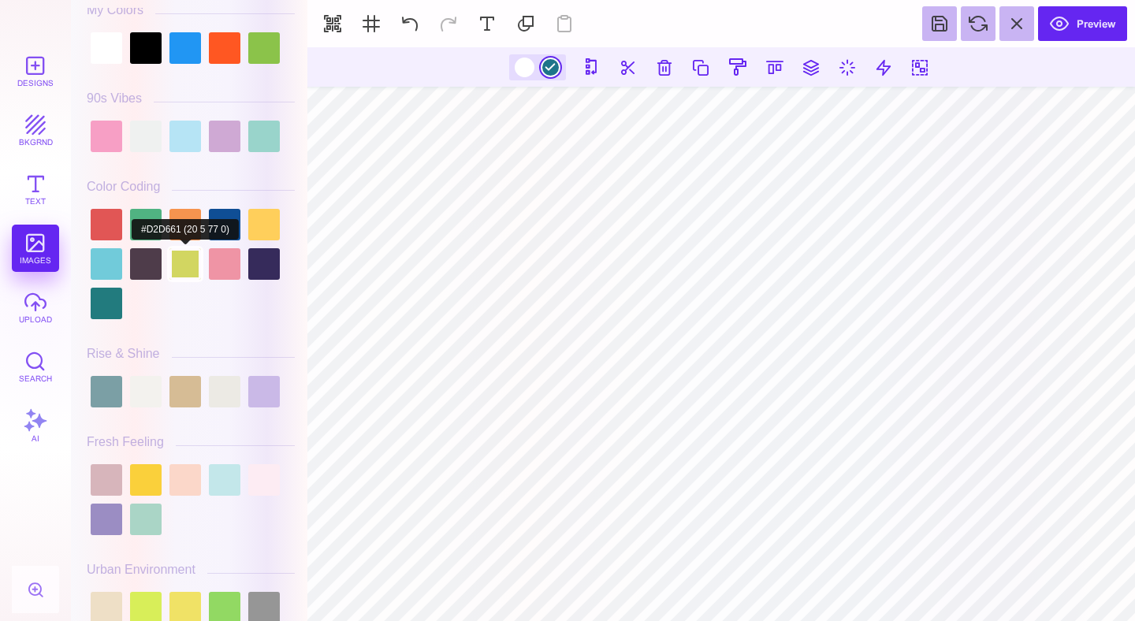
click at [184, 267] on div at bounding box center [185, 264] width 32 height 32
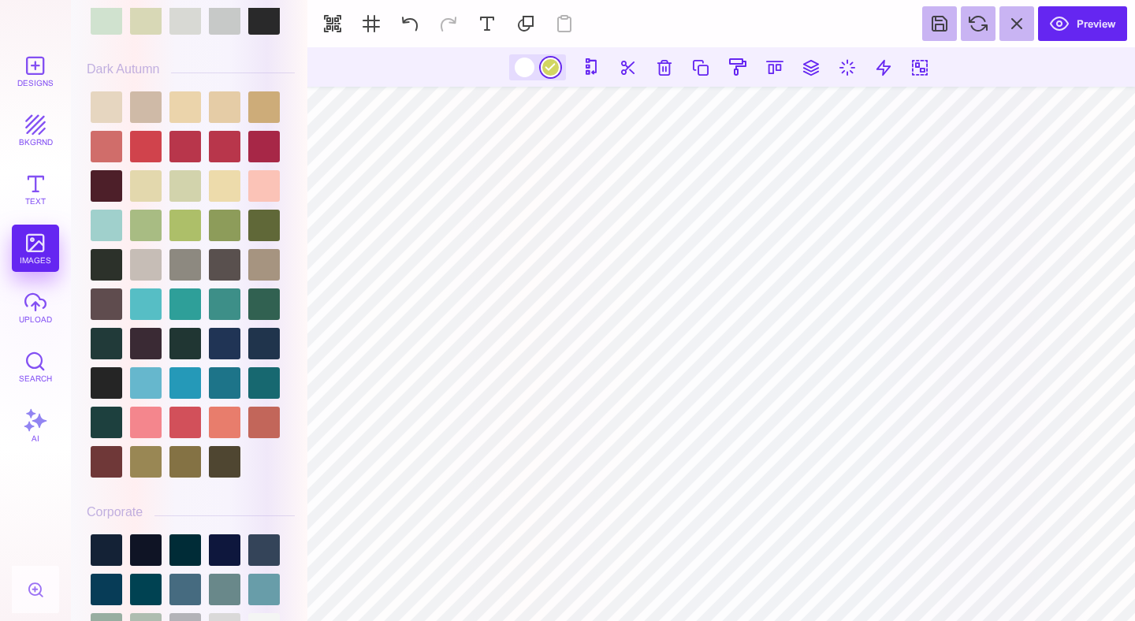
scroll to position [1257, 0]
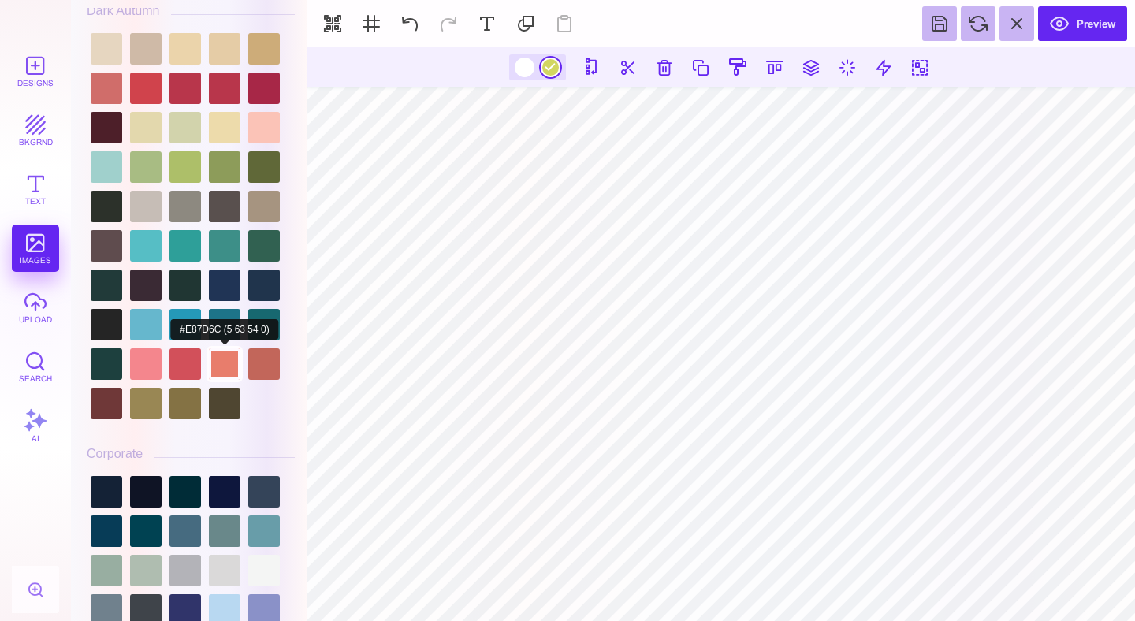
click at [226, 348] on div at bounding box center [225, 364] width 32 height 32
click at [227, 333] on div at bounding box center [225, 325] width 32 height 32
click at [521, 62] on div at bounding box center [525, 68] width 20 height 20
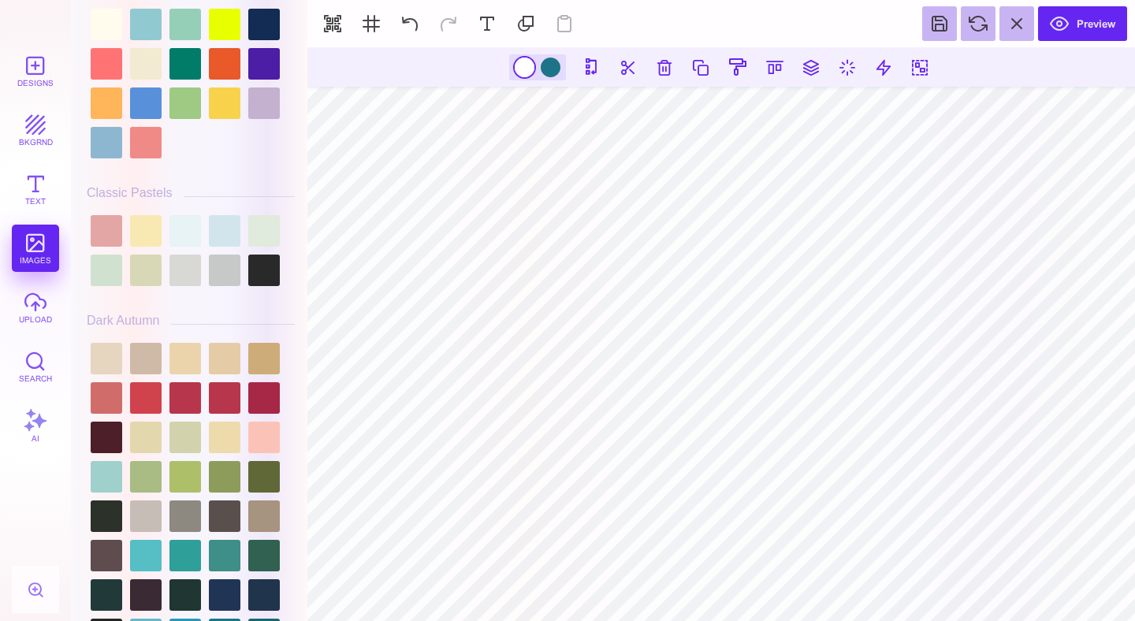
scroll to position [948, 0]
click at [188, 490] on div at bounding box center [185, 476] width 32 height 32
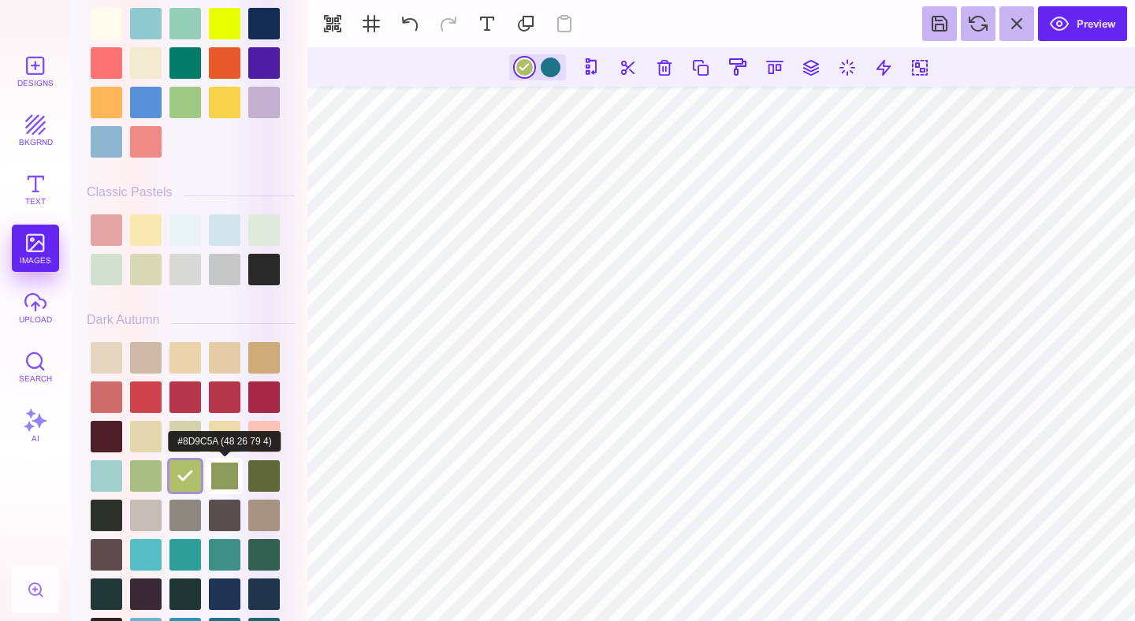
click at [224, 489] on div at bounding box center [225, 476] width 32 height 32
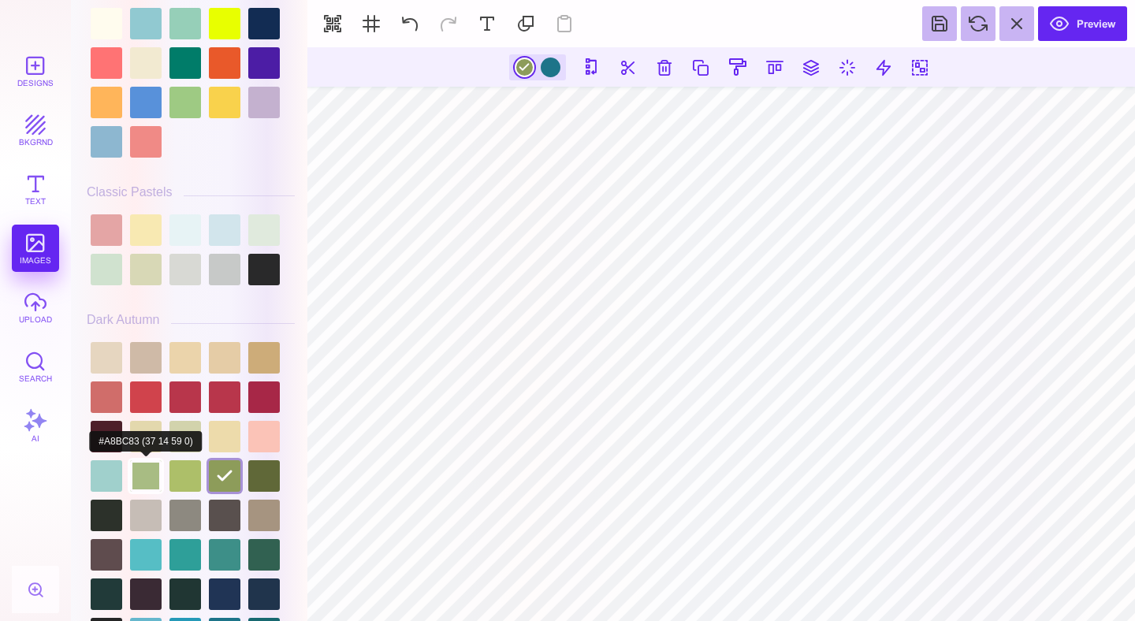
click at [145, 492] on div at bounding box center [146, 476] width 32 height 32
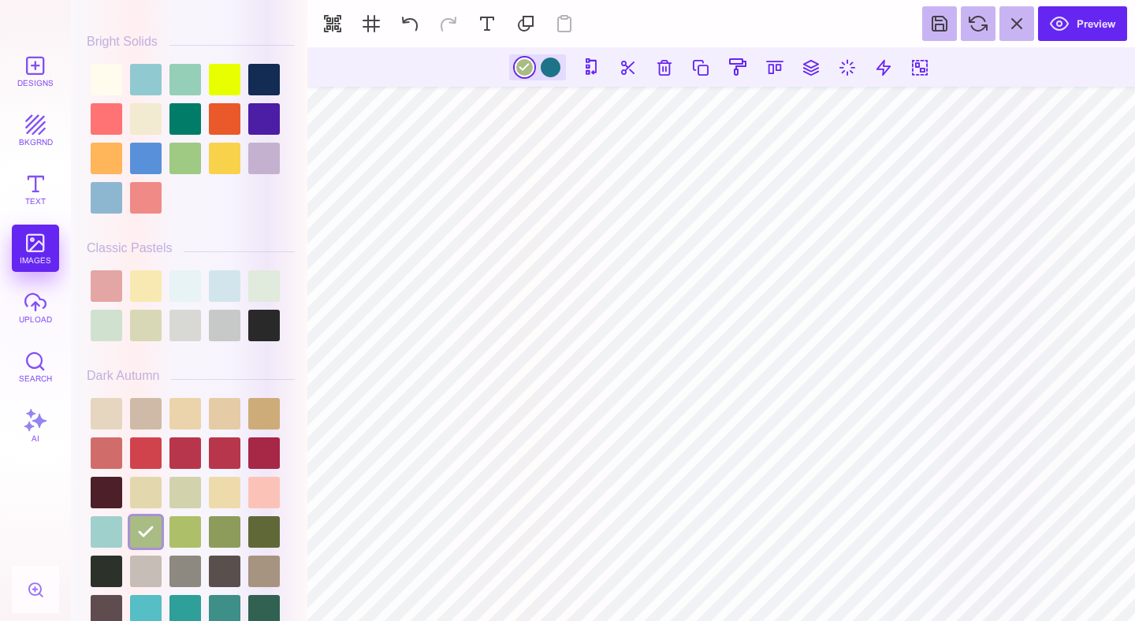
scroll to position [877, 0]
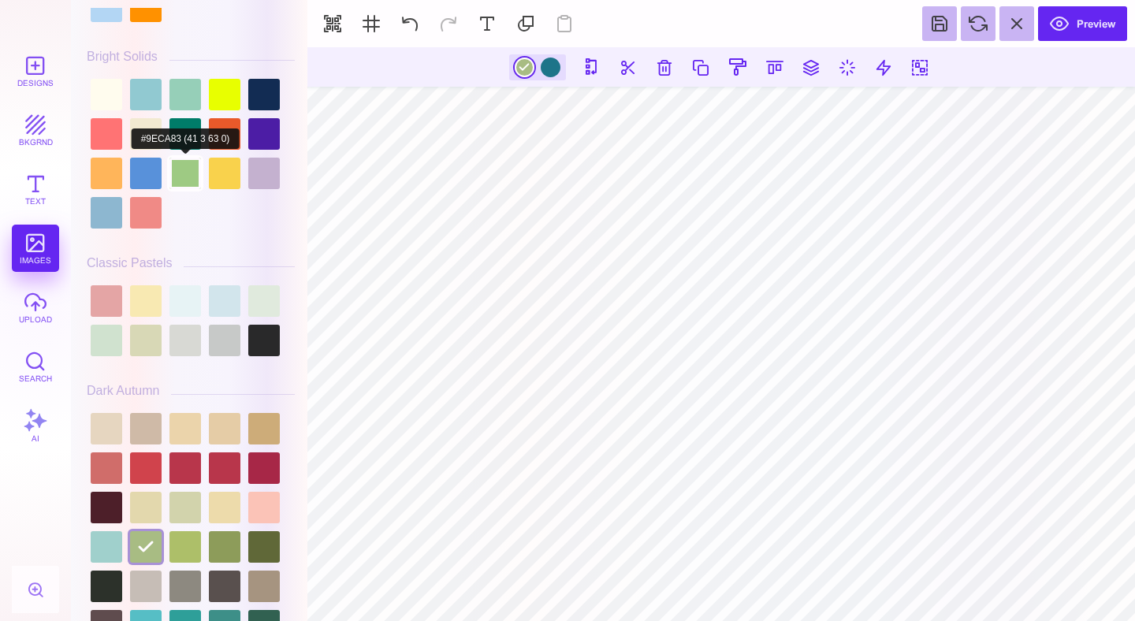
click at [185, 189] on div at bounding box center [185, 174] width 32 height 32
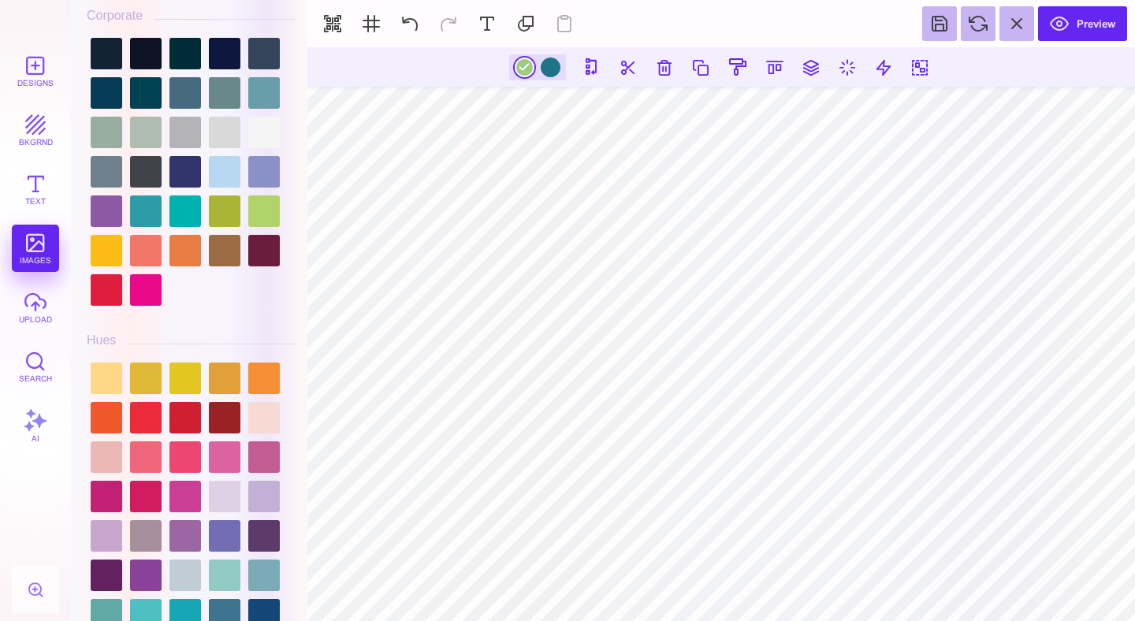
scroll to position [1716, 0]
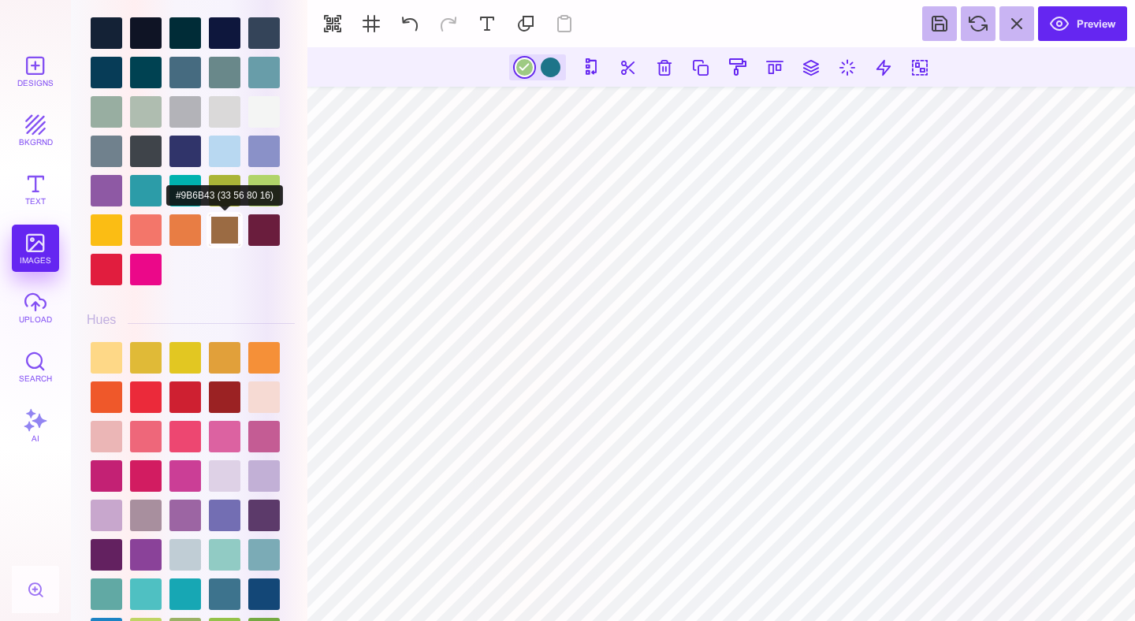
click at [240, 214] on div at bounding box center [225, 230] width 32 height 32
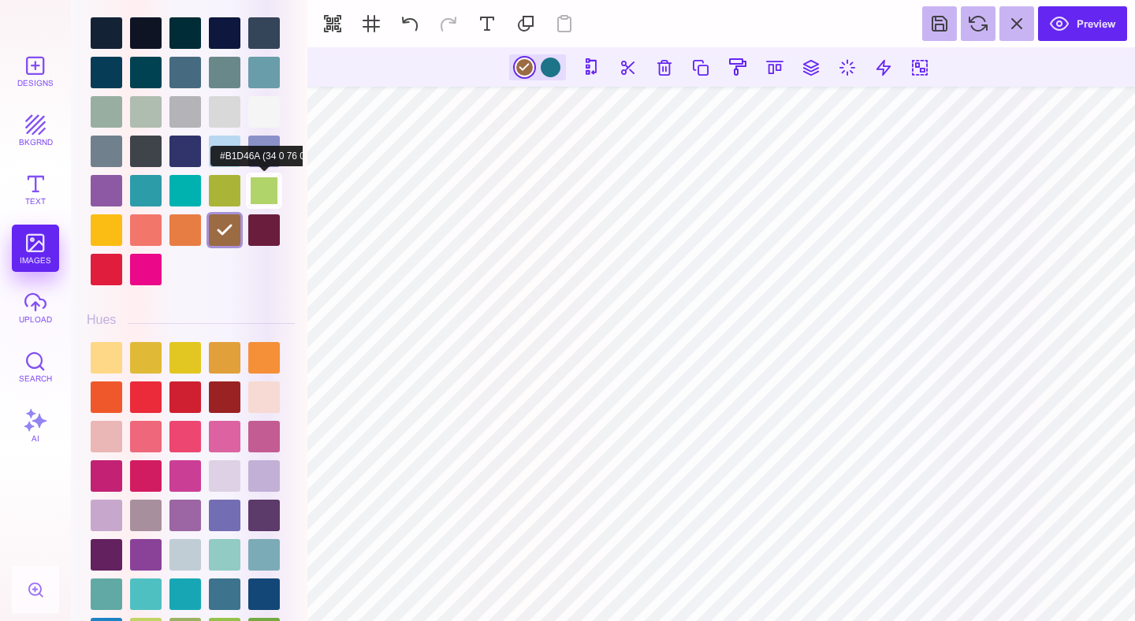
click at [262, 195] on div at bounding box center [264, 191] width 32 height 32
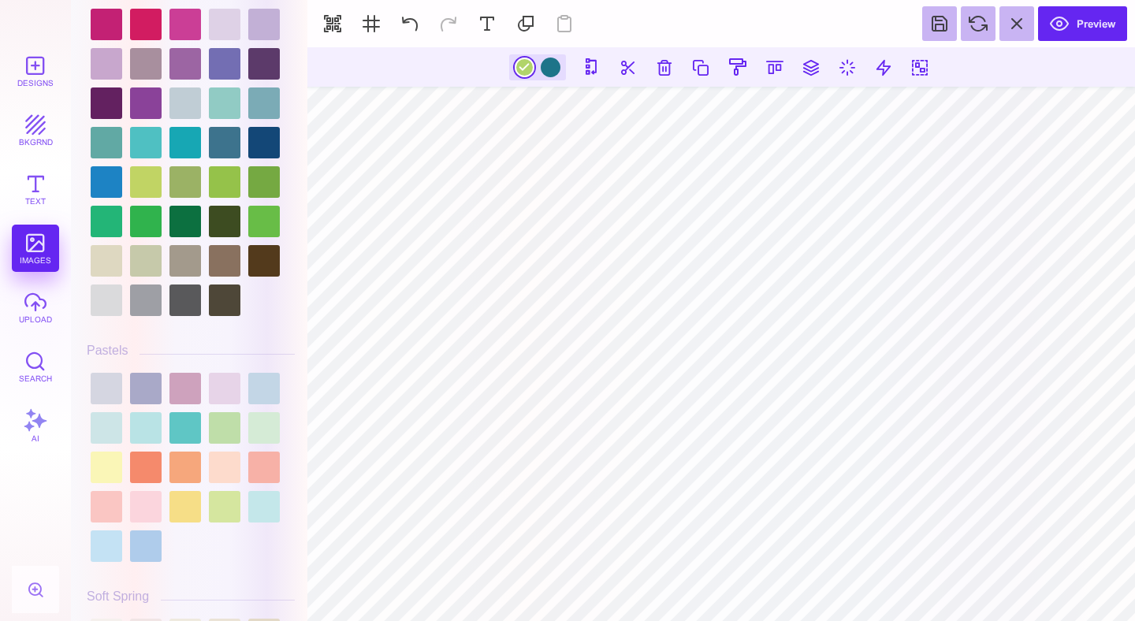
scroll to position [2164, 0]
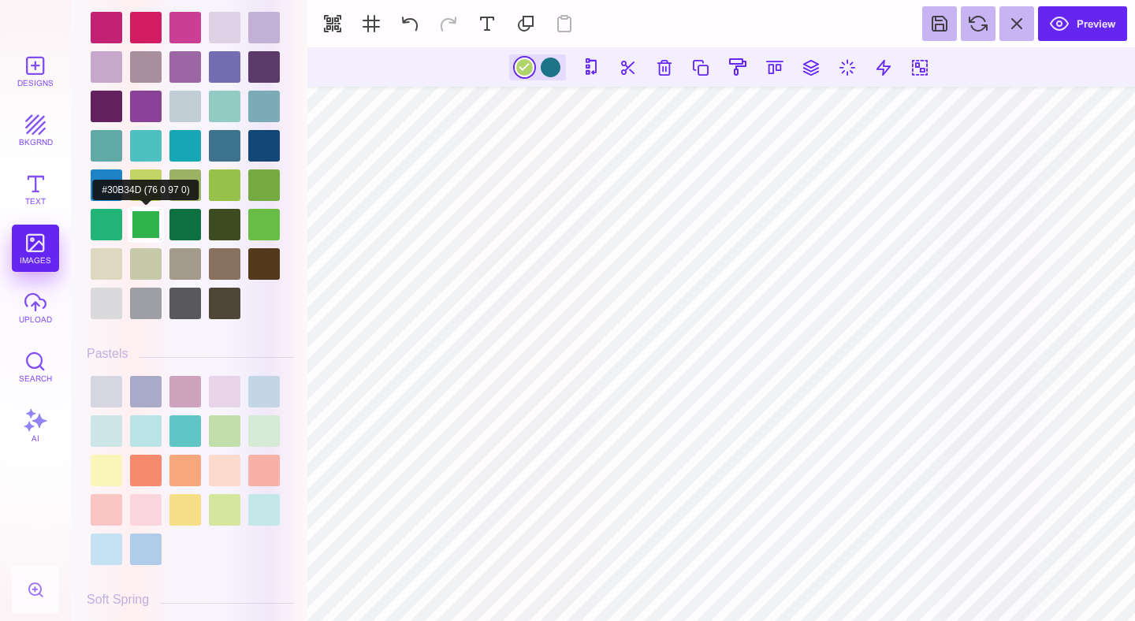
click at [140, 240] on div at bounding box center [146, 225] width 32 height 32
click at [101, 240] on div at bounding box center [107, 225] width 32 height 32
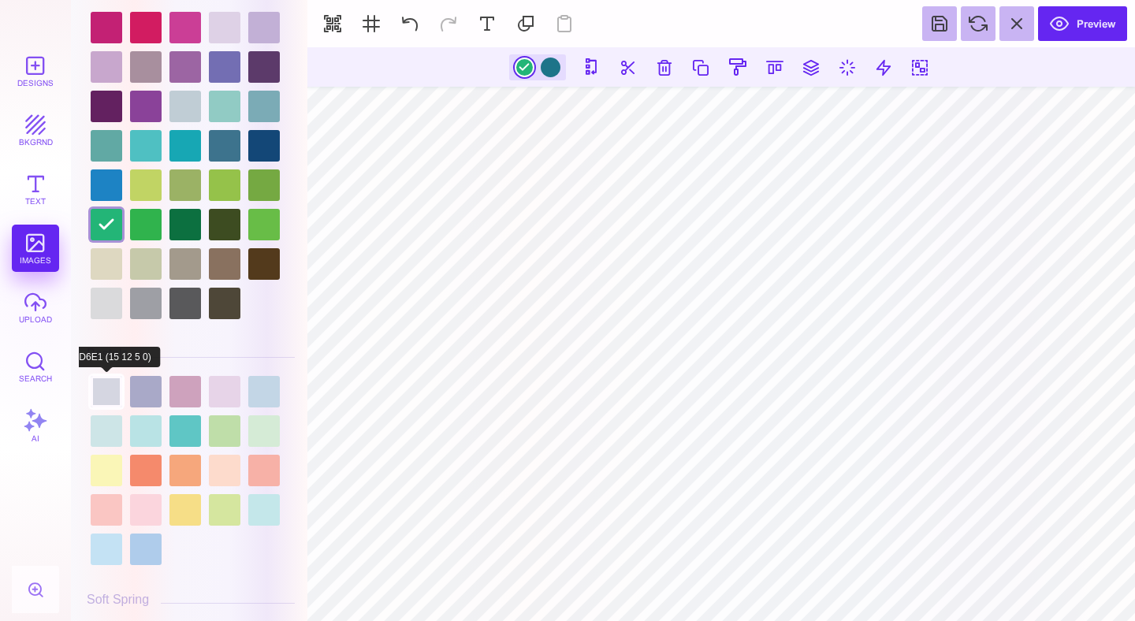
click at [109, 407] on div at bounding box center [107, 392] width 32 height 32
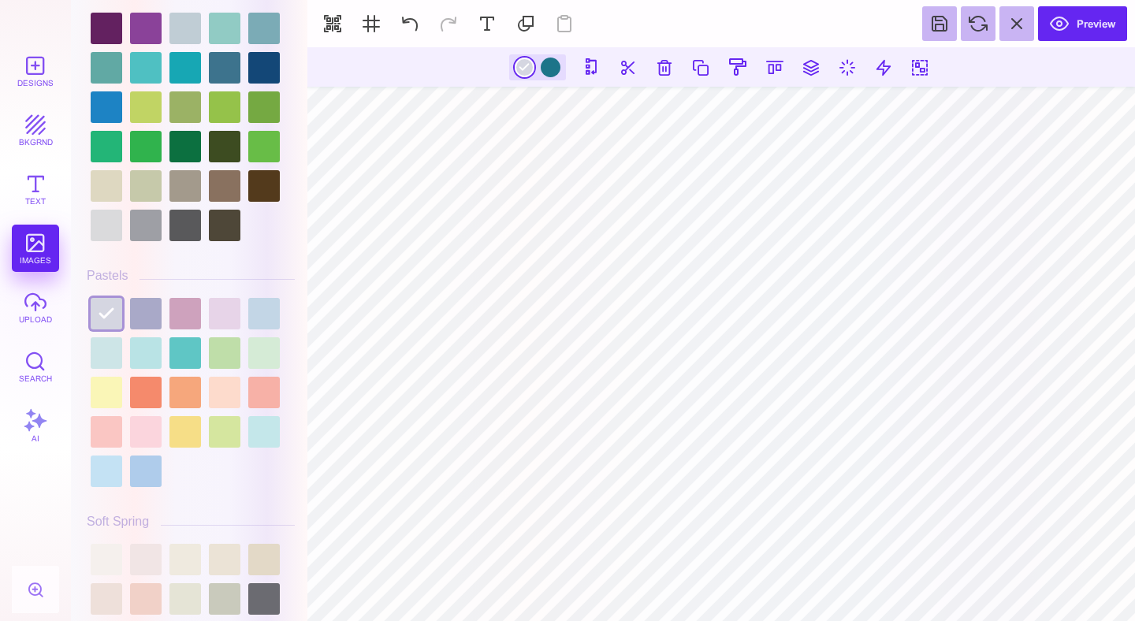
click at [243, 368] on div at bounding box center [191, 392] width 208 height 197
click at [226, 369] on div at bounding box center [225, 353] width 32 height 32
click at [221, 408] on div at bounding box center [225, 393] width 32 height 32
type input "#FDDBCC"
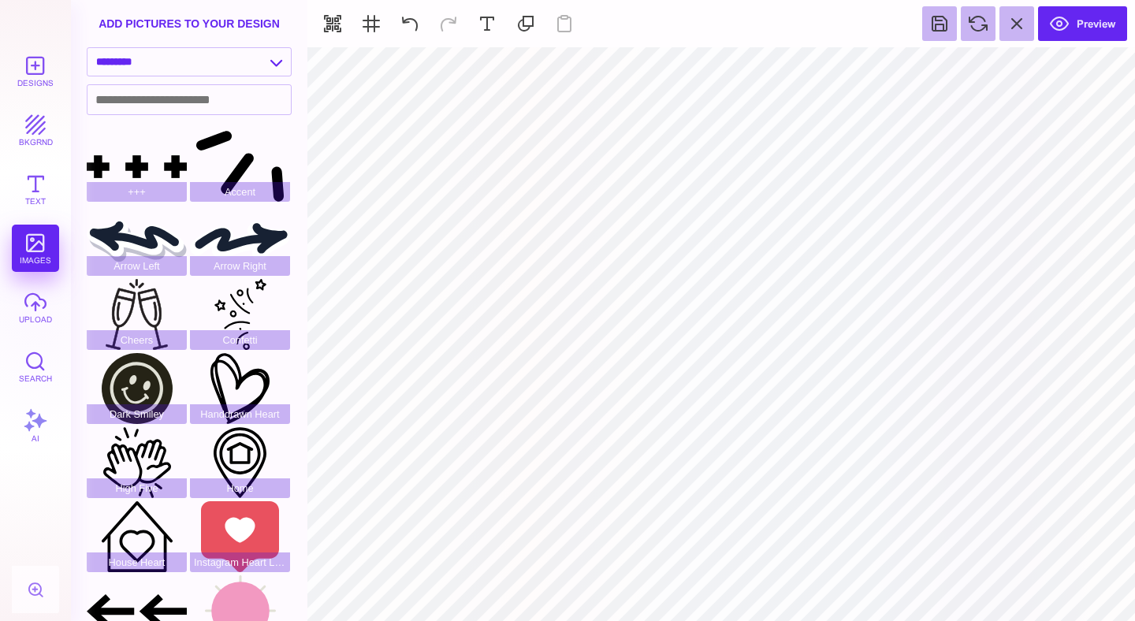
type input "#95C24A"
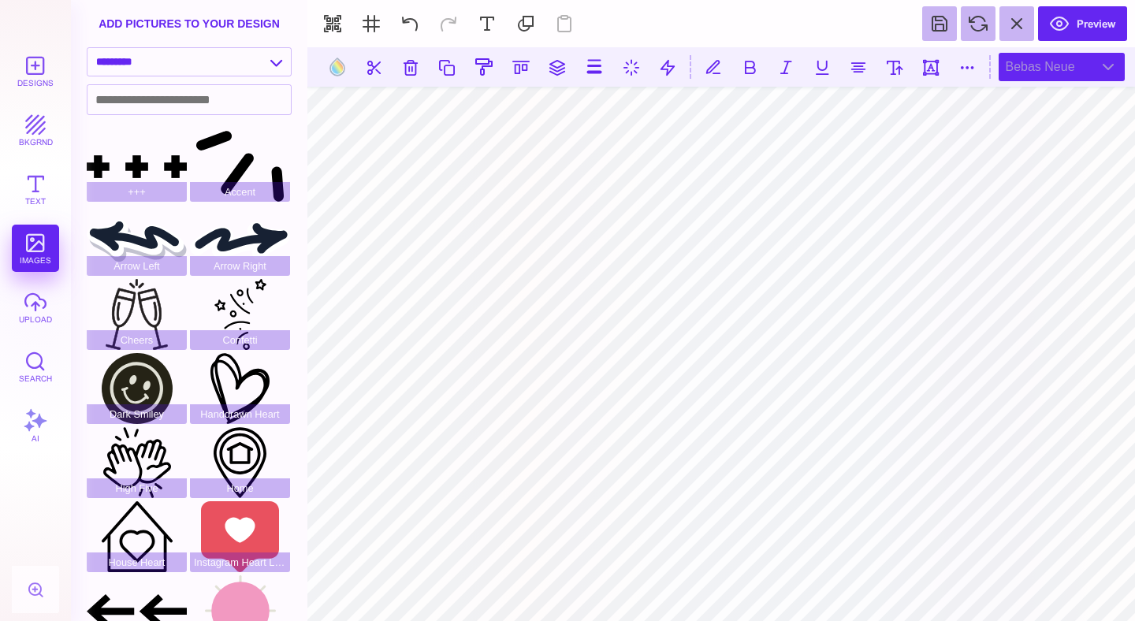
click at [1043, 70] on div "Bebas Neue" at bounding box center [1061, 67] width 126 height 28
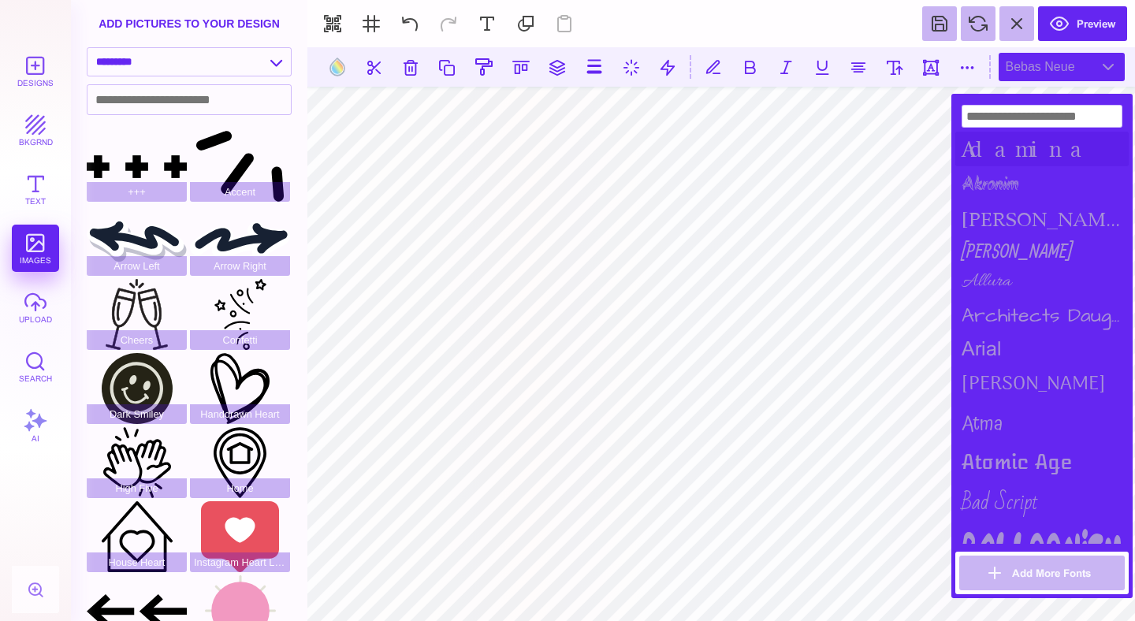
click at [1019, 151] on div "Adamina" at bounding box center [1041, 149] width 173 height 35
click at [1015, 171] on div "Akronim" at bounding box center [1041, 184] width 173 height 37
click at [1005, 203] on div "alida" at bounding box center [1041, 219] width 173 height 32
click at [986, 235] on div "Allan" at bounding box center [1041, 250] width 173 height 31
click at [998, 257] on div "Allan" at bounding box center [1041, 250] width 173 height 31
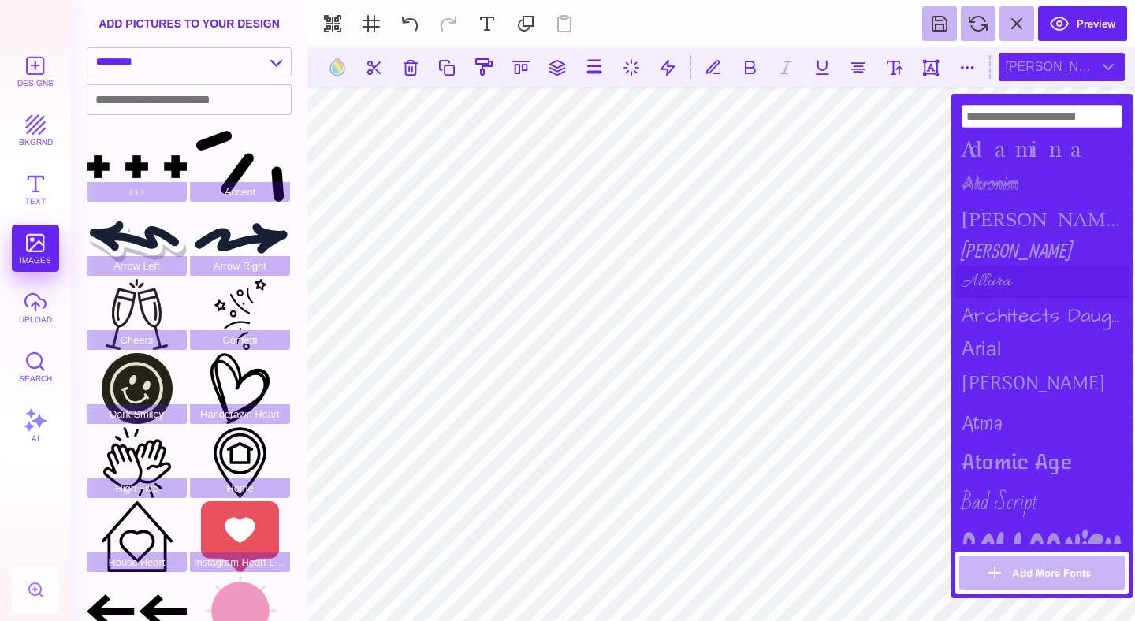
click at [1009, 278] on div "Allura" at bounding box center [1041, 282] width 173 height 32
click at [1009, 305] on div "Architects Daughter" at bounding box center [1041, 315] width 173 height 35
click at [1006, 333] on div "arial" at bounding box center [1041, 348] width 173 height 31
click at [1002, 377] on div "Arima Madurai" at bounding box center [1041, 384] width 173 height 40
click at [991, 414] on div "Atma" at bounding box center [1041, 424] width 173 height 40
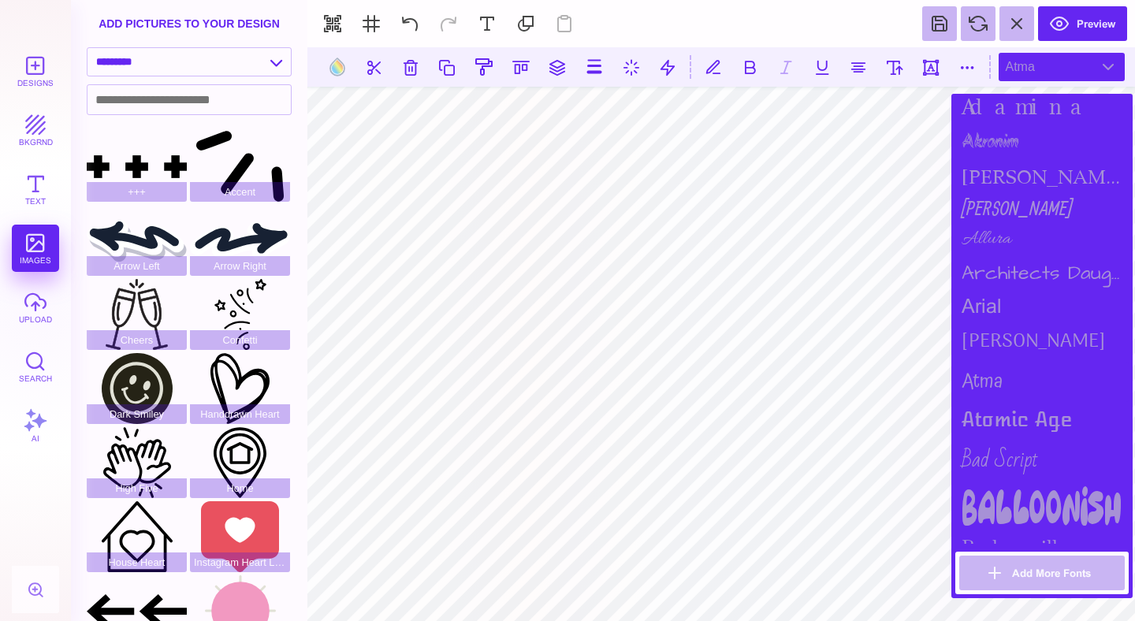
scroll to position [47, 0]
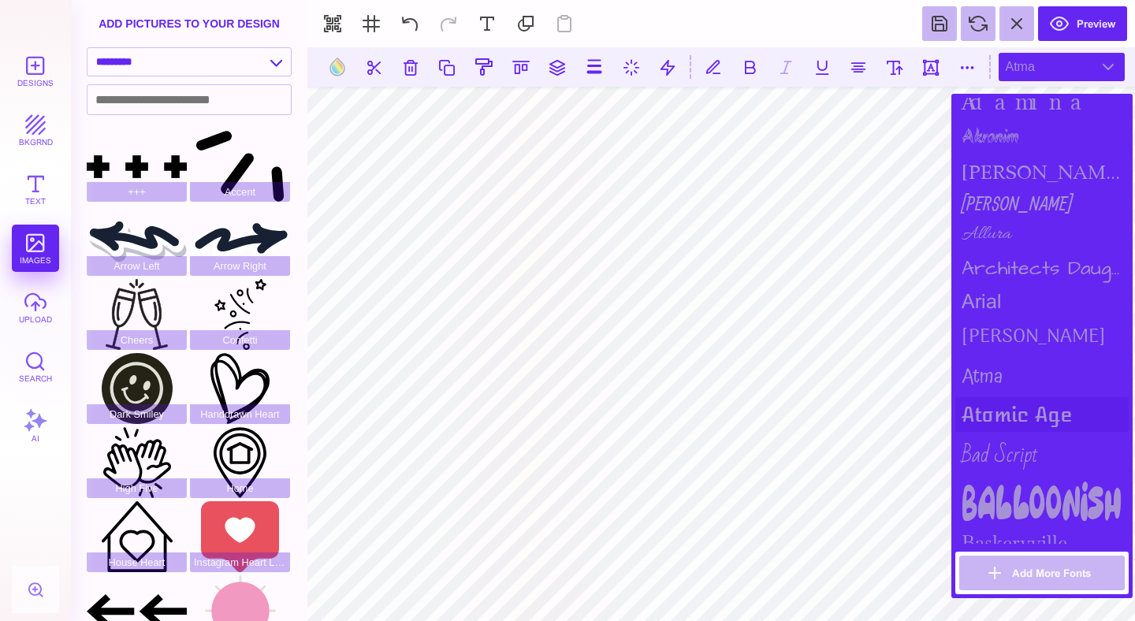
click at [1009, 398] on div "Atomic Age" at bounding box center [1041, 414] width 173 height 35
click at [998, 457] on div "Bad Script" at bounding box center [1041, 455] width 173 height 46
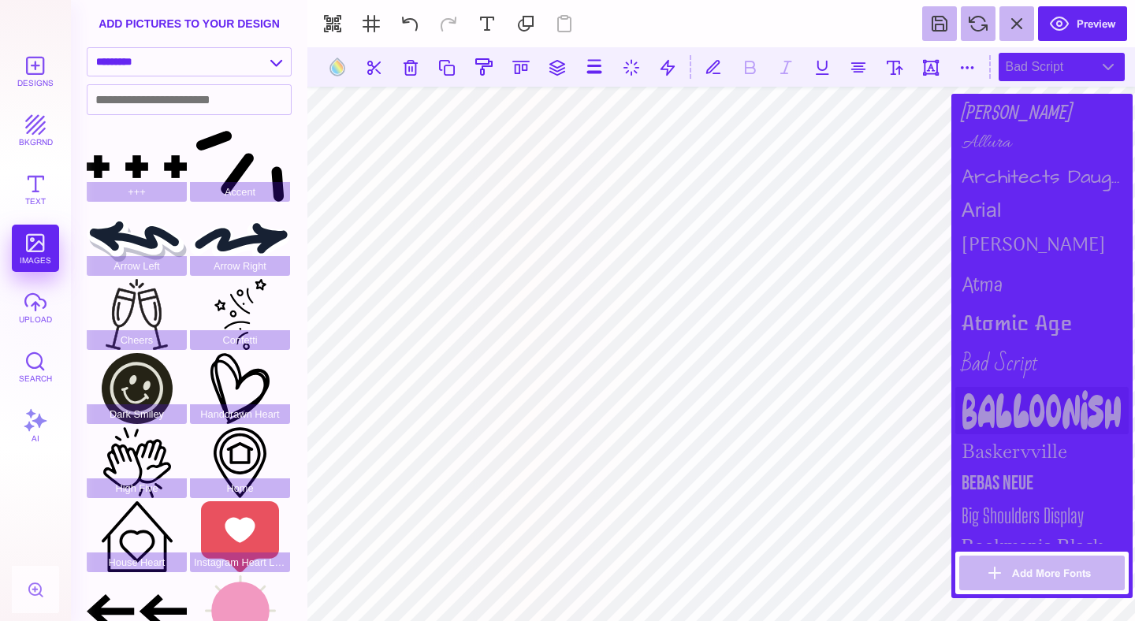
click at [1023, 415] on div "Balloonish" at bounding box center [1041, 410] width 173 height 47
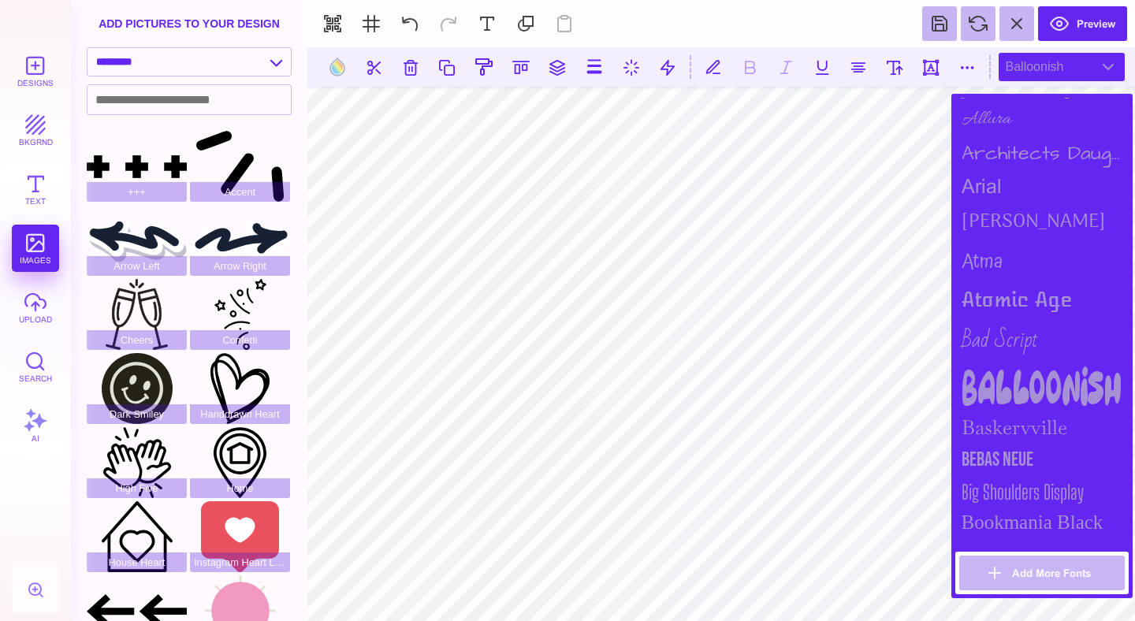
click at [1023, 415] on div "Baskervville" at bounding box center [1041, 427] width 173 height 33
click at [1008, 444] on div "Bebas Neue" at bounding box center [1041, 460] width 173 height 32
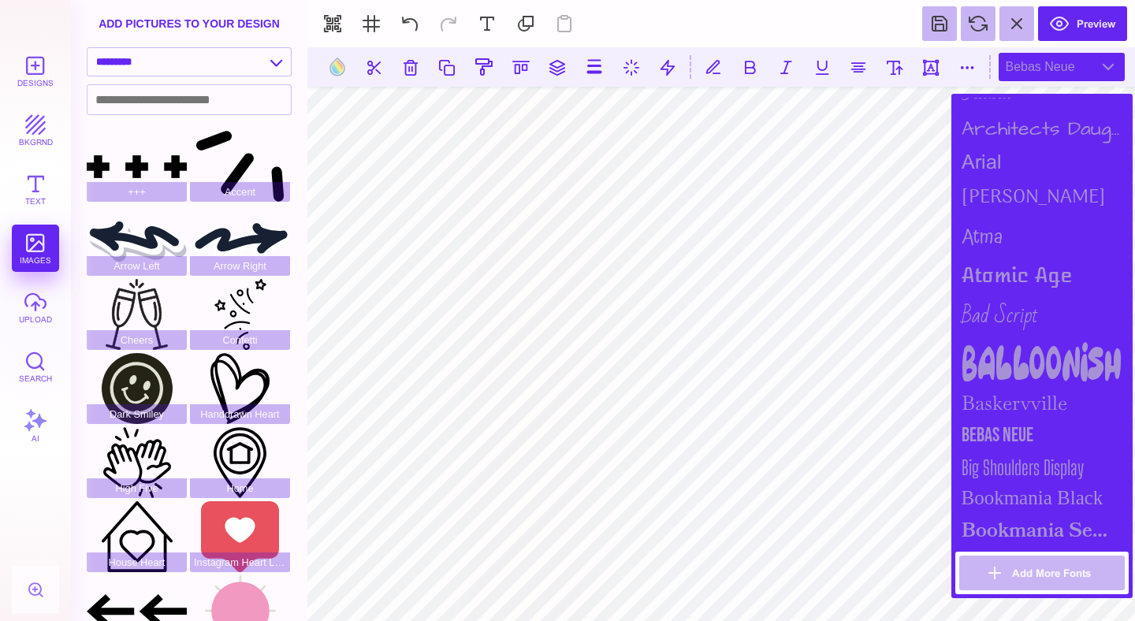
scroll to position [188, 0]
click at [1017, 450] on div "Big Shoulders Display" at bounding box center [1041, 466] width 173 height 32
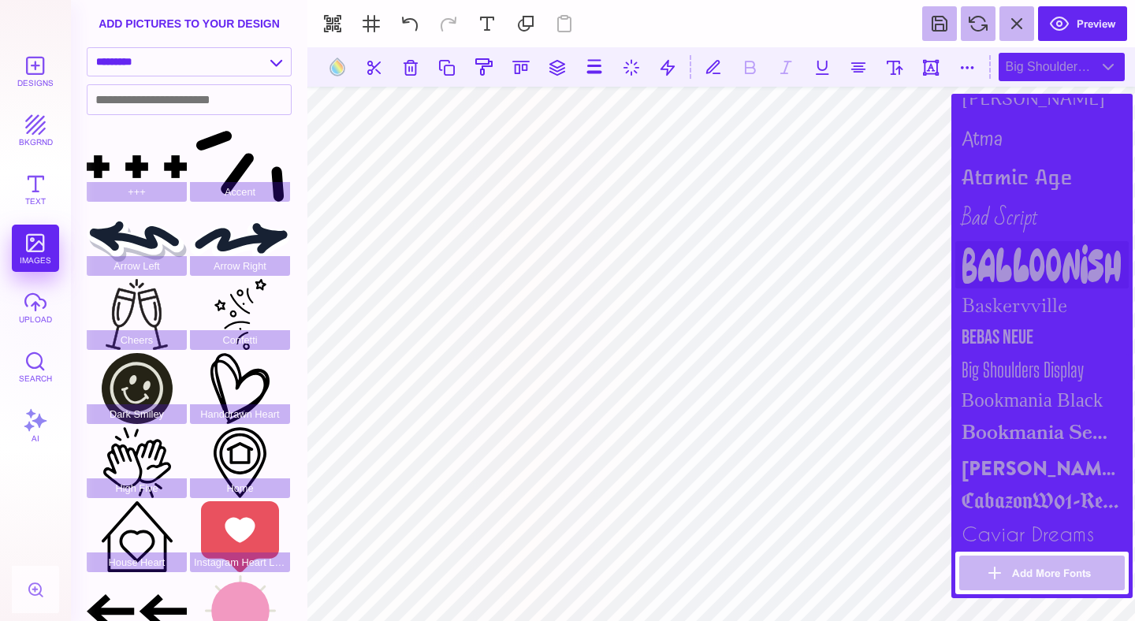
scroll to position [333, 0]
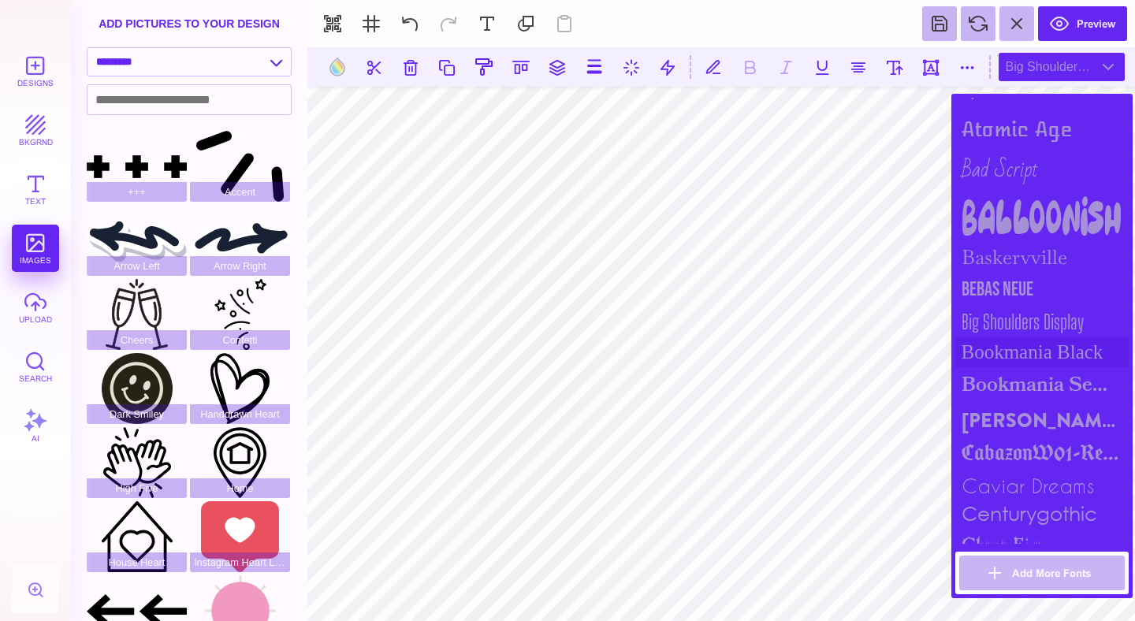
click at [1031, 340] on div "Bookmania Black" at bounding box center [1041, 352] width 173 height 30
click at [1021, 383] on div "Bookmania Semibold" at bounding box center [1041, 384] width 173 height 35
click at [1026, 415] on div "Brandon Grotesque Black" at bounding box center [1041, 421] width 173 height 36
click at [1024, 455] on div "CabazonW01-Regular" at bounding box center [1041, 455] width 173 height 32
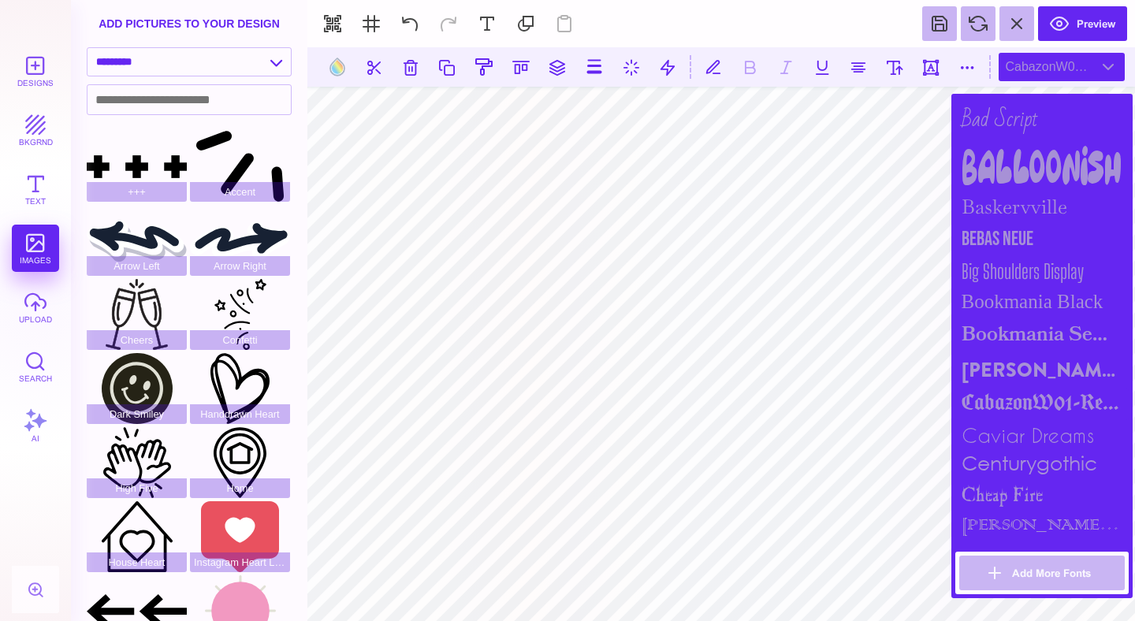
scroll to position [389, 0]
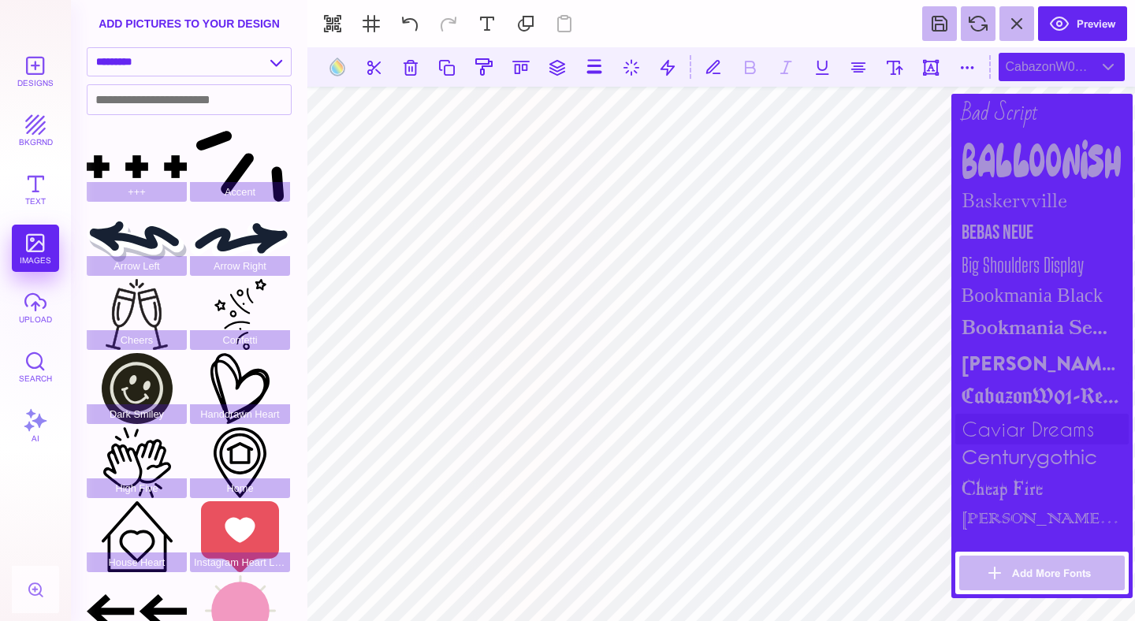
click at [1039, 414] on div "caviar dreams" at bounding box center [1041, 429] width 173 height 31
click at [1029, 452] on div "centurygothic" at bounding box center [1041, 458] width 173 height 29
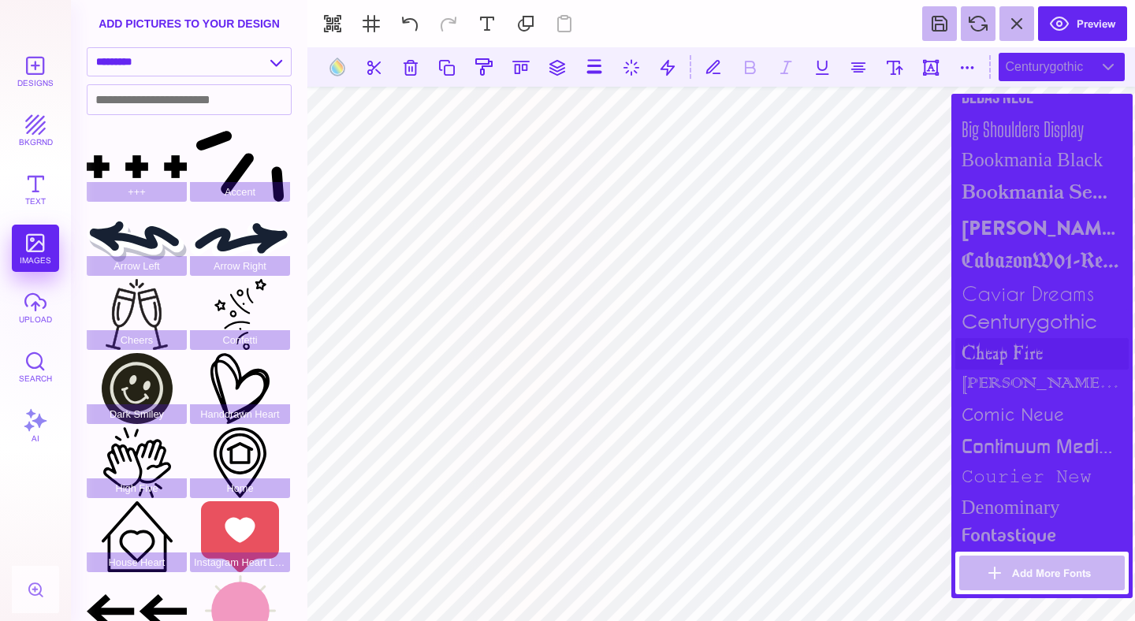
click at [1028, 340] on div "cheap fire" at bounding box center [1041, 354] width 173 height 32
click at [1033, 312] on div "centurygothic" at bounding box center [1041, 323] width 173 height 29
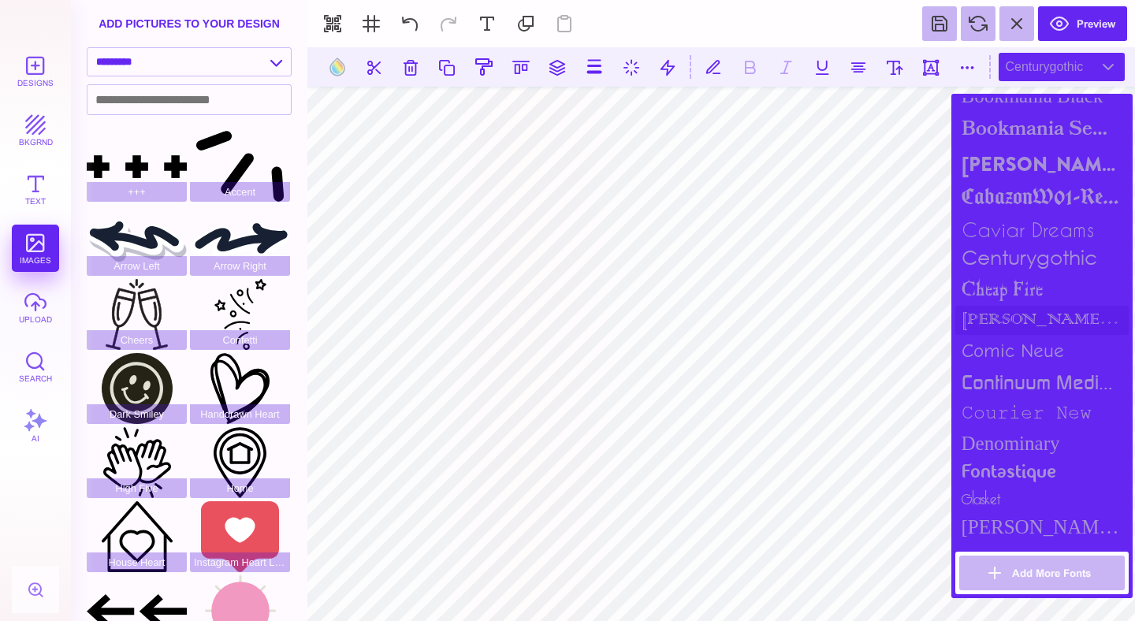
click at [1027, 323] on div "colonna mt" at bounding box center [1041, 320] width 173 height 29
click at [1027, 335] on div "Comic Neue" at bounding box center [1041, 350] width 173 height 31
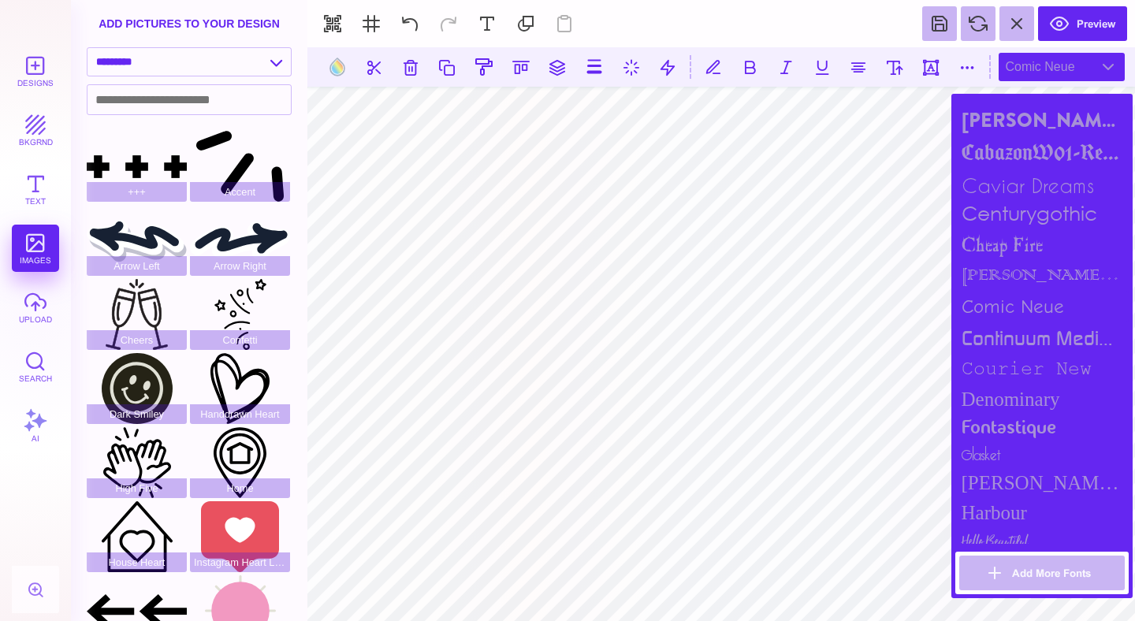
scroll to position [635, 0]
click at [1027, 334] on div "continuum medium" at bounding box center [1041, 335] width 173 height 32
click at [1027, 352] on div "courier new" at bounding box center [1041, 366] width 173 height 31
click at [1021, 388] on div "Denominary" at bounding box center [1041, 397] width 173 height 30
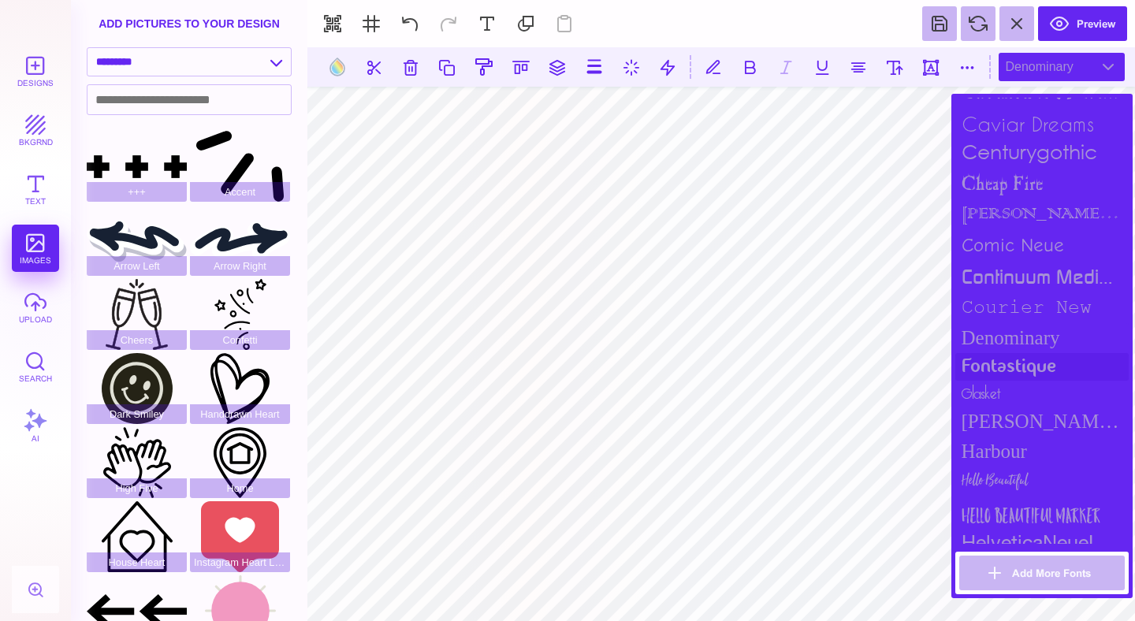
click at [1024, 354] on div "fontastique" at bounding box center [1041, 367] width 173 height 28
click at [1028, 340] on div "Denominary" at bounding box center [1041, 338] width 173 height 30
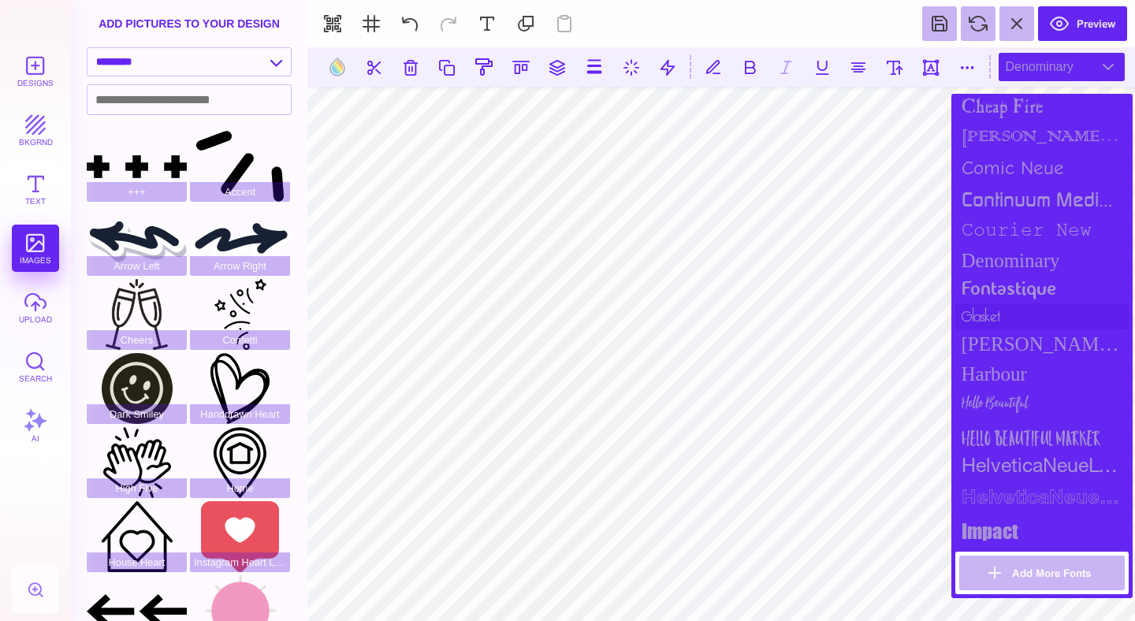
click at [1005, 320] on div "glasket" at bounding box center [1041, 316] width 173 height 26
click at [1006, 334] on div "Goldman Sans Condensed" at bounding box center [1041, 344] width 173 height 30
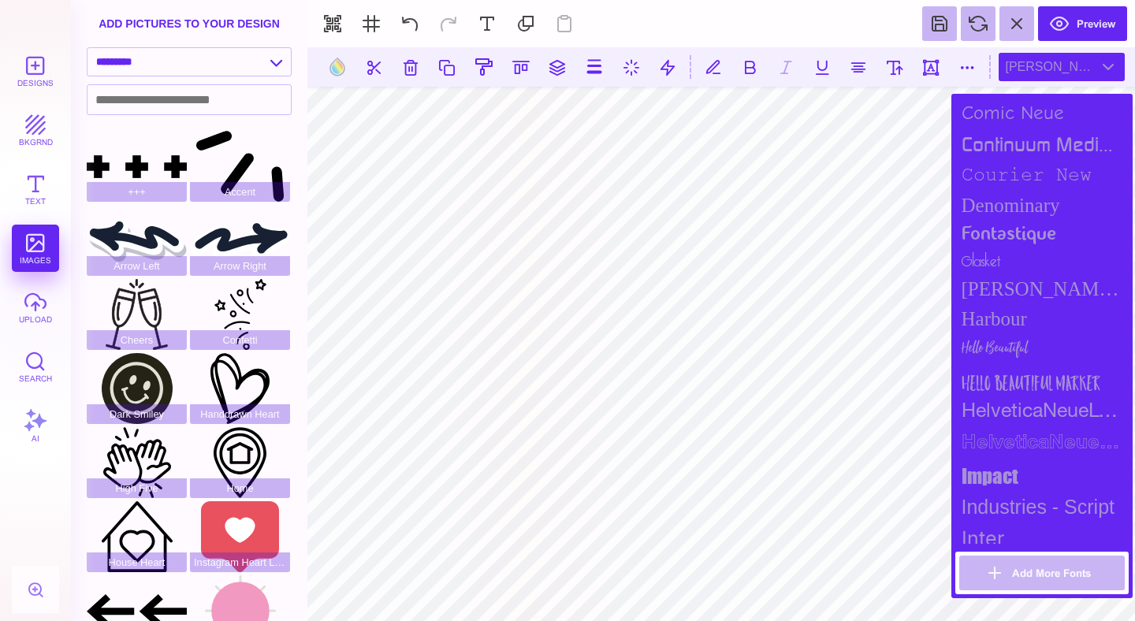
scroll to position [831, 0]
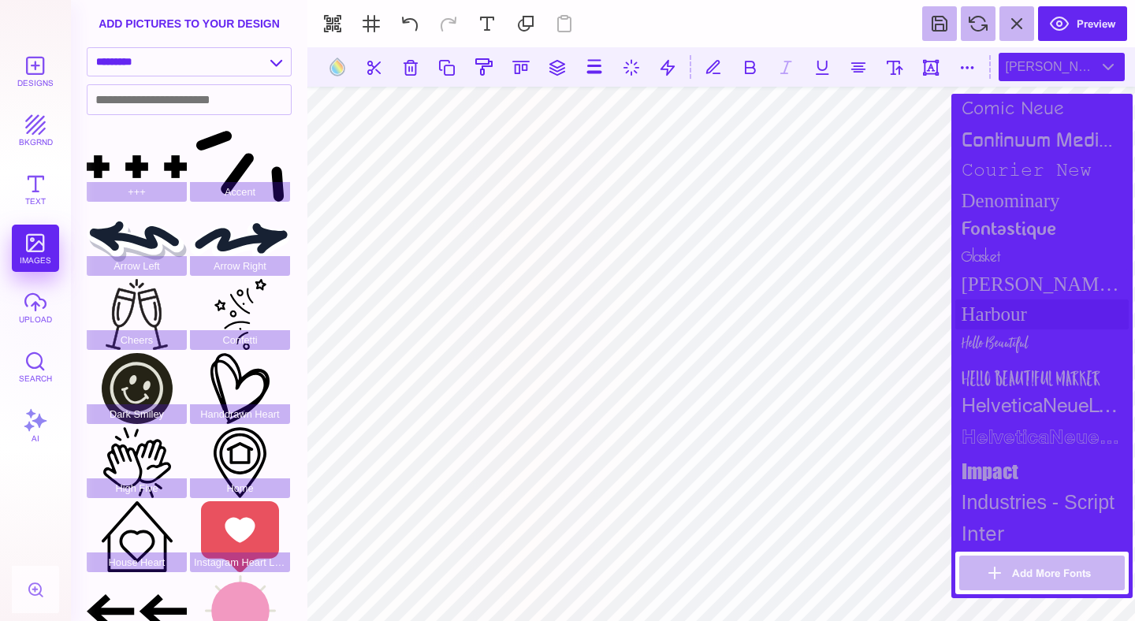
click at [1006, 299] on div "Harbour" at bounding box center [1041, 314] width 173 height 30
click at [1004, 330] on div "Hello Beautiful" at bounding box center [1041, 345] width 173 height 32
click at [1002, 370] on div "Hello Beautiful Marker" at bounding box center [1041, 377] width 173 height 32
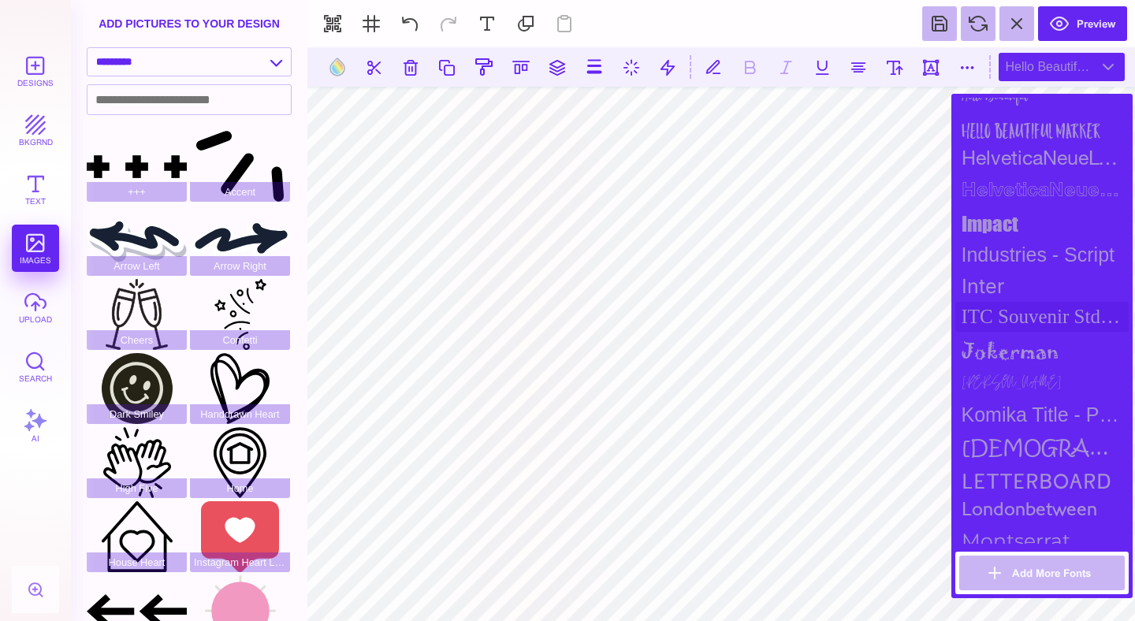
click at [1010, 313] on div "ITC Souvenir Std Medium" at bounding box center [1041, 317] width 173 height 30
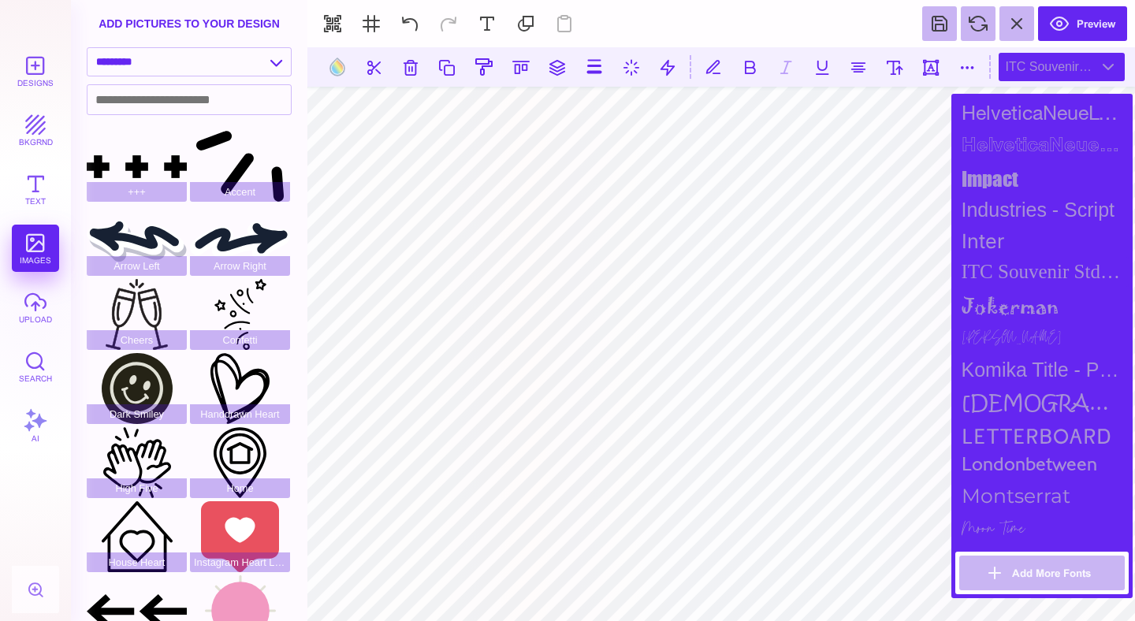
scroll to position [1125, 0]
click at [1010, 300] on div "jokerman" at bounding box center [1041, 304] width 173 height 38
click at [994, 336] on div "Jonathan" at bounding box center [1041, 338] width 173 height 30
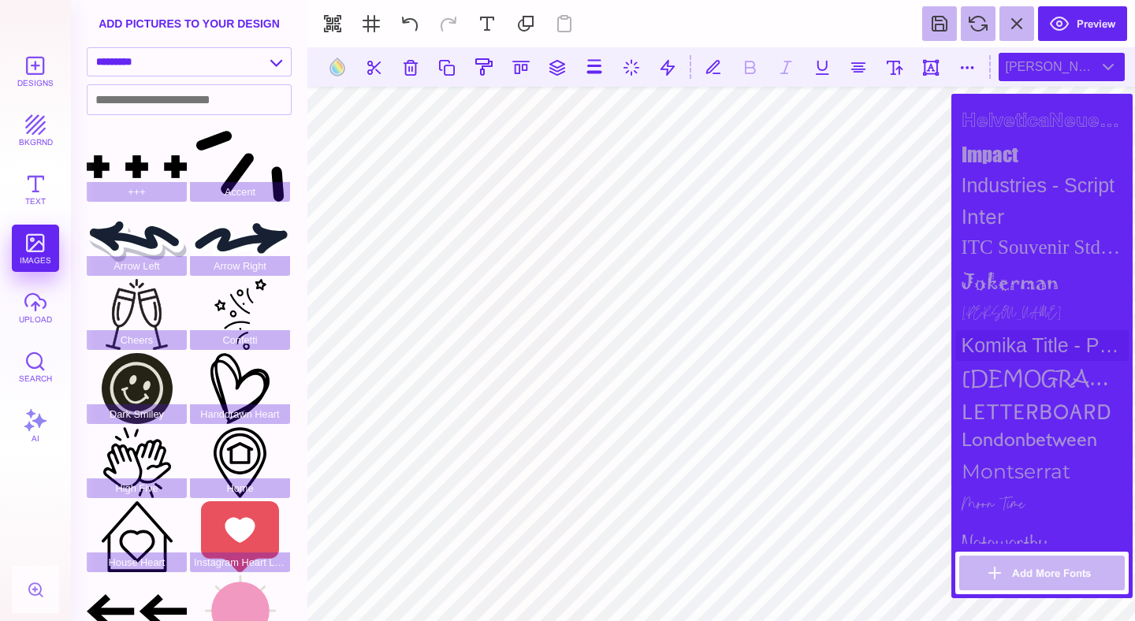
click at [993, 343] on div "Komika Title - Paint" at bounding box center [1041, 345] width 173 height 31
click at [993, 374] on div "kristen itc" at bounding box center [1041, 378] width 173 height 35
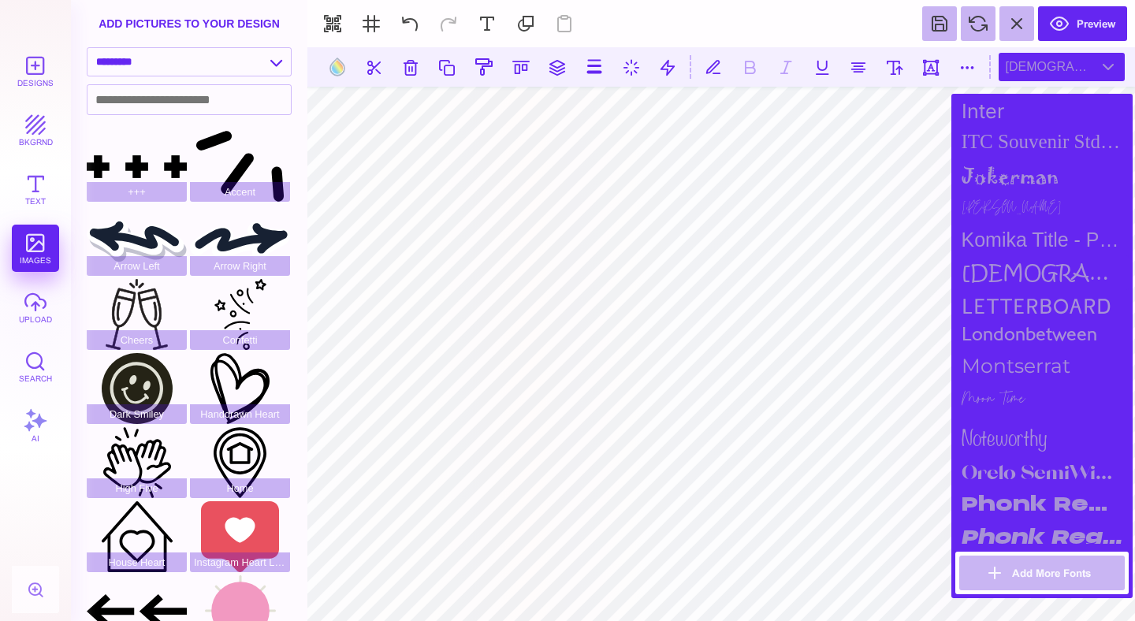
scroll to position [1264, 0]
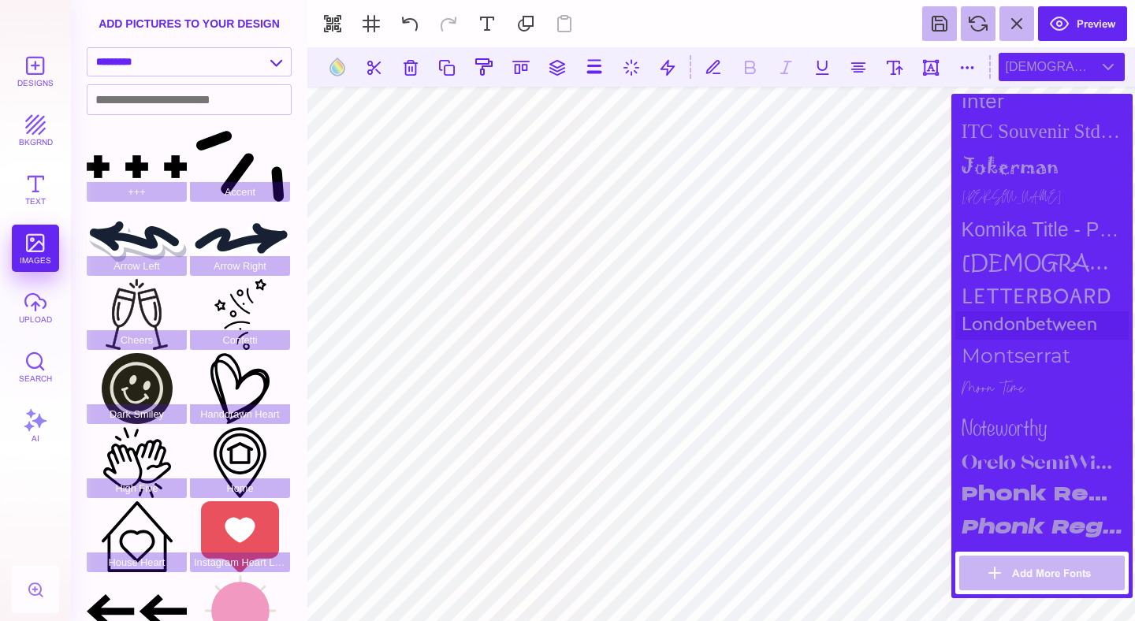
click at [1003, 340] on div "londonbetween" at bounding box center [1041, 325] width 173 height 28
click at [1013, 320] on div "londonbetween" at bounding box center [1041, 325] width 173 height 28
click at [1020, 296] on div "Letterboard" at bounding box center [1041, 296] width 173 height 32
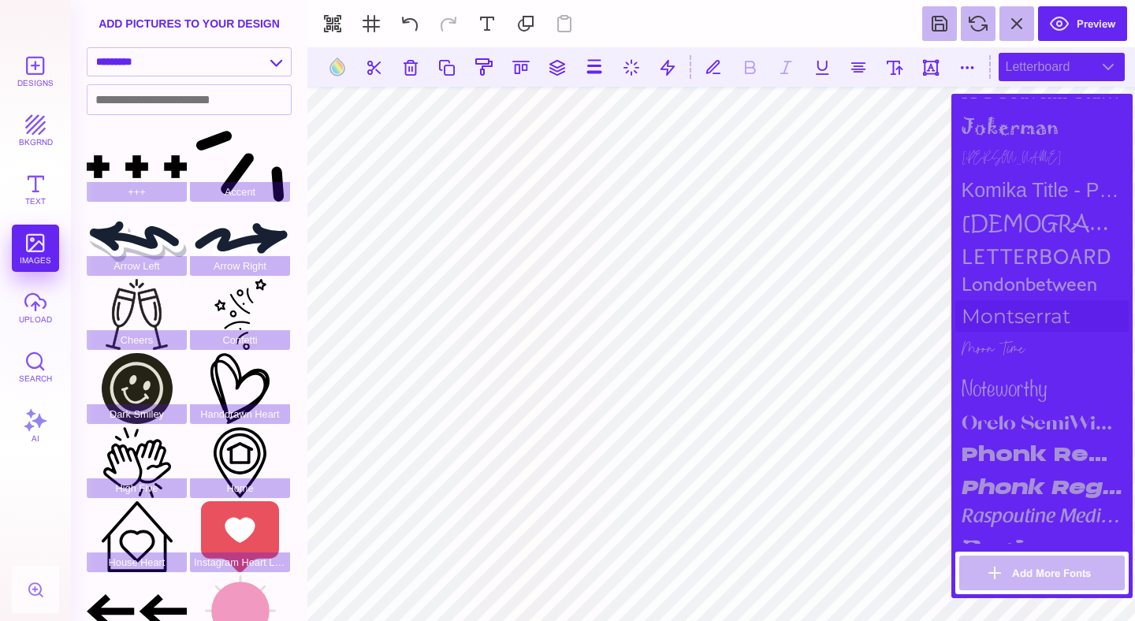
click at [1011, 310] on div "Montserrat" at bounding box center [1041, 316] width 173 height 32
click at [999, 347] on div "Moon Time" at bounding box center [1041, 349] width 173 height 35
click at [993, 374] on div "noteworthy" at bounding box center [1041, 385] width 173 height 39
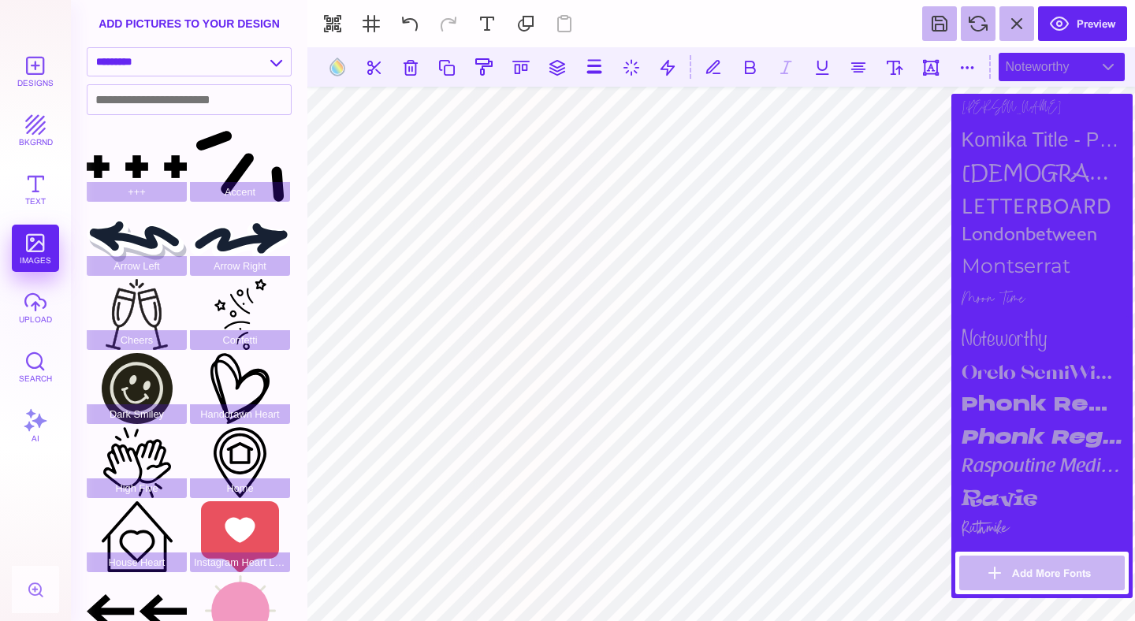
scroll to position [1373, 0]
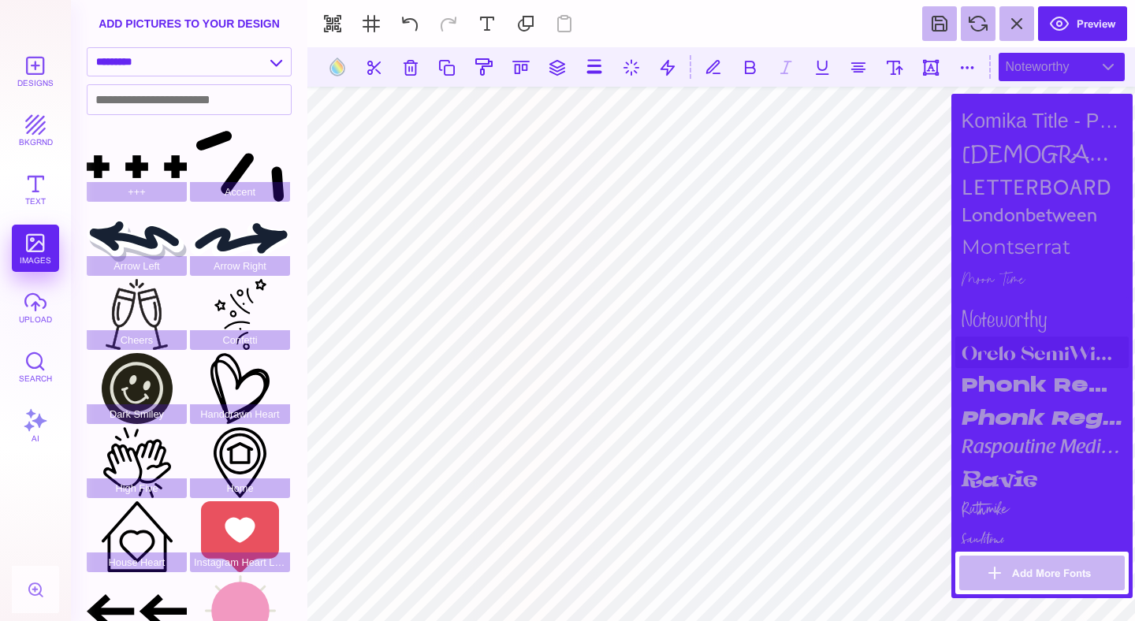
click at [1003, 356] on div "Orelo SemiWide Heavy" at bounding box center [1041, 352] width 173 height 32
click at [1002, 383] on div "Phonk Regular" at bounding box center [1041, 384] width 173 height 33
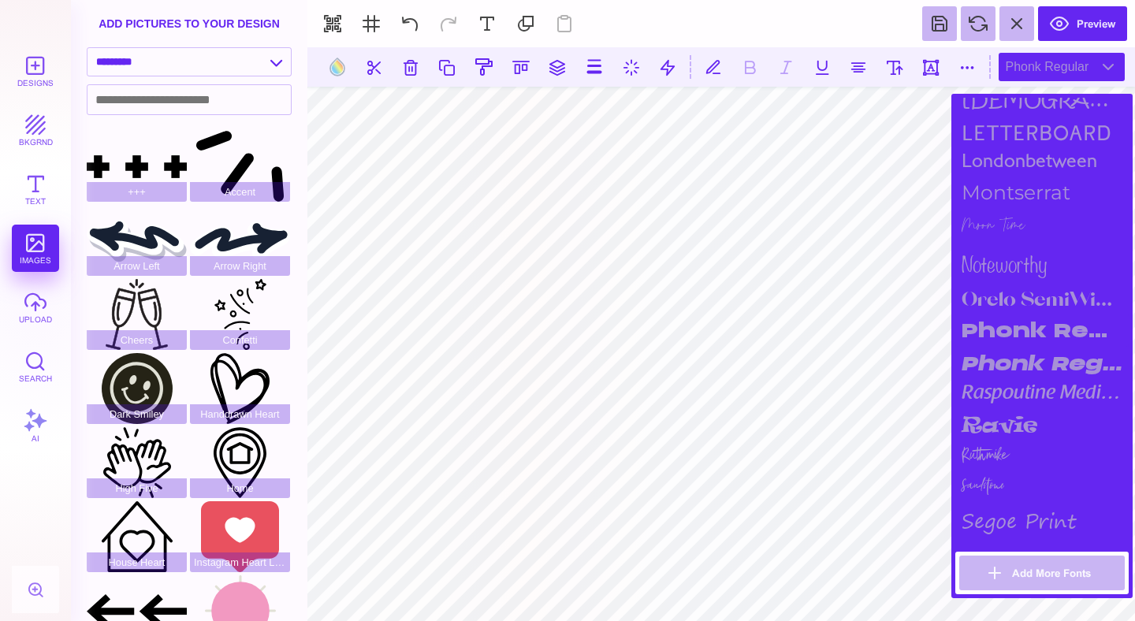
scroll to position [1433, 0]
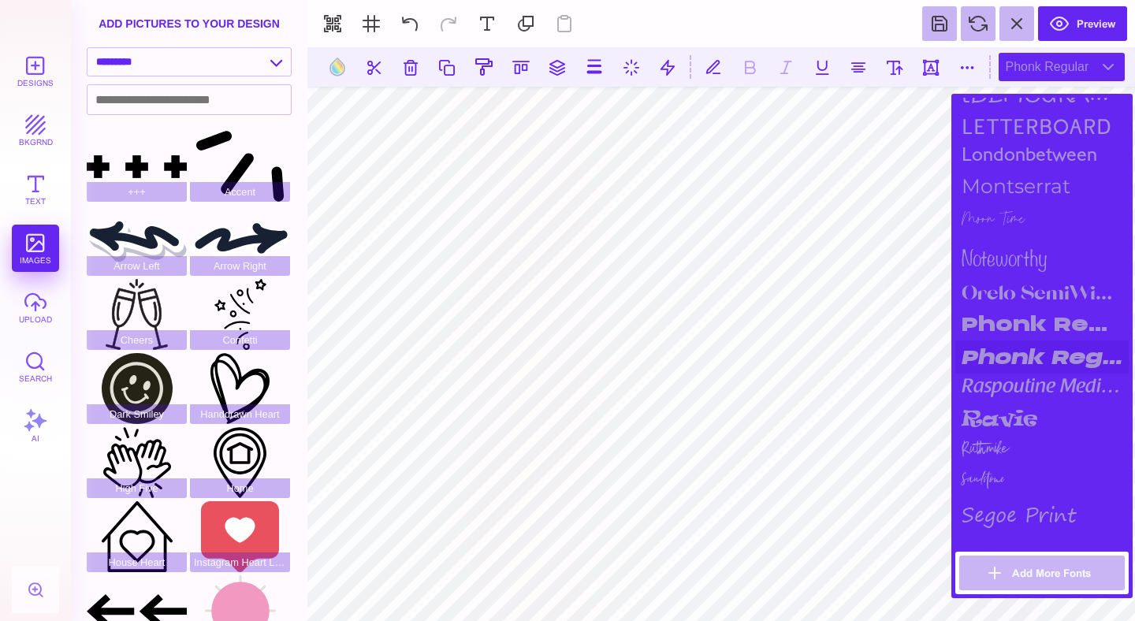
click at [1012, 350] on div "Phonk Regular Italic" at bounding box center [1041, 356] width 173 height 33
click at [1005, 387] on div "raspoutine medium" at bounding box center [1041, 388] width 173 height 29
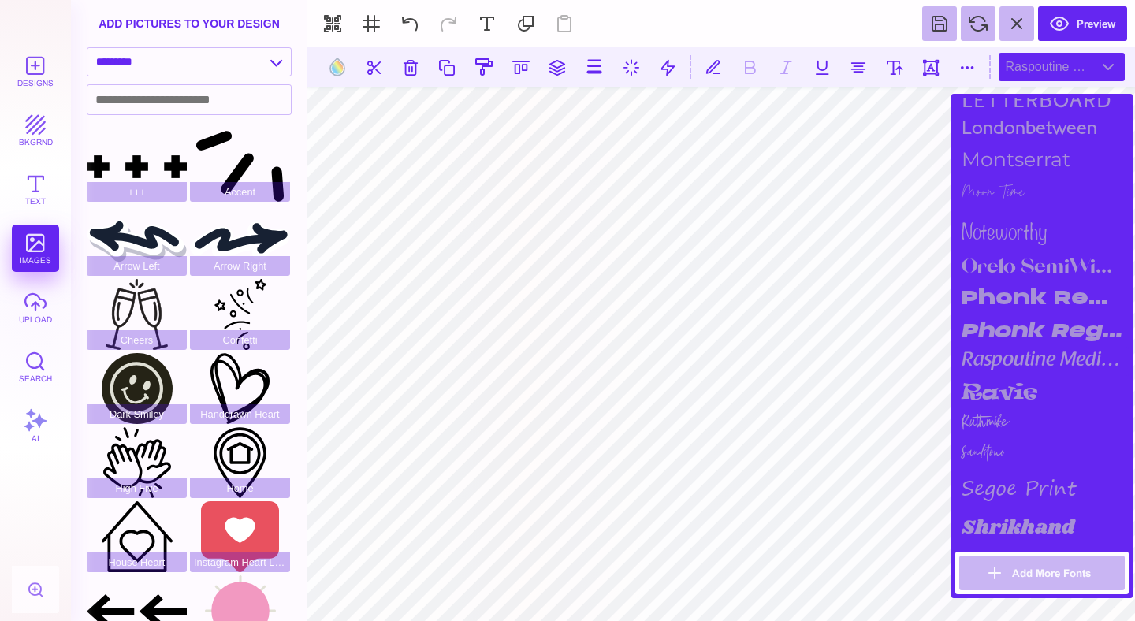
scroll to position [1461, 0]
click at [1024, 313] on div "Phonk Regular Italic" at bounding box center [1041, 329] width 173 height 33
click at [897, 73] on button at bounding box center [894, 67] width 28 height 28
type input "***"
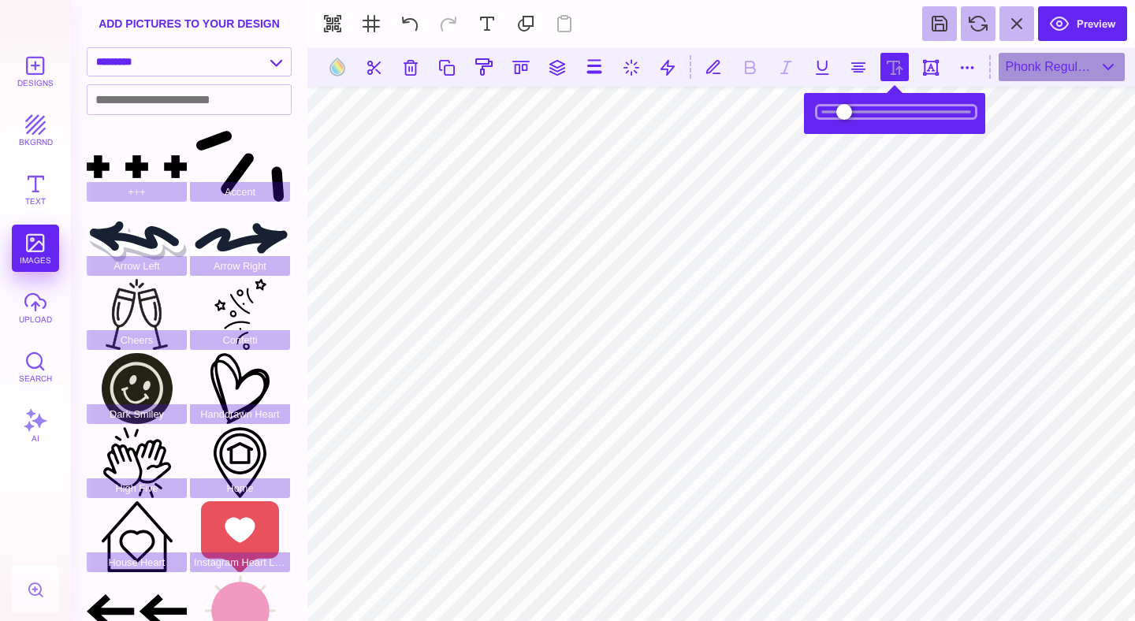
drag, startPoint x: 874, startPoint y: 110, endPoint x: 856, endPoint y: 110, distance: 18.1
type input "**"
click at [856, 110] on input "range" at bounding box center [896, 111] width 158 height 11
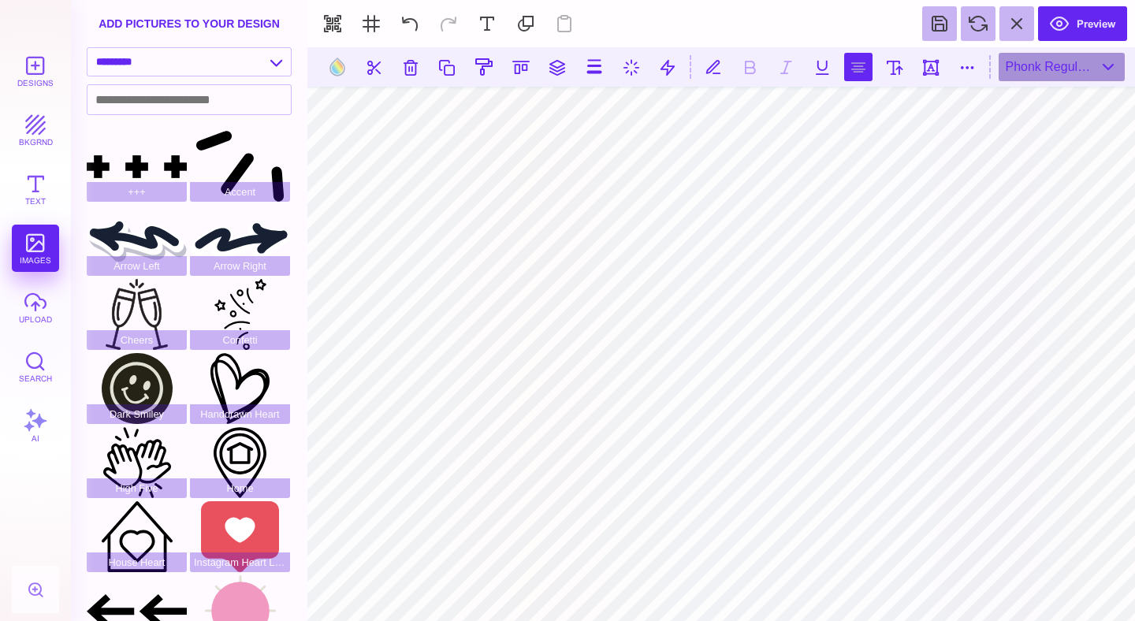
click at [859, 72] on button at bounding box center [858, 67] width 28 height 28
click at [859, 69] on button at bounding box center [858, 67] width 28 height 28
click at [866, 65] on button at bounding box center [858, 67] width 28 height 28
click at [873, 69] on section at bounding box center [720, 66] width 827 height 39
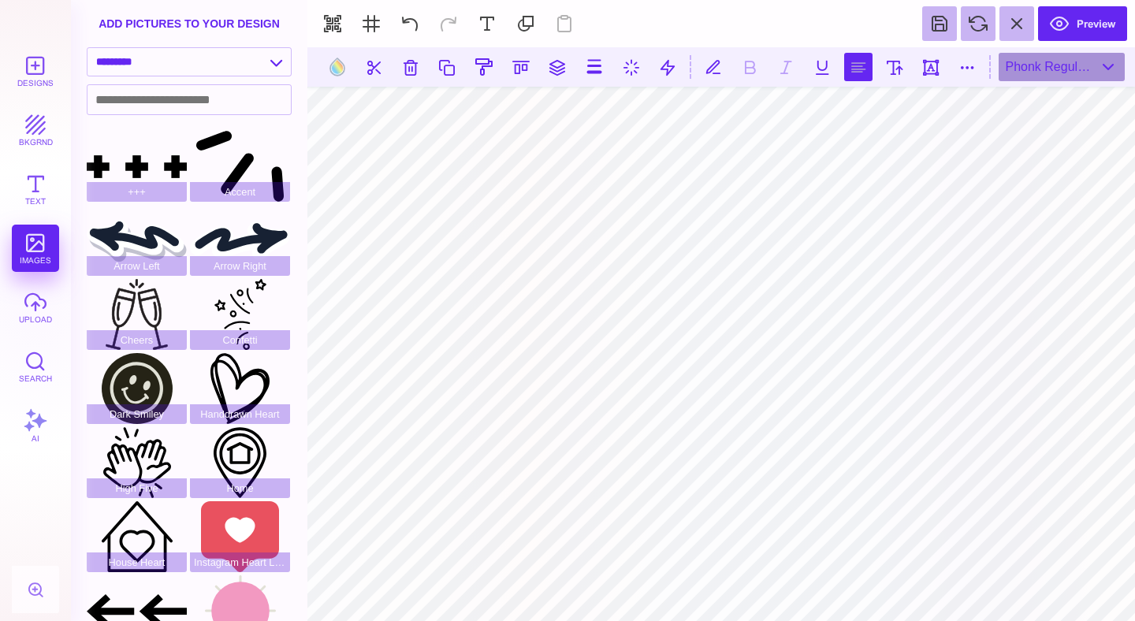
click at [865, 66] on button at bounding box center [858, 67] width 28 height 28
type textarea "**********"
click at [1073, 70] on div "Bebas Neue" at bounding box center [1061, 67] width 126 height 28
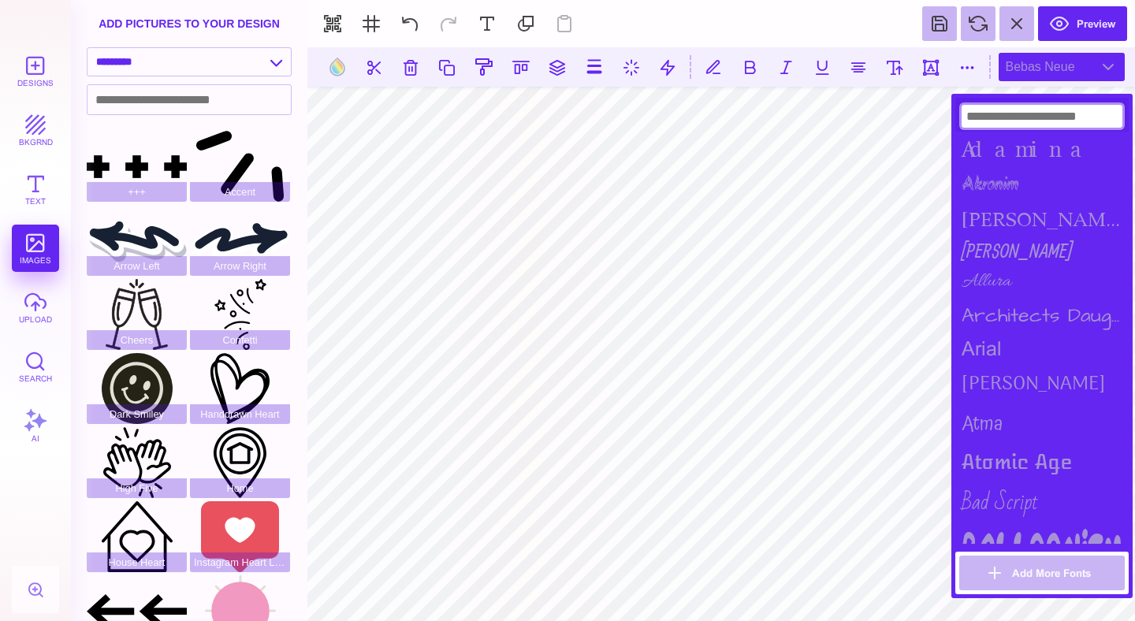
click at [1032, 111] on input at bounding box center [1041, 116] width 161 height 23
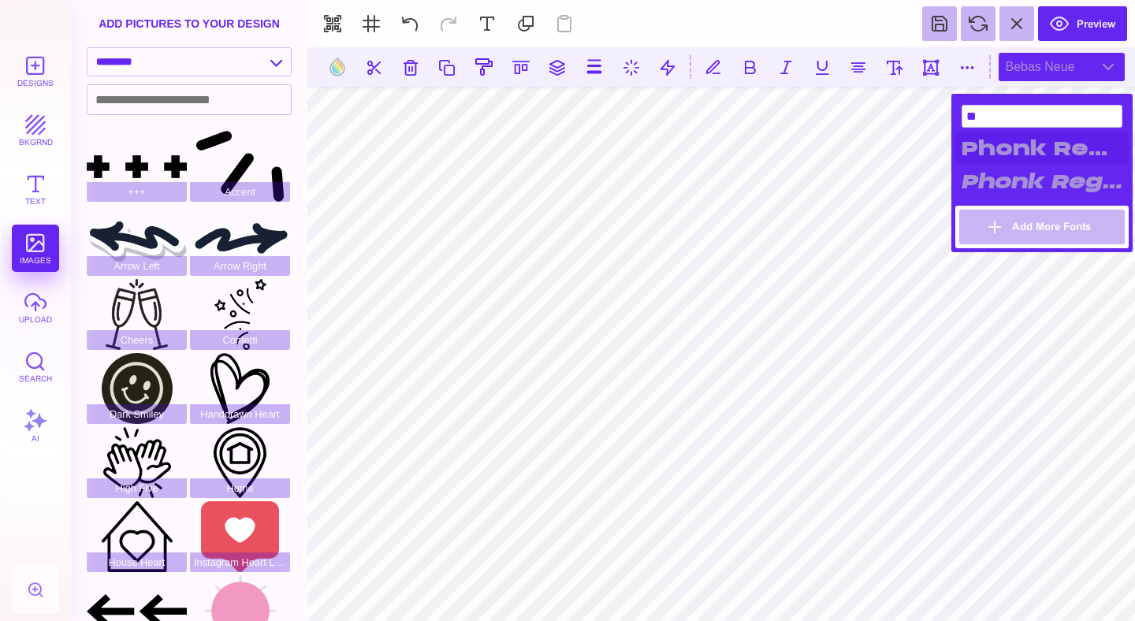
type input "**"
click at [1006, 149] on div "Phonk Regular" at bounding box center [1041, 148] width 173 height 33
click at [1017, 184] on div "Phonk Regular Italic" at bounding box center [1041, 181] width 173 height 33
click at [1052, 147] on div "Phonk Regular" at bounding box center [1041, 148] width 173 height 33
click at [893, 65] on button at bounding box center [894, 67] width 28 height 28
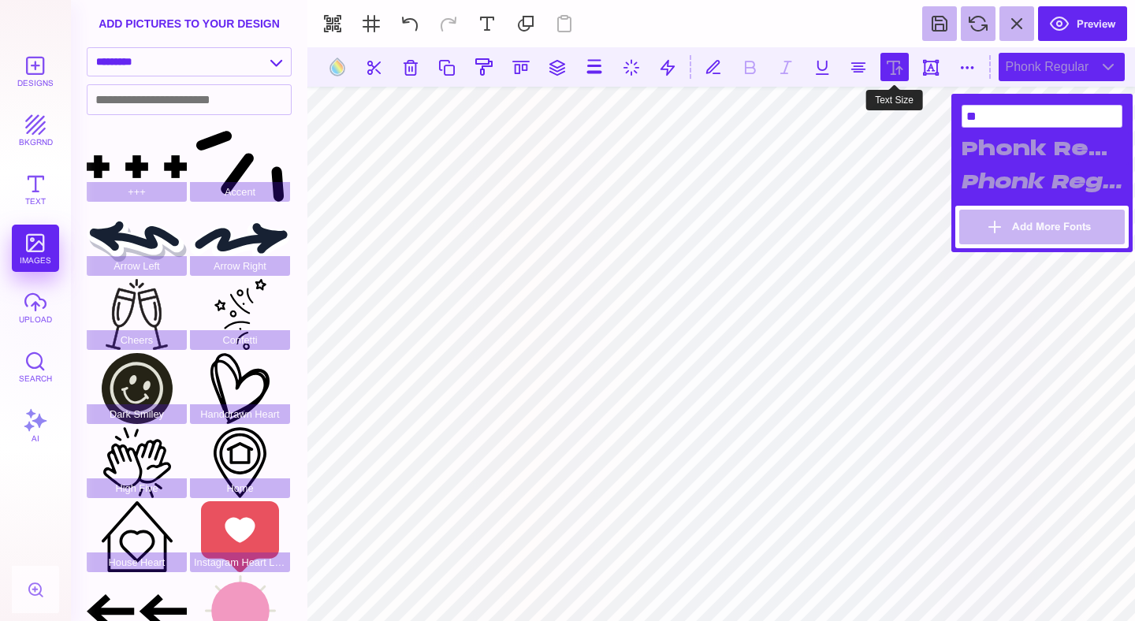
type input "*****"
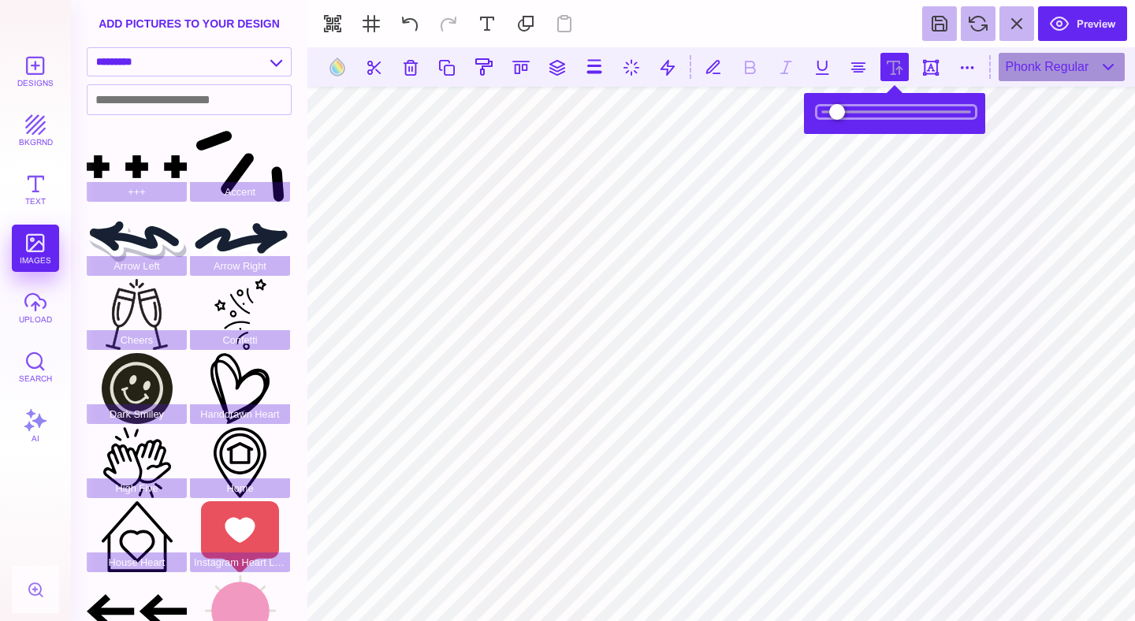
drag, startPoint x: 871, startPoint y: 113, endPoint x: 850, endPoint y: 111, distance: 20.5
type input "*****"
click at [850, 111] on input "range" at bounding box center [896, 111] width 158 height 11
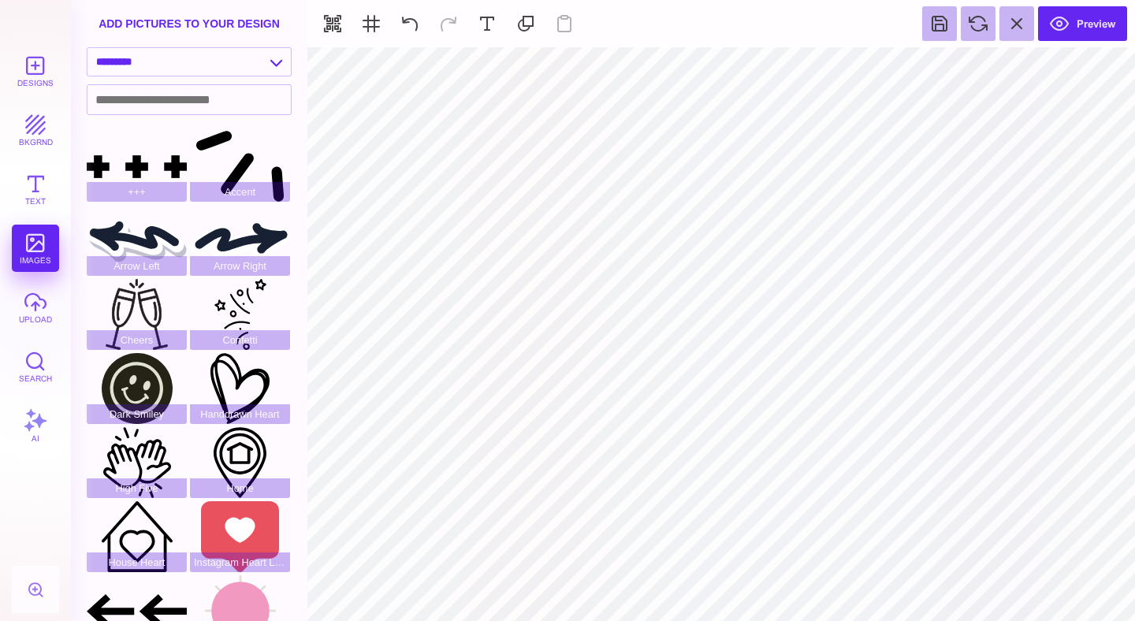
type input "#FDDBCC"
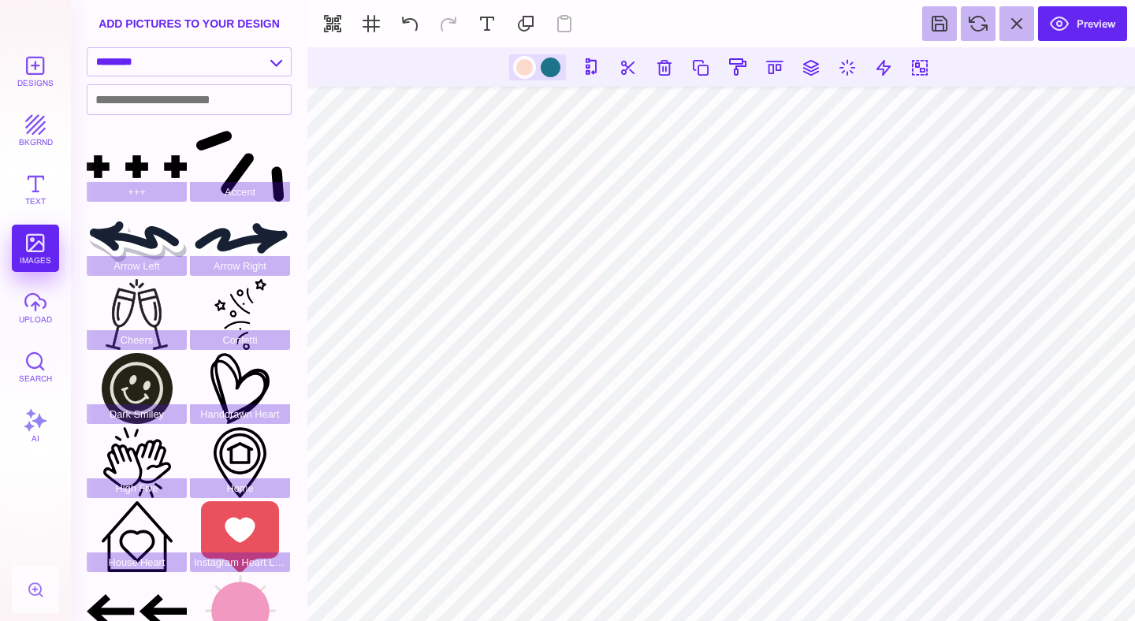
click at [525, 69] on div at bounding box center [525, 68] width 20 height 20
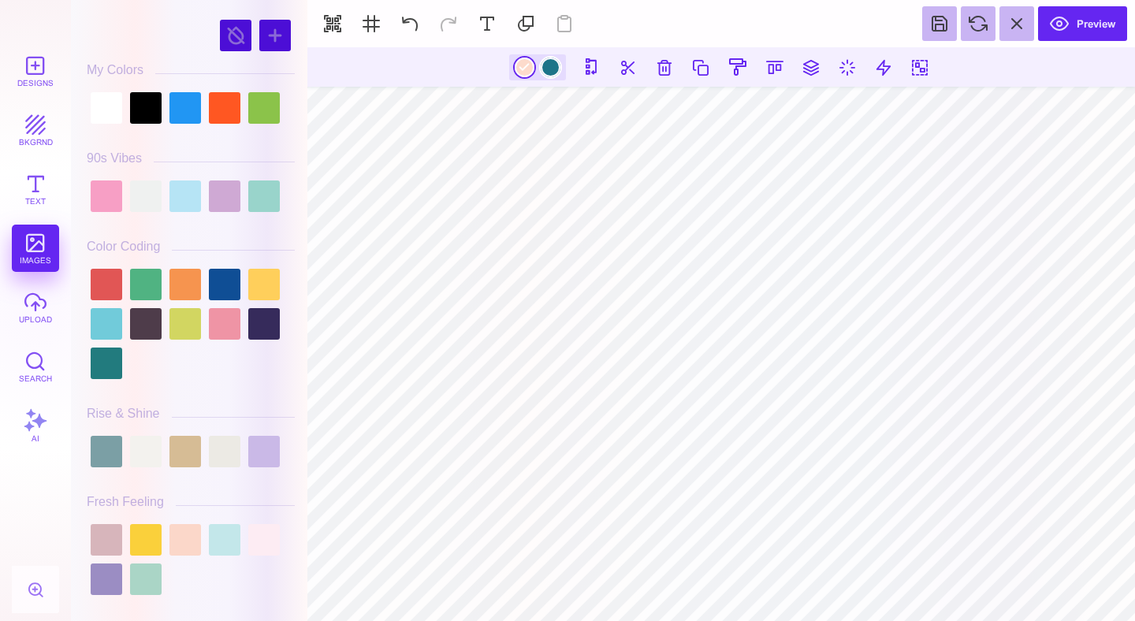
click at [548, 66] on div at bounding box center [551, 68] width 20 height 20
click at [524, 63] on div at bounding box center [525, 68] width 20 height 20
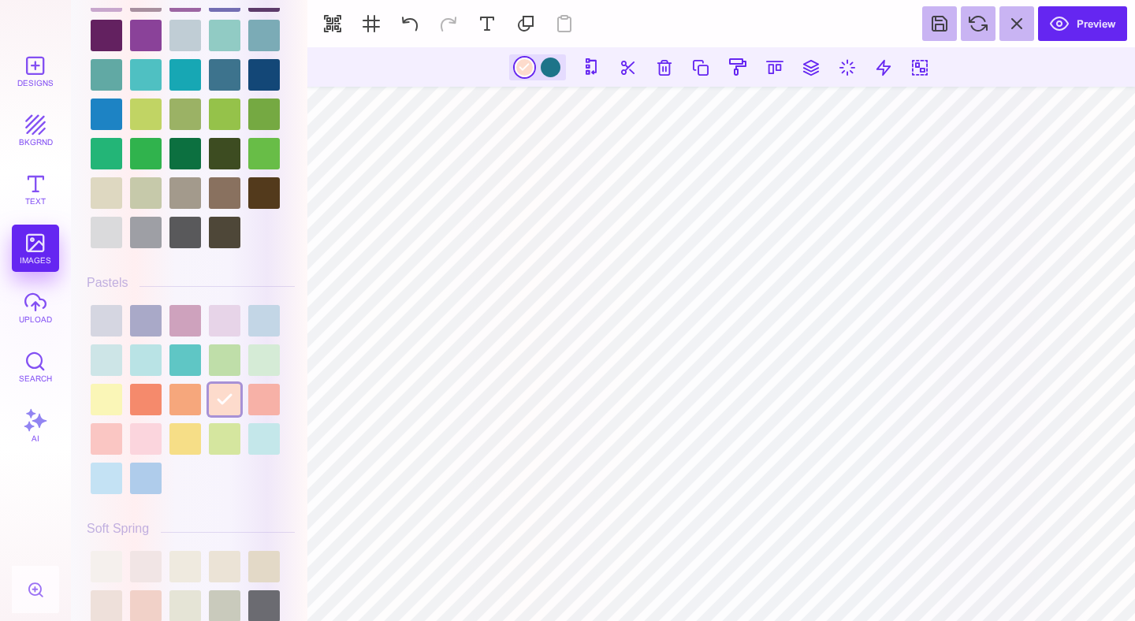
scroll to position [2257, 0]
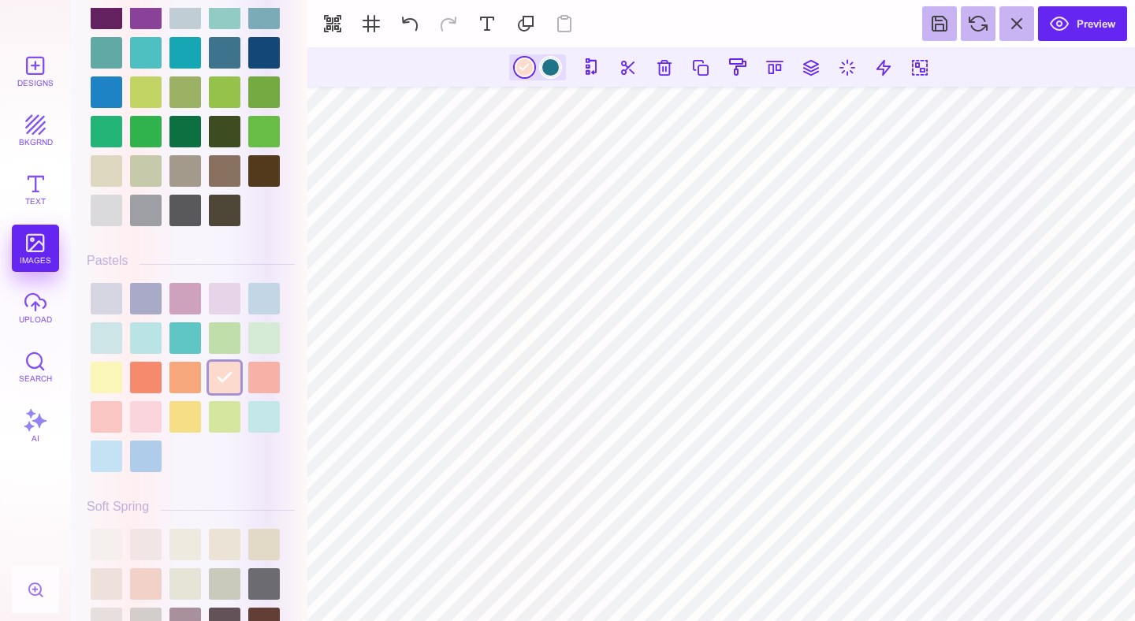
click at [555, 66] on div at bounding box center [551, 68] width 20 height 20
click at [220, 393] on div at bounding box center [225, 378] width 32 height 32
click at [520, 69] on div at bounding box center [525, 68] width 20 height 20
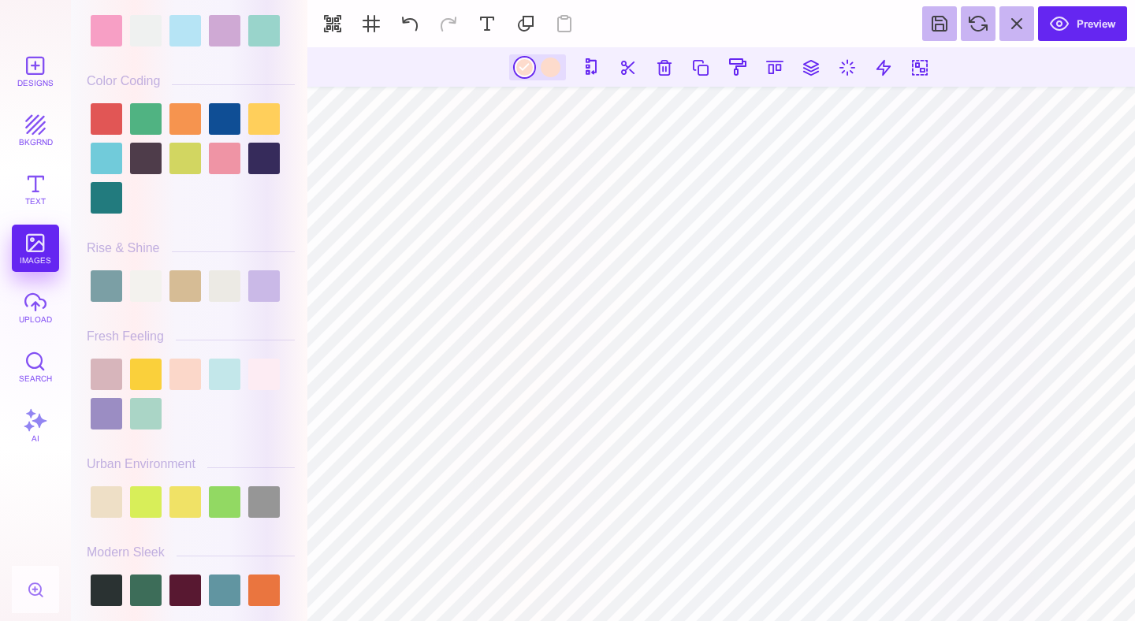
scroll to position [0, 0]
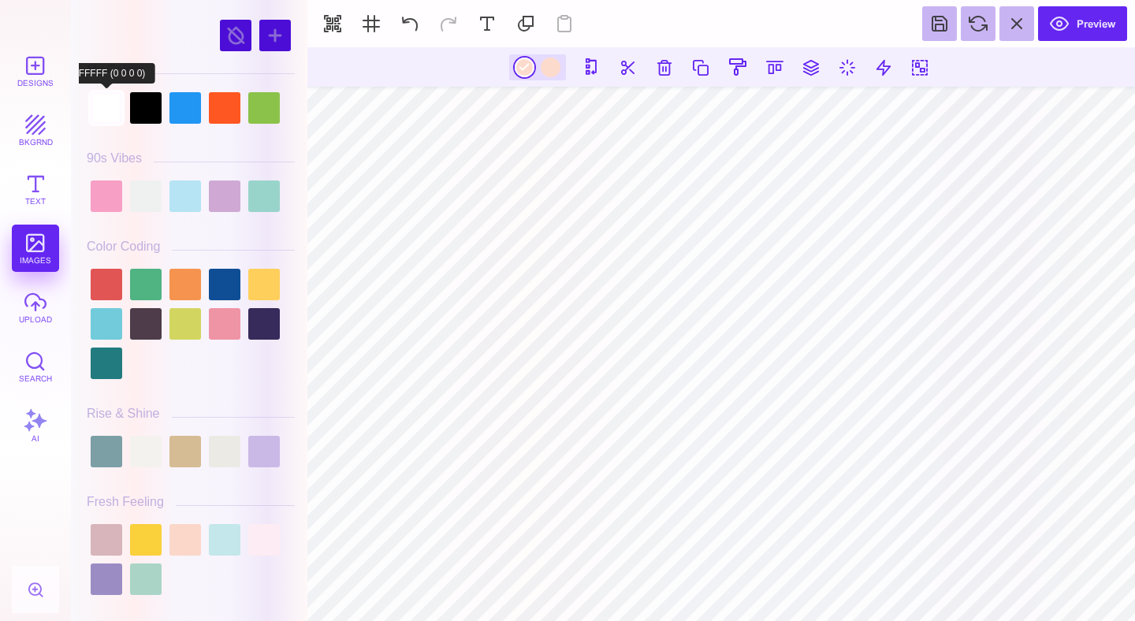
click at [92, 106] on div at bounding box center [107, 108] width 32 height 32
click at [148, 116] on div at bounding box center [146, 108] width 32 height 32
click at [107, 109] on div at bounding box center [107, 108] width 32 height 32
click at [267, 101] on div at bounding box center [264, 108] width 32 height 32
click at [115, 116] on div at bounding box center [107, 108] width 32 height 32
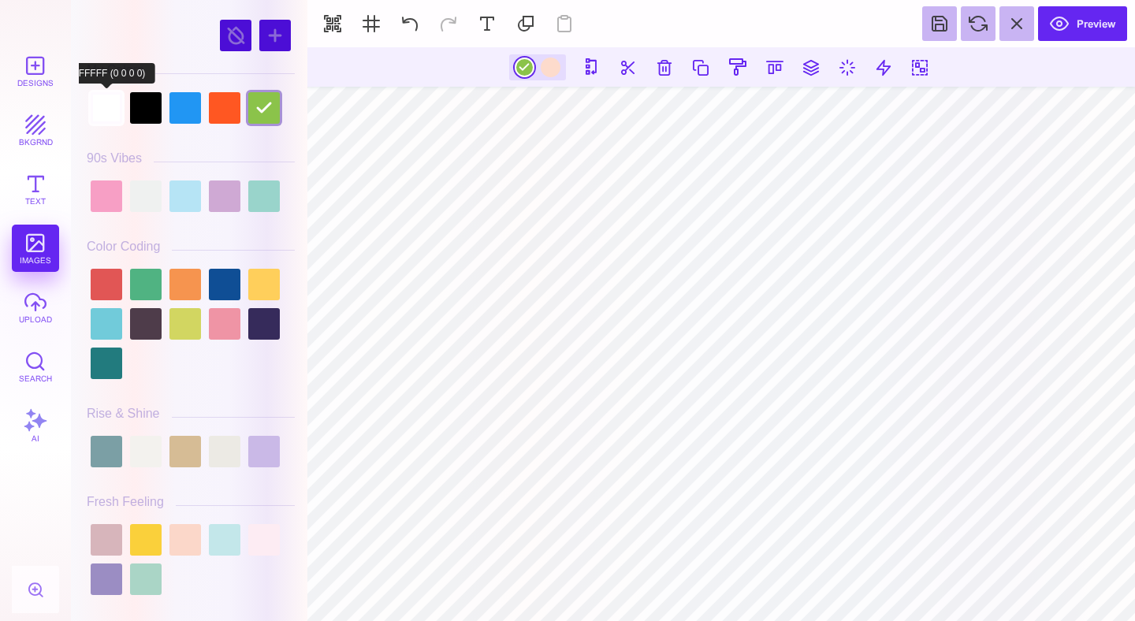
type input "#FFFFFF"
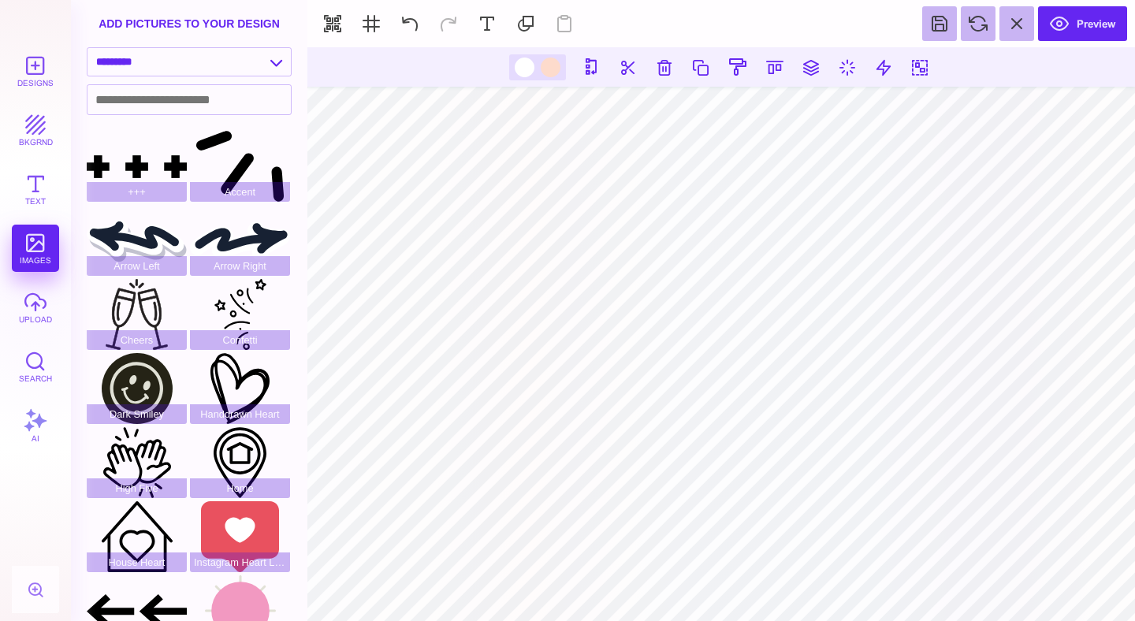
click at [533, 72] on div at bounding box center [537, 67] width 57 height 26
click at [519, 69] on div at bounding box center [525, 68] width 20 height 20
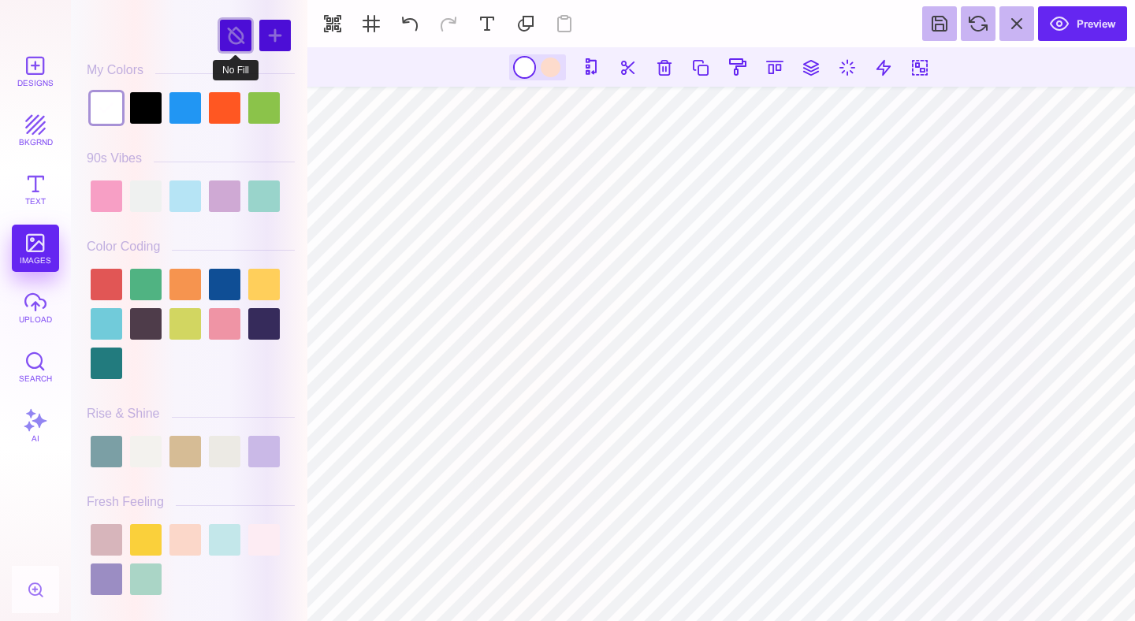
click at [233, 35] on div at bounding box center [236, 36] width 32 height 32
type input "#000000"
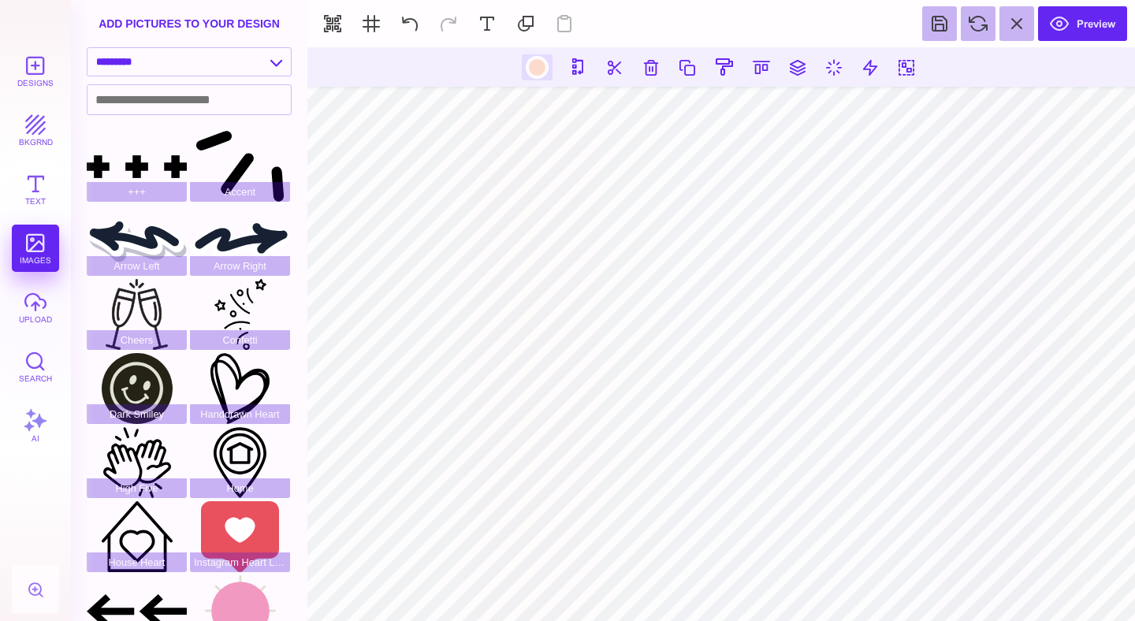
click at [540, 67] on div at bounding box center [537, 68] width 20 height 20
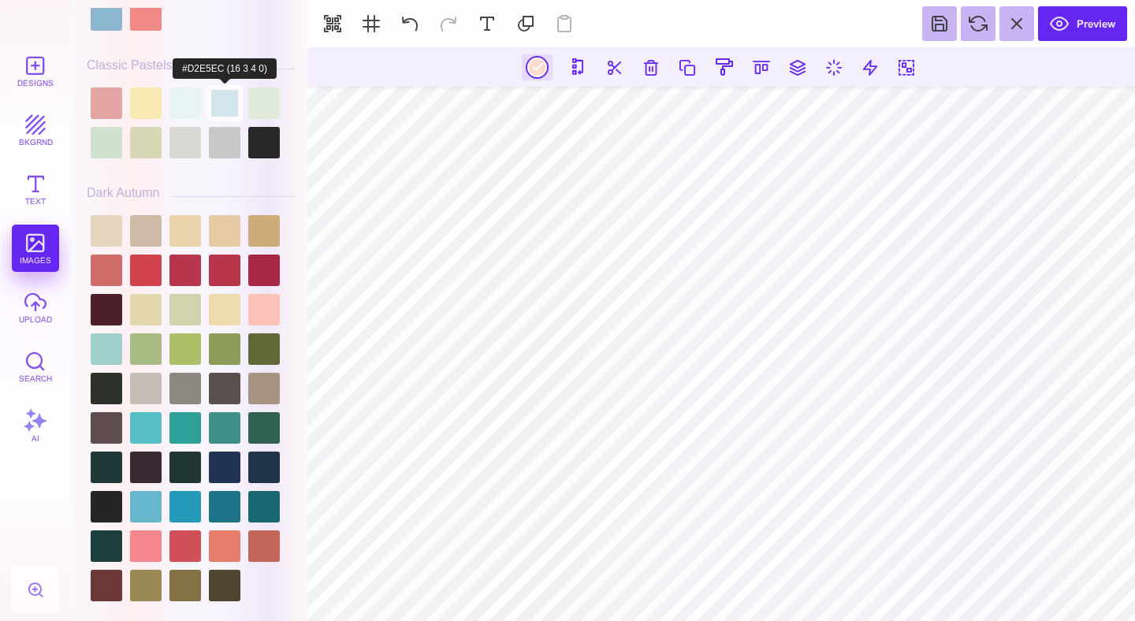
scroll to position [1123, 0]
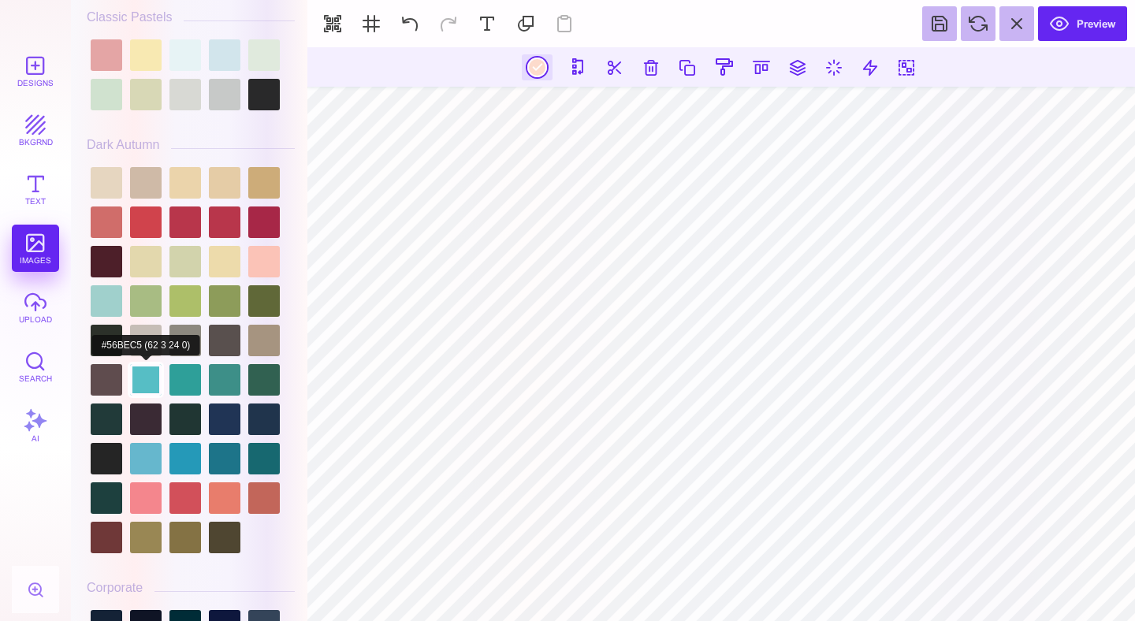
click at [143, 396] on div at bounding box center [146, 380] width 32 height 32
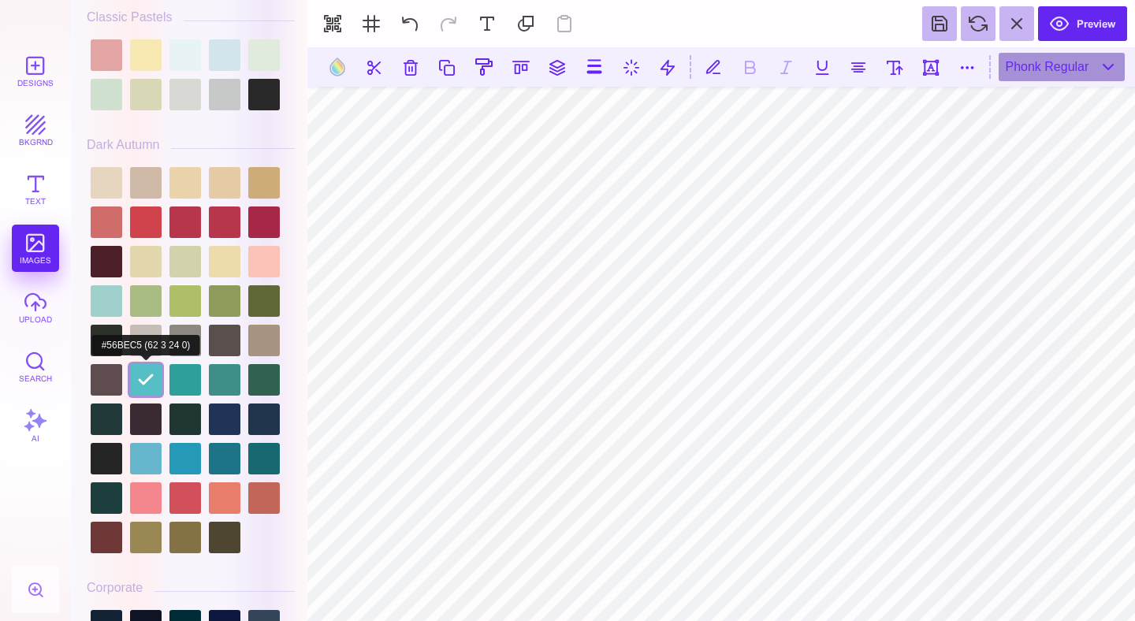
click at [143, 396] on div at bounding box center [146, 380] width 32 height 32
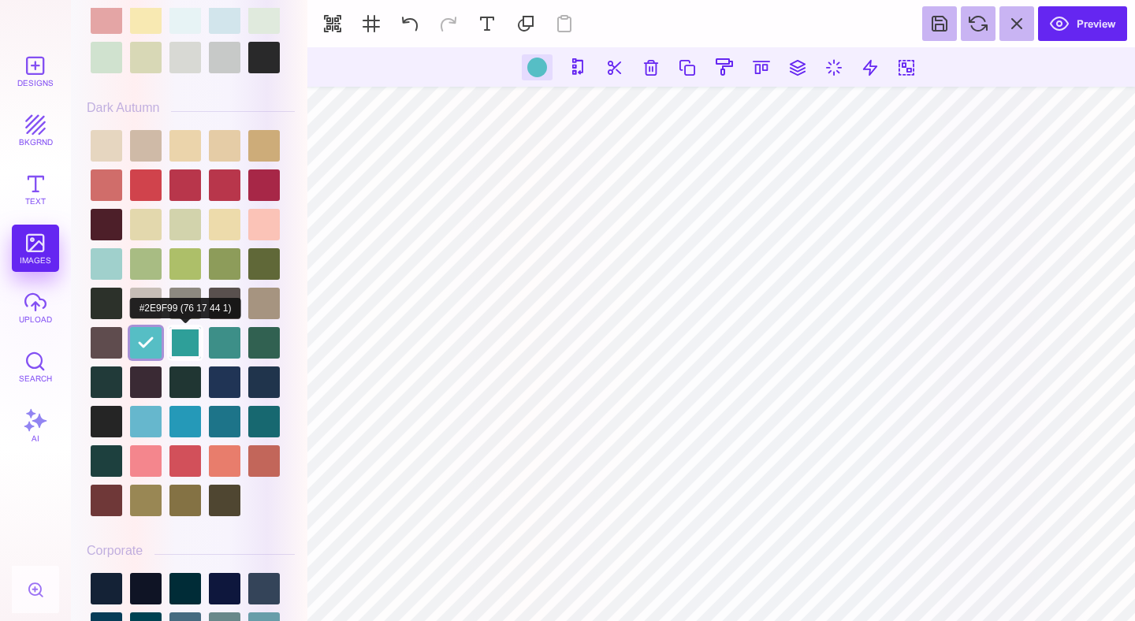
scroll to position [1162, 0]
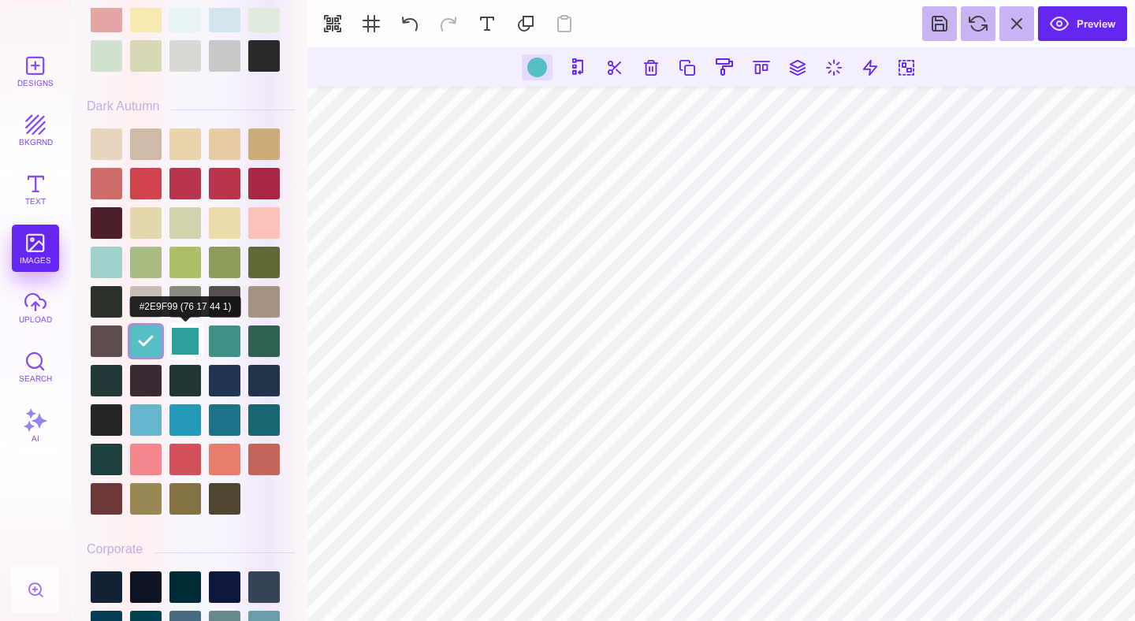
click at [177, 357] on div at bounding box center [185, 341] width 32 height 32
click at [145, 357] on div at bounding box center [146, 341] width 32 height 32
click at [537, 71] on div at bounding box center [537, 68] width 20 height 20
click at [540, 67] on div at bounding box center [537, 67] width 31 height 26
click at [183, 355] on div at bounding box center [185, 341] width 32 height 32
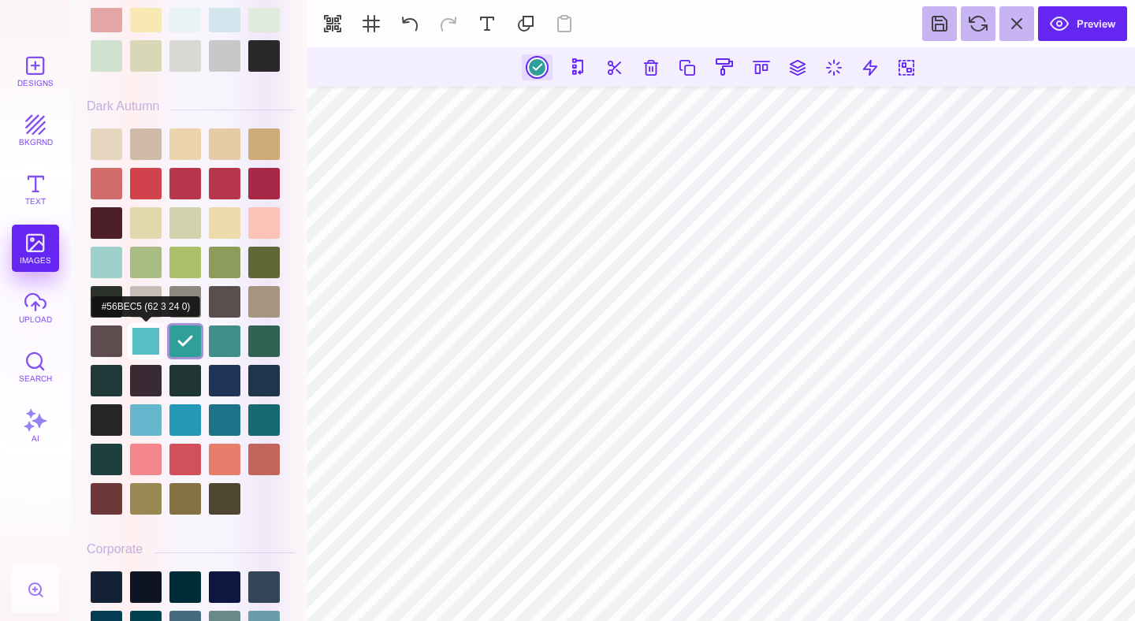
click at [148, 355] on div at bounding box center [146, 341] width 32 height 32
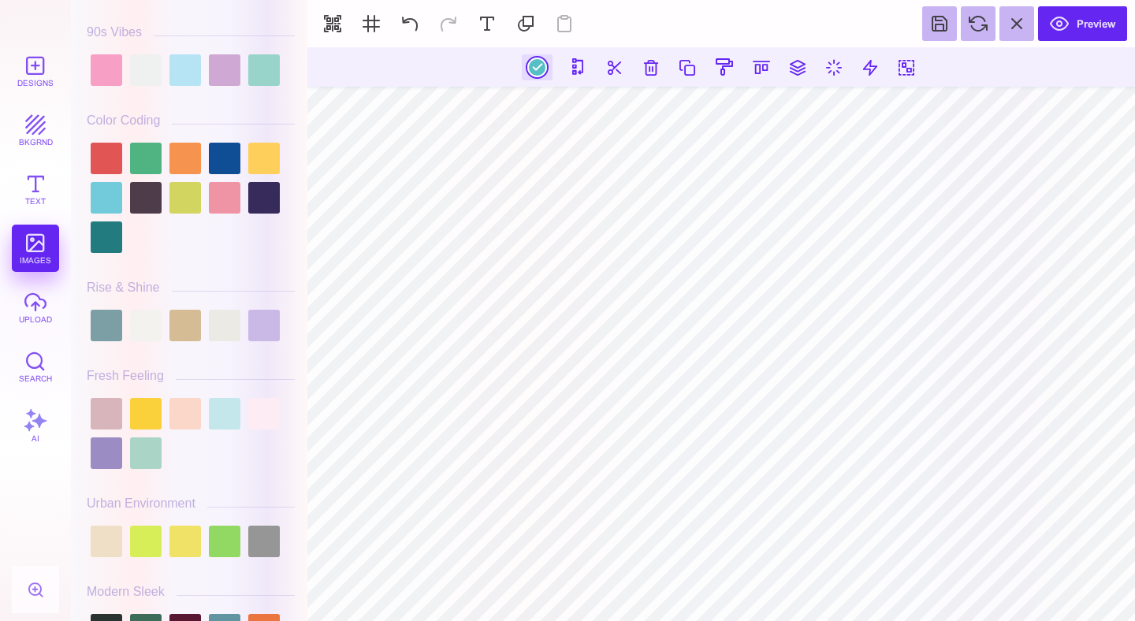
scroll to position [0, 0]
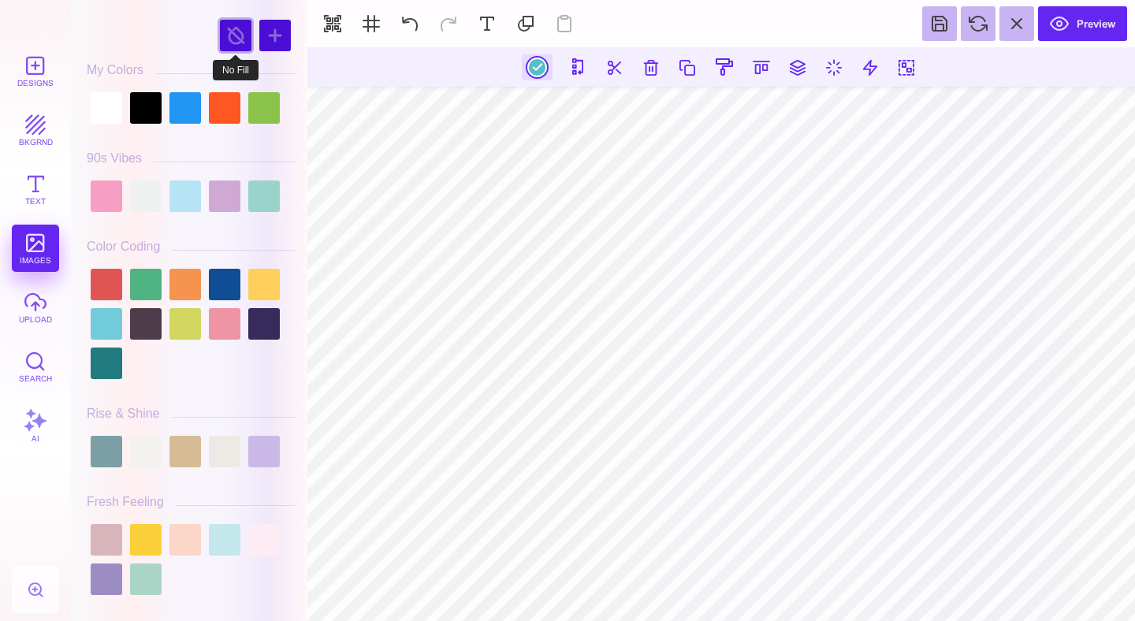
click at [228, 32] on div at bounding box center [236, 36] width 32 height 32
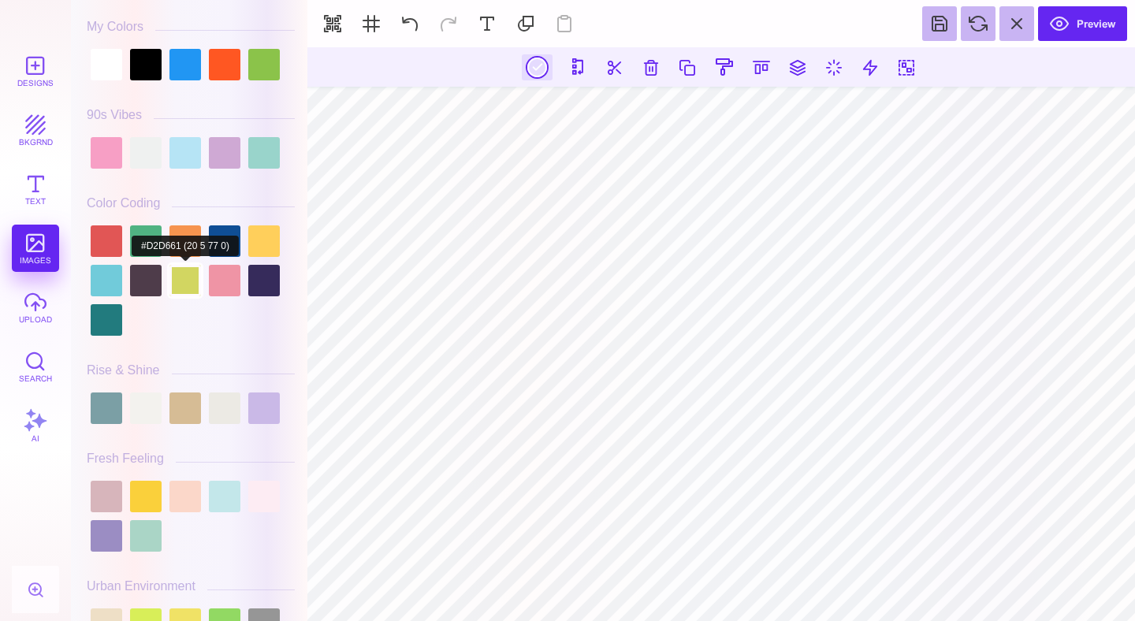
click at [197, 296] on div at bounding box center [185, 281] width 32 height 32
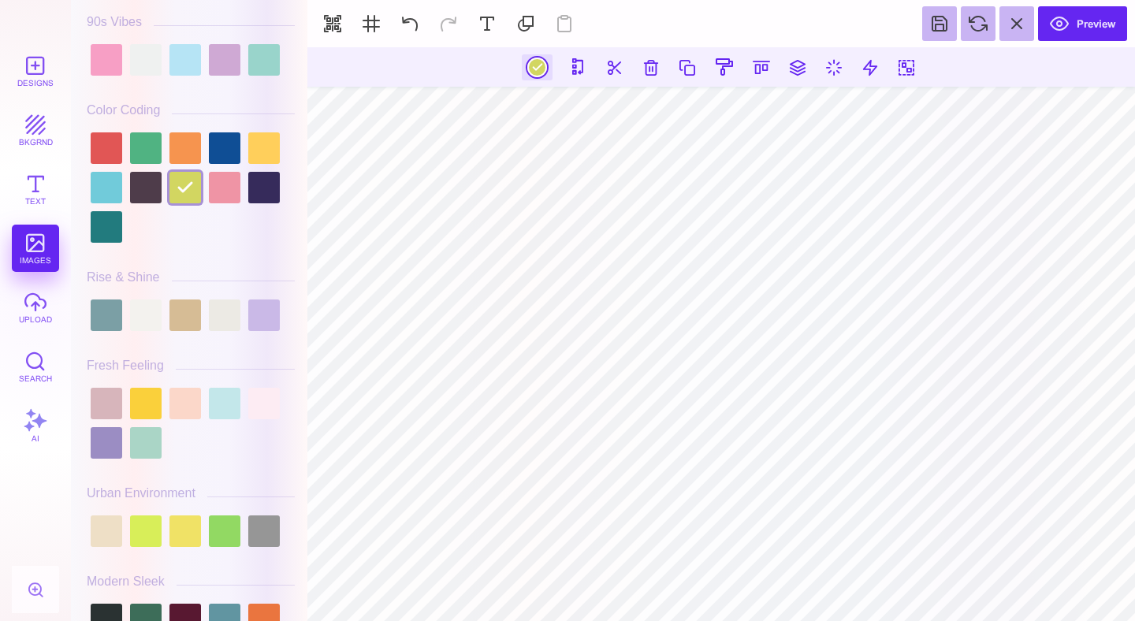
click at [489, 80] on section at bounding box center [720, 66] width 827 height 39
click at [532, 58] on div at bounding box center [537, 68] width 20 height 20
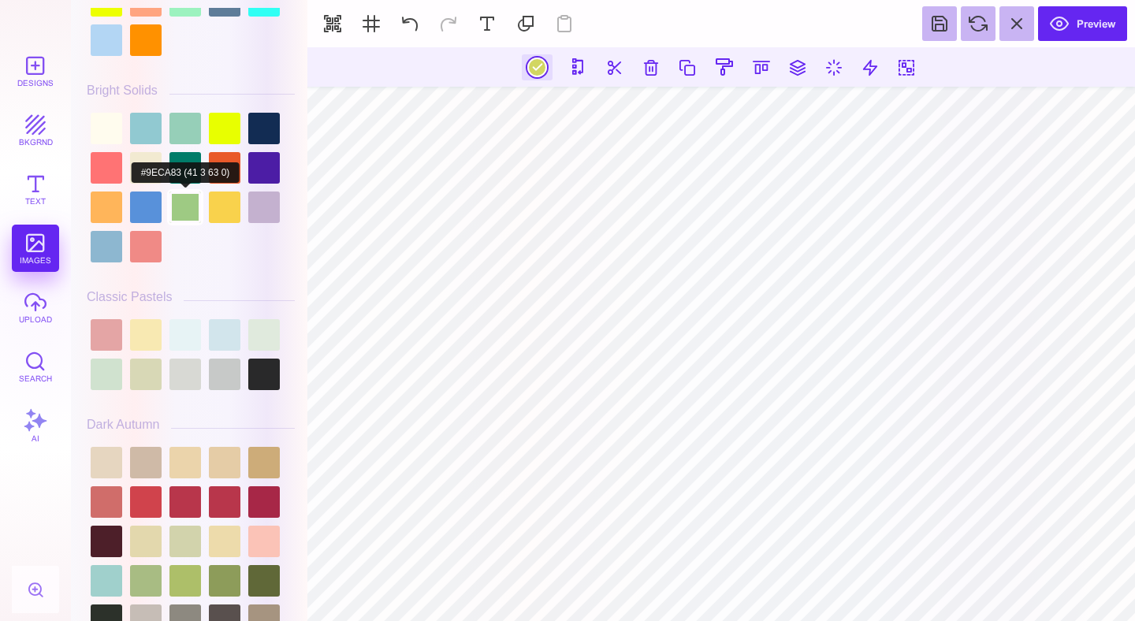
click at [191, 223] on div at bounding box center [185, 207] width 32 height 32
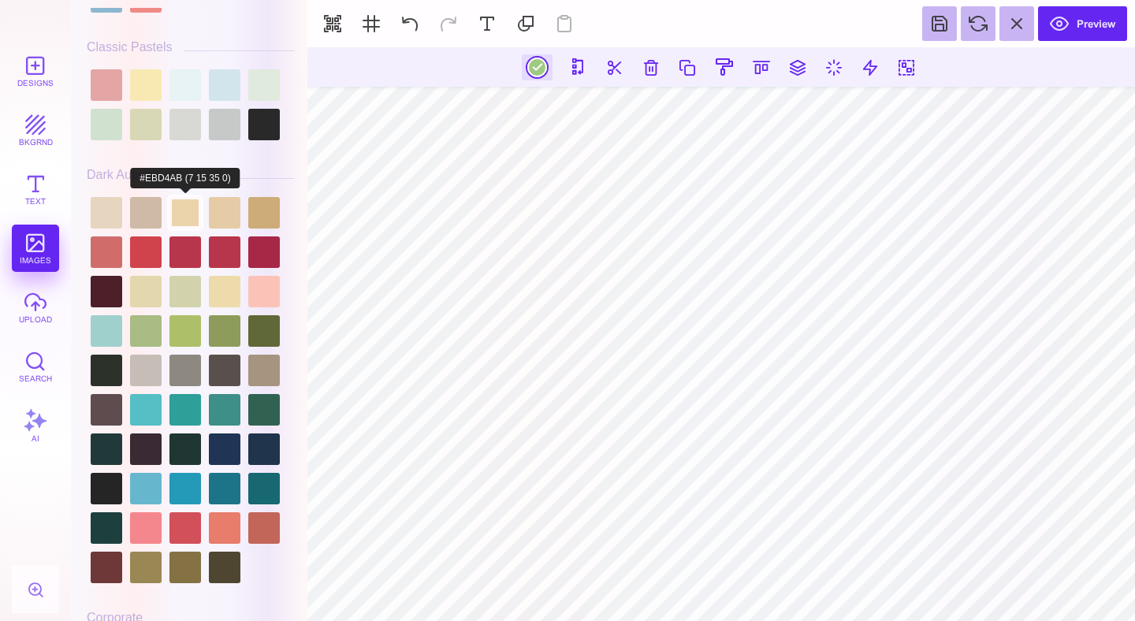
scroll to position [1107, 0]
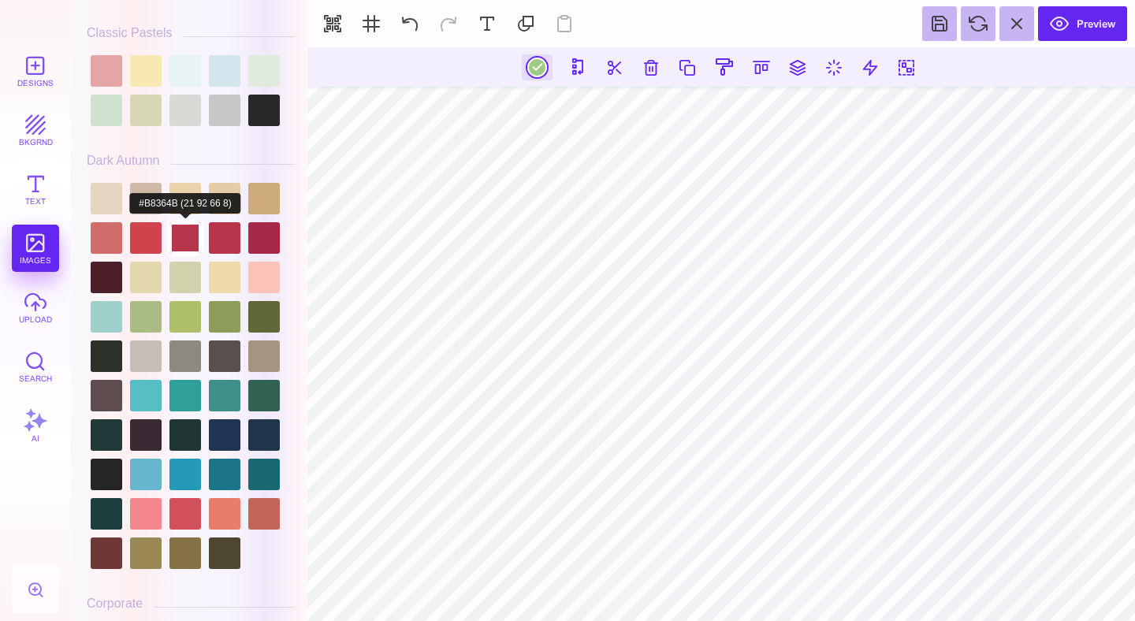
click at [187, 244] on div at bounding box center [185, 238] width 32 height 32
click at [183, 254] on div at bounding box center [185, 238] width 32 height 32
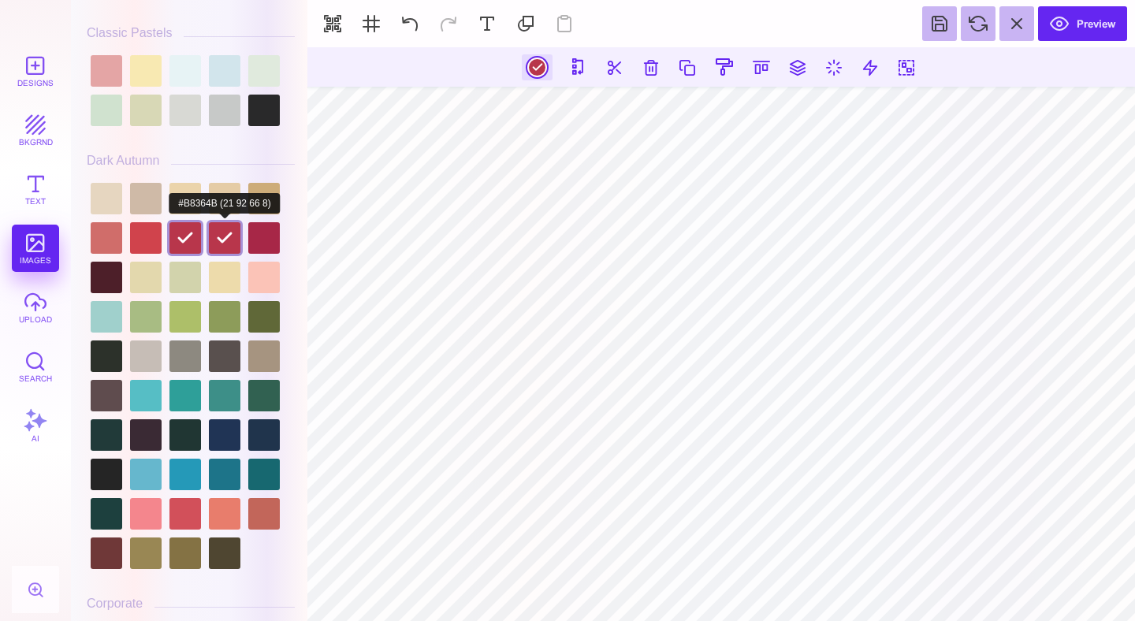
click at [229, 253] on div at bounding box center [225, 238] width 32 height 32
click at [187, 254] on div at bounding box center [185, 238] width 32 height 32
click at [151, 254] on div at bounding box center [146, 238] width 32 height 32
click at [183, 248] on div at bounding box center [185, 238] width 32 height 32
click at [150, 254] on div at bounding box center [146, 238] width 32 height 32
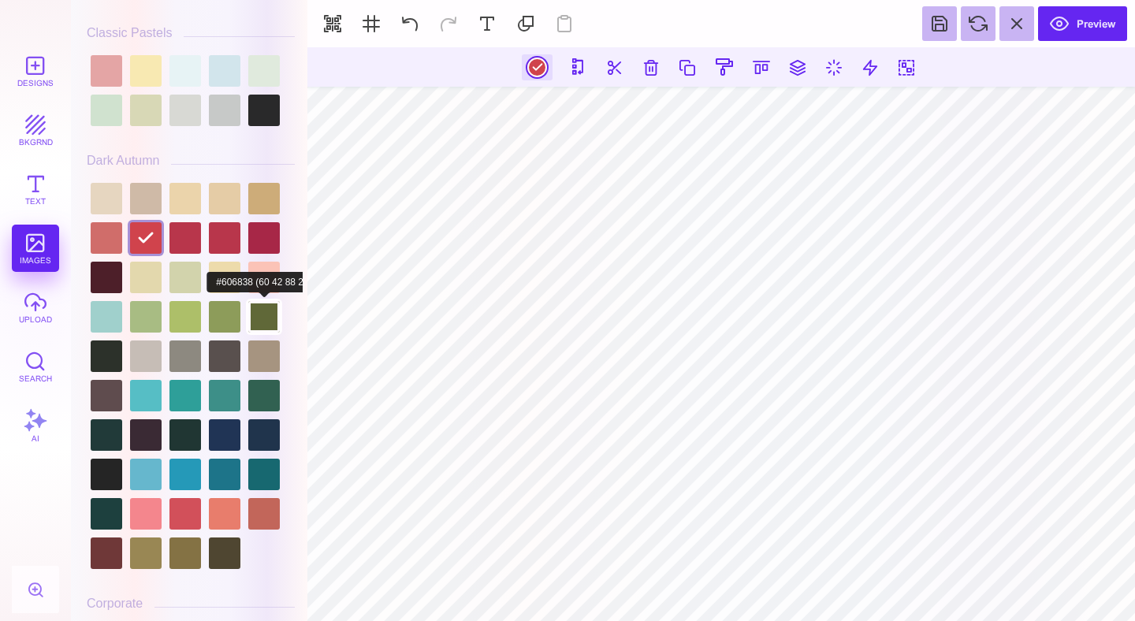
click at [268, 333] on div at bounding box center [264, 317] width 32 height 32
type input "#606838"
click at [537, 66] on div at bounding box center [537, 67] width 31 height 26
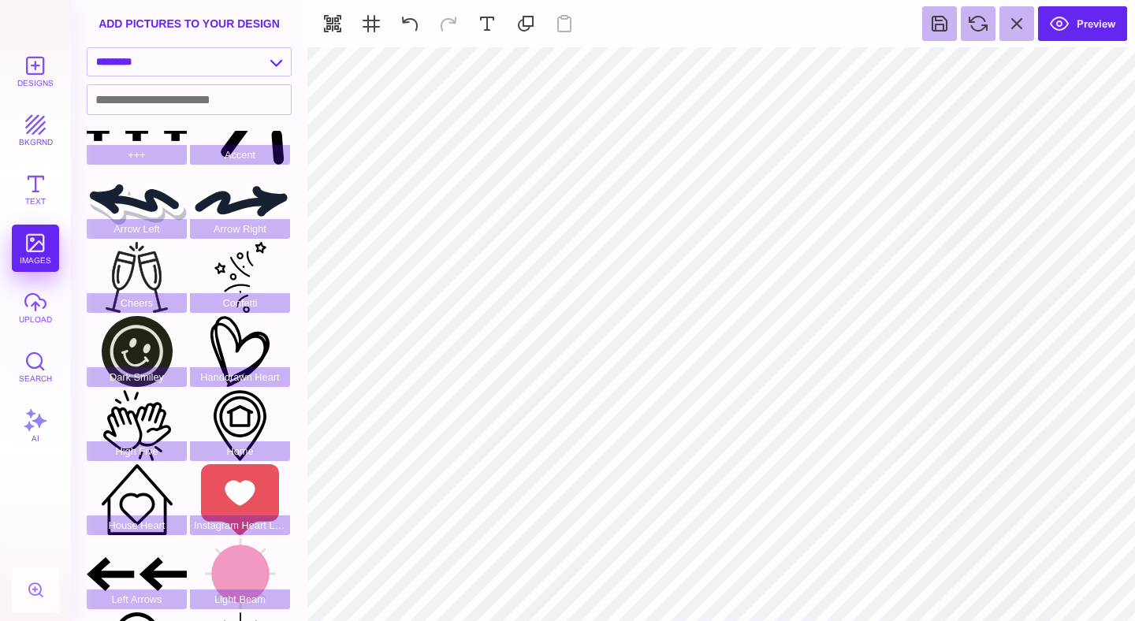
scroll to position [80, 0]
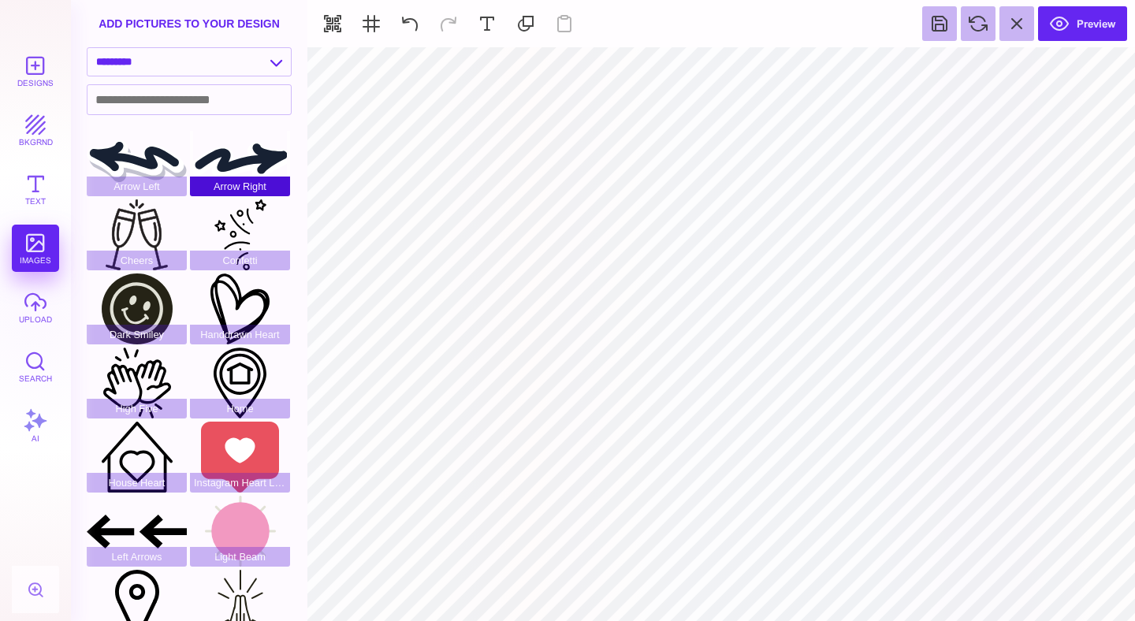
click at [247, 183] on span "Arrow Right" at bounding box center [240, 187] width 100 height 20
click at [257, 163] on div "Arrow Right" at bounding box center [240, 160] width 100 height 71
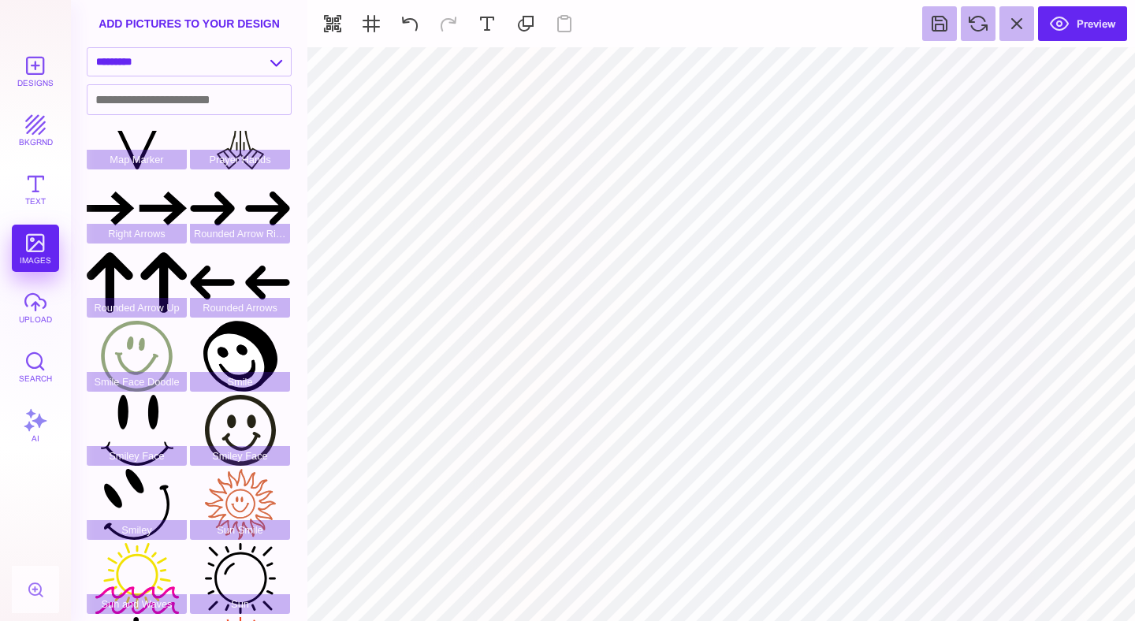
scroll to position [552, 0]
click at [166, 201] on div "Right Arrows" at bounding box center [137, 207] width 100 height 71
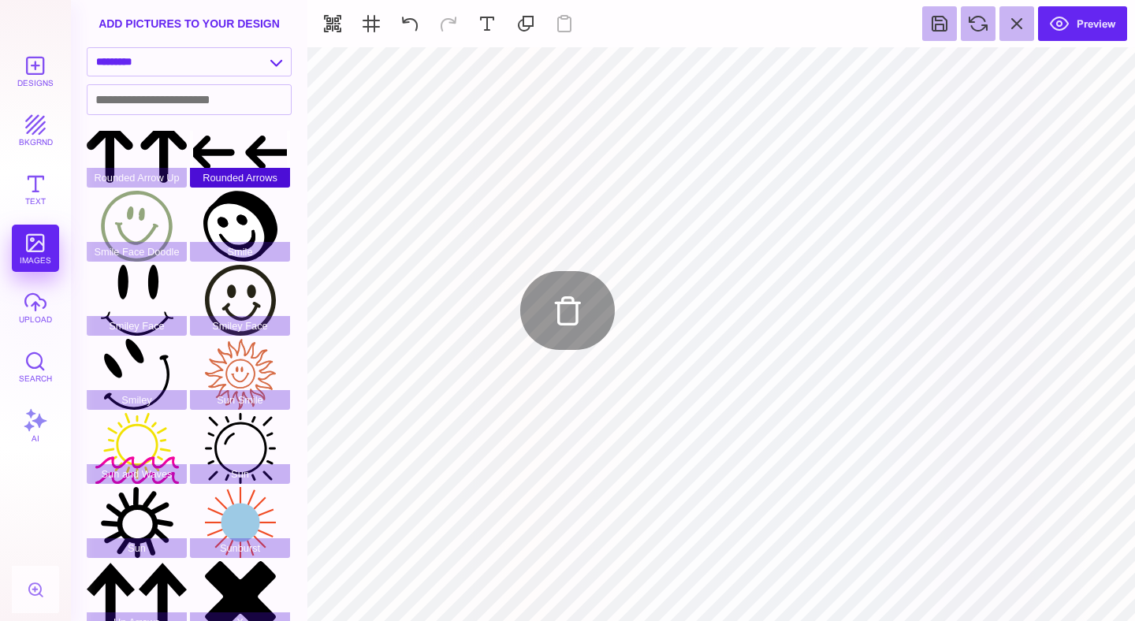
scroll to position [772, 0]
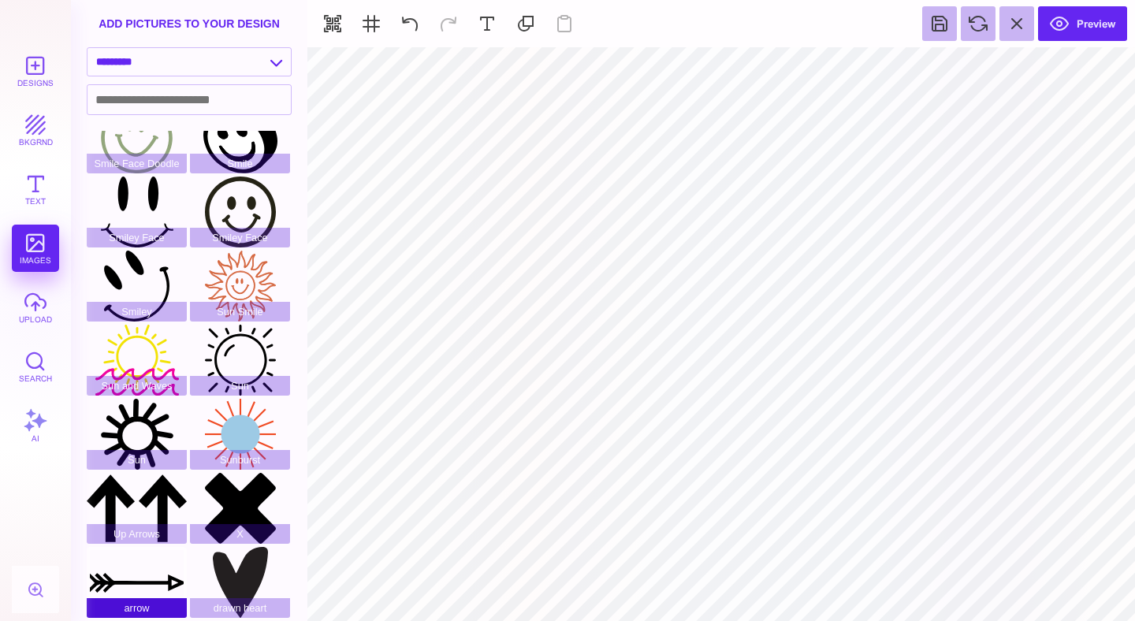
click at [174, 578] on div "arrow" at bounding box center [137, 582] width 100 height 71
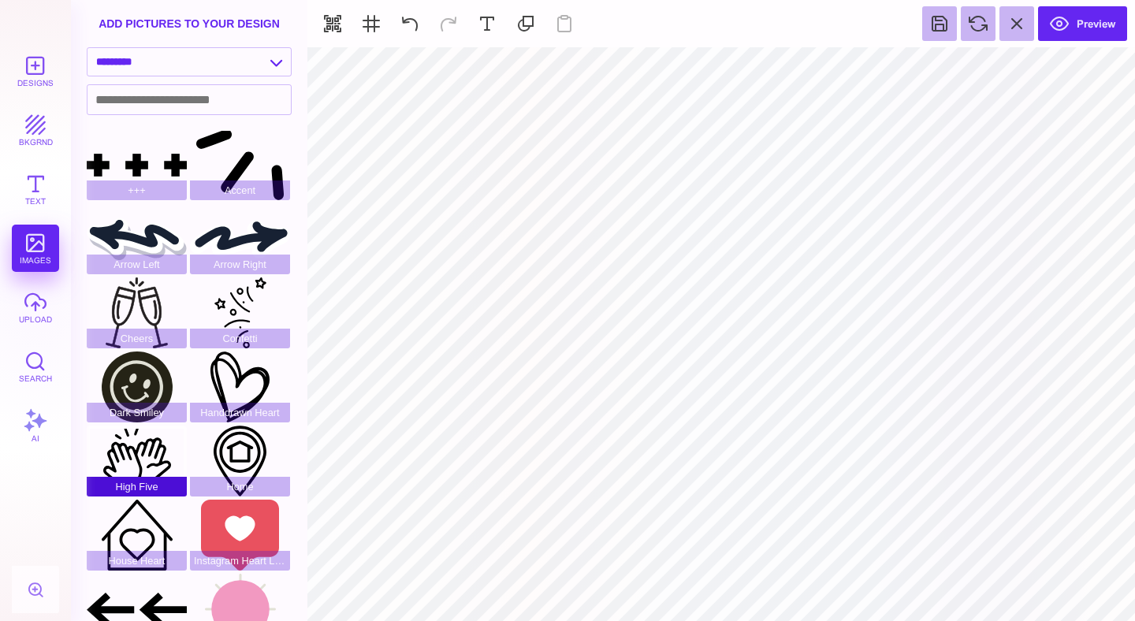
scroll to position [0, 0]
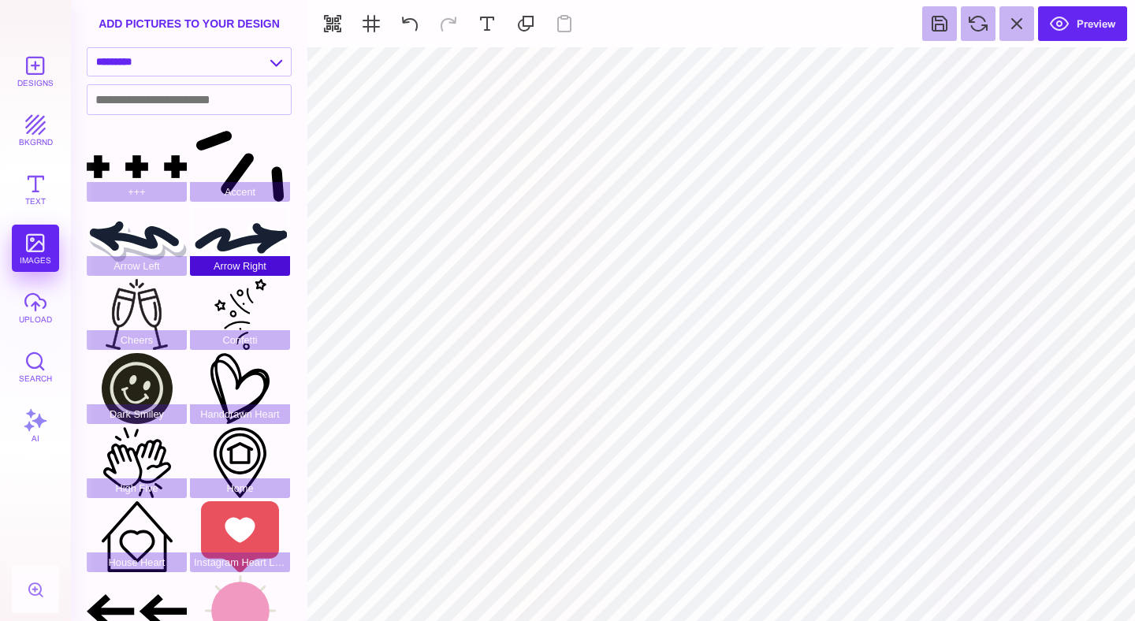
click at [252, 237] on div "Arrow Right" at bounding box center [240, 240] width 100 height 71
type input "#FFFFFF"
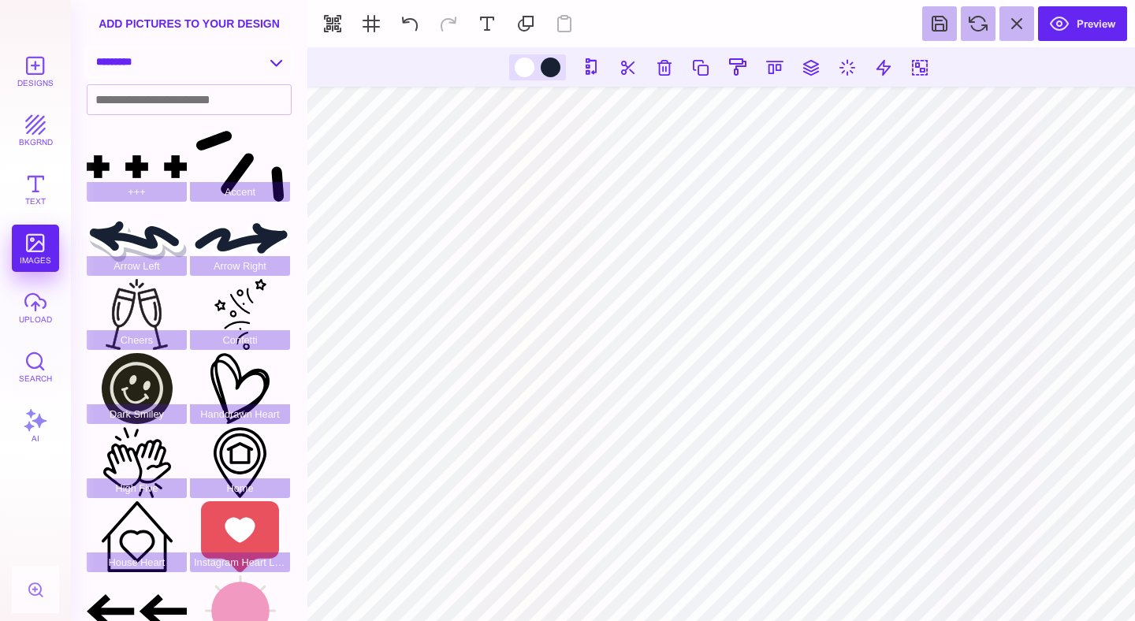
click at [163, 50] on select "**********" at bounding box center [188, 62] width 203 height 28
click at [87, 49] on select "**********" at bounding box center [188, 62] width 203 height 28
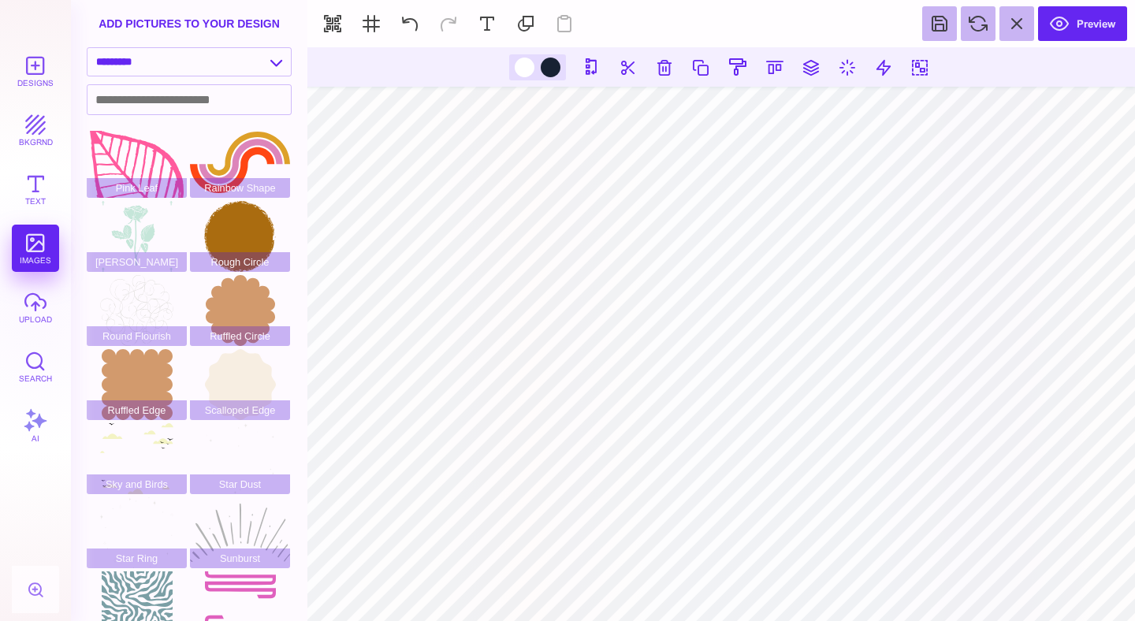
scroll to position [254, 0]
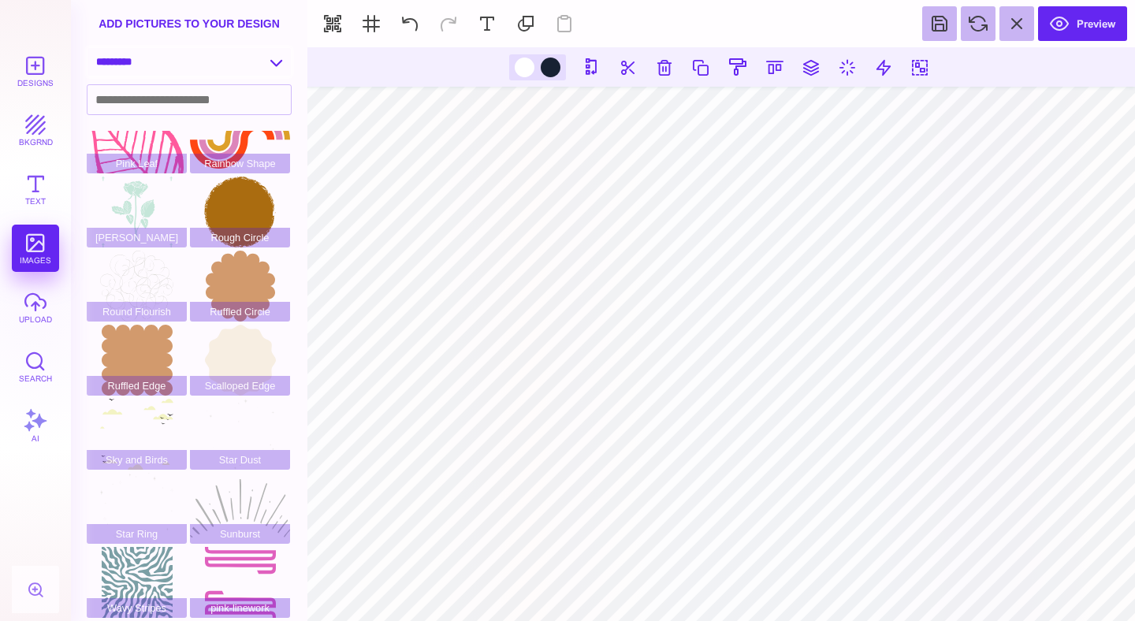
click at [182, 61] on select "**********" at bounding box center [188, 62] width 203 height 28
click at [87, 49] on select "**********" at bounding box center [188, 62] width 203 height 28
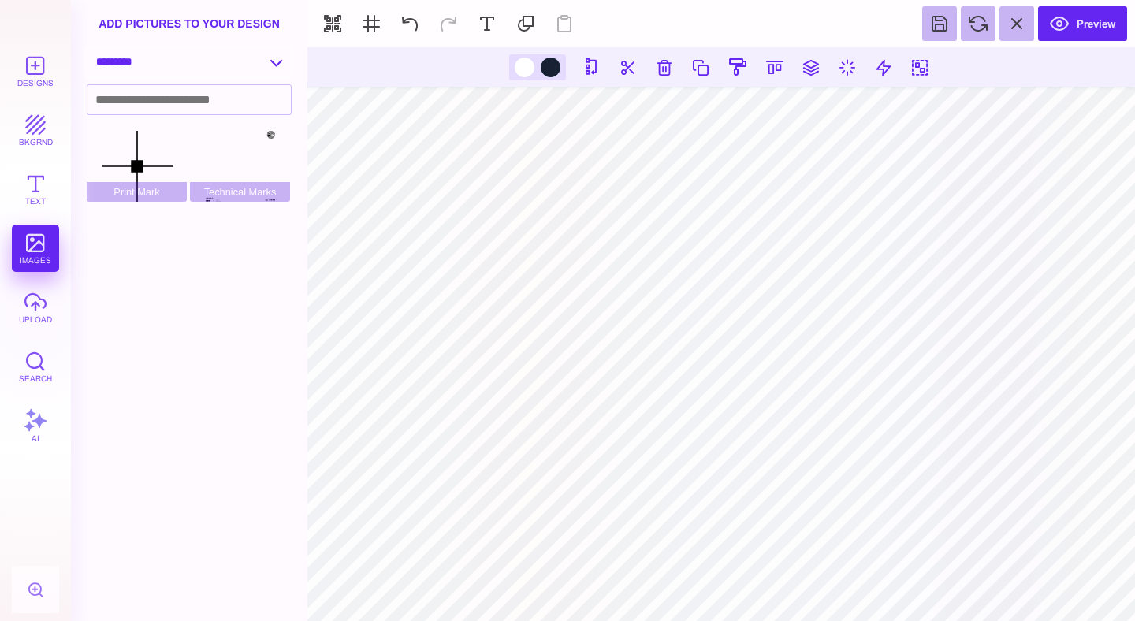
click at [203, 74] on select "**********" at bounding box center [188, 62] width 203 height 28
select select "**********"
click at [87, 49] on select "**********" at bounding box center [188, 62] width 203 height 28
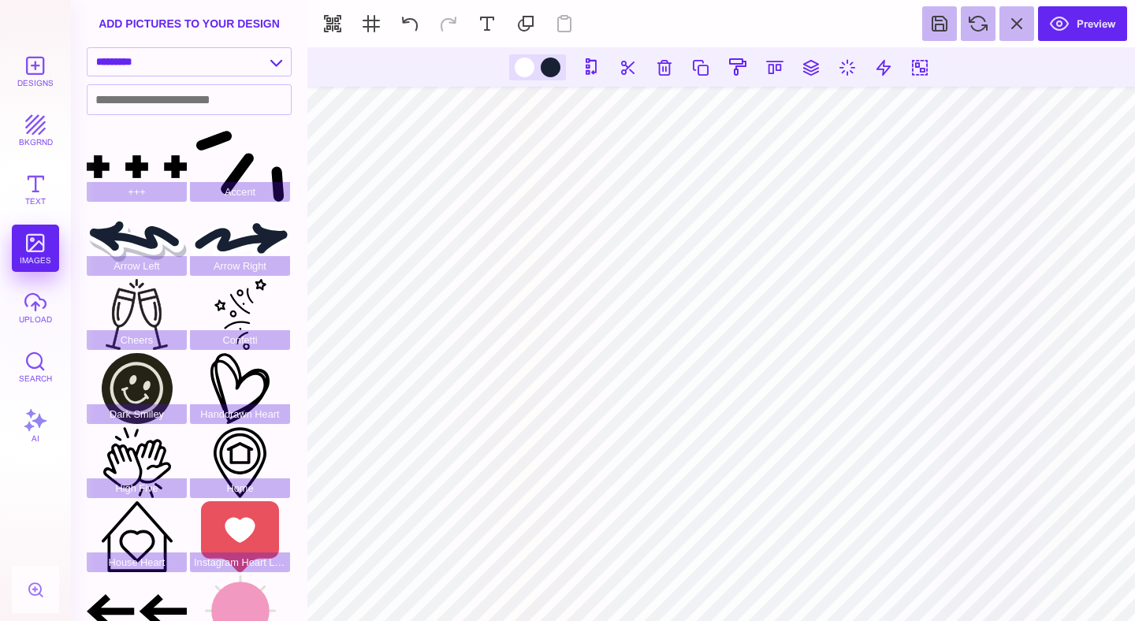
click at [539, 69] on div at bounding box center [537, 67] width 57 height 26
click at [548, 69] on div at bounding box center [551, 68] width 20 height 20
type input "#172133"
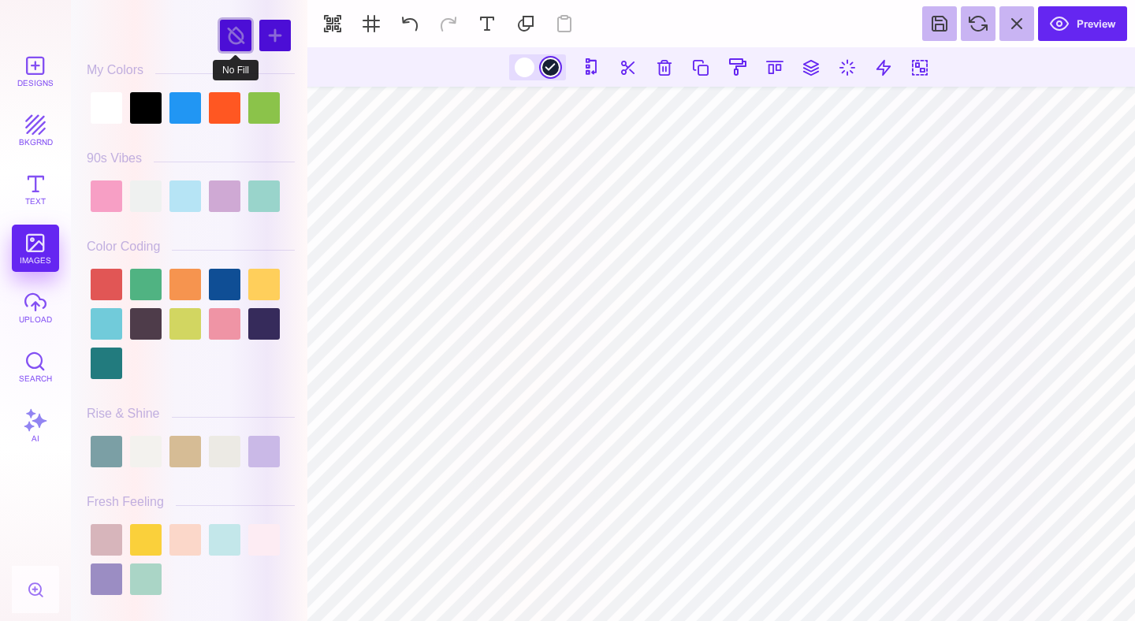
click at [236, 33] on div at bounding box center [236, 36] width 32 height 32
click at [523, 65] on div at bounding box center [525, 68] width 20 height 20
click at [230, 39] on div at bounding box center [236, 36] width 32 height 32
click at [553, 74] on div at bounding box center [551, 68] width 20 height 20
click at [233, 34] on div at bounding box center [236, 36] width 32 height 32
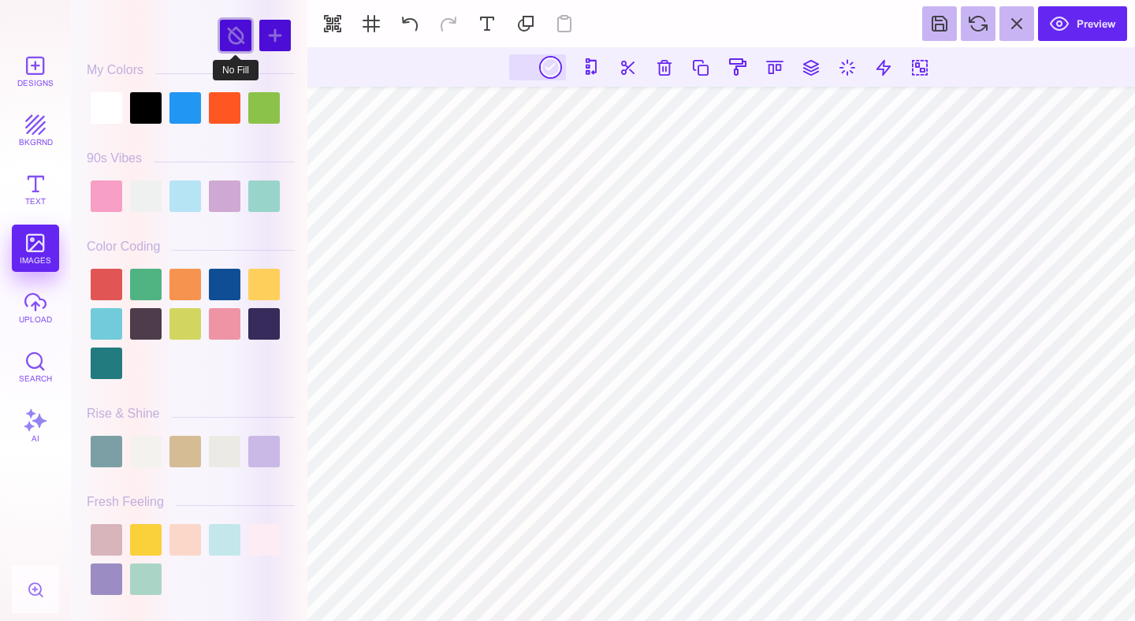
click at [233, 24] on div at bounding box center [236, 36] width 32 height 32
click at [276, 29] on div at bounding box center [275, 36] width 32 height 32
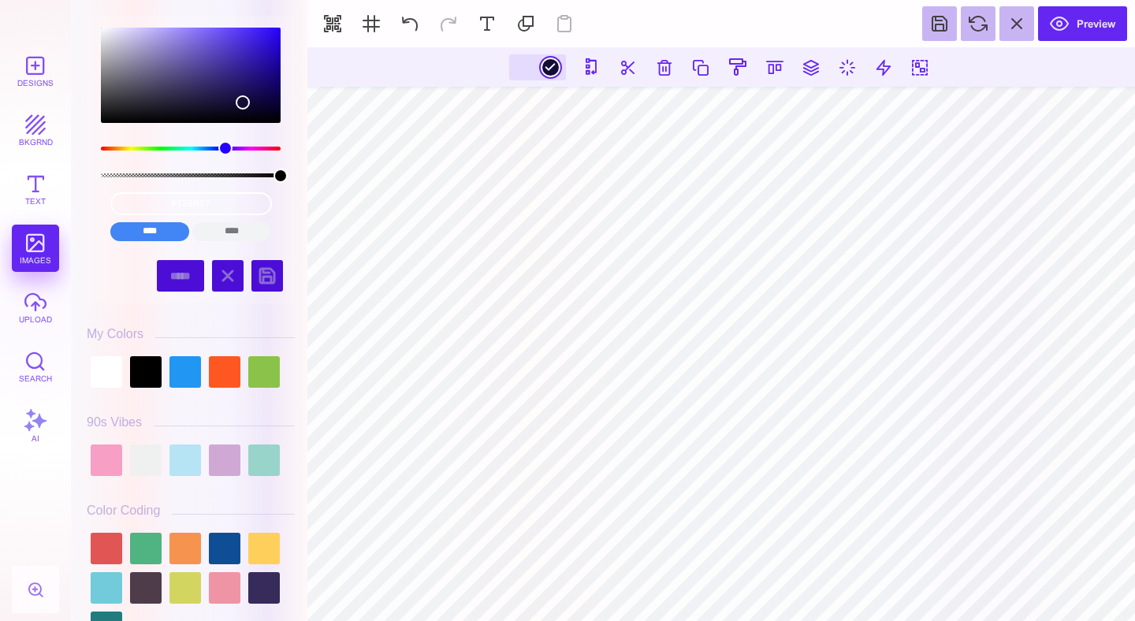
drag, startPoint x: 250, startPoint y: 60, endPoint x: 243, endPoint y: 102, distance: 43.1
click at [243, 102] on div "color picker dialog" at bounding box center [243, 102] width 14 height 14
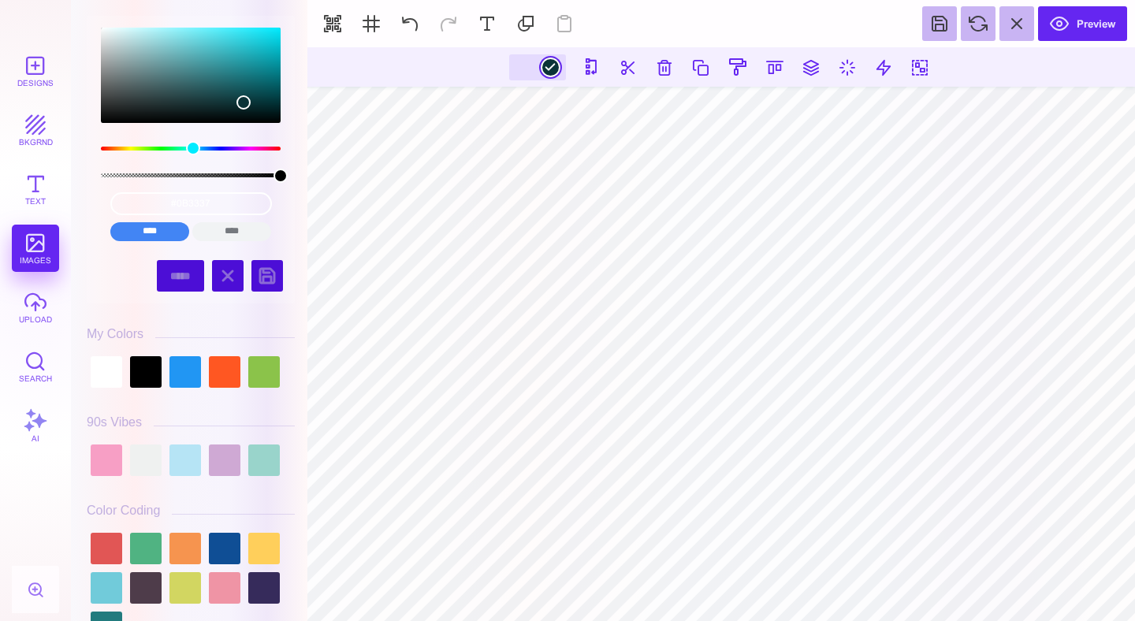
drag, startPoint x: 225, startPoint y: 154, endPoint x: 192, endPoint y: 154, distance: 32.3
click at [192, 154] on div "color picker dialog" at bounding box center [193, 148] width 14 height 14
type input "#21BFCC"
drag, startPoint x: 238, startPoint y: 103, endPoint x: 251, endPoint y: 46, distance: 58.1
click at [251, 46] on div "color picker dialog" at bounding box center [251, 46] width 14 height 14
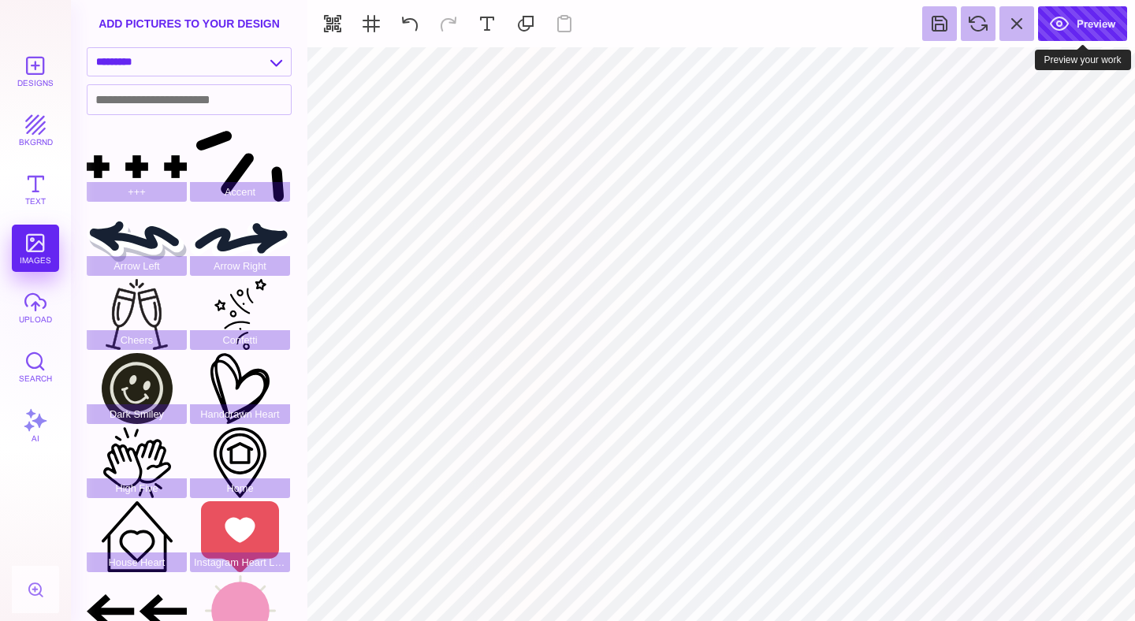
click at [1077, 13] on button "Preview" at bounding box center [1082, 23] width 89 height 35
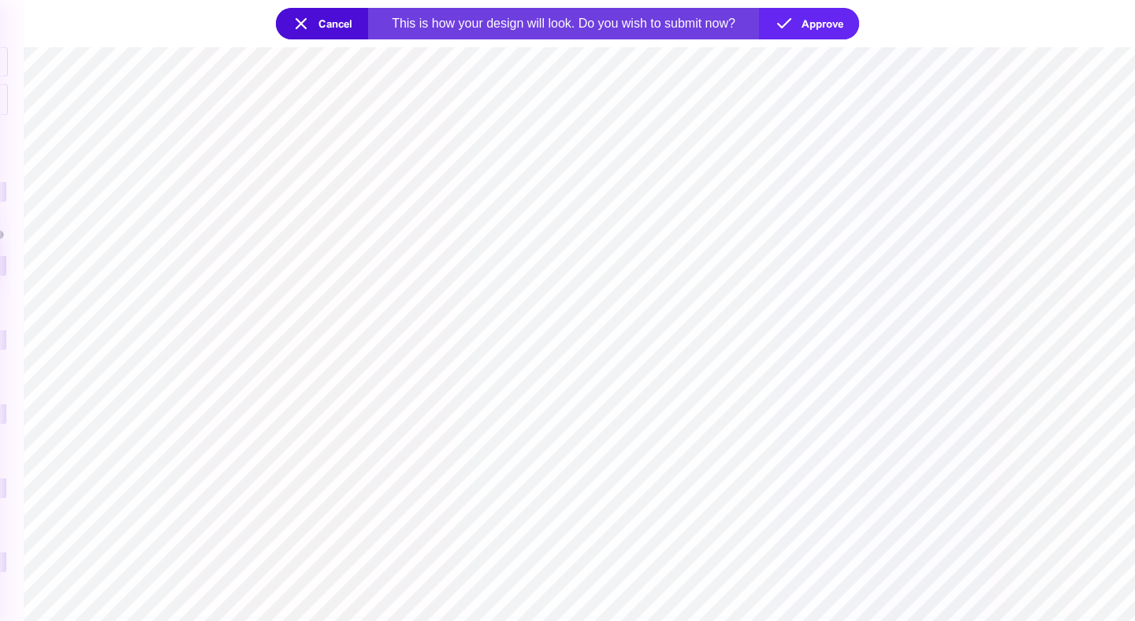
click at [327, 13] on button "Cancel" at bounding box center [322, 24] width 92 height 32
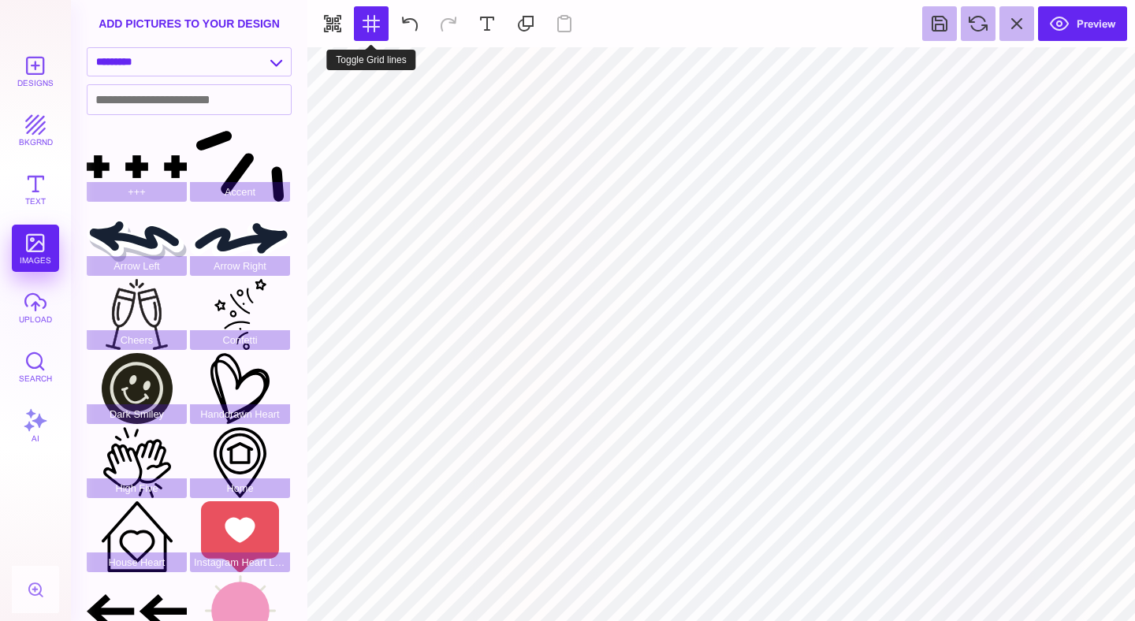
type input "#56BEC5"
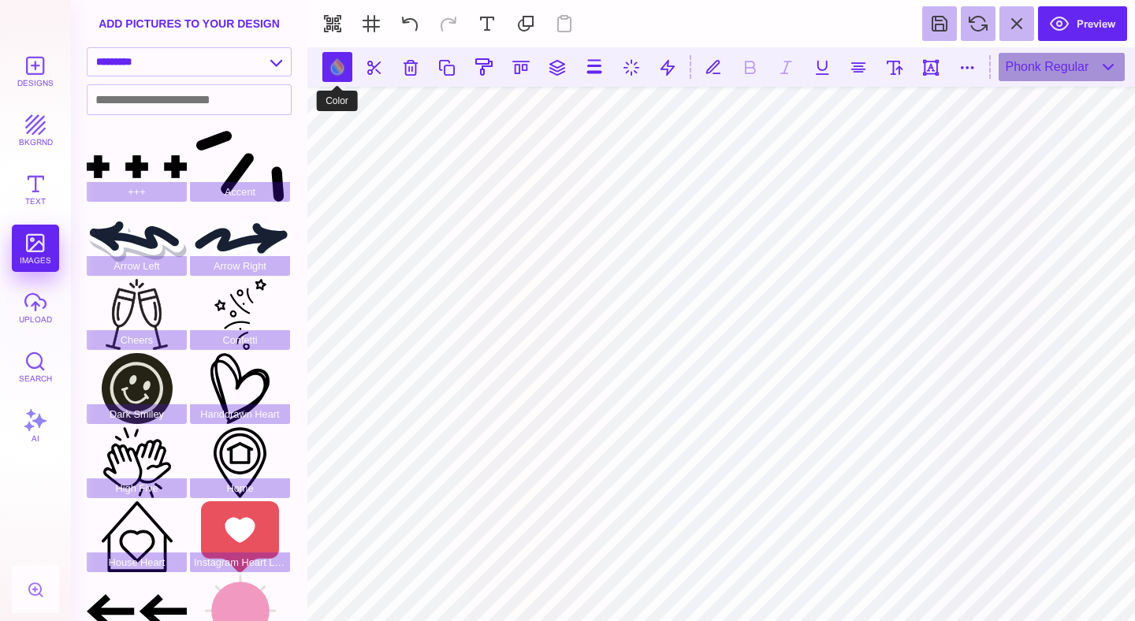
click at [344, 72] on button at bounding box center [337, 67] width 30 height 30
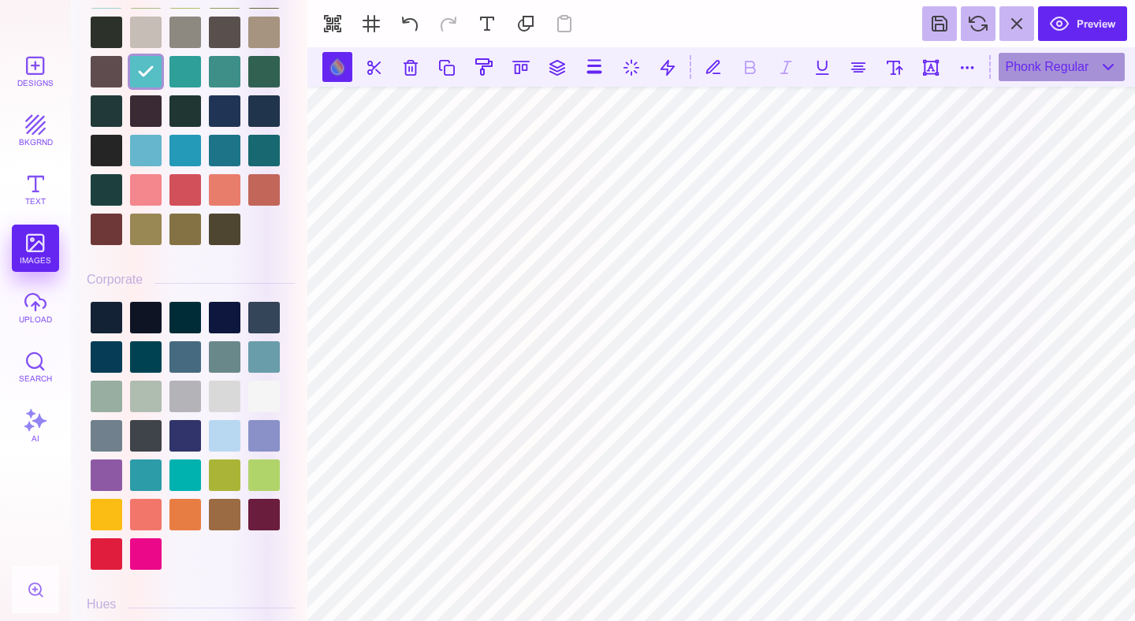
scroll to position [1698, 0]
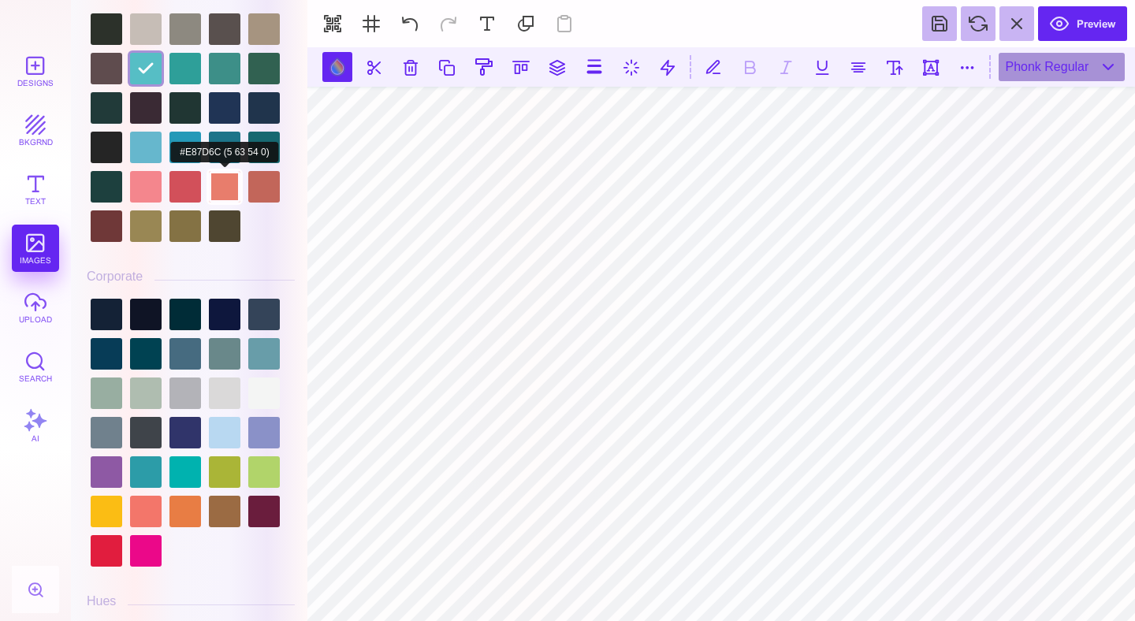
click at [232, 171] on div at bounding box center [225, 187] width 32 height 32
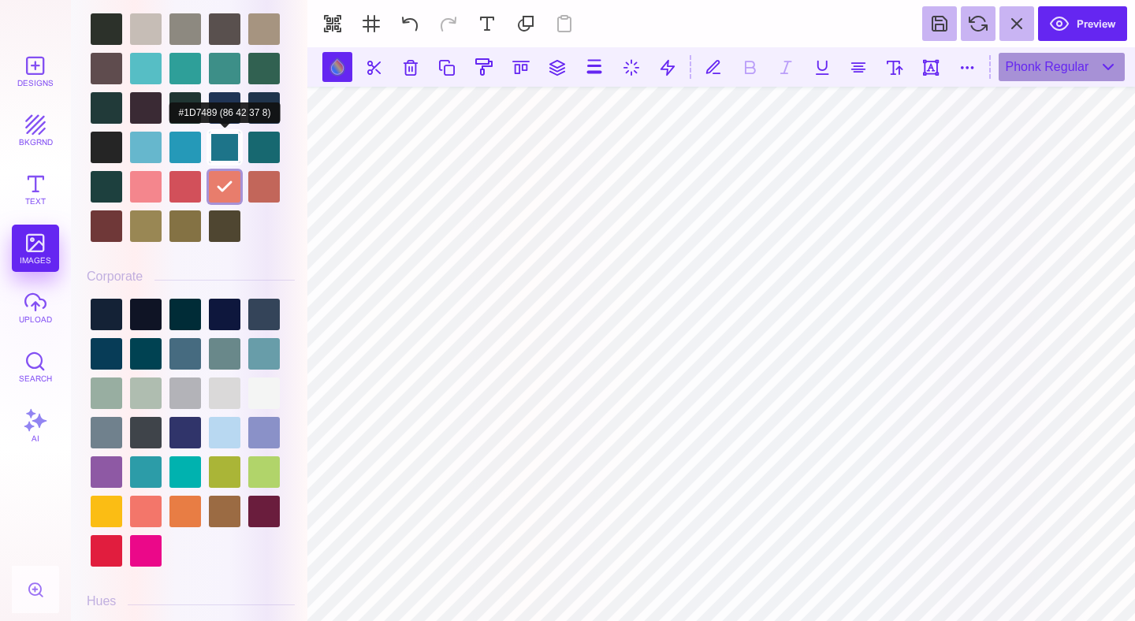
click at [229, 157] on div at bounding box center [225, 148] width 32 height 32
type input "#1D7489"
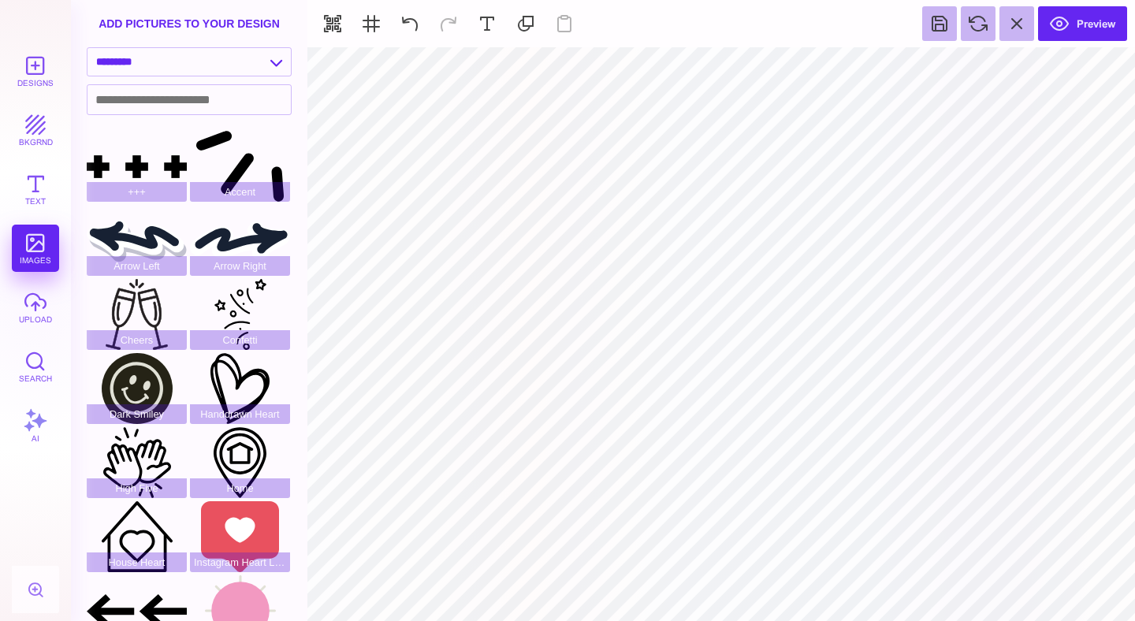
type input "#95C24A"
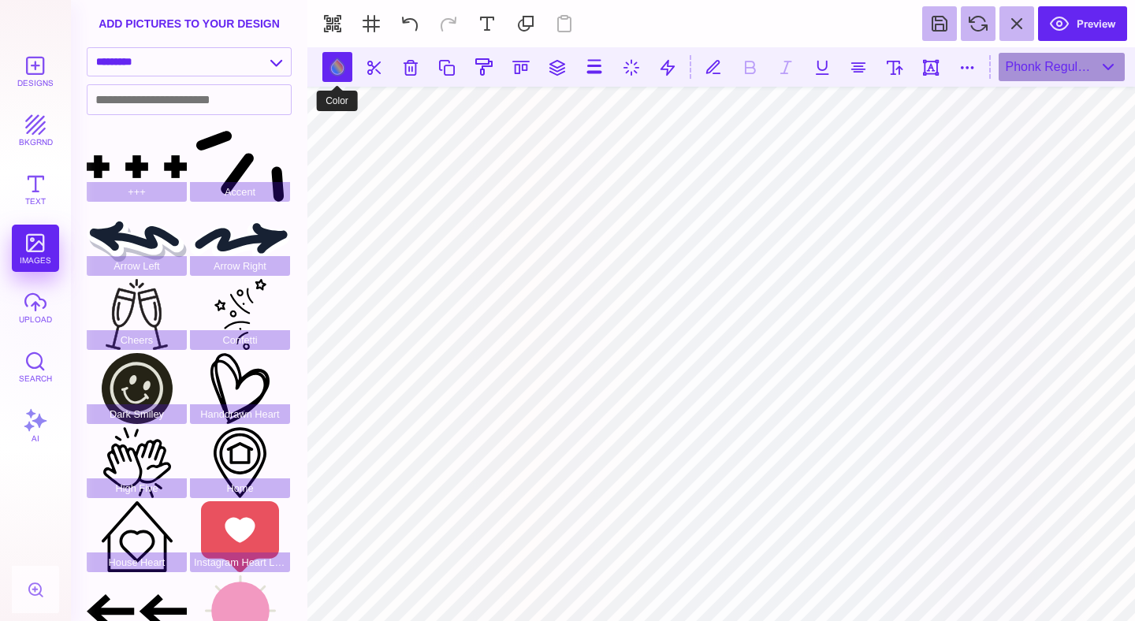
click at [336, 71] on button at bounding box center [337, 67] width 30 height 30
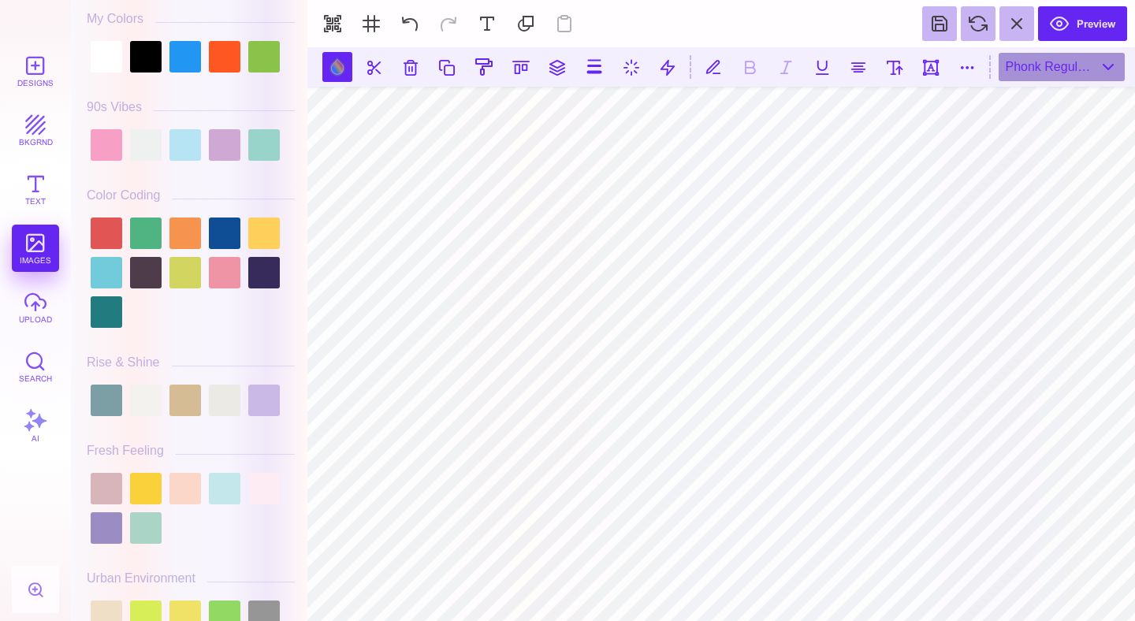
scroll to position [316, 0]
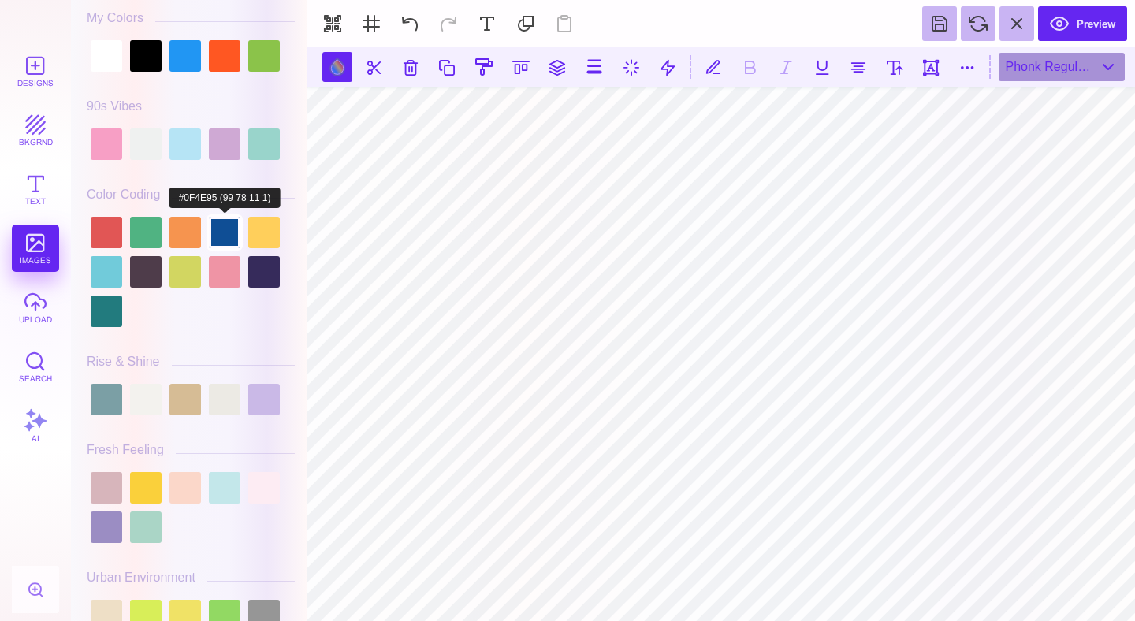
click at [221, 239] on div at bounding box center [225, 233] width 32 height 32
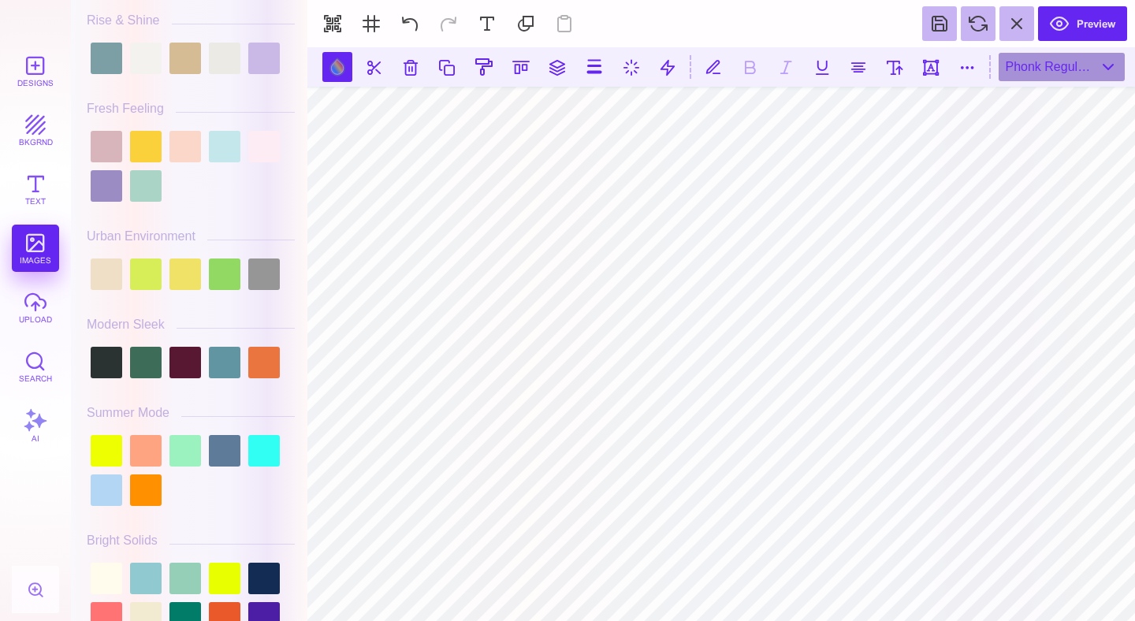
scroll to position [701, 0]
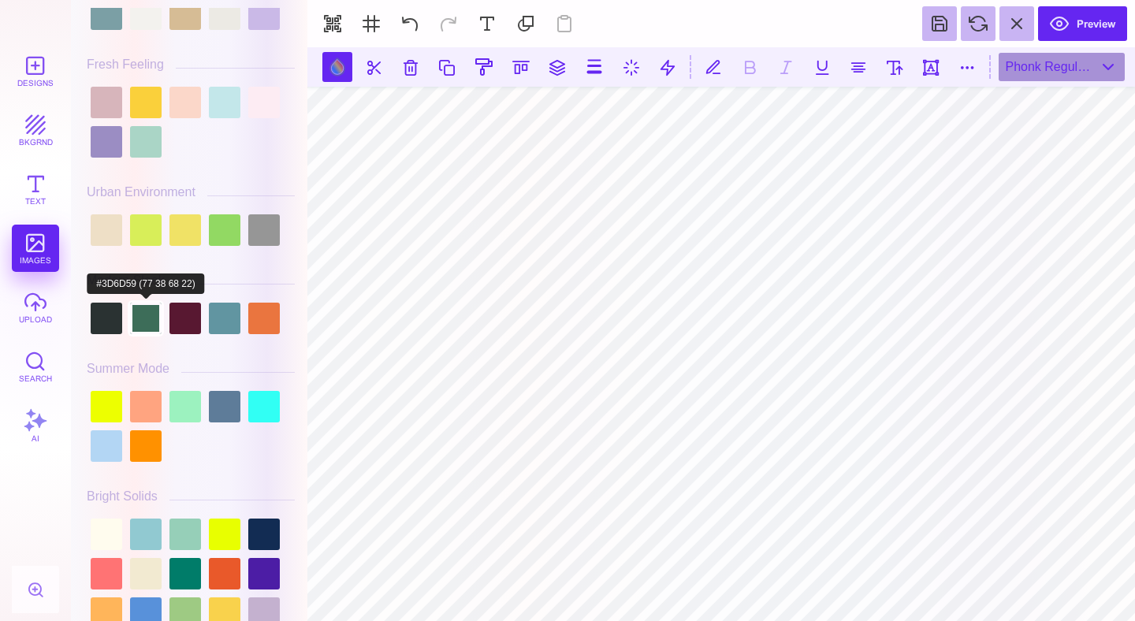
click at [149, 323] on div at bounding box center [146, 319] width 32 height 32
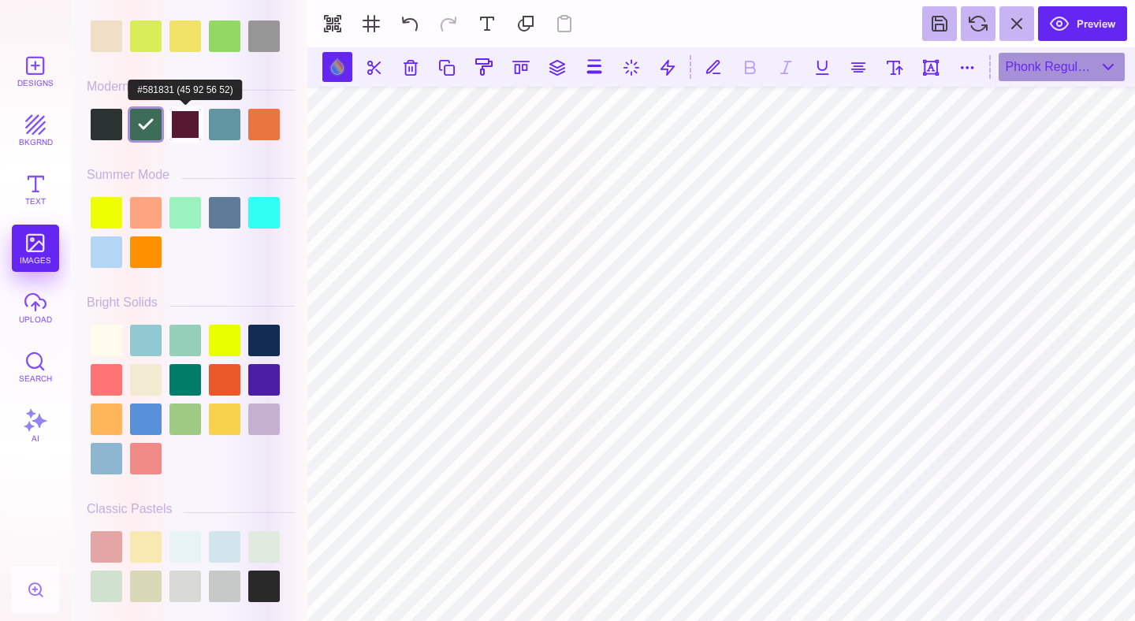
scroll to position [898, 0]
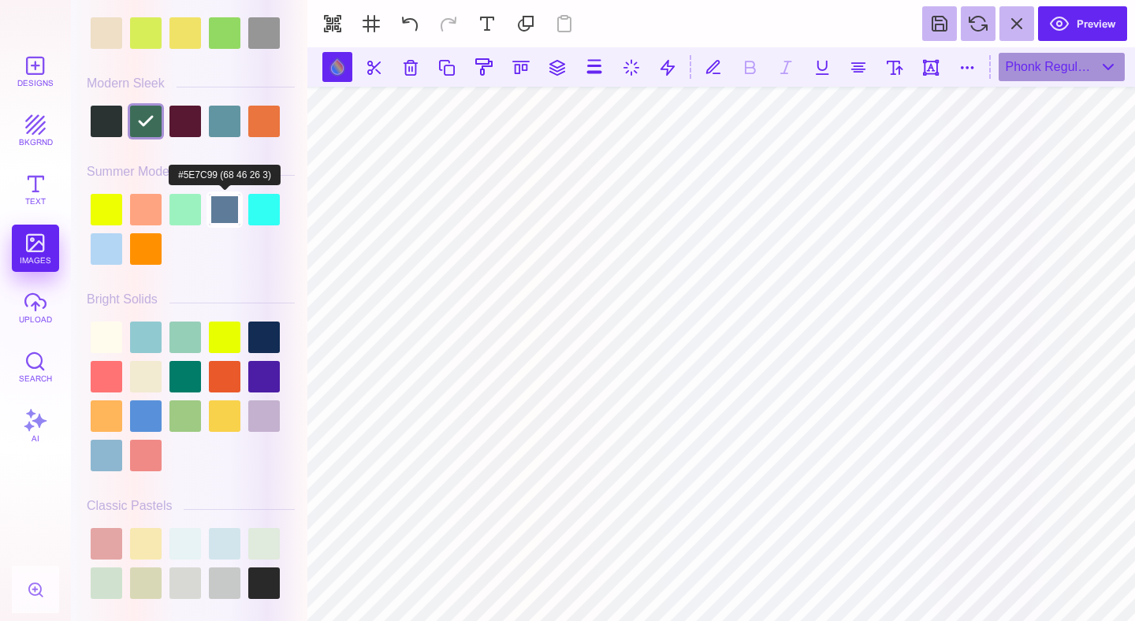
click at [231, 217] on div at bounding box center [225, 210] width 32 height 32
type input "#5E7C99"
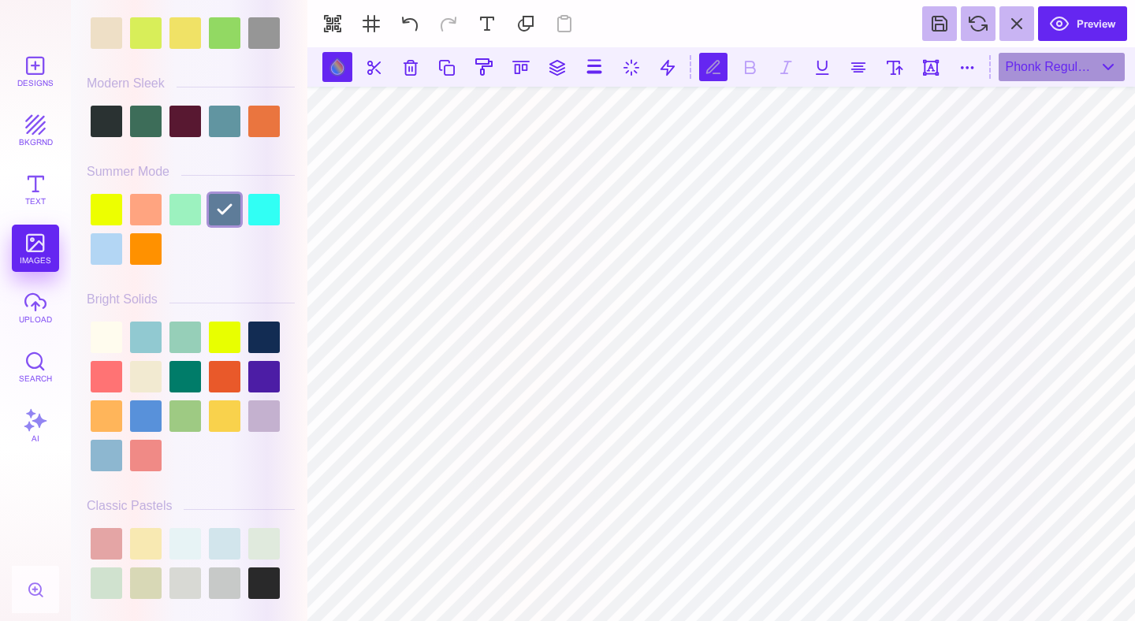
scroll to position [0, 6]
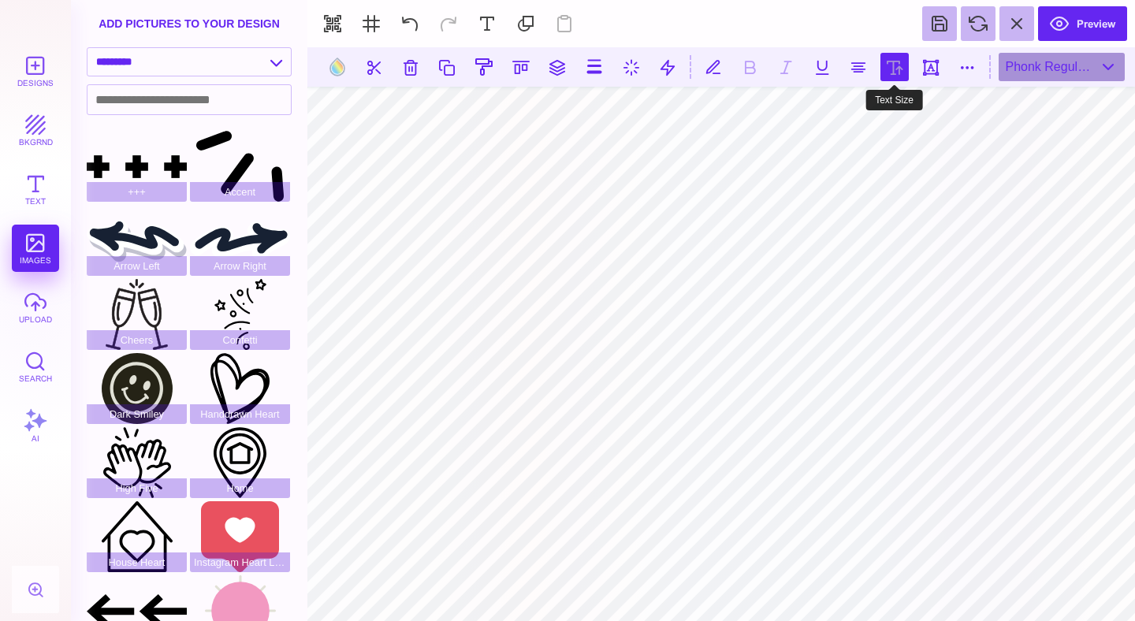
click at [905, 58] on button at bounding box center [894, 67] width 28 height 28
type input "**"
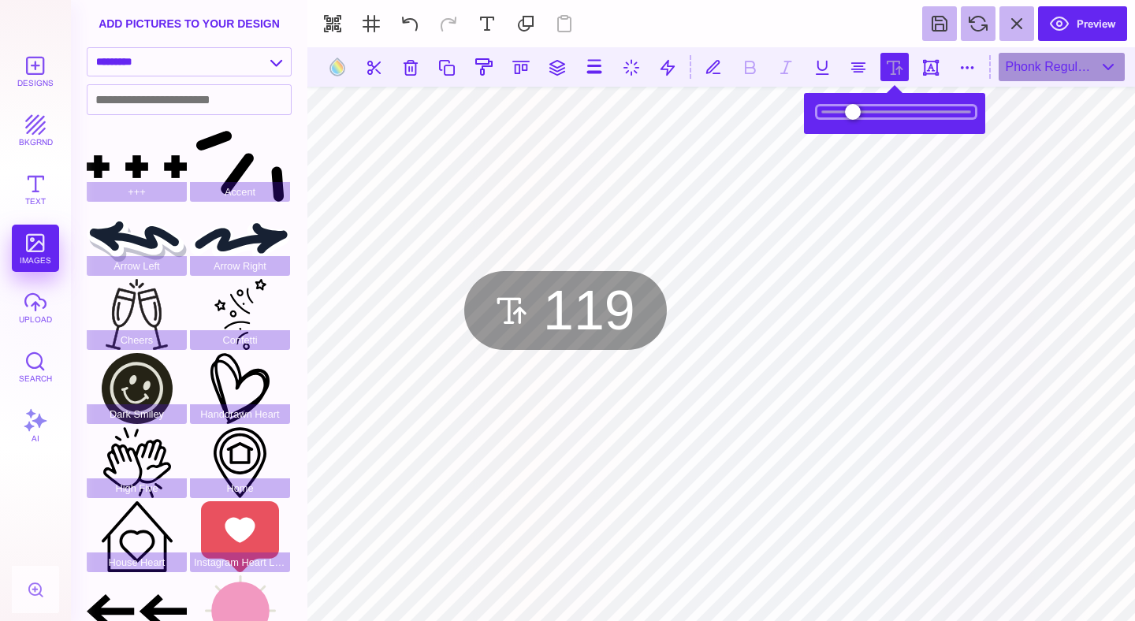
drag, startPoint x: 872, startPoint y: 106, endPoint x: 887, endPoint y: 106, distance: 15.0
type input "*****"
click at [887, 106] on input "range" at bounding box center [896, 111] width 158 height 11
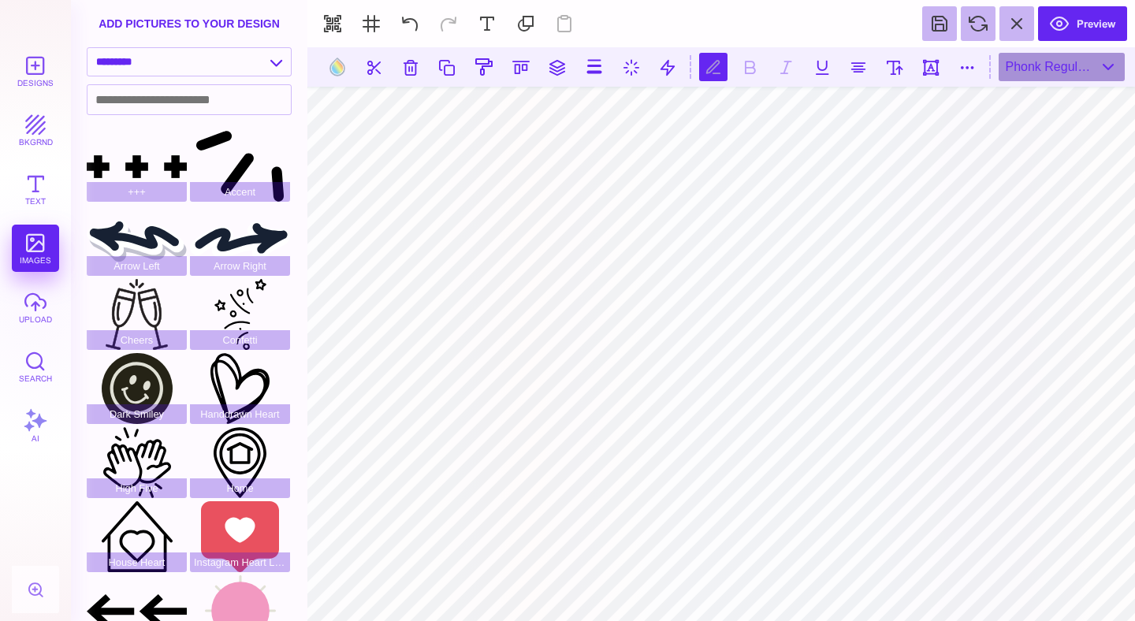
scroll to position [0, 3]
type textarea "**********"
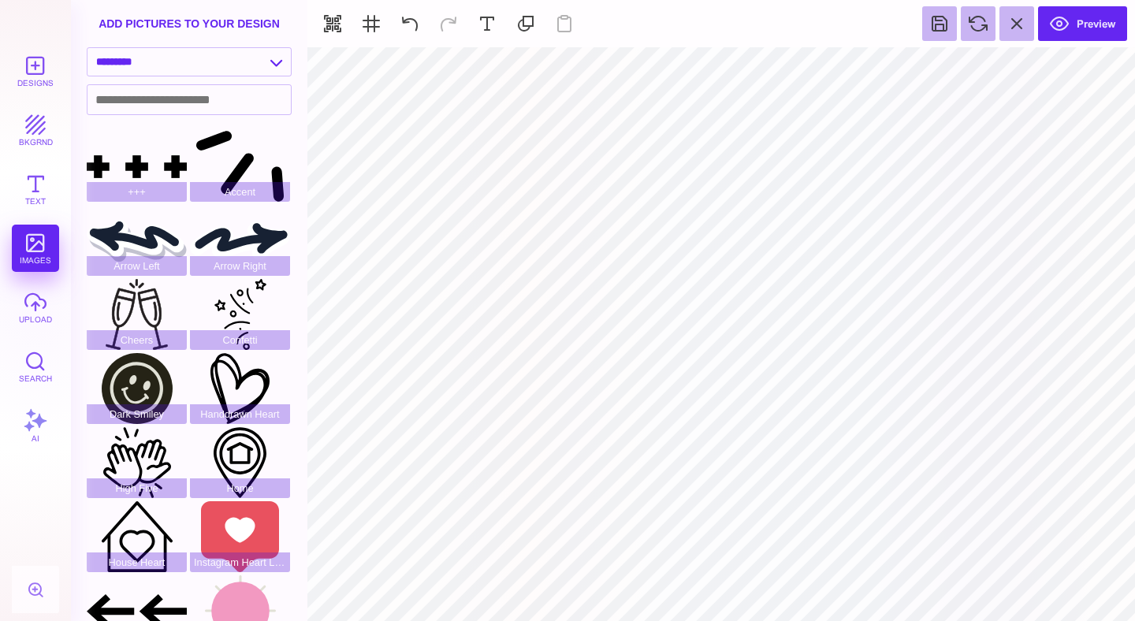
type input "#000000"
select select
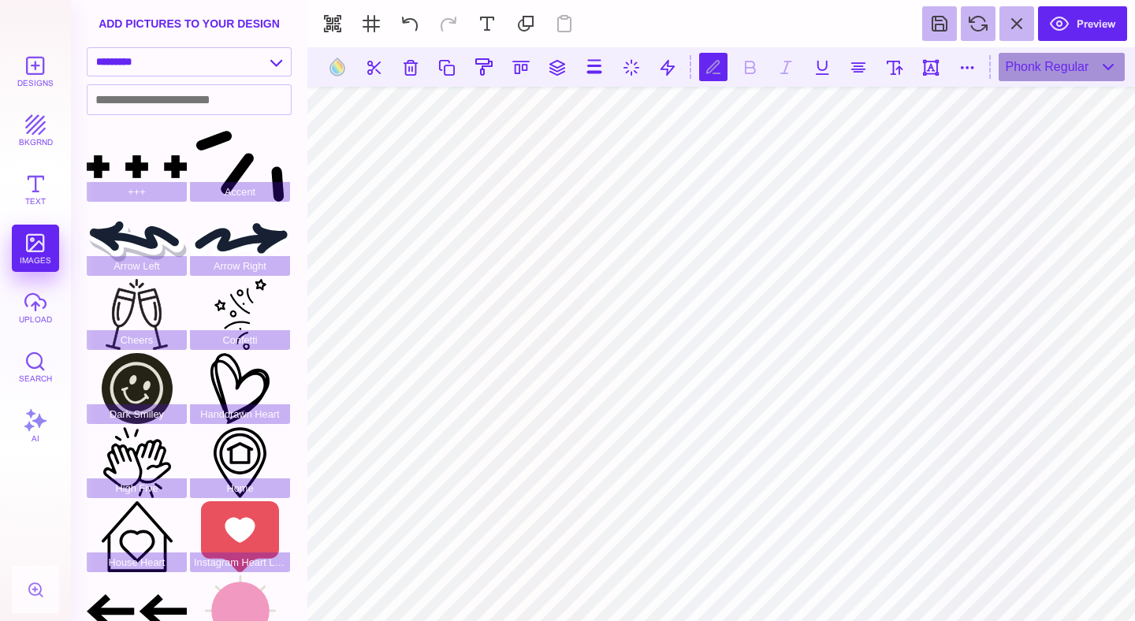
type textarea "**** *****"
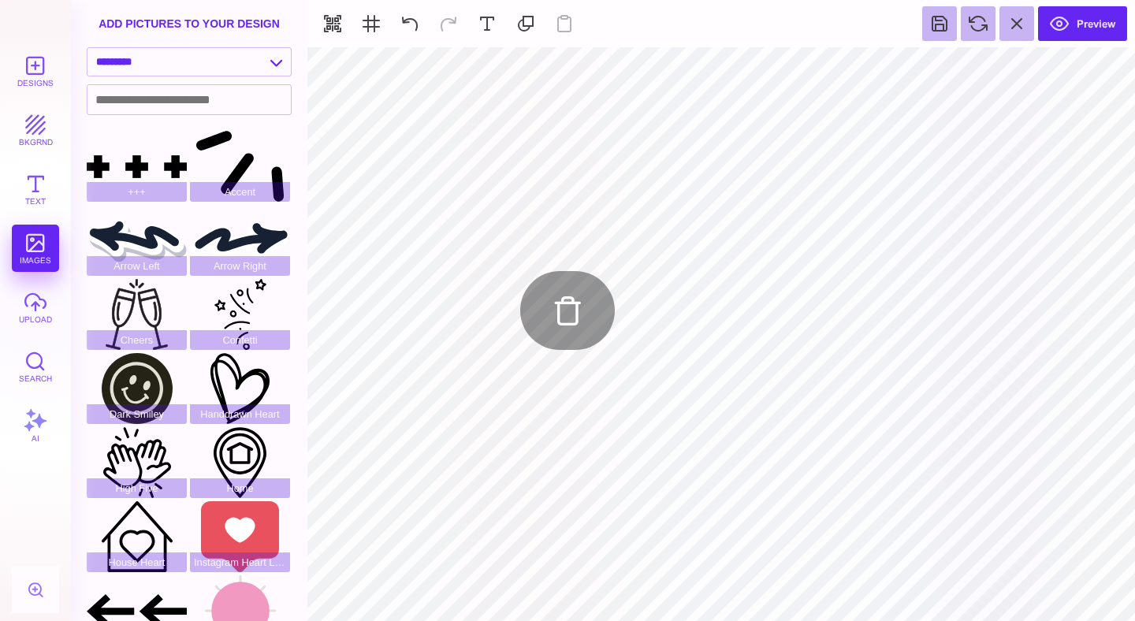
type input "#5E7C99"
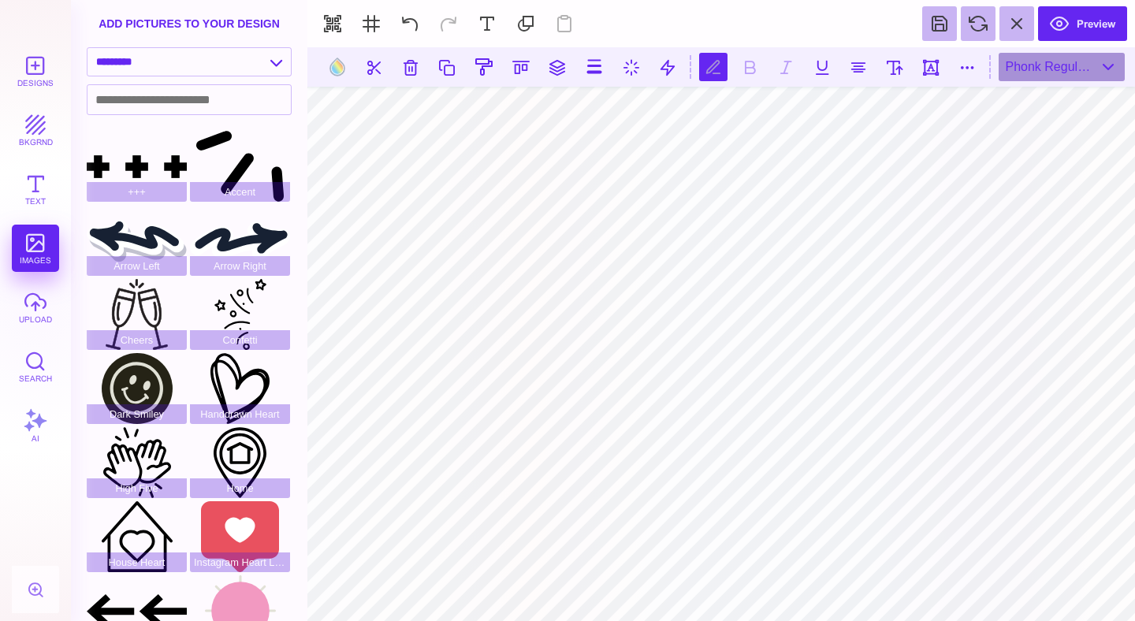
scroll to position [0, 4]
type textarea "**********"
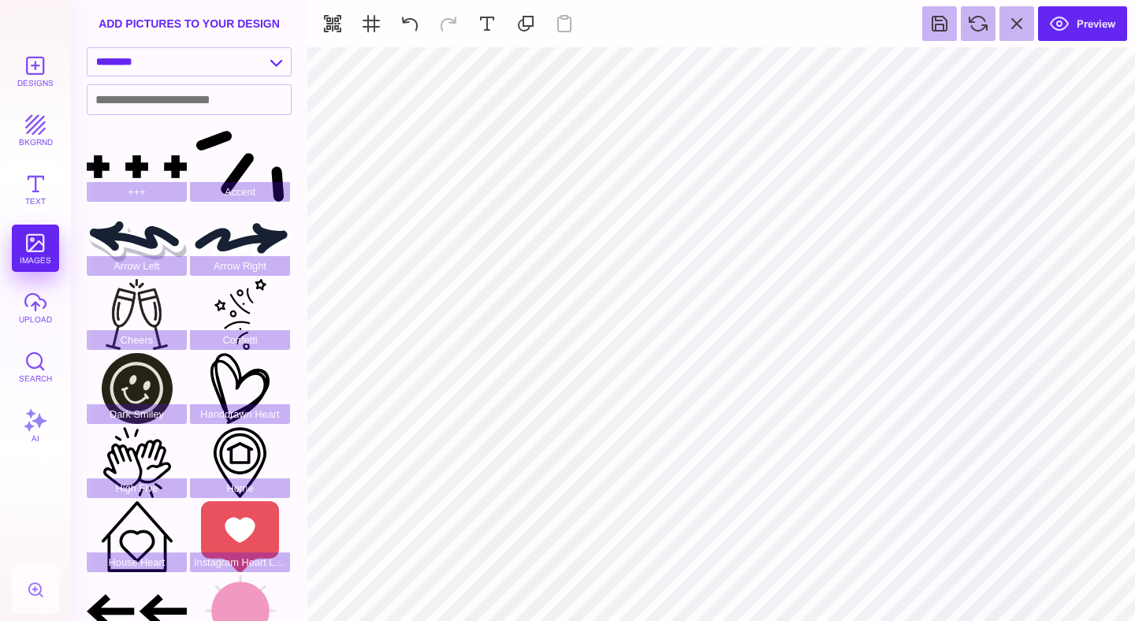
type input "#5E7C99"
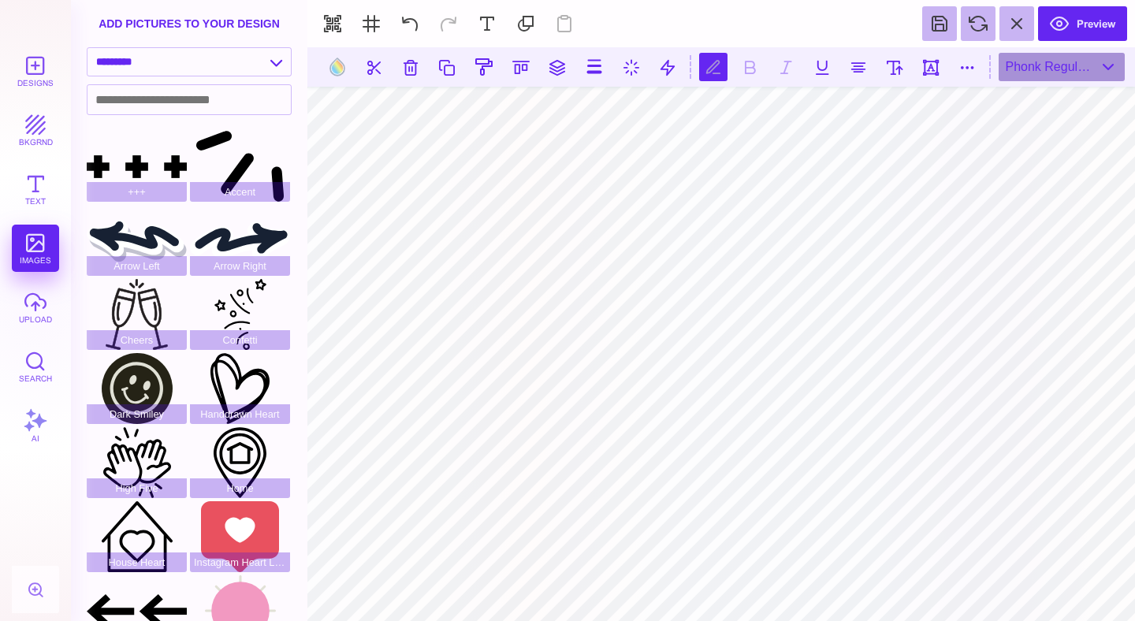
type textarea "**********"
click at [337, 72] on button at bounding box center [337, 67] width 30 height 30
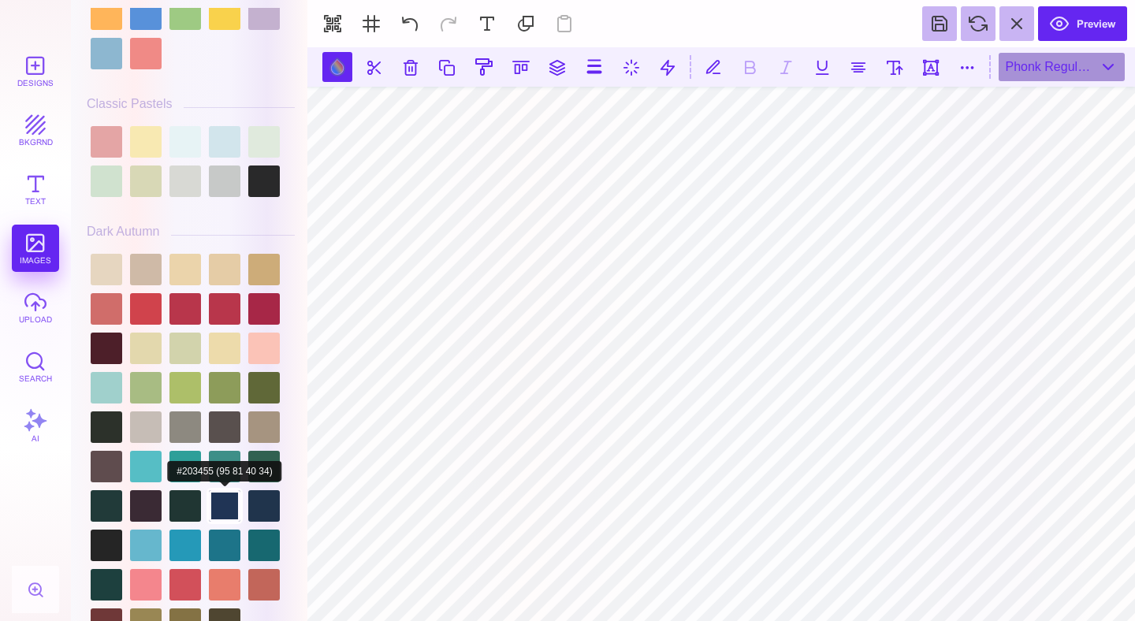
scroll to position [1310, 0]
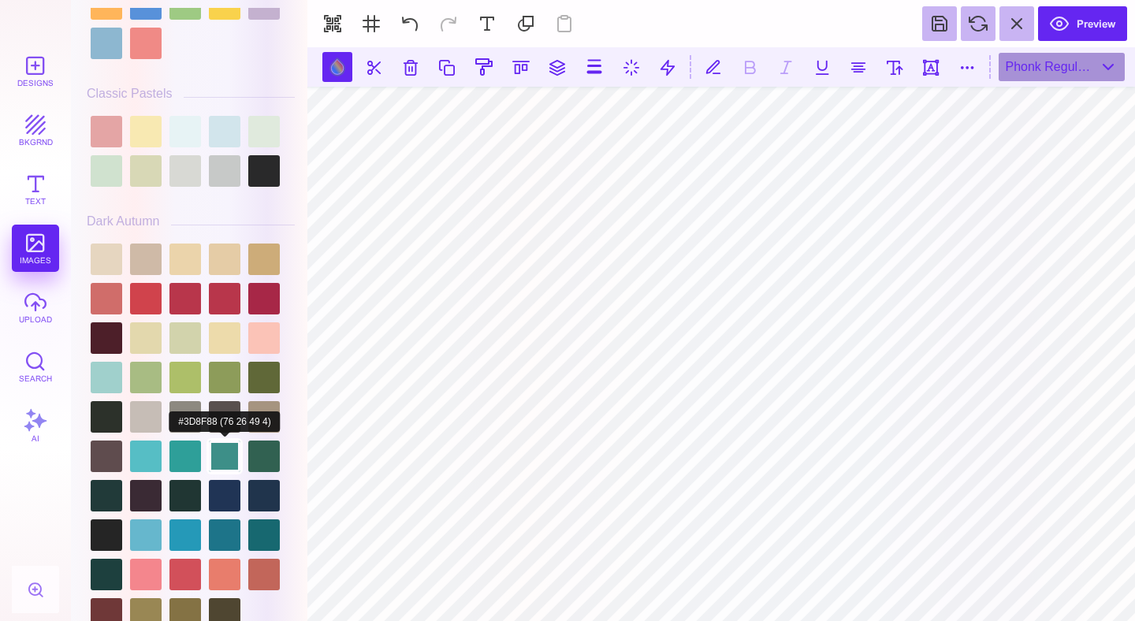
click at [232, 472] on div at bounding box center [225, 457] width 32 height 32
click at [223, 504] on div at bounding box center [225, 496] width 32 height 32
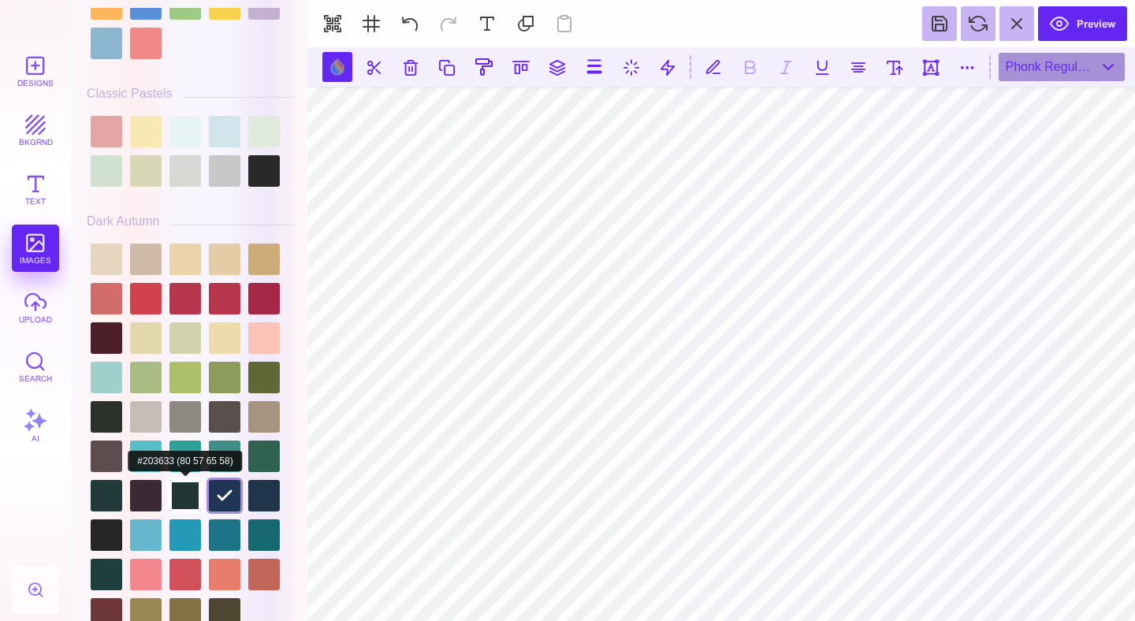
click at [190, 507] on div at bounding box center [185, 496] width 32 height 32
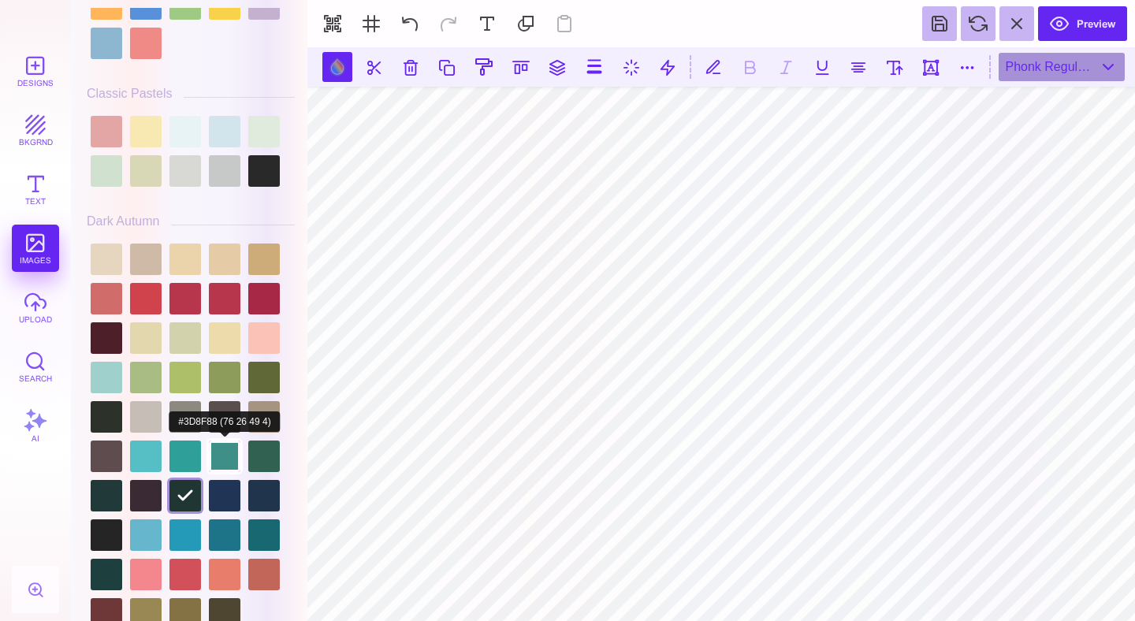
click at [224, 459] on div at bounding box center [225, 457] width 32 height 32
click at [225, 537] on div at bounding box center [191, 437] width 208 height 394
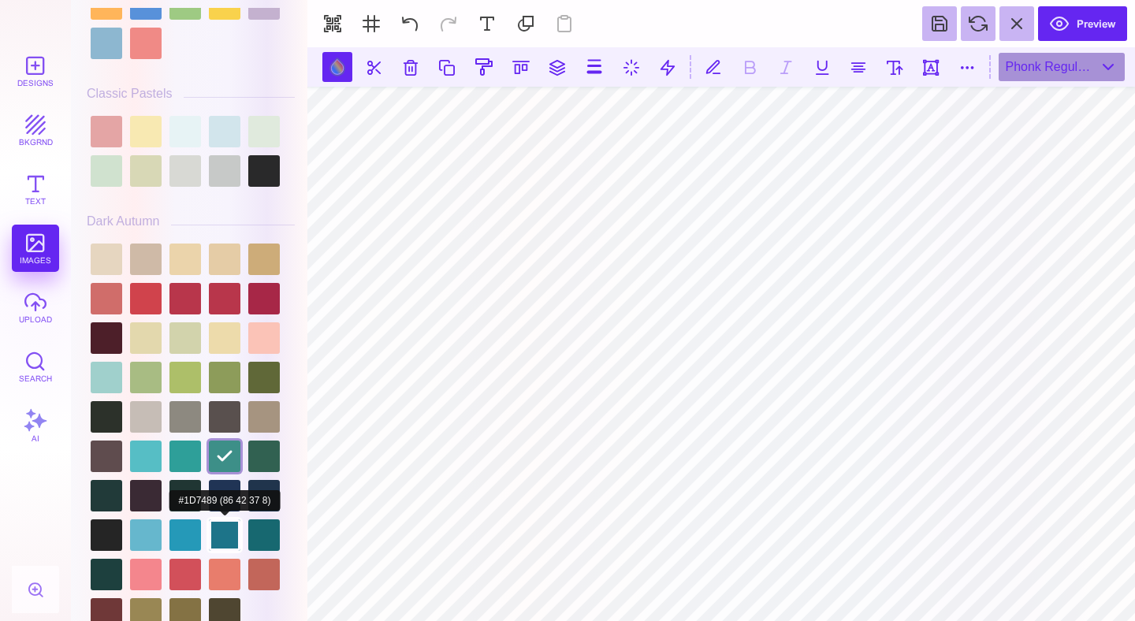
click at [223, 545] on div at bounding box center [225, 535] width 32 height 32
type input "#1D7489"
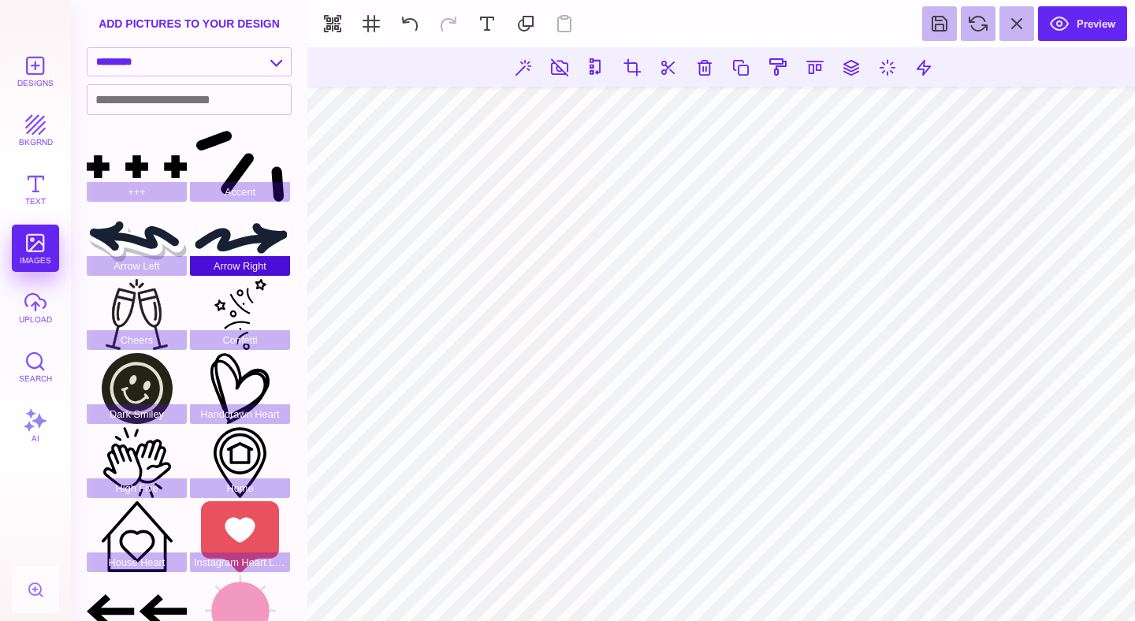
click at [242, 236] on div "Arrow Right" at bounding box center [240, 240] width 100 height 71
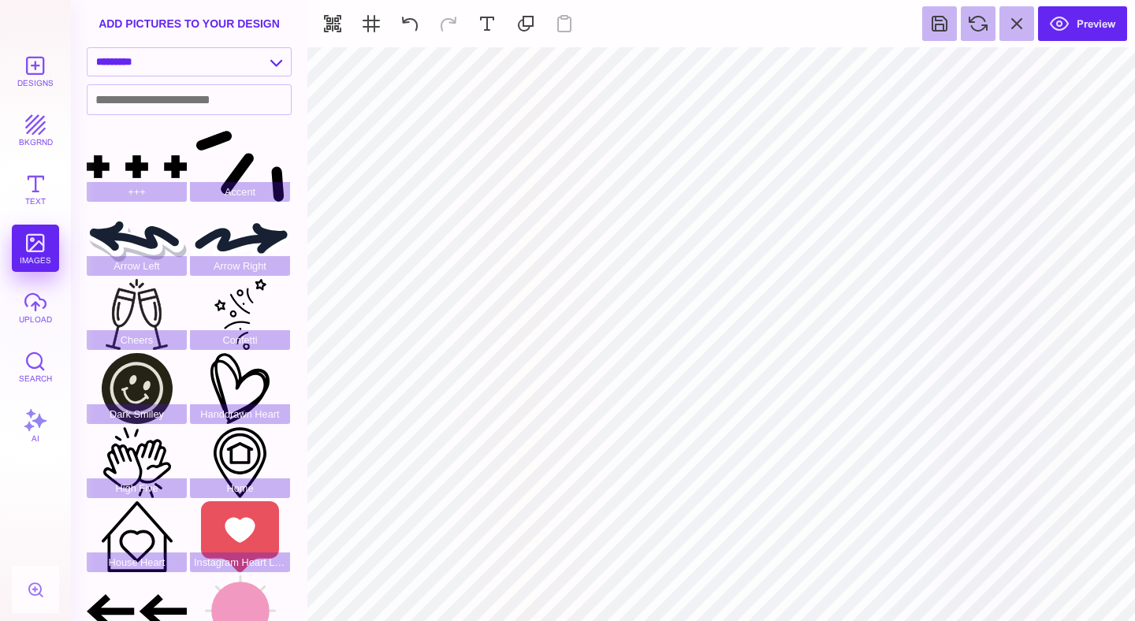
type input "#FFFFFF"
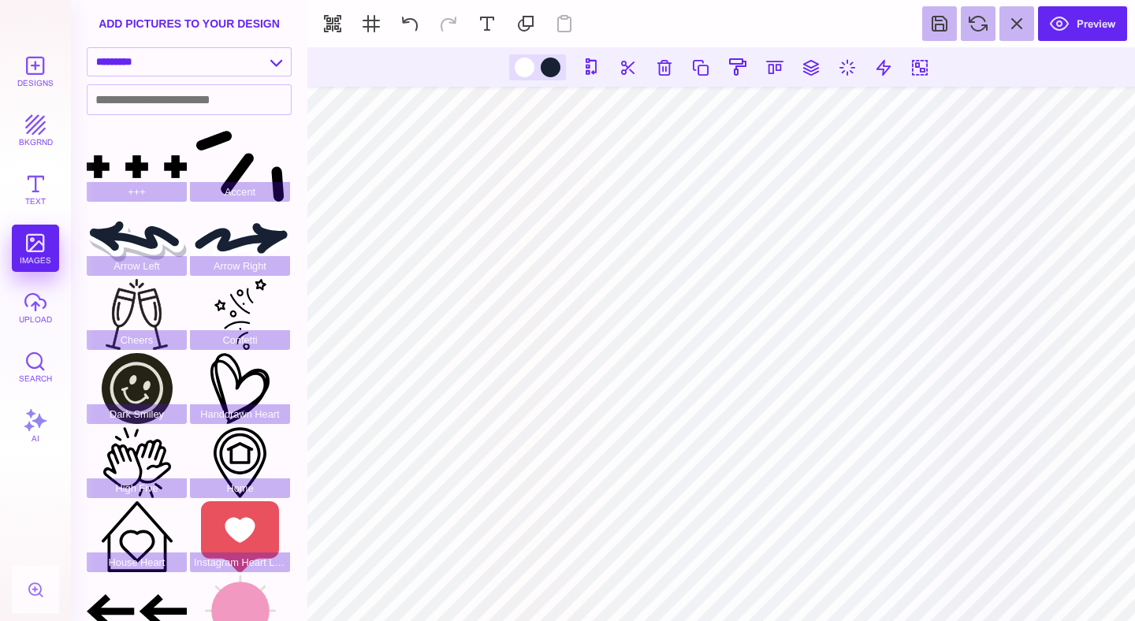
click at [538, 69] on div at bounding box center [537, 67] width 57 height 26
click at [526, 69] on div at bounding box center [525, 68] width 20 height 20
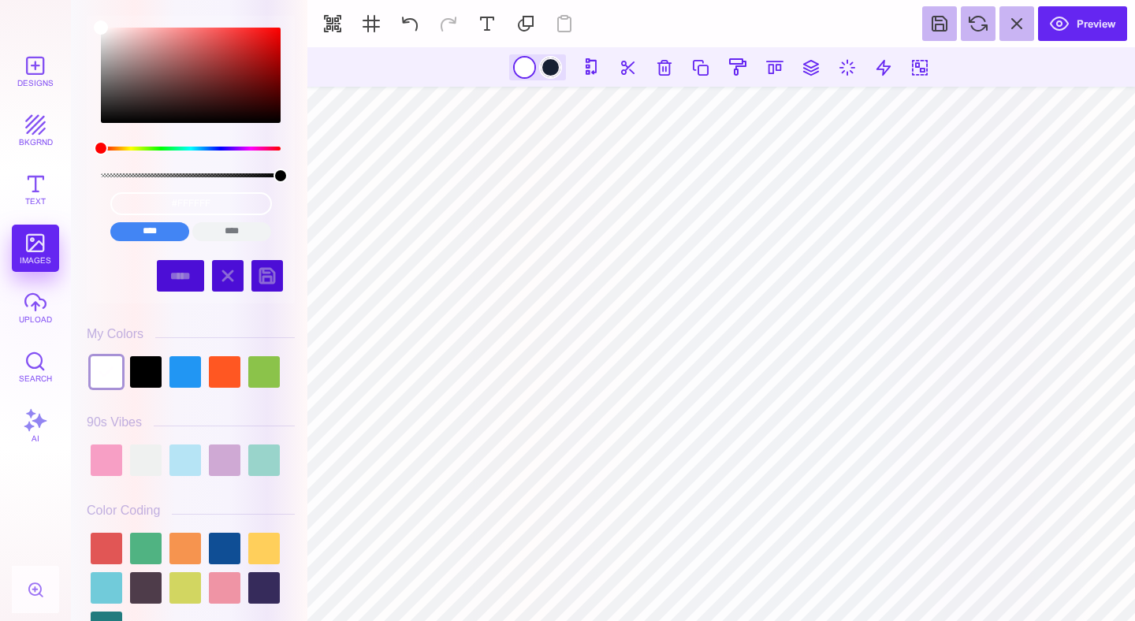
click at [545, 68] on div at bounding box center [551, 68] width 20 height 20
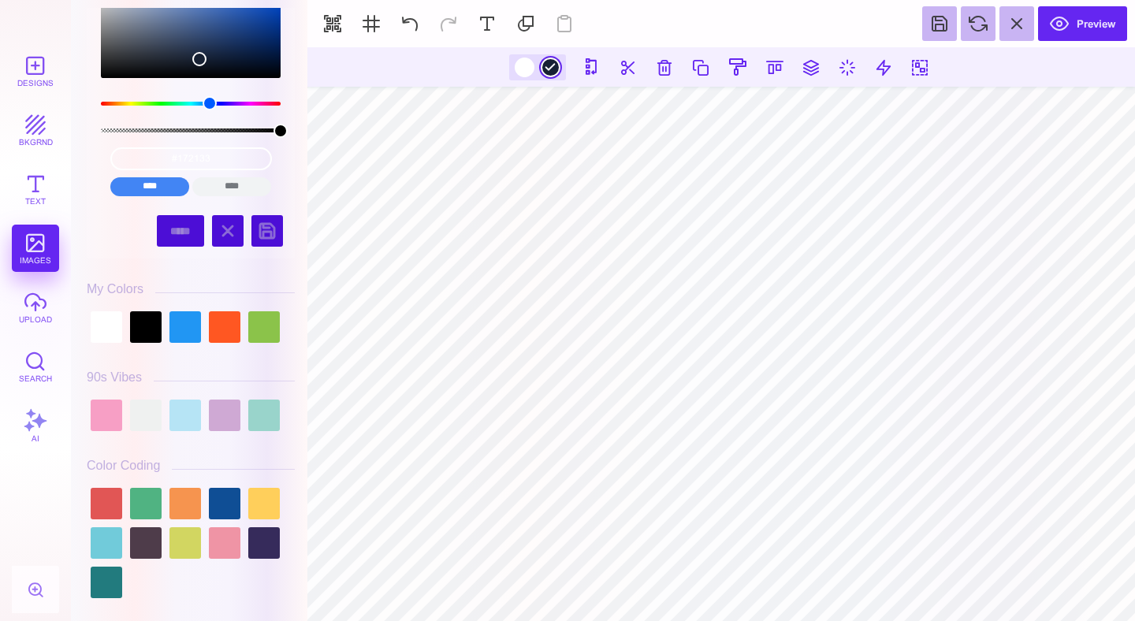
scroll to position [69, 0]
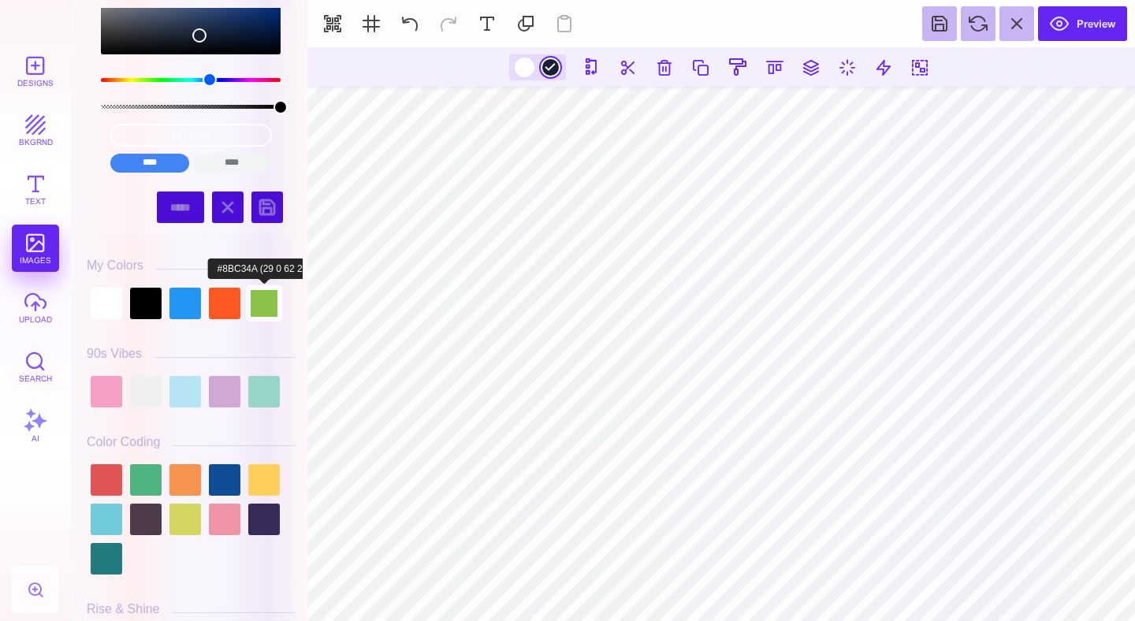
click at [264, 313] on div at bounding box center [264, 304] width 32 height 32
type input "#8BC34A"
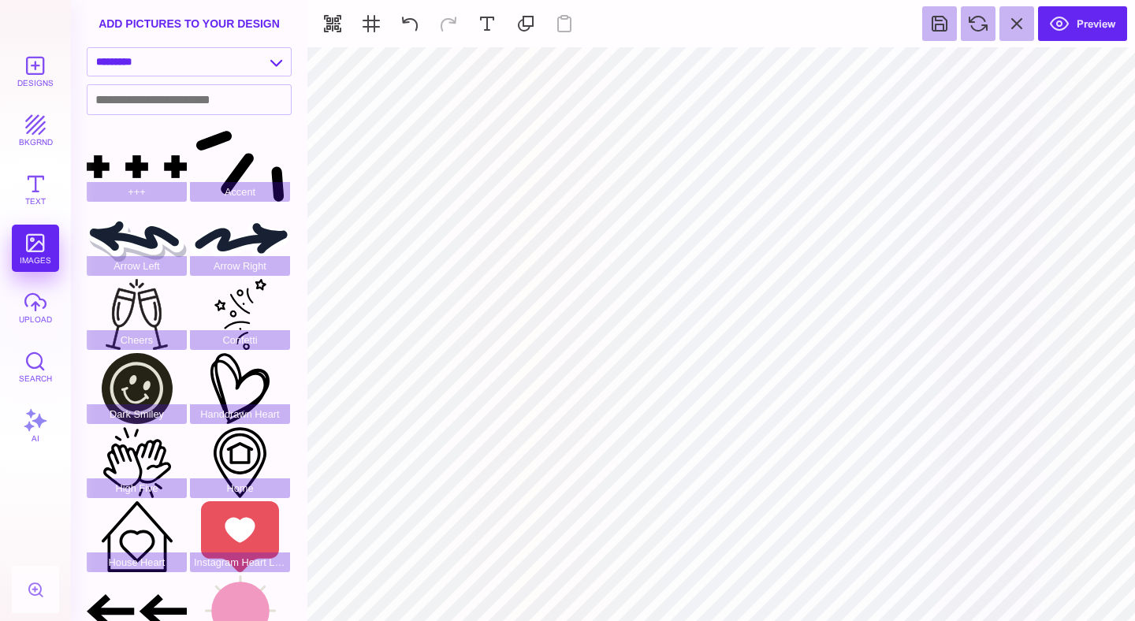
type input "#1D7489"
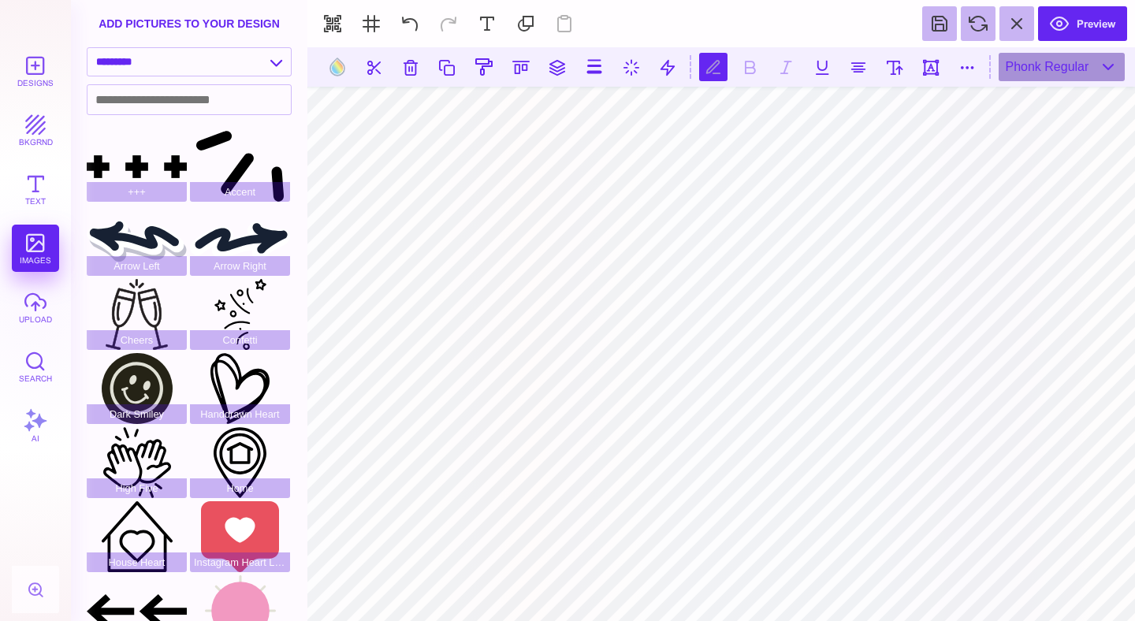
type textarea "*********"
click at [855, 68] on button at bounding box center [858, 67] width 28 height 28
click at [896, 65] on button at bounding box center [894, 67] width 28 height 28
type input "***"
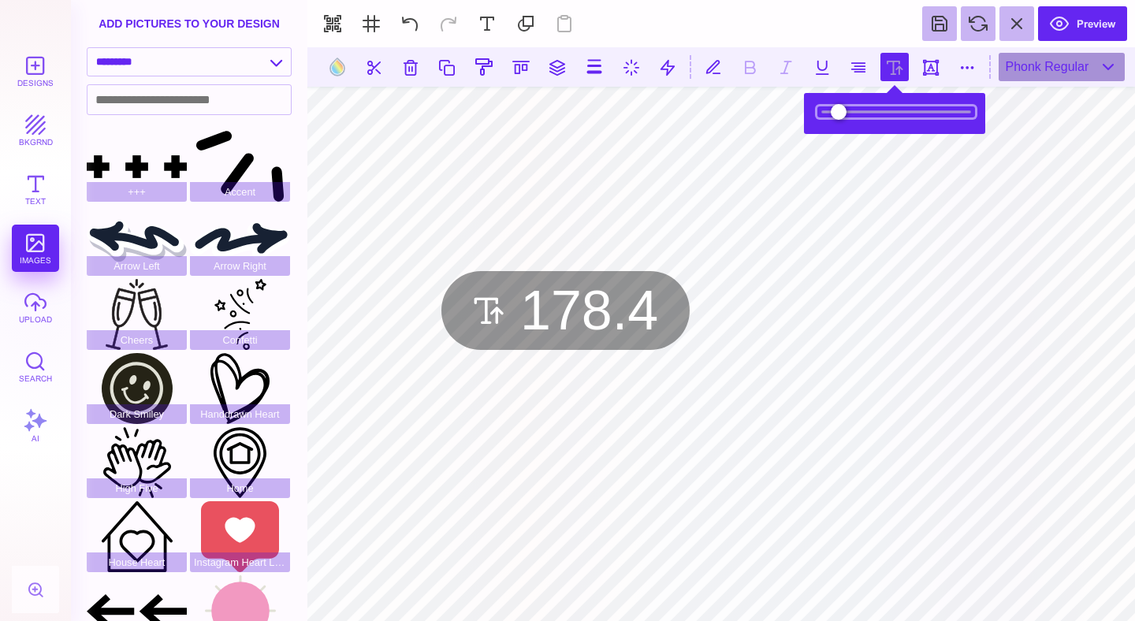
drag, startPoint x: 874, startPoint y: 111, endPoint x: 864, endPoint y: 111, distance: 10.2
type input "***"
click at [864, 111] on input "range" at bounding box center [896, 111] width 158 height 11
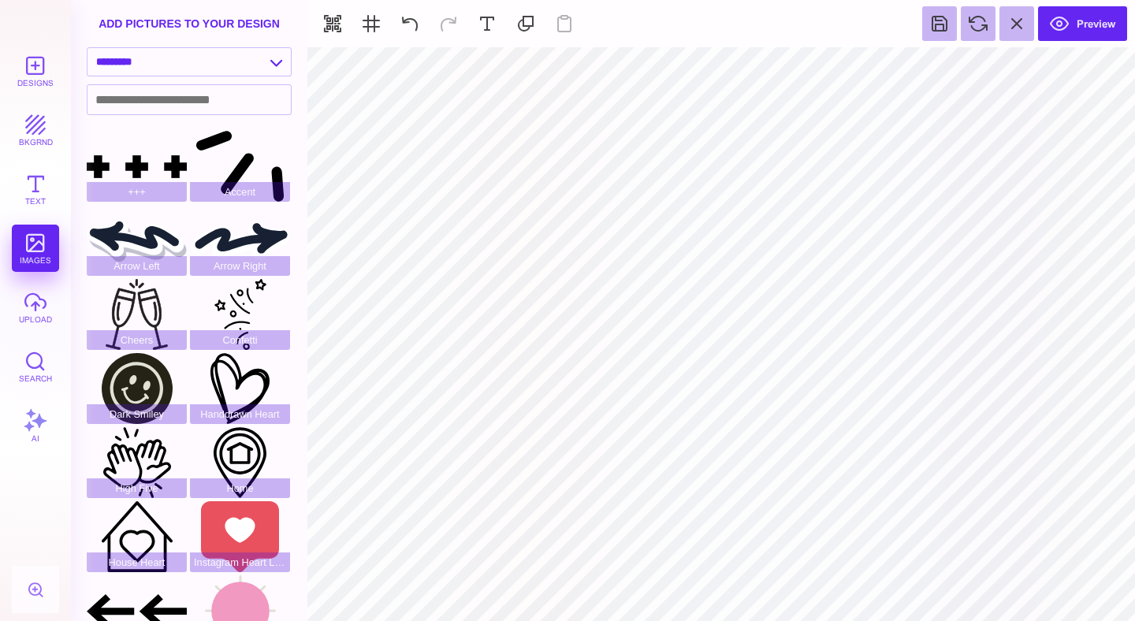
type input "#FFFFFF"
click at [22, 129] on button "bkgrnd" at bounding box center [35, 129] width 47 height 47
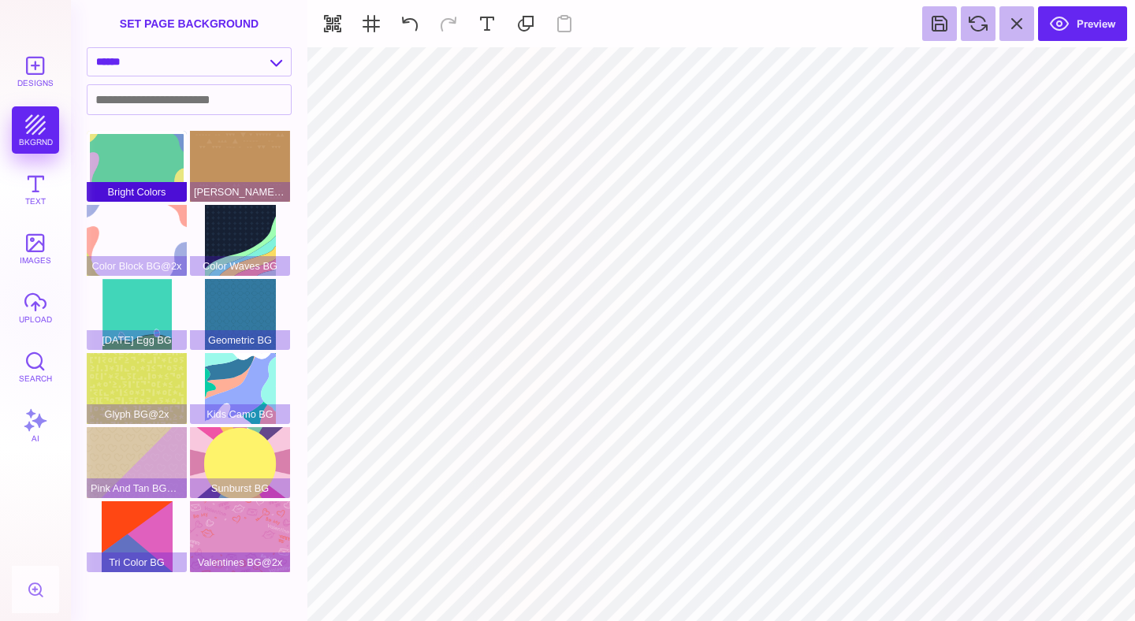
click at [154, 160] on div "Bright Colors" at bounding box center [137, 166] width 100 height 71
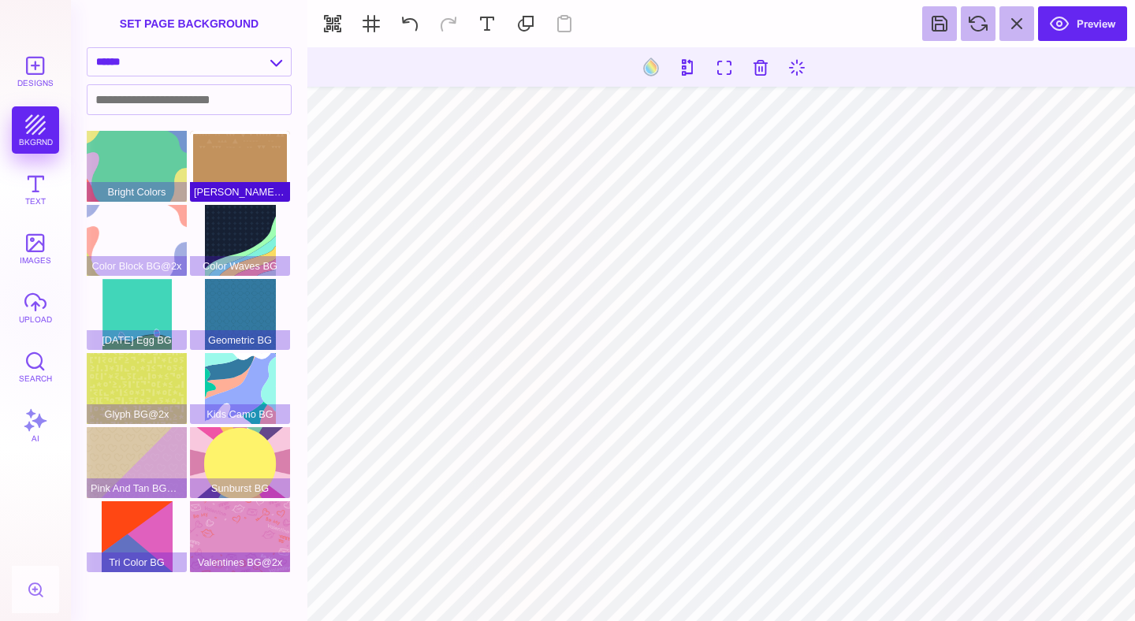
click at [236, 157] on div "Brown BG@2x" at bounding box center [240, 166] width 100 height 71
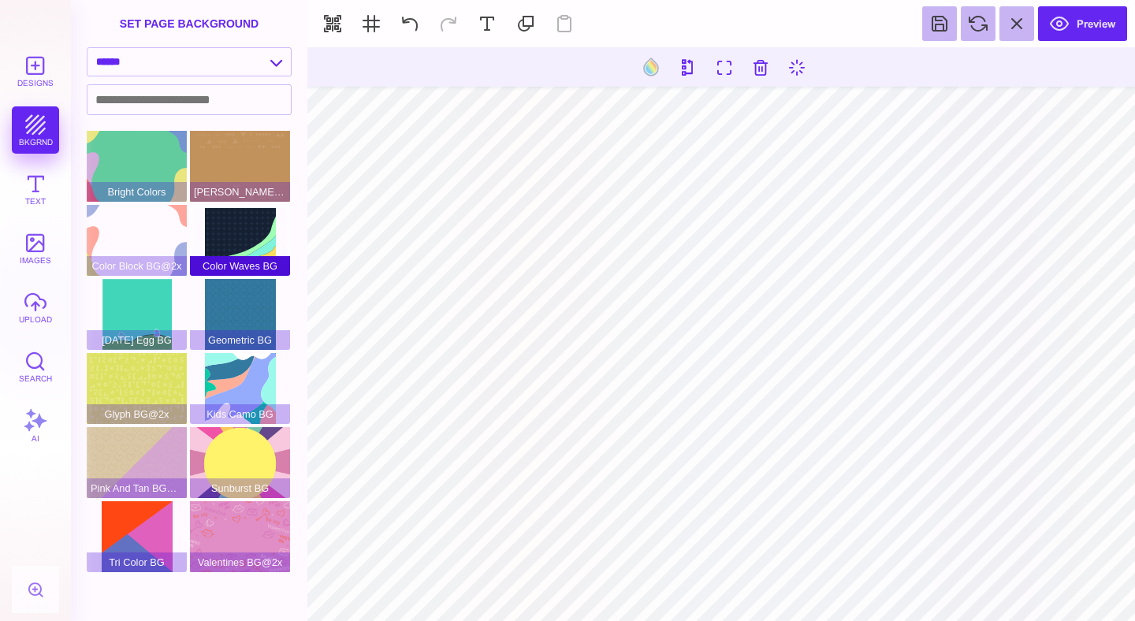
click at [235, 225] on div "Color Waves BG" at bounding box center [240, 240] width 100 height 71
click at [122, 225] on div "Color Block BG@2x" at bounding box center [137, 240] width 100 height 71
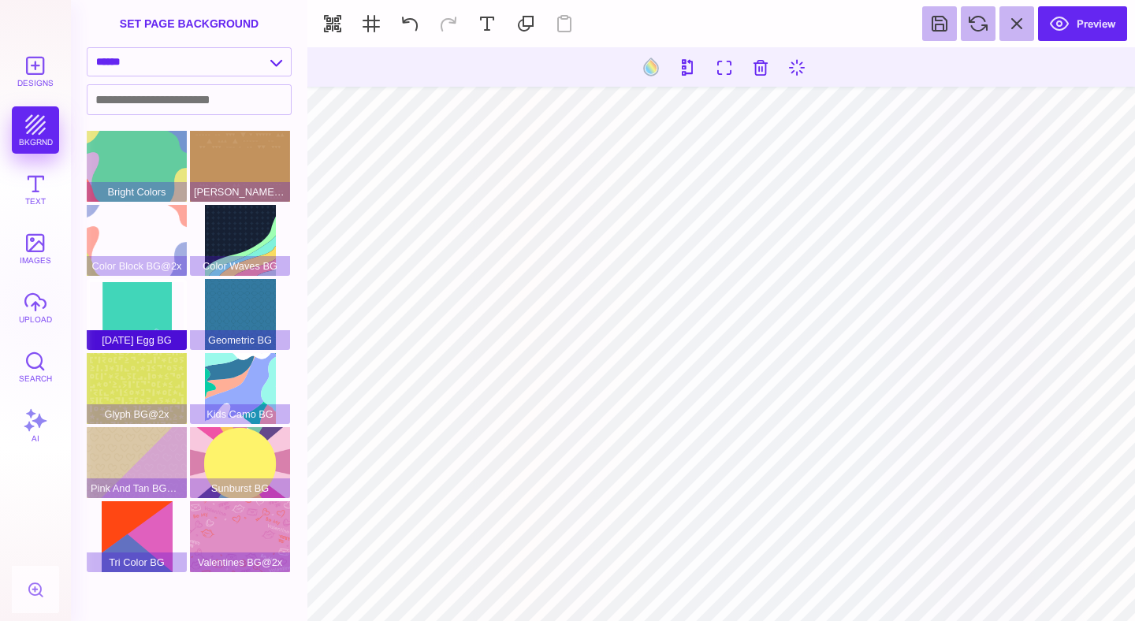
click at [147, 297] on div "Easter Egg BG" at bounding box center [137, 314] width 100 height 71
click at [253, 299] on div "Geometric BG" at bounding box center [240, 314] width 100 height 71
click at [149, 385] on div "Glyph BG@2x" at bounding box center [137, 388] width 100 height 71
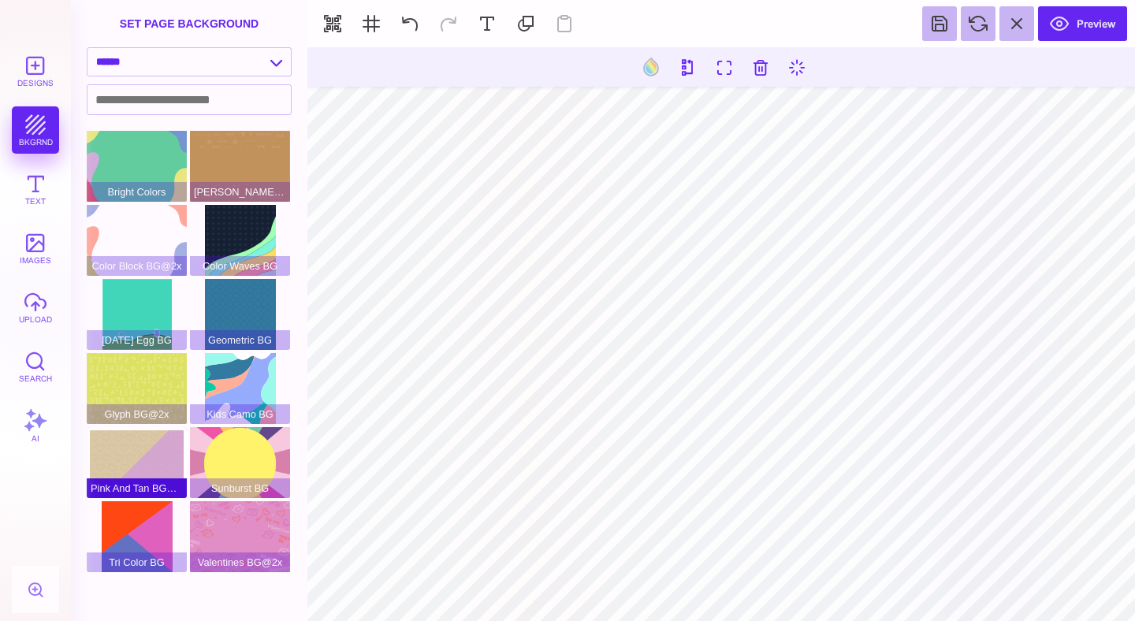
click at [137, 459] on div "Pink And Tan BG@2x" at bounding box center [137, 462] width 100 height 71
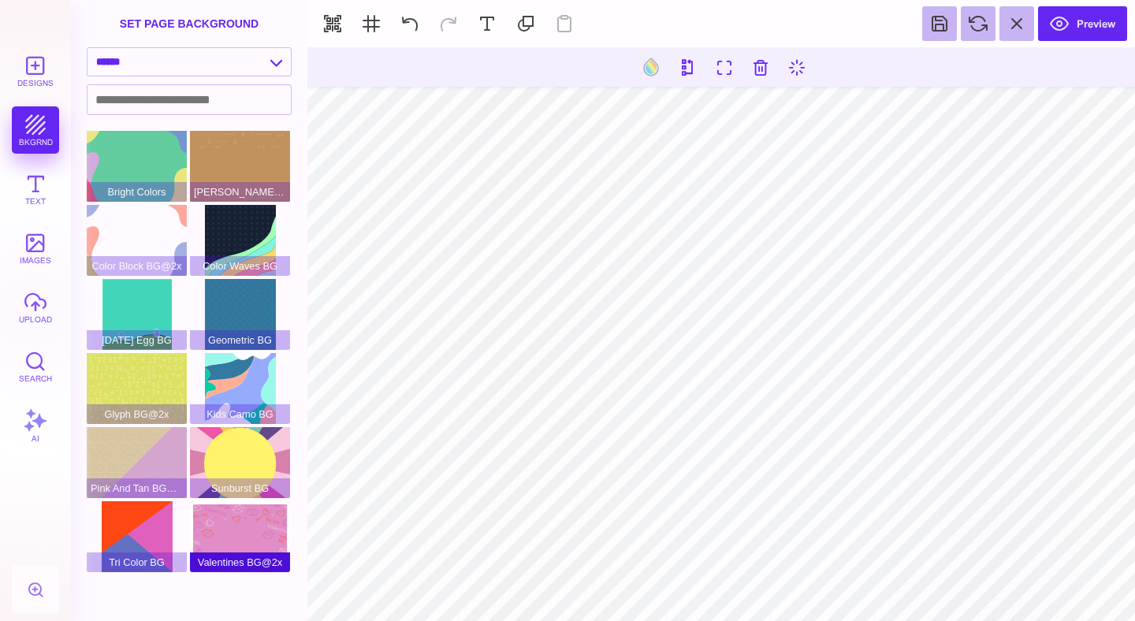
click at [236, 524] on div "Valentines BG@2x" at bounding box center [240, 536] width 100 height 71
click at [235, 60] on select "**********" at bounding box center [188, 62] width 203 height 28
click at [87, 49] on select "**********" at bounding box center [188, 62] width 203 height 28
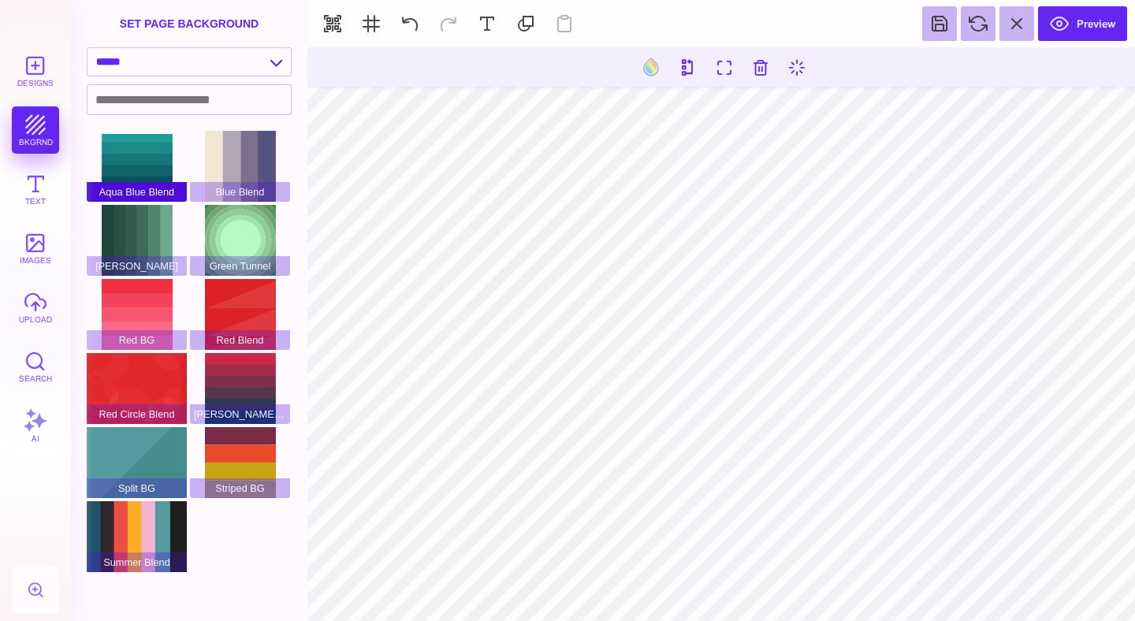
click at [132, 147] on div "Aqua Blue Blend" at bounding box center [137, 166] width 100 height 71
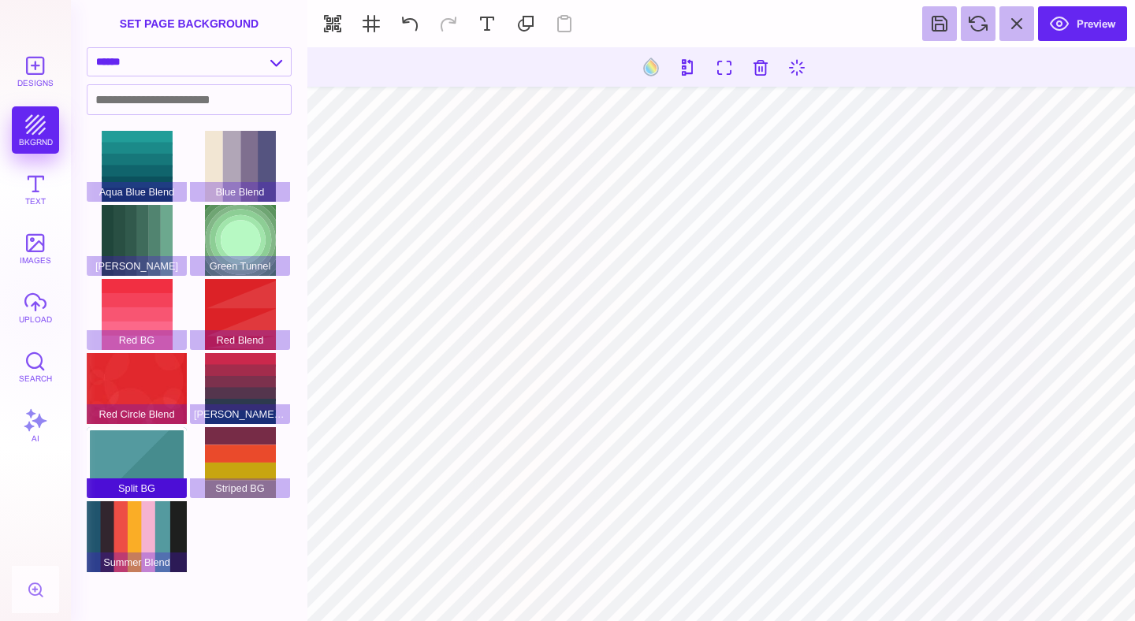
click at [138, 467] on div "Split BG" at bounding box center [137, 462] width 100 height 71
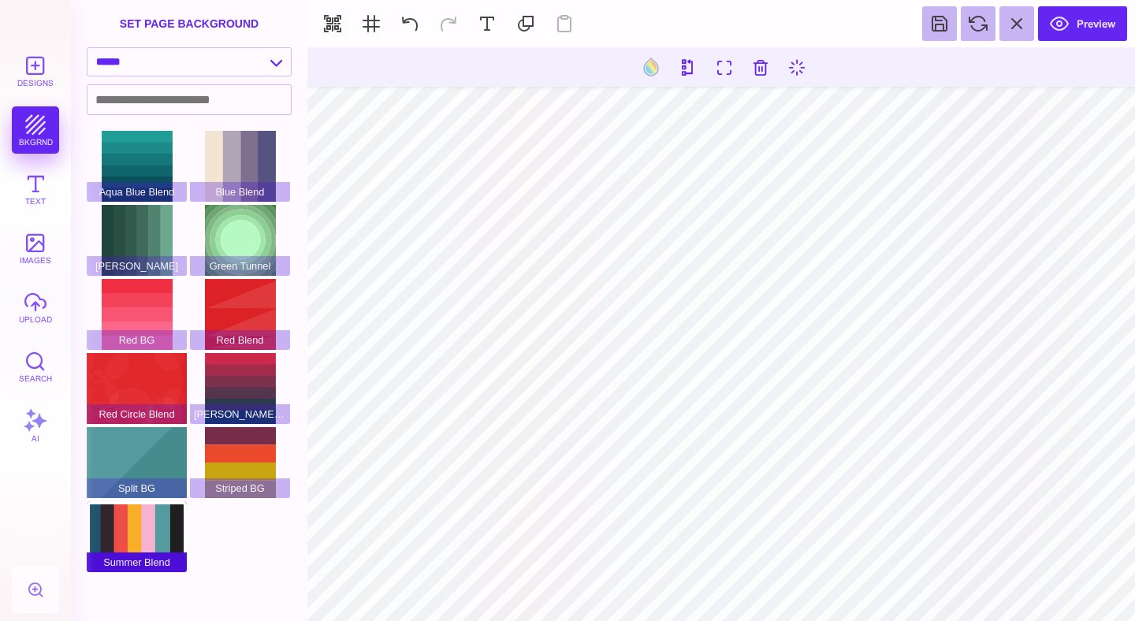
click at [138, 524] on div "Summer Blend" at bounding box center [137, 536] width 100 height 71
click at [240, 66] on select "**********" at bounding box center [188, 62] width 203 height 28
select select "**********"
click at [87, 49] on select "**********" at bounding box center [188, 62] width 203 height 28
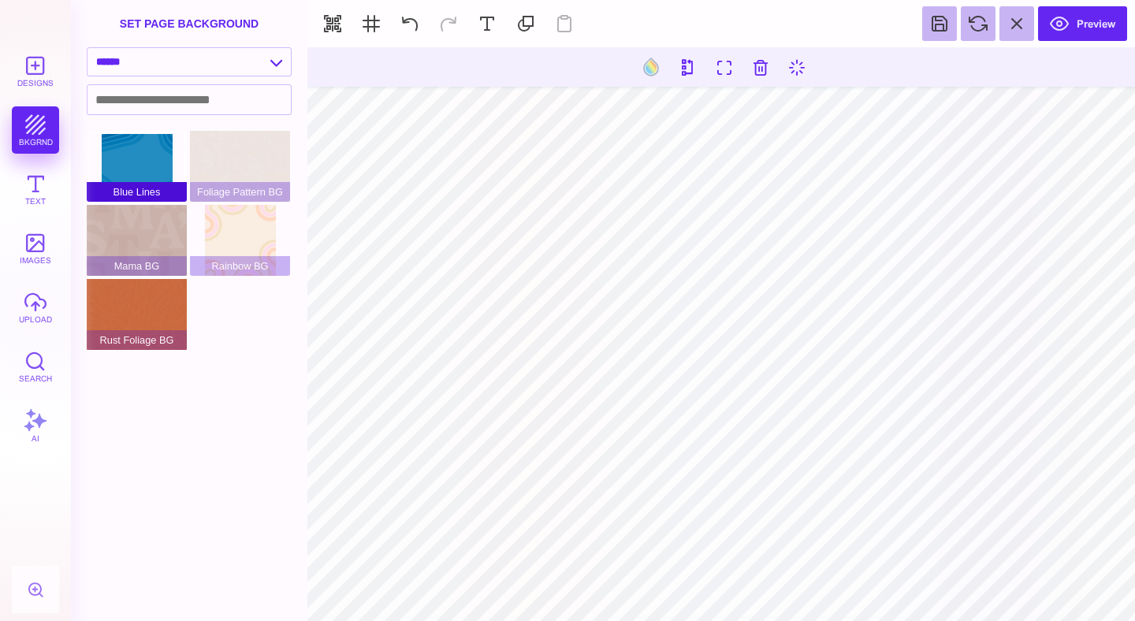
click at [156, 179] on div "Blue Lines" at bounding box center [137, 166] width 100 height 71
click at [231, 159] on div "Foliage Pattern BG" at bounding box center [240, 166] width 100 height 71
click at [150, 162] on div "Blue Lines" at bounding box center [137, 166] width 100 height 71
type input "#1D7489"
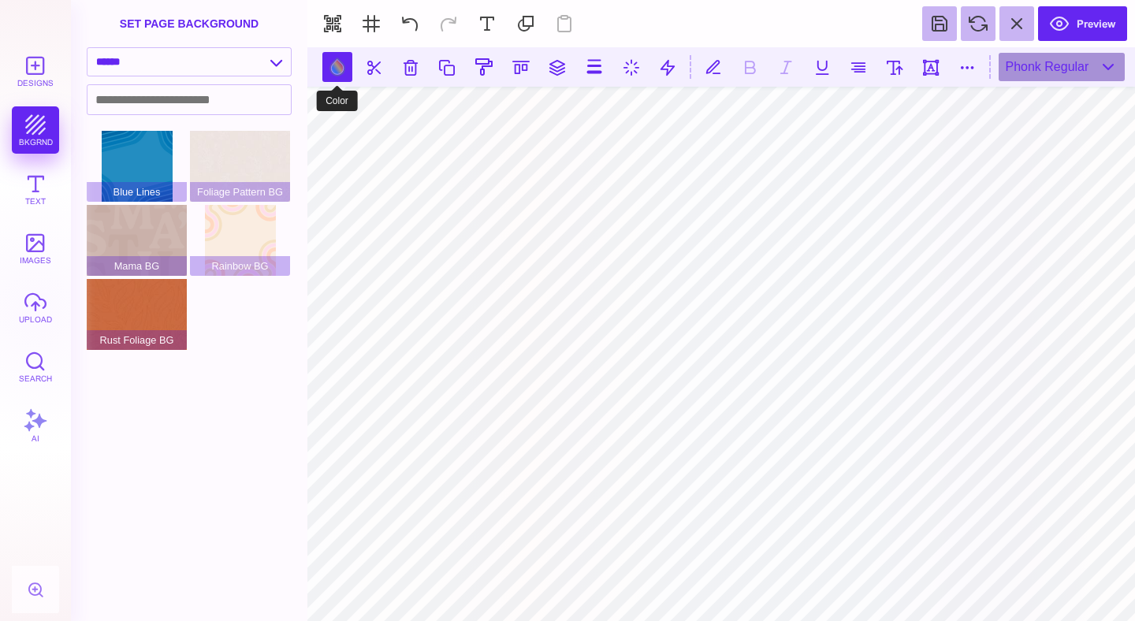
click at [322, 66] on button at bounding box center [337, 67] width 30 height 30
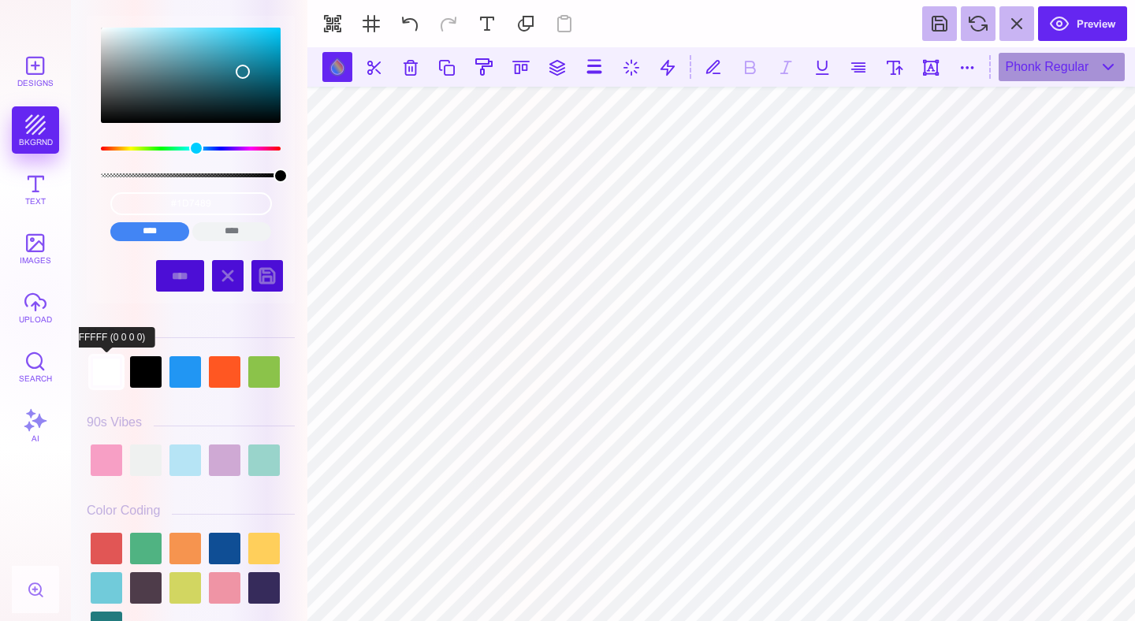
click at [99, 382] on div at bounding box center [107, 372] width 32 height 32
type input "#FFFFFF"
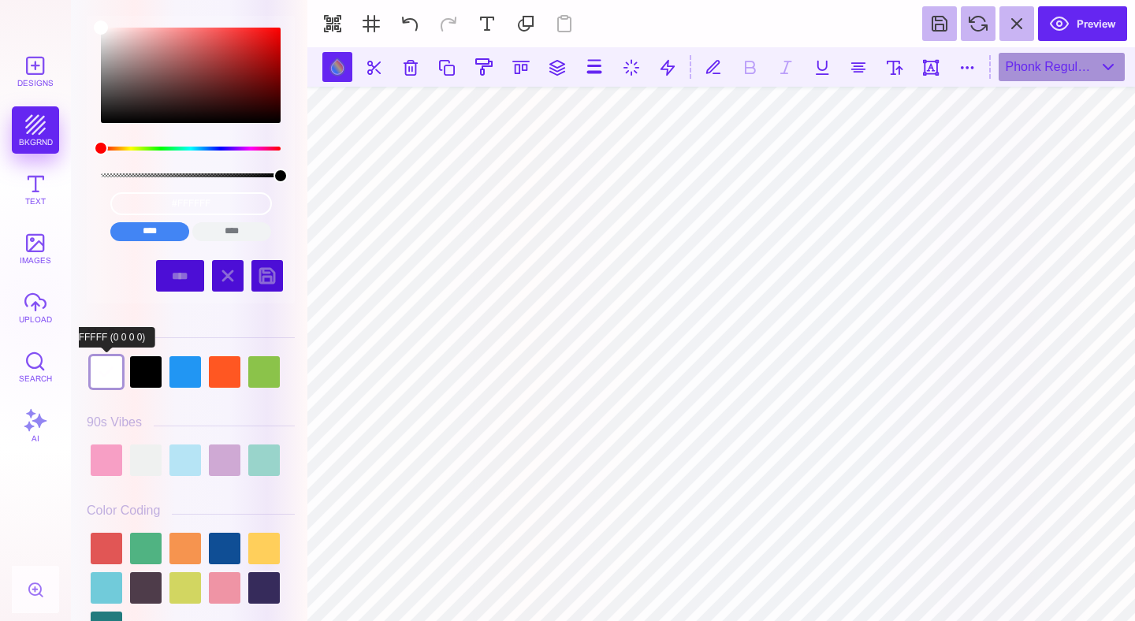
click at [102, 376] on div at bounding box center [107, 372] width 32 height 32
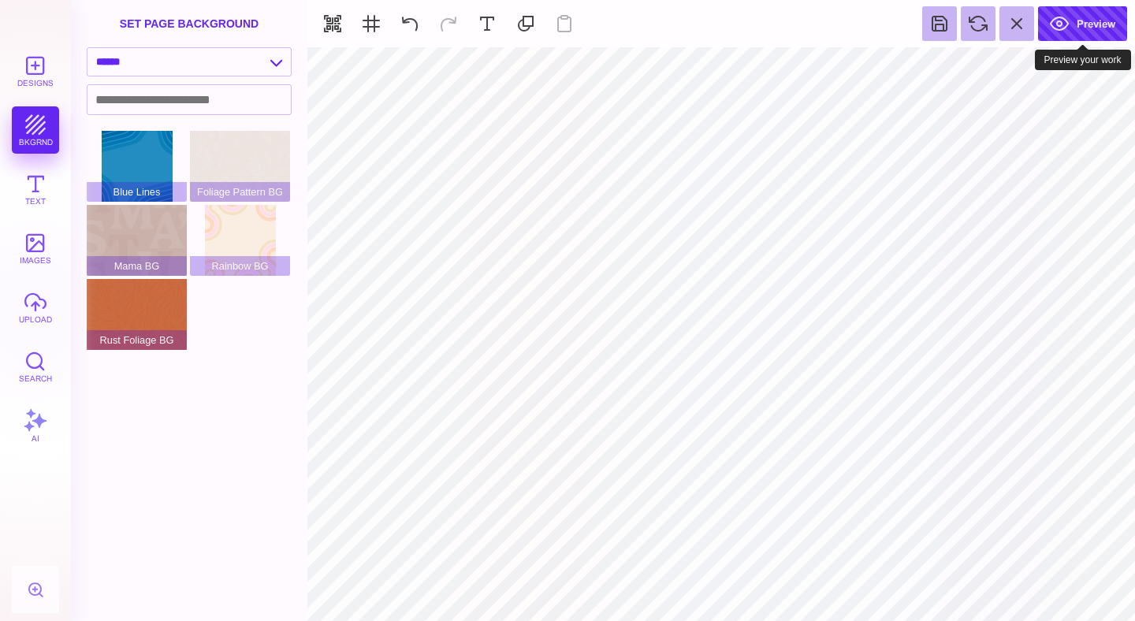
click at [1099, 9] on button "Preview" at bounding box center [1082, 23] width 89 height 35
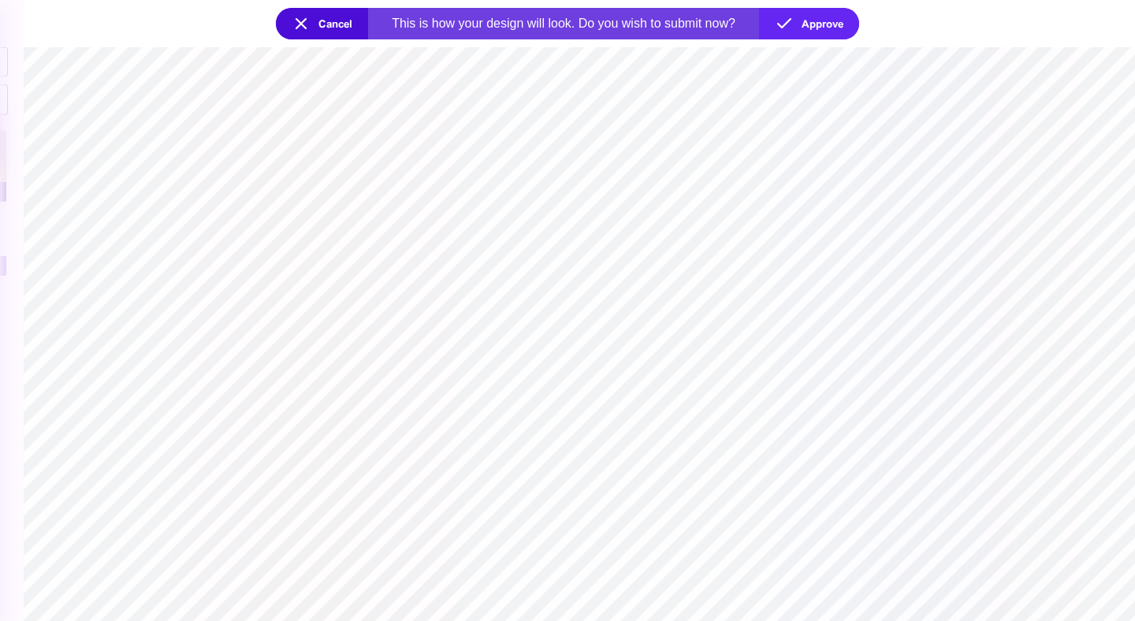
click at [595, 479] on section at bounding box center [579, 334] width 1111 height 574
click at [324, 29] on button "Cancel" at bounding box center [322, 24] width 92 height 32
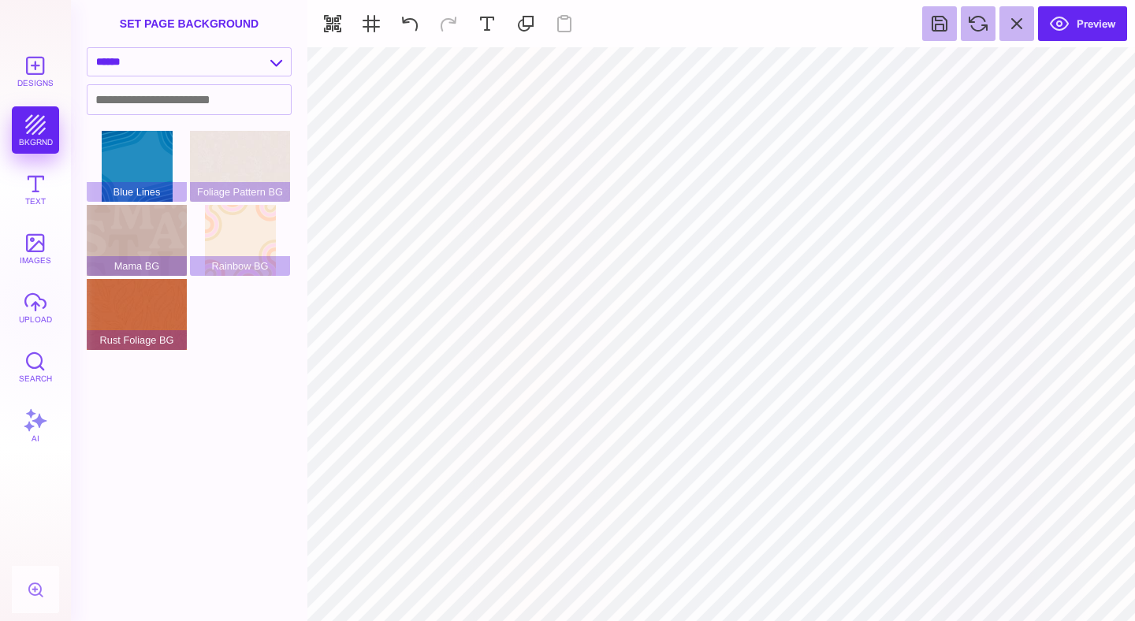
type input "#000000"
click at [1096, 31] on button "Preview" at bounding box center [1082, 23] width 89 height 35
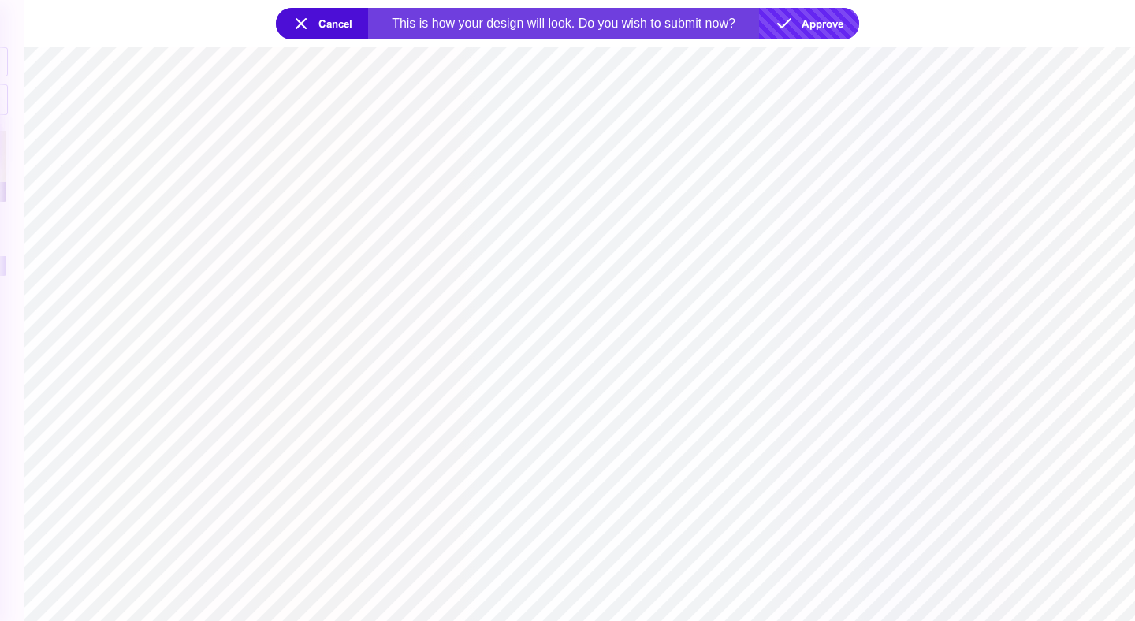
click at [819, 25] on button "Approve" at bounding box center [809, 24] width 100 height 32
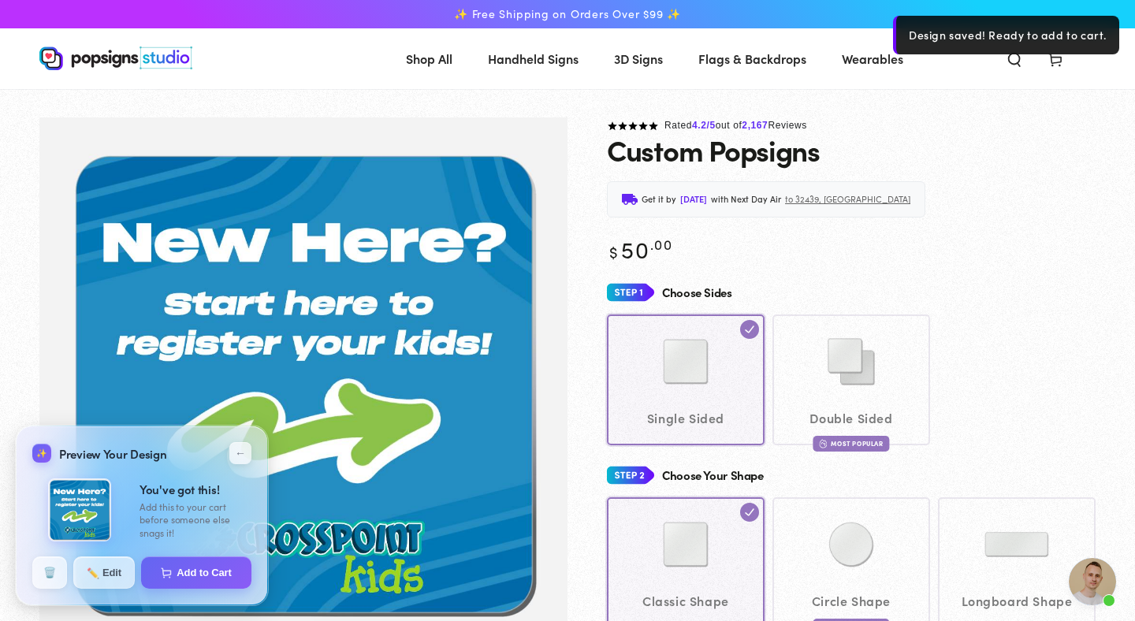
click at [1002, 163] on div "Custom Popsigns" at bounding box center [851, 150] width 489 height 32
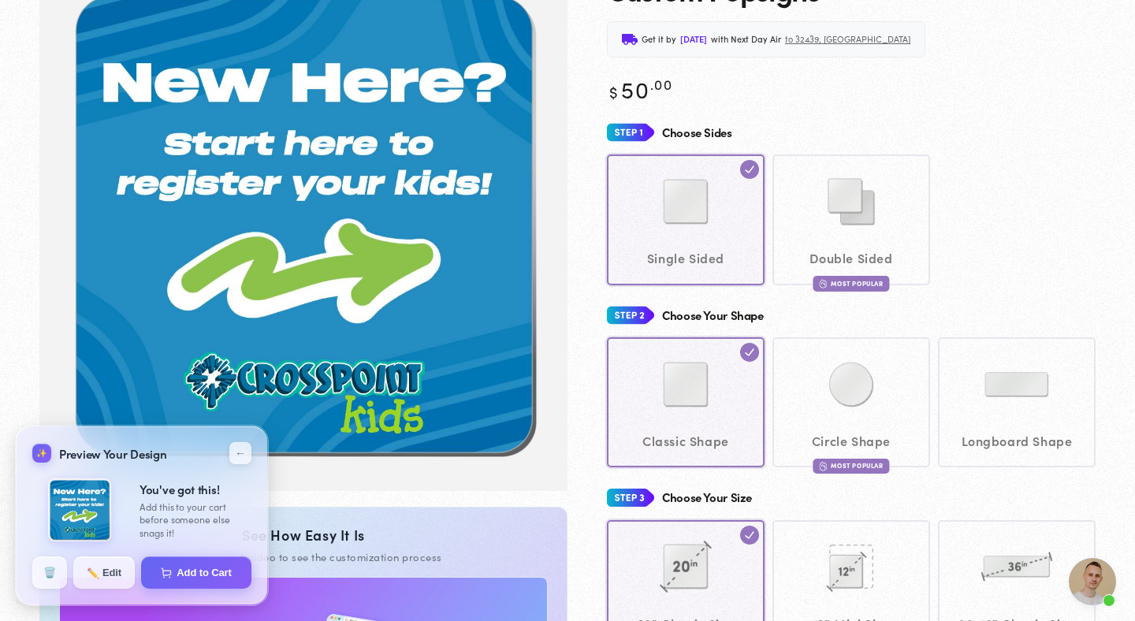
scroll to position [188, 0]
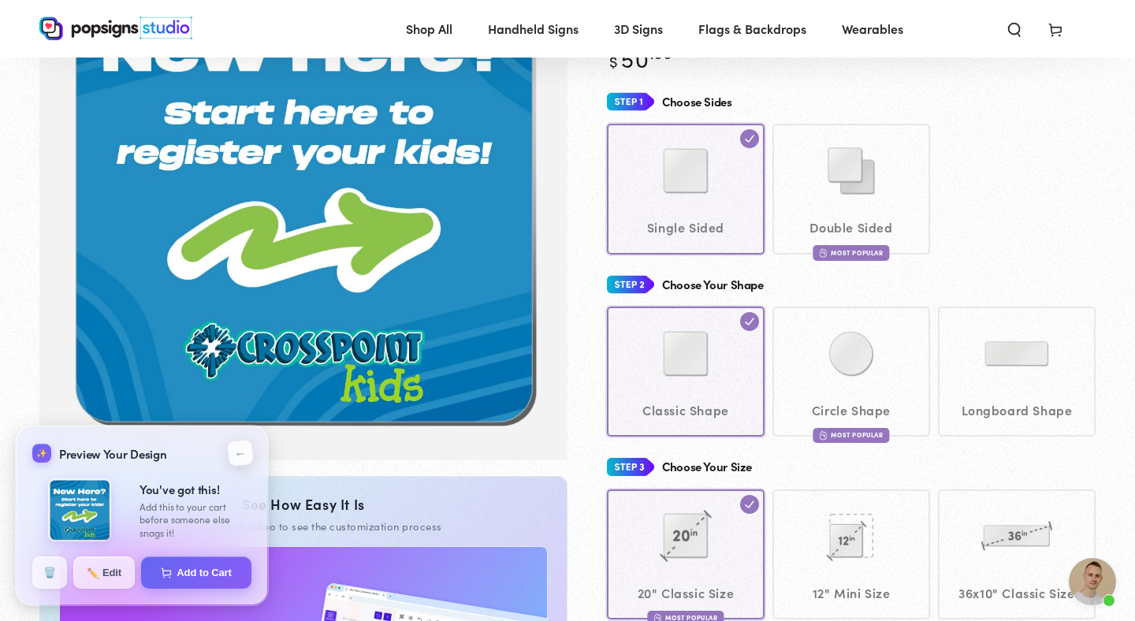
click at [236, 452] on button "←" at bounding box center [240, 453] width 26 height 26
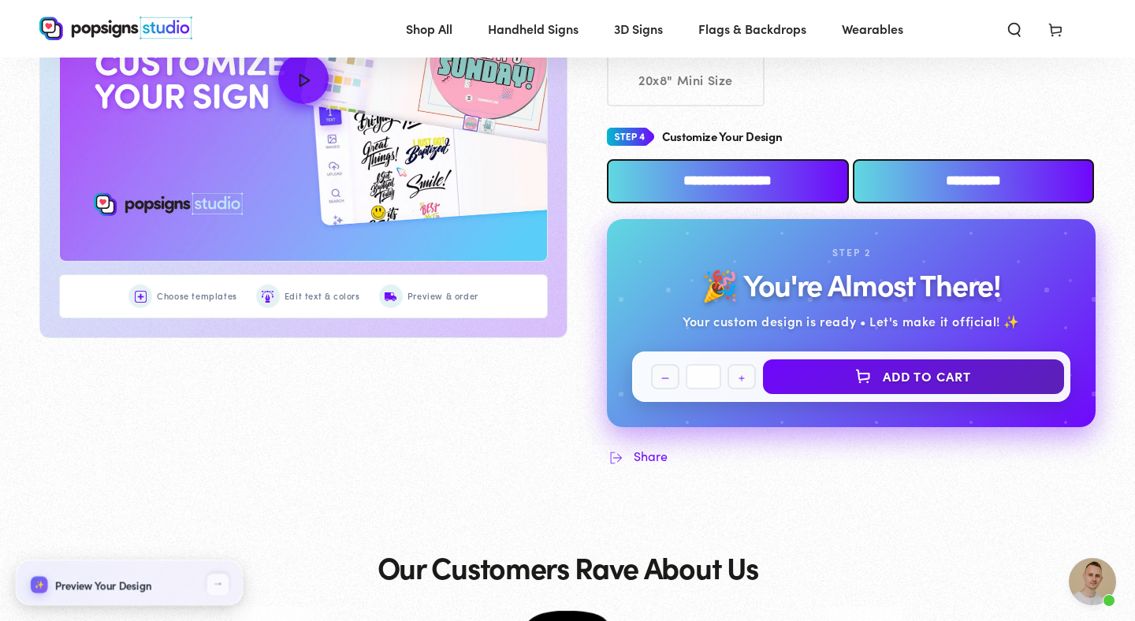
scroll to position [875, 0]
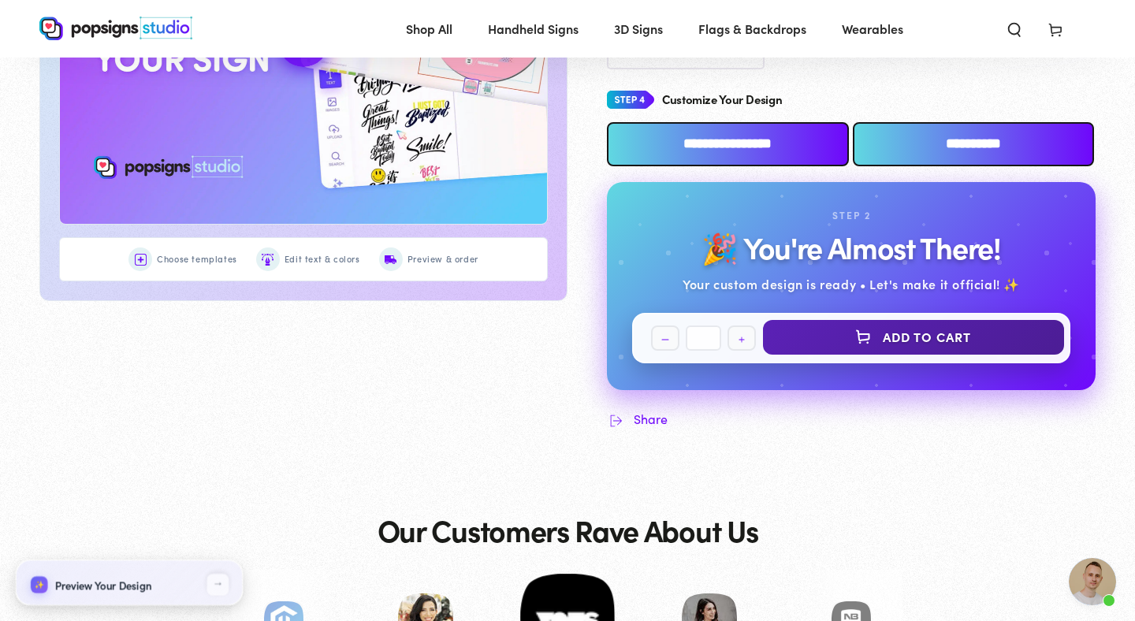
click at [907, 345] on button "Add to Cart" at bounding box center [913, 337] width 301 height 35
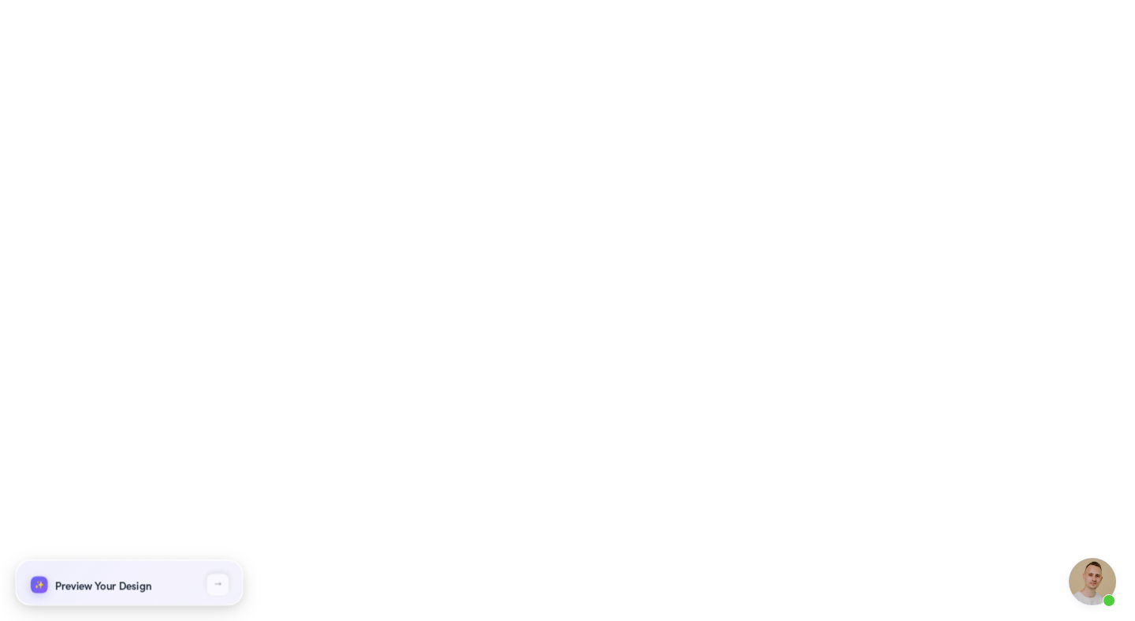
select select "**********"
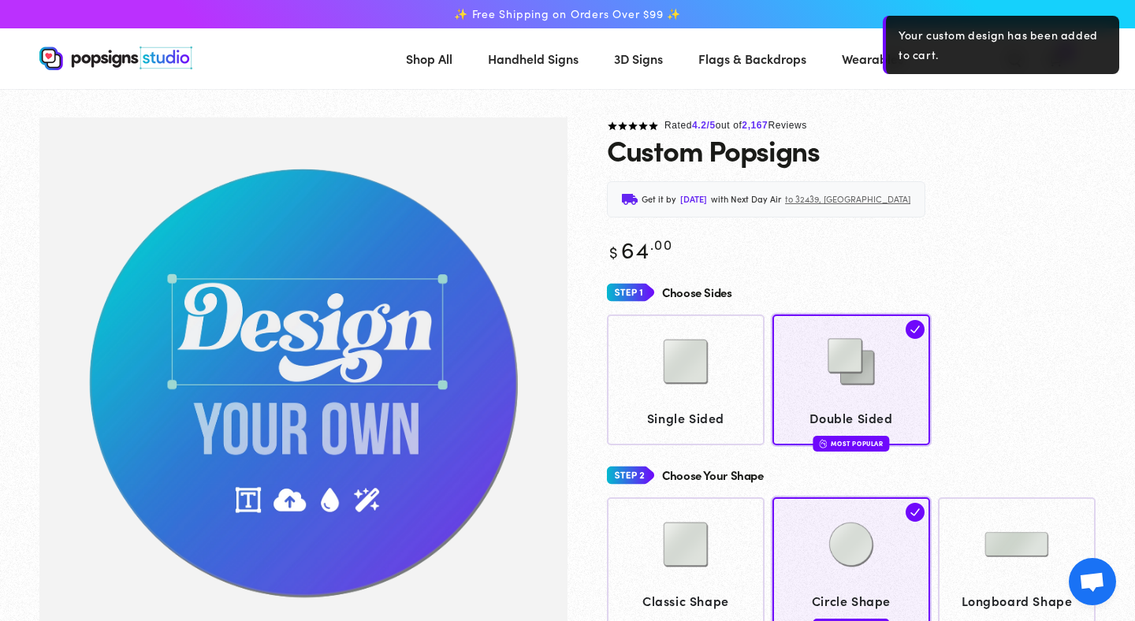
click at [1013, 36] on div "Your custom design has been added to cart." at bounding box center [1001, 45] width 236 height 58
click at [1016, 121] on div "Rated 4.2 /5 out of 2,167 Reviews" at bounding box center [851, 125] width 489 height 17
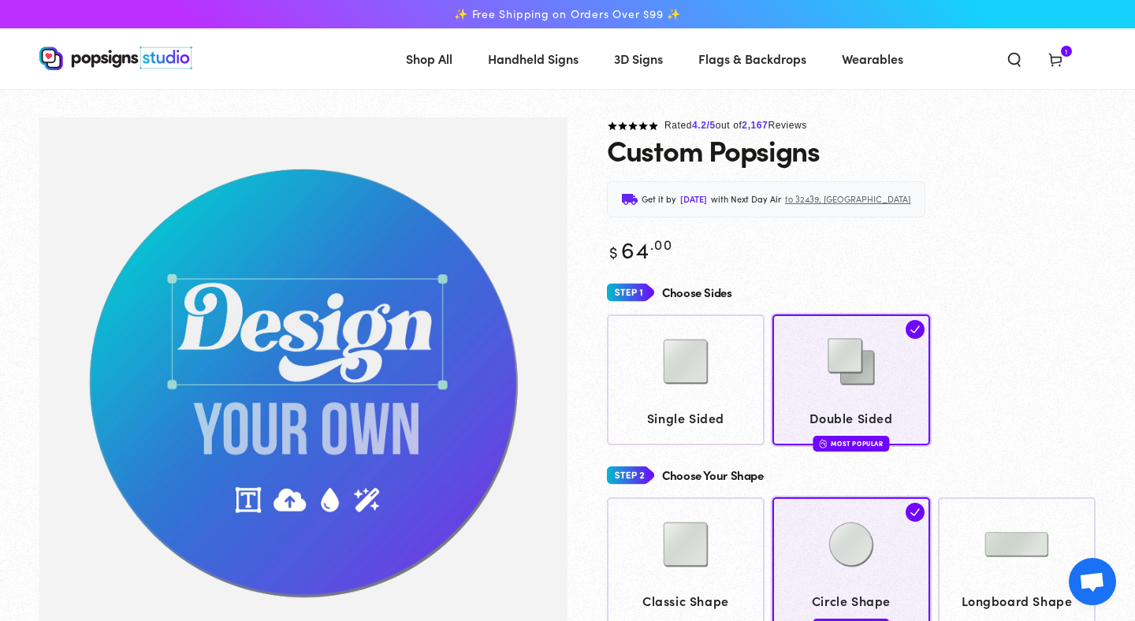
click at [1054, 62] on icon at bounding box center [1055, 59] width 16 height 16
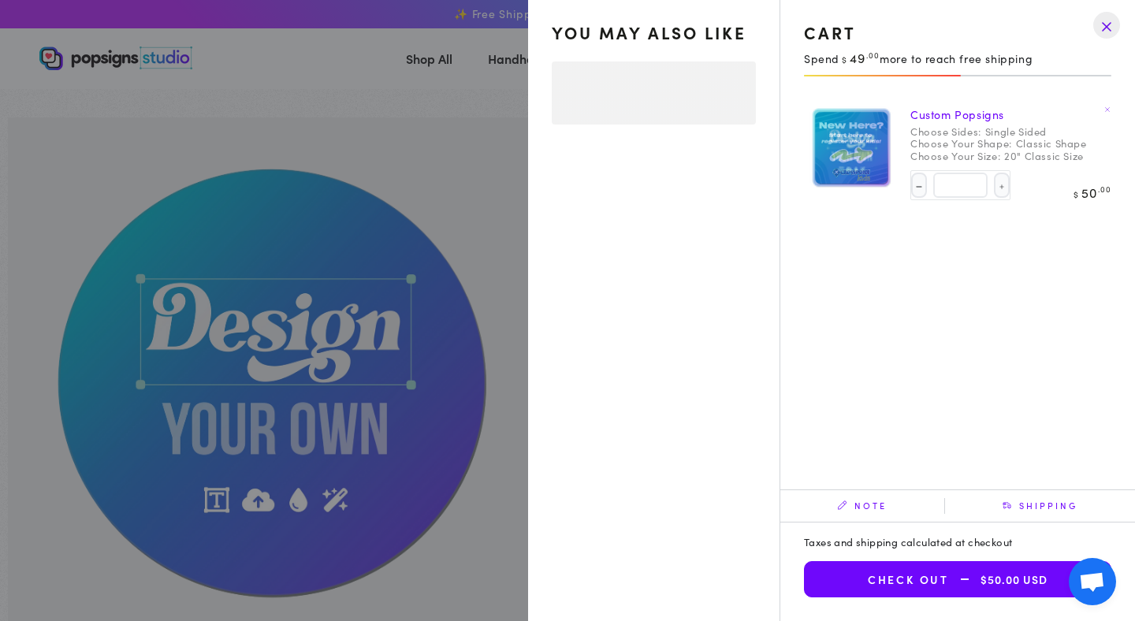
select select "**********"
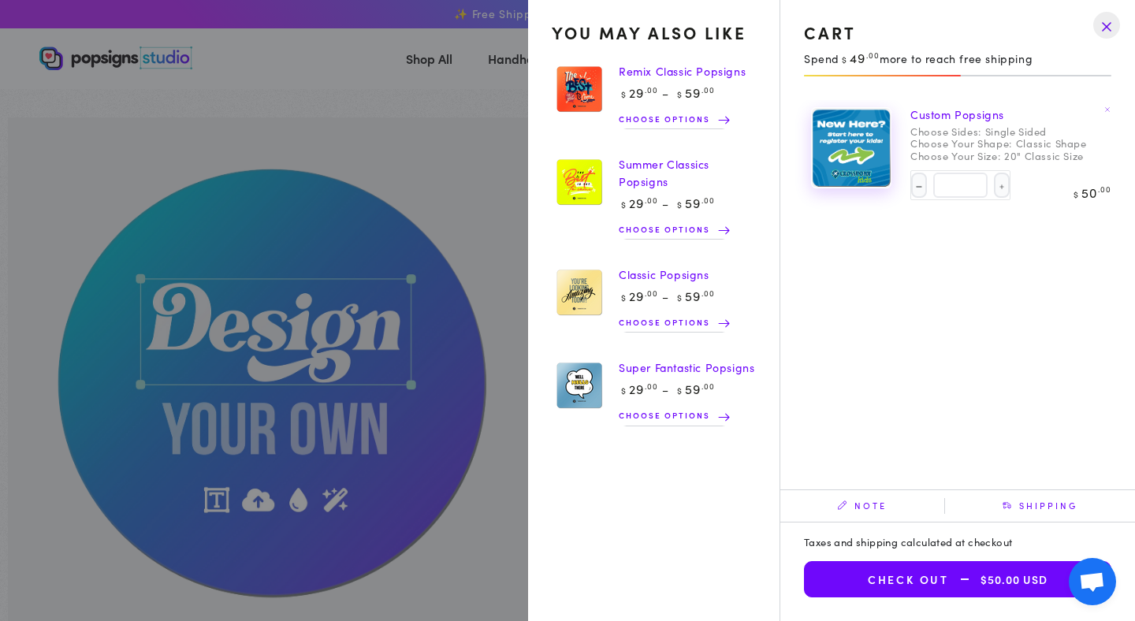
click at [857, 155] on img at bounding box center [851, 148] width 79 height 80
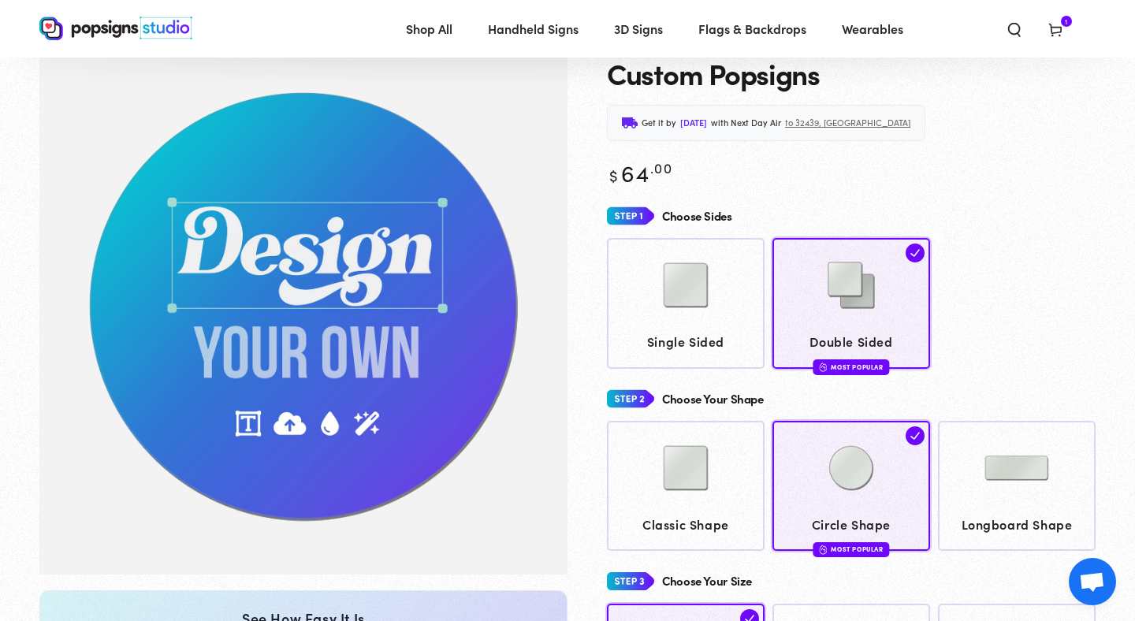
scroll to position [71, 0]
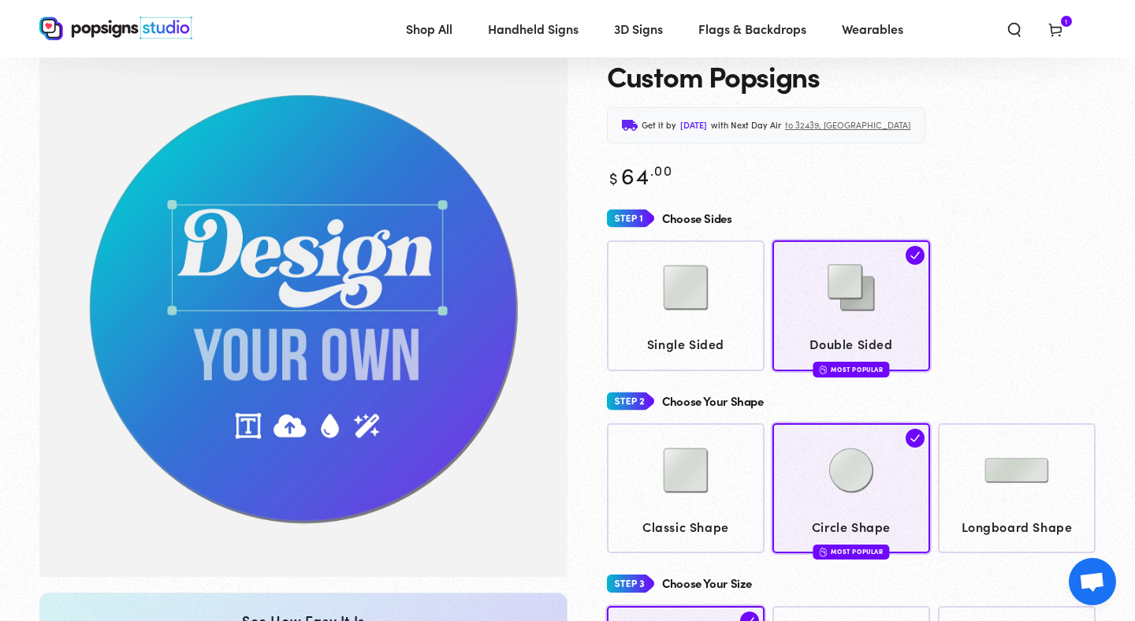
click at [1061, 28] on use at bounding box center [1055, 30] width 12 height 13
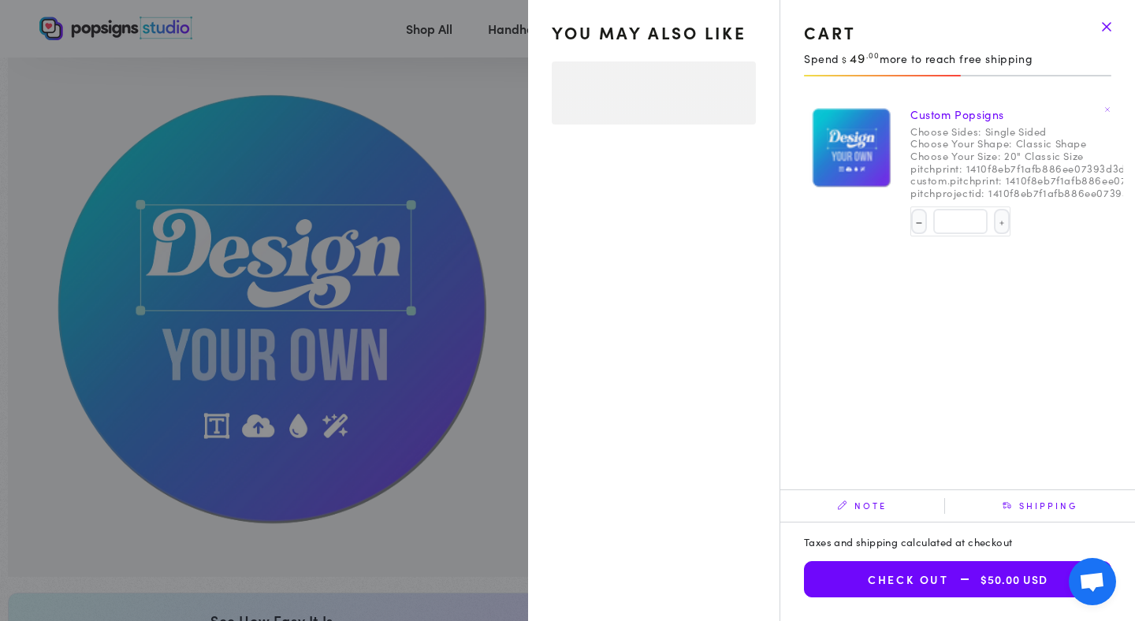
select select "**********"
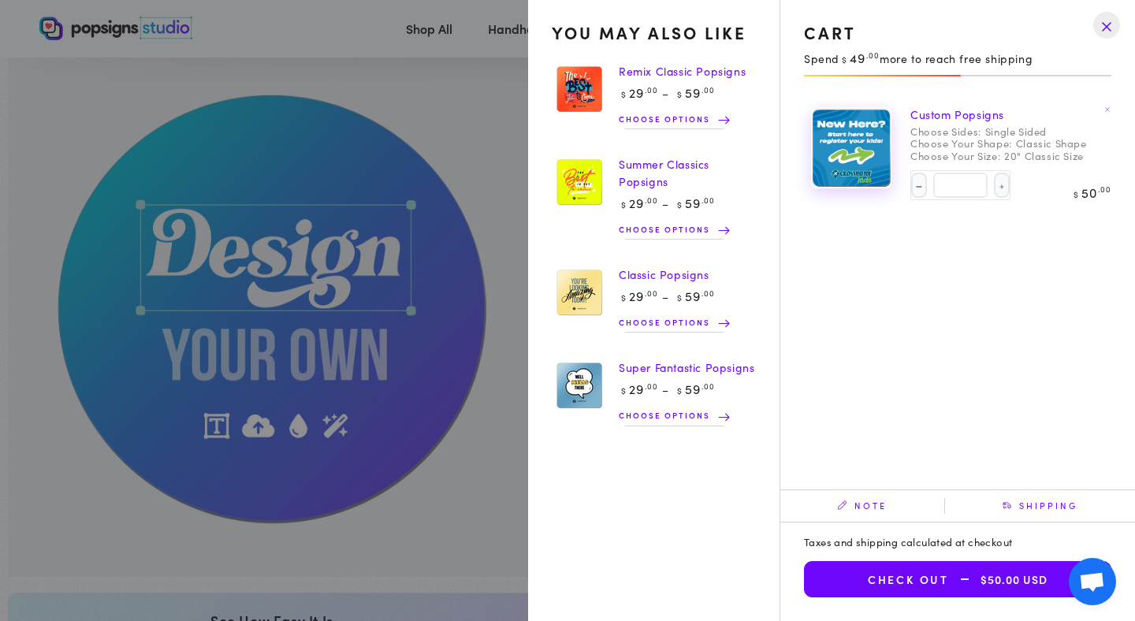
click at [863, 158] on img at bounding box center [851, 148] width 79 height 80
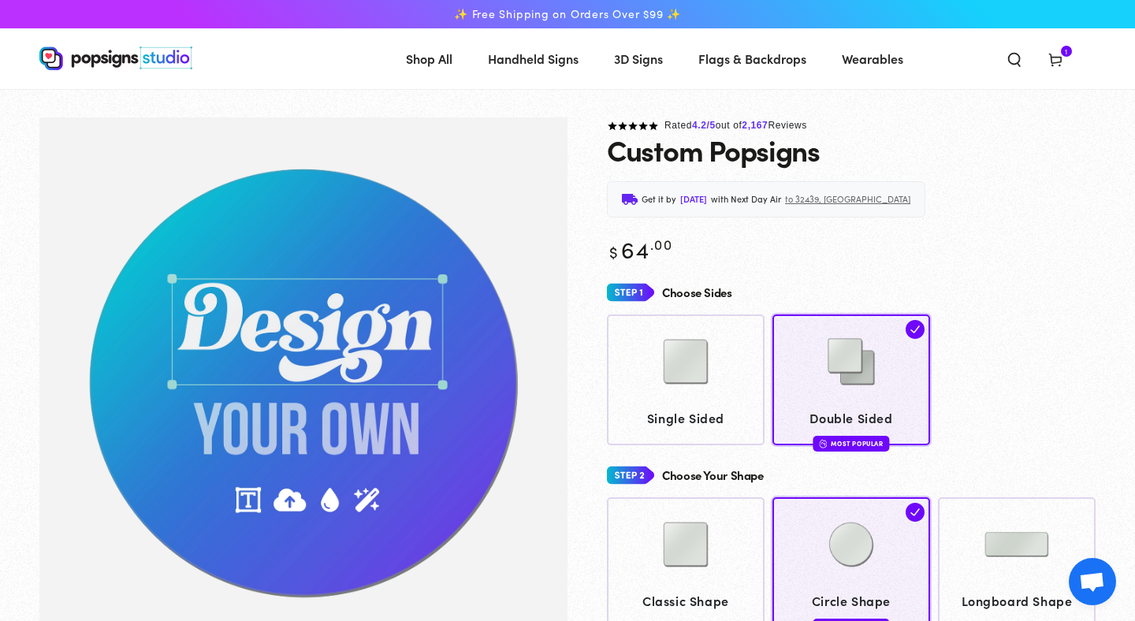
click at [1050, 52] on icon at bounding box center [1055, 59] width 16 height 16
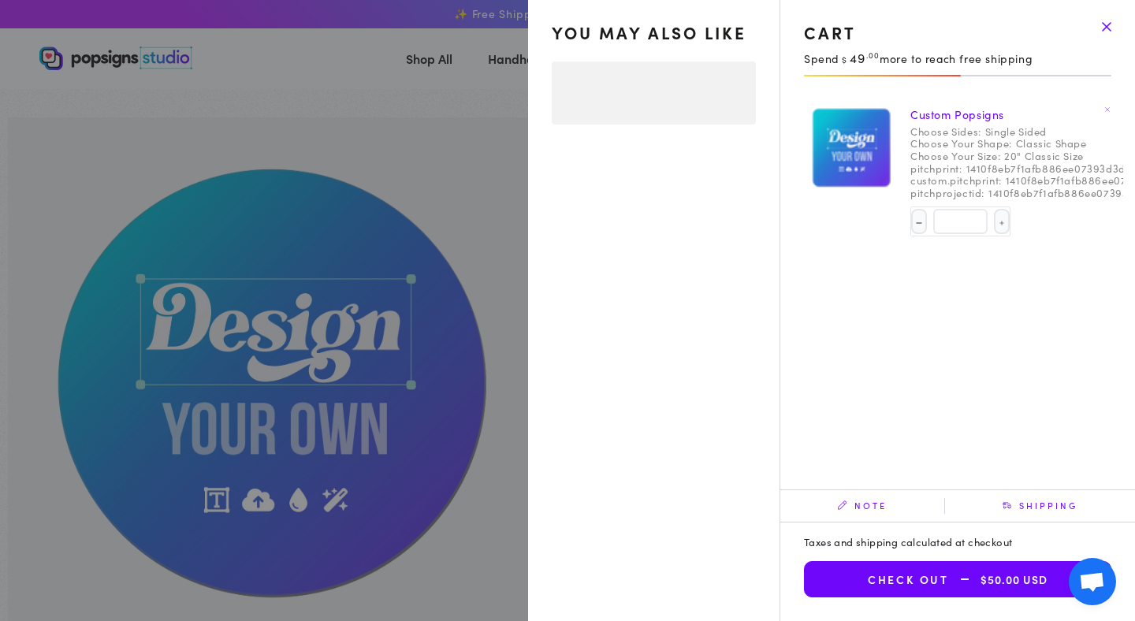
select select "**********"
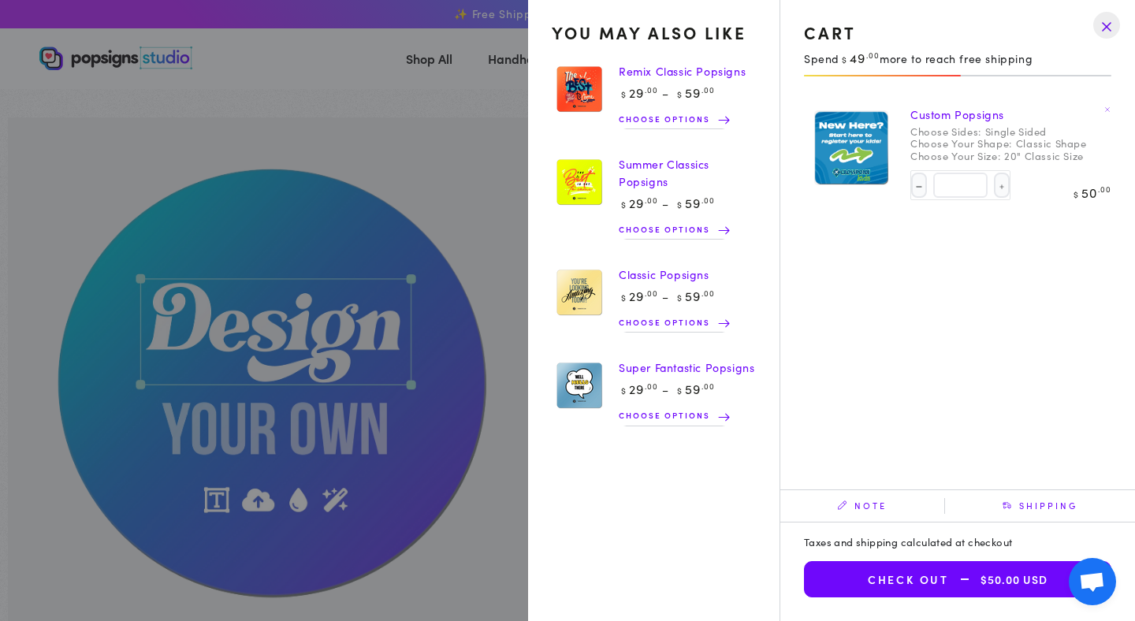
click at [977, 112] on link "Custom Popsigns" at bounding box center [957, 114] width 94 height 16
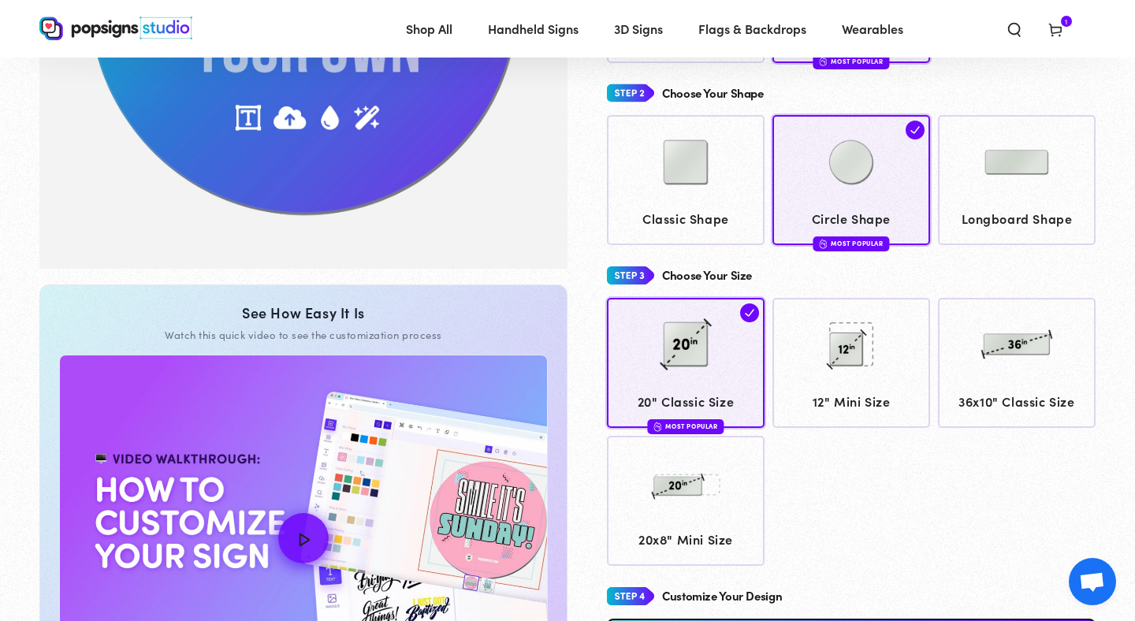
scroll to position [245, 0]
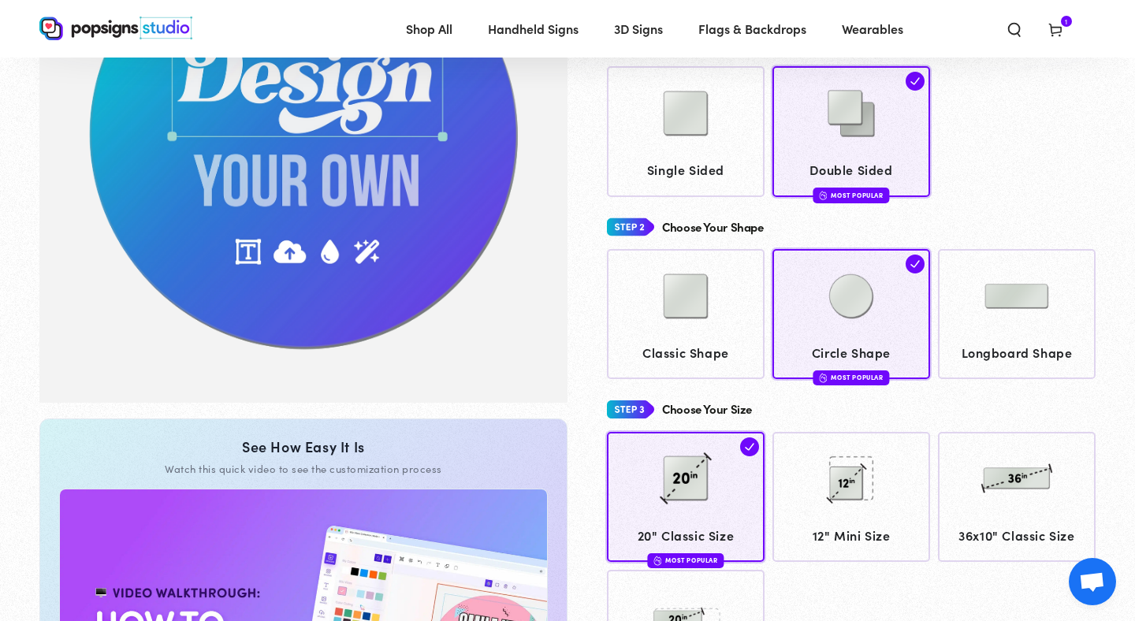
click at [1062, 37] on icon at bounding box center [1055, 29] width 16 height 16
